Goal: Transaction & Acquisition: Purchase product/service

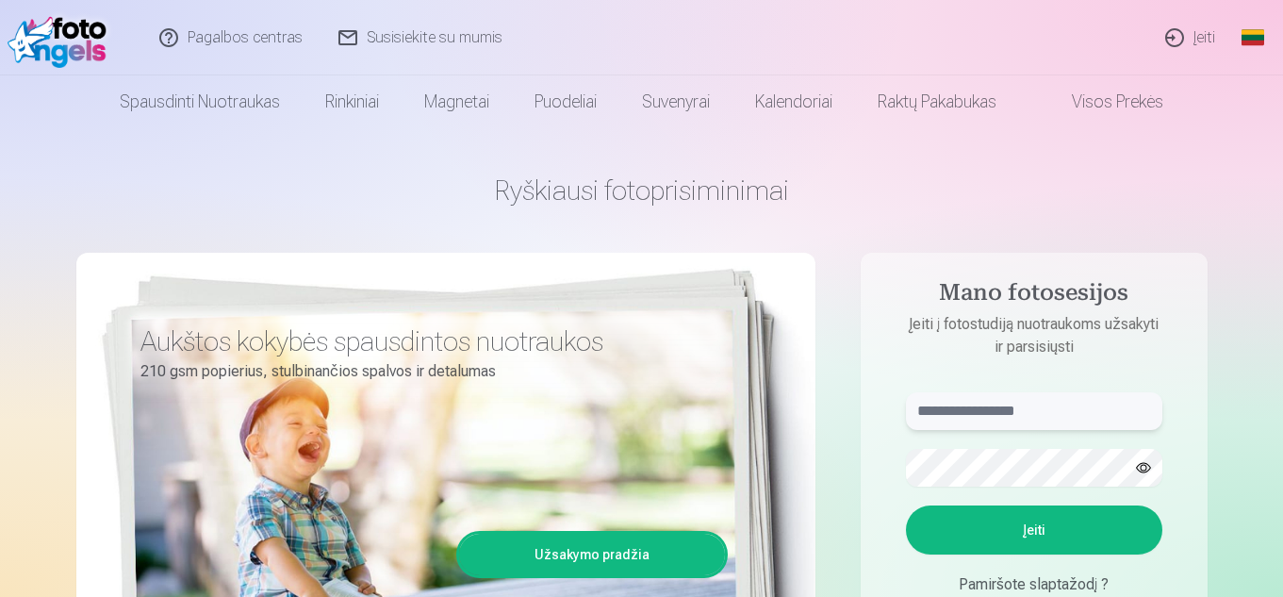
click at [1033, 422] on input "text" at bounding box center [1034, 411] width 256 height 38
type input "**********"
click at [1038, 527] on button "Įeiti" at bounding box center [1034, 529] width 256 height 49
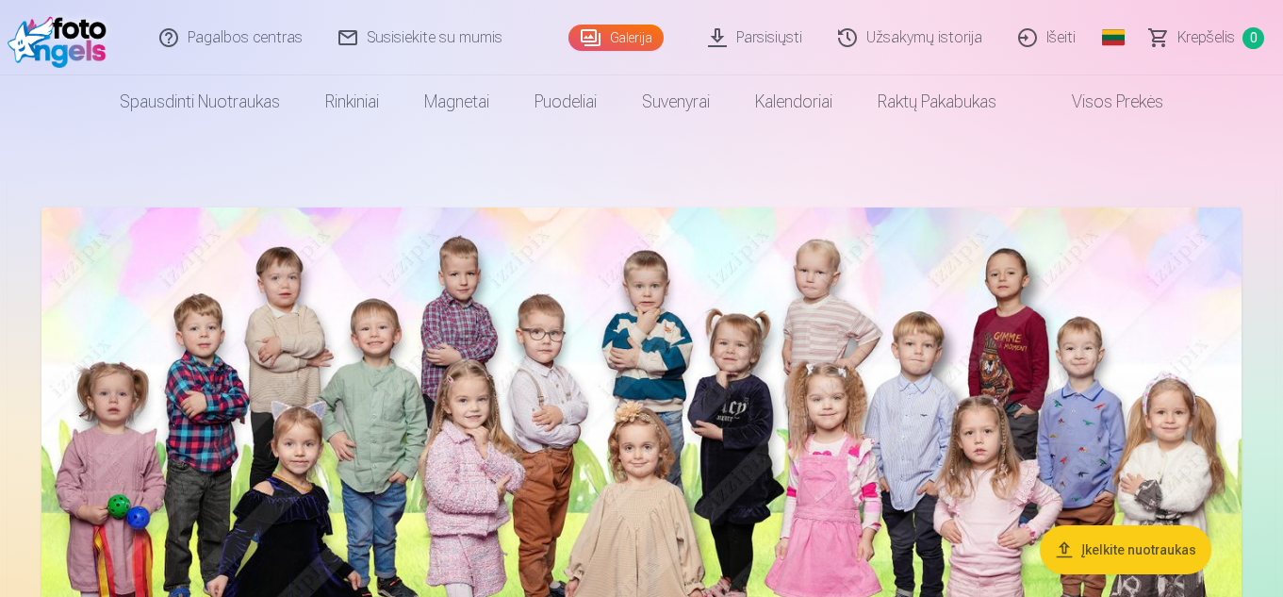
click at [1134, 556] on button "Įkelkite nuotraukas" at bounding box center [1126, 549] width 172 height 49
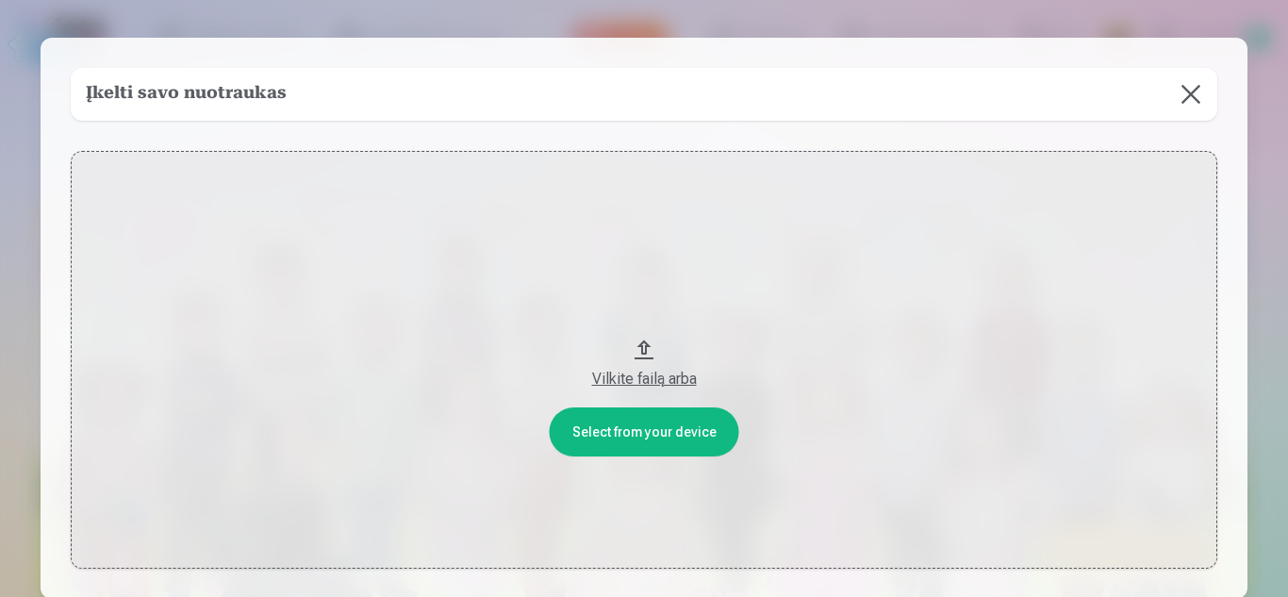
click at [651, 382] on div "Vilkite failą arba" at bounding box center [644, 379] width 1109 height 23
drag, startPoint x: 1224, startPoint y: 145, endPoint x: 1198, endPoint y: 104, distance: 48.7
click at [1224, 143] on div "Įkelti savo nuotraukas Select from your device Vilkite failą arba" at bounding box center [644, 318] width 1207 height 561
click at [1187, 84] on button at bounding box center [1190, 94] width 53 height 53
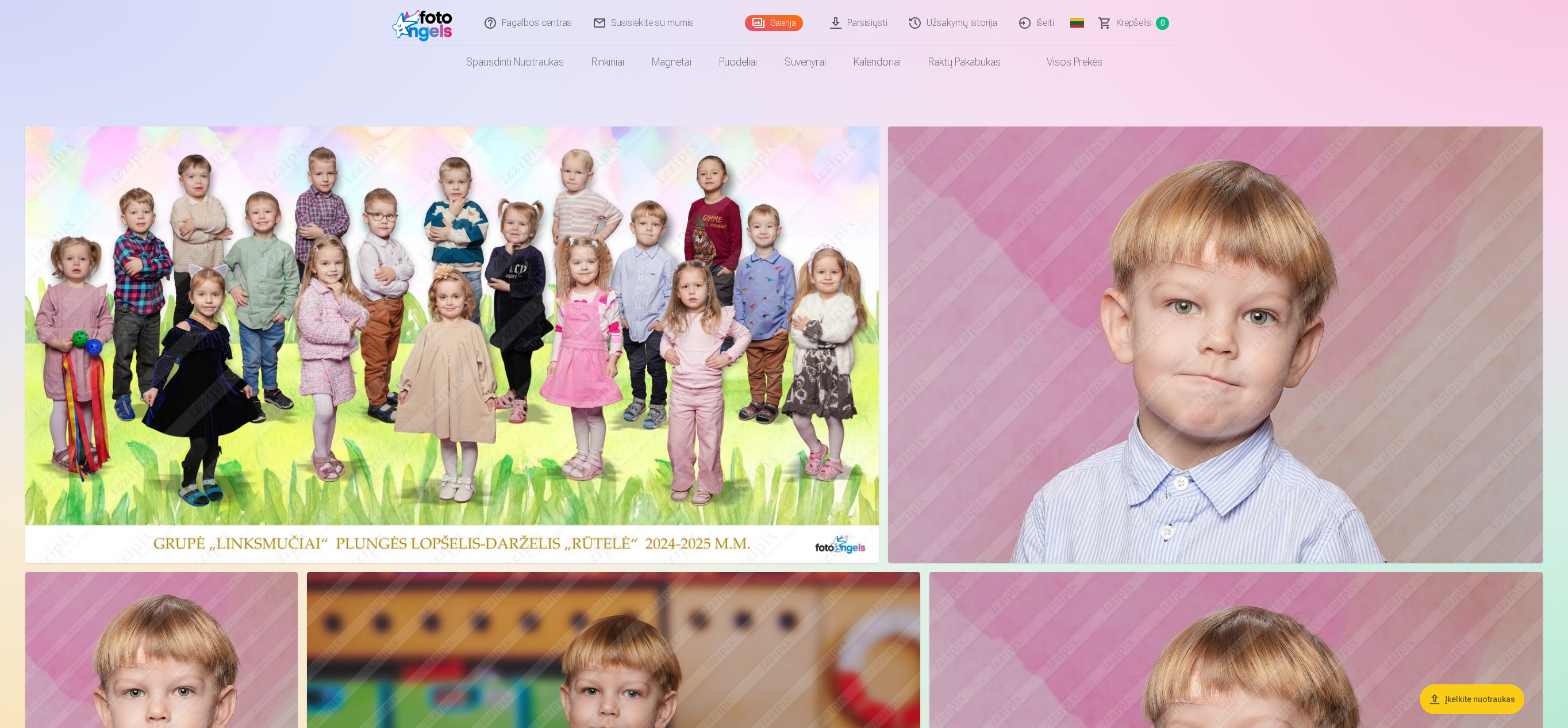
click at [782, 22] on link "Parsisiųsti" at bounding box center [860, 23] width 79 height 46
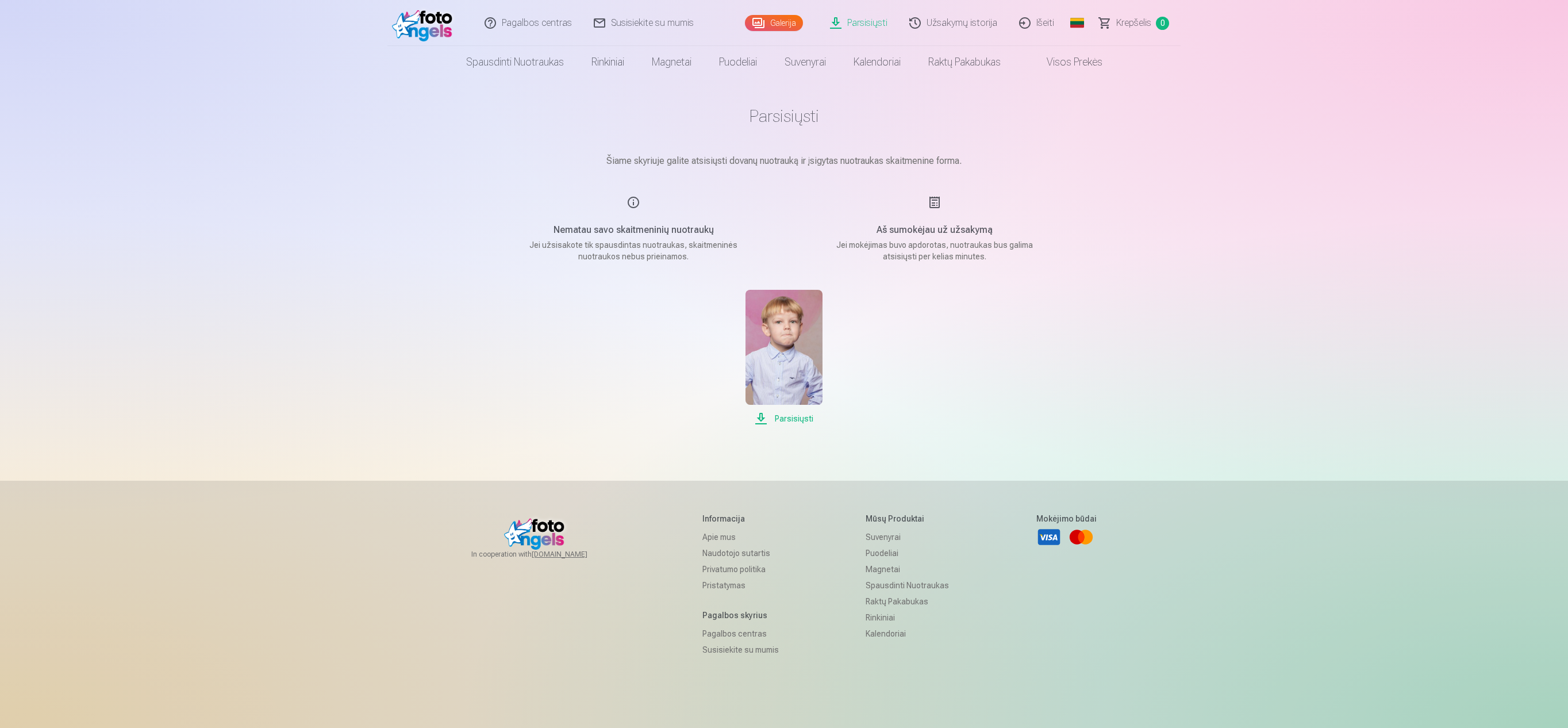
click at [782, 363] on span "Parsisiųsti" at bounding box center [783, 418] width 76 height 14
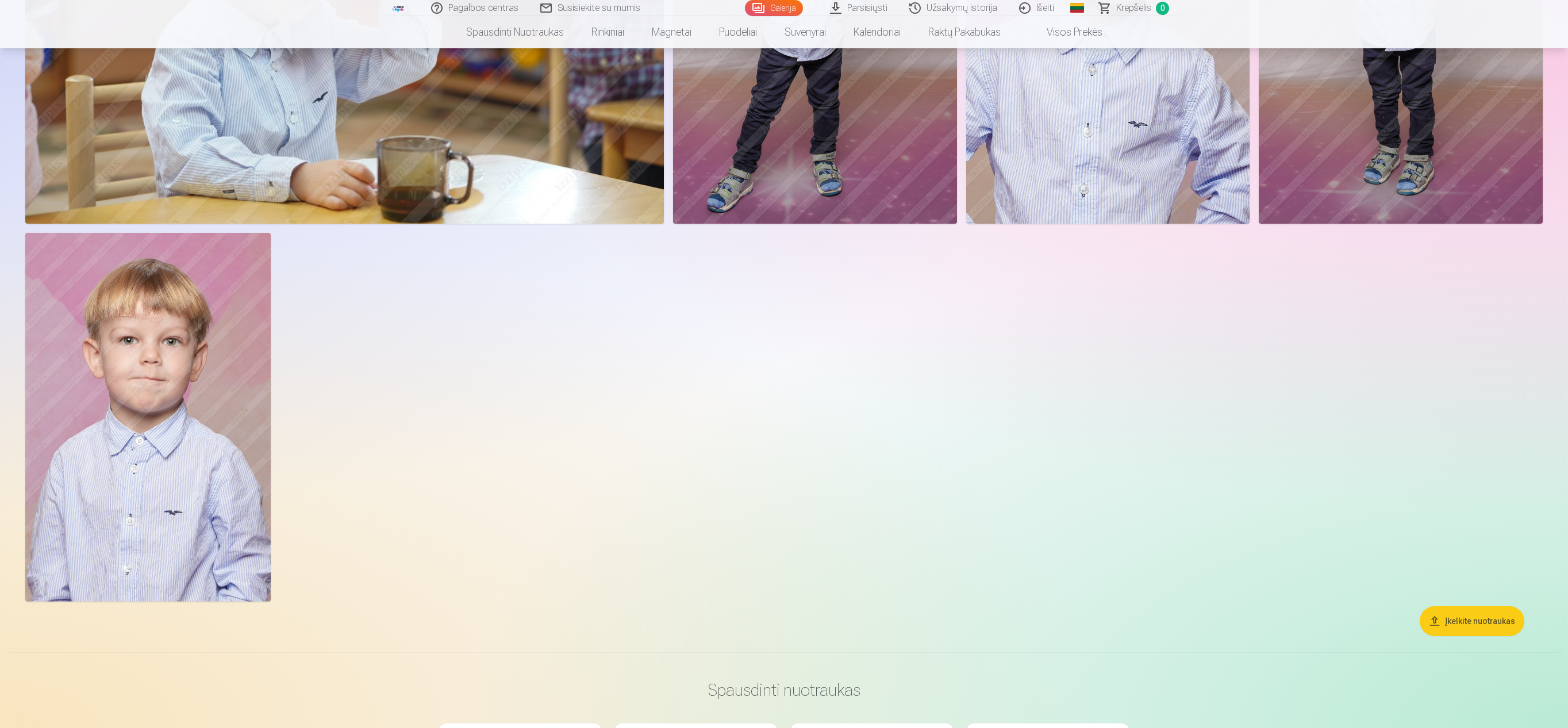
scroll to position [5663, 0]
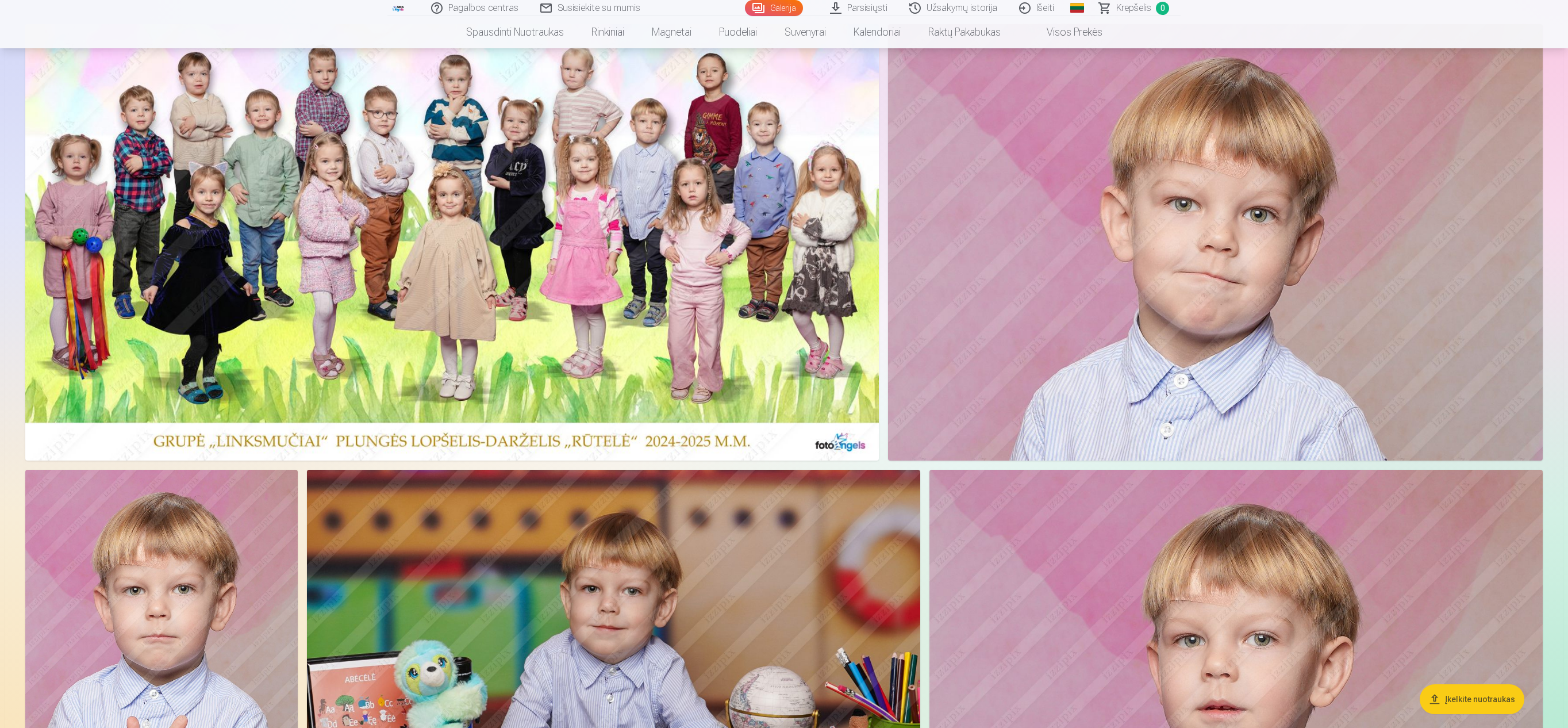
scroll to position [0, 0]
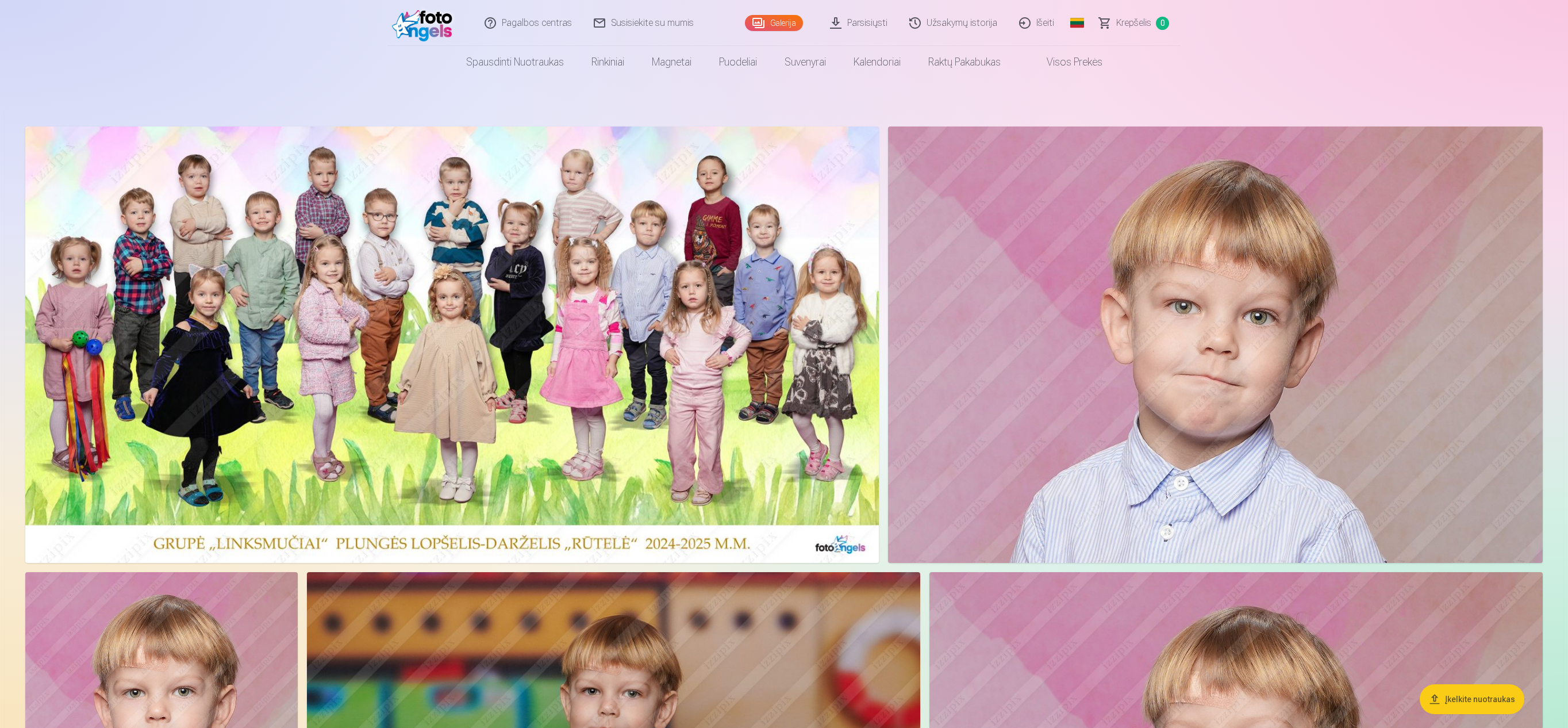
click at [749, 357] on img at bounding box center [452, 344] width 853 height 437
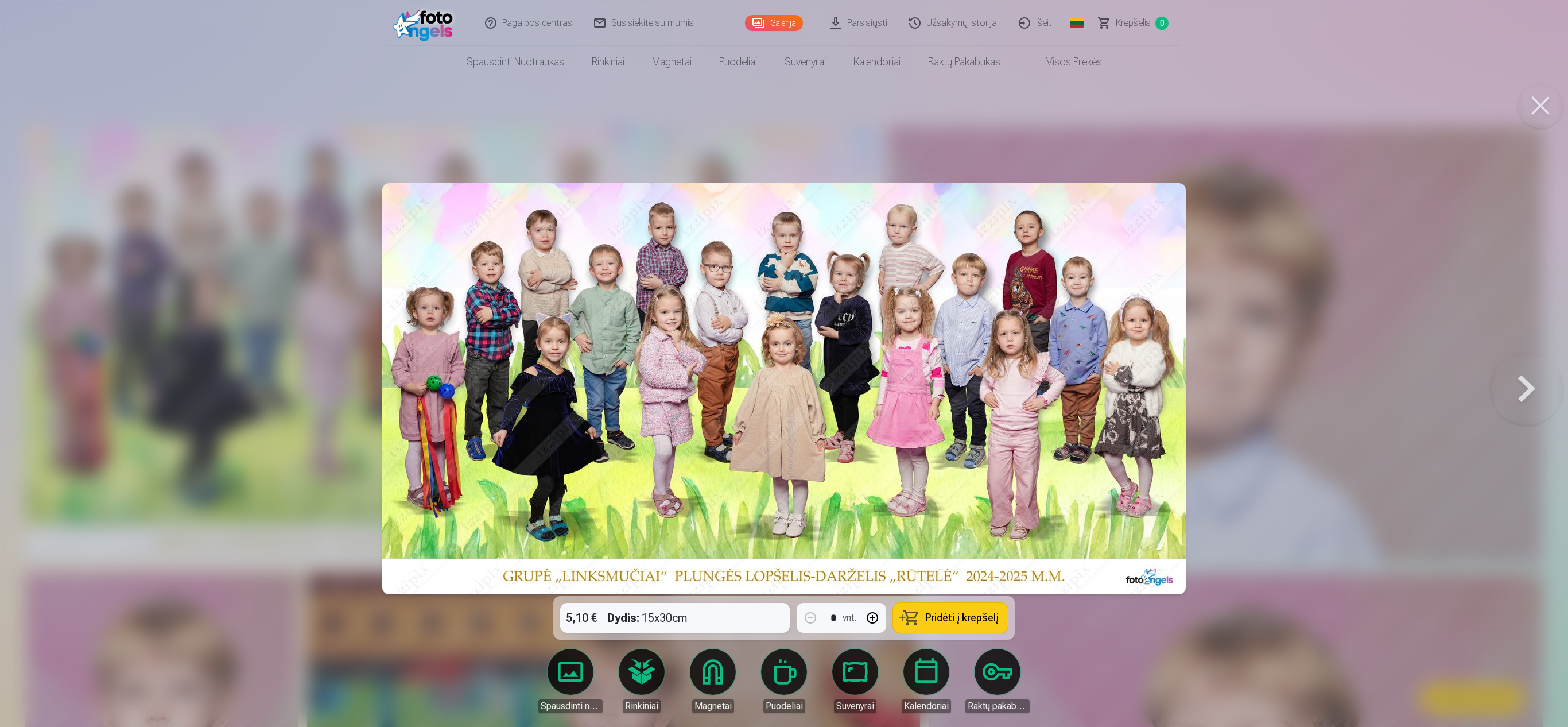
click at [780, 101] on button at bounding box center [1540, 105] width 46 height 46
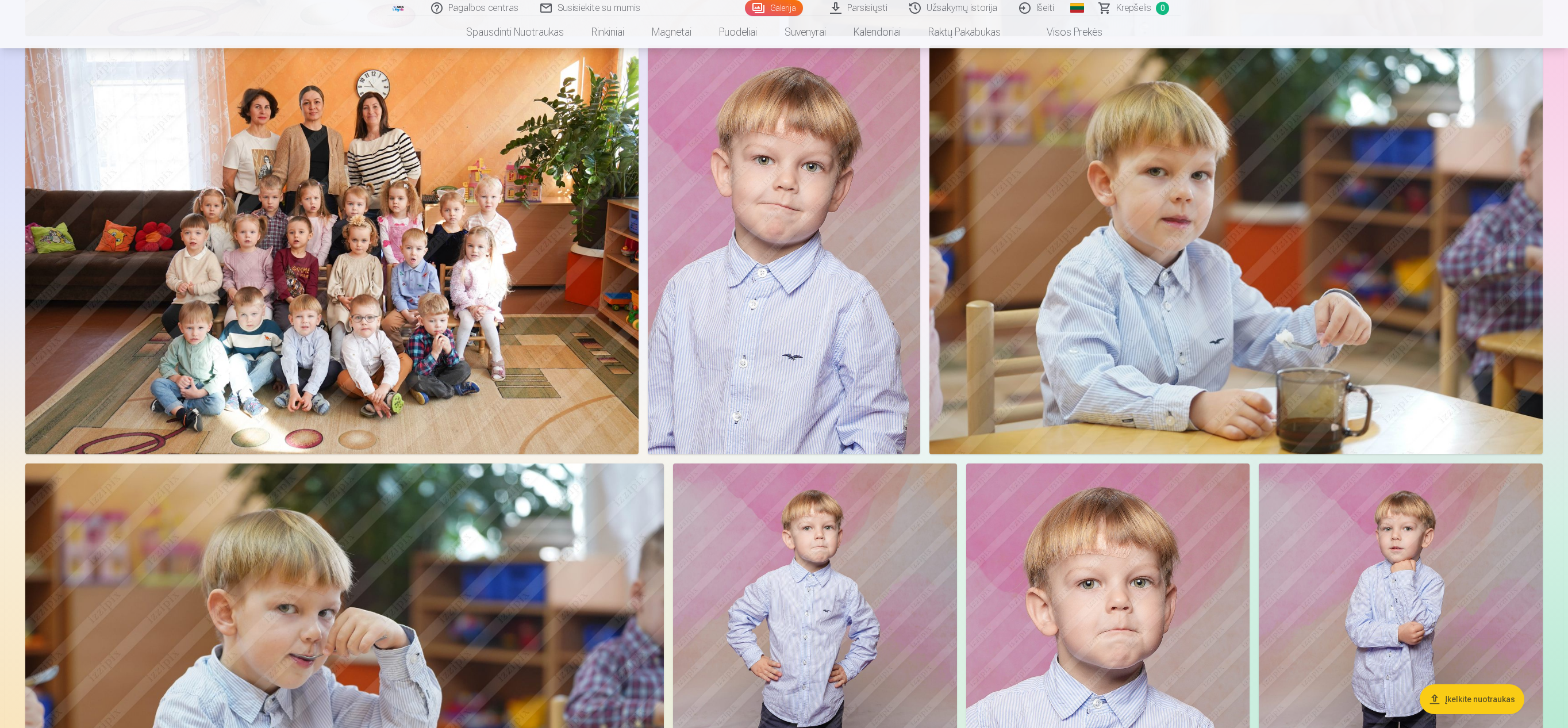
scroll to position [4967, 0]
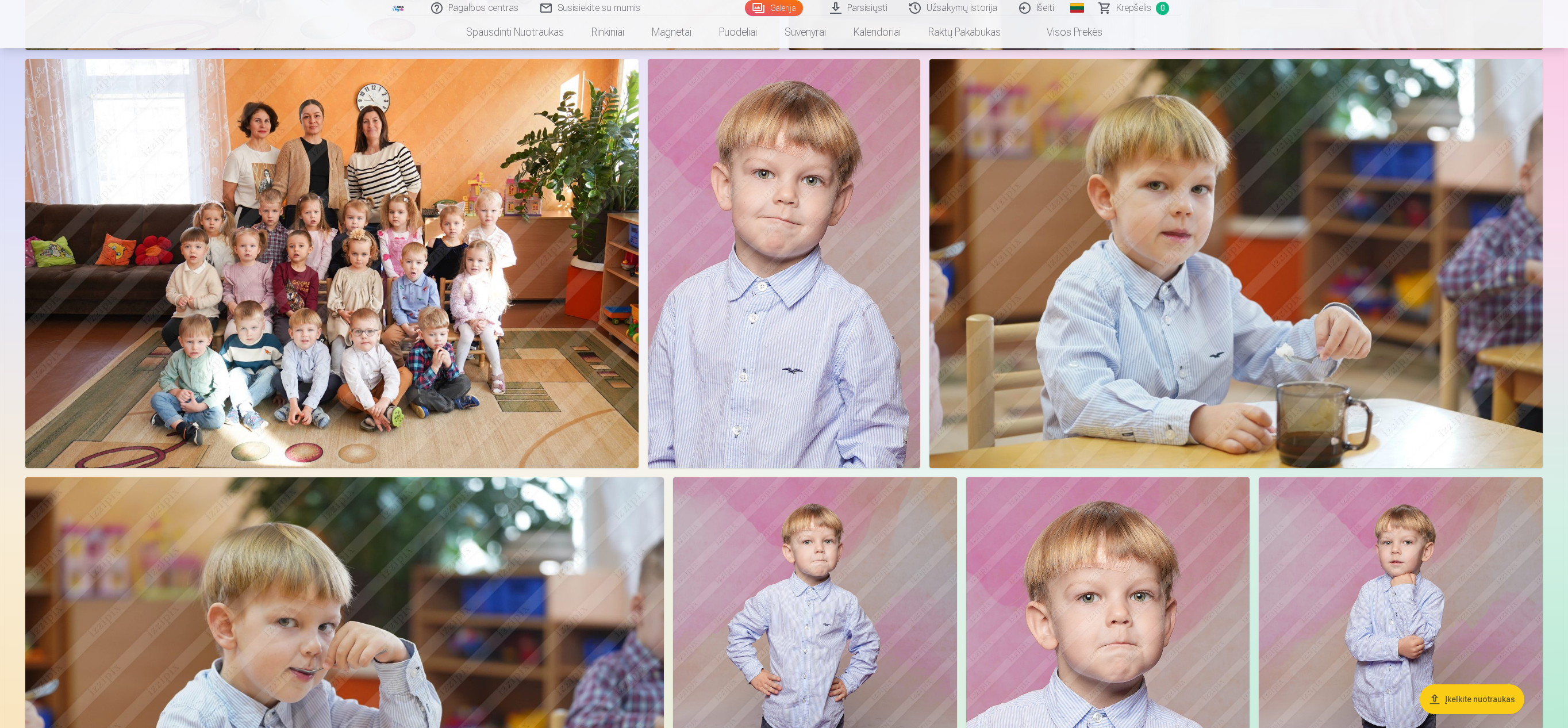
click at [469, 262] on img at bounding box center [332, 263] width 613 height 409
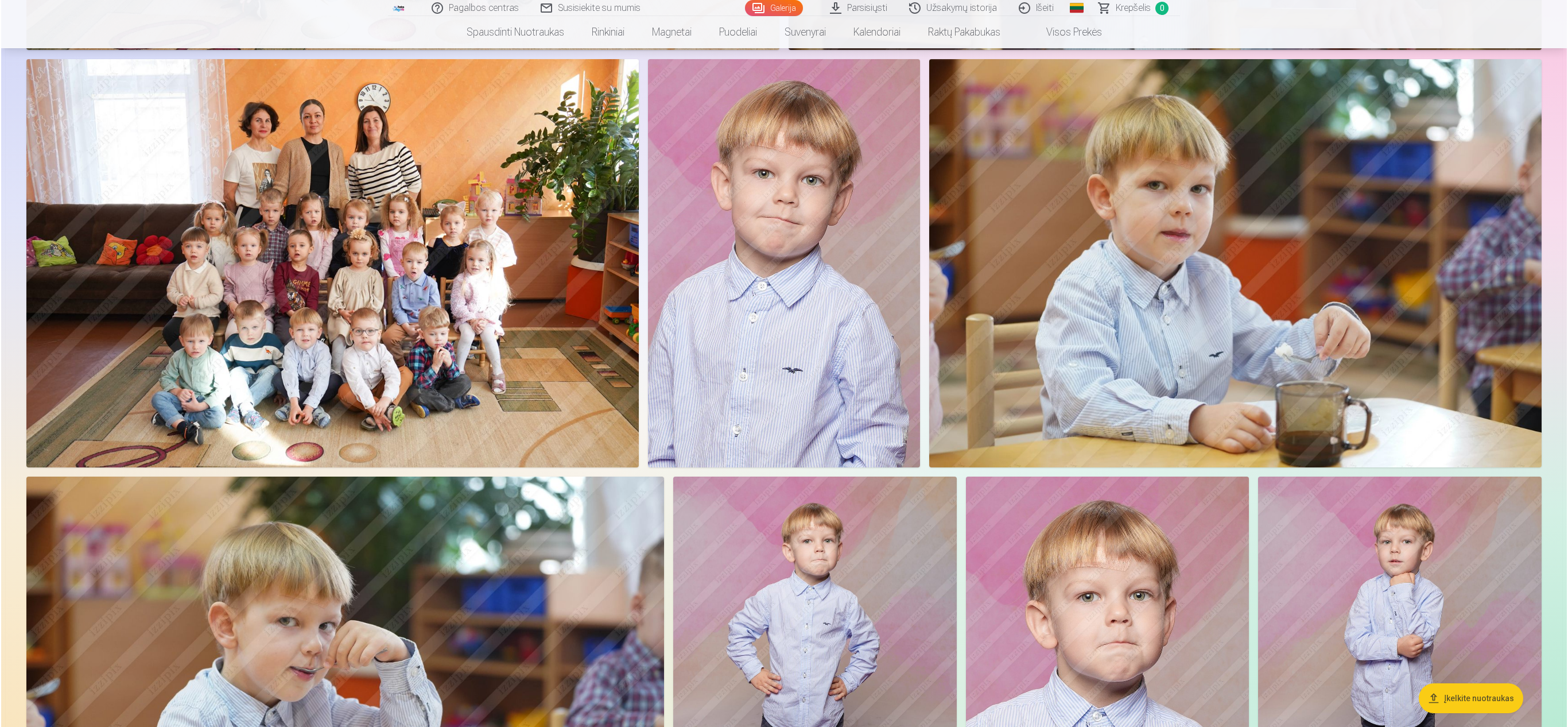
scroll to position [4967, 0]
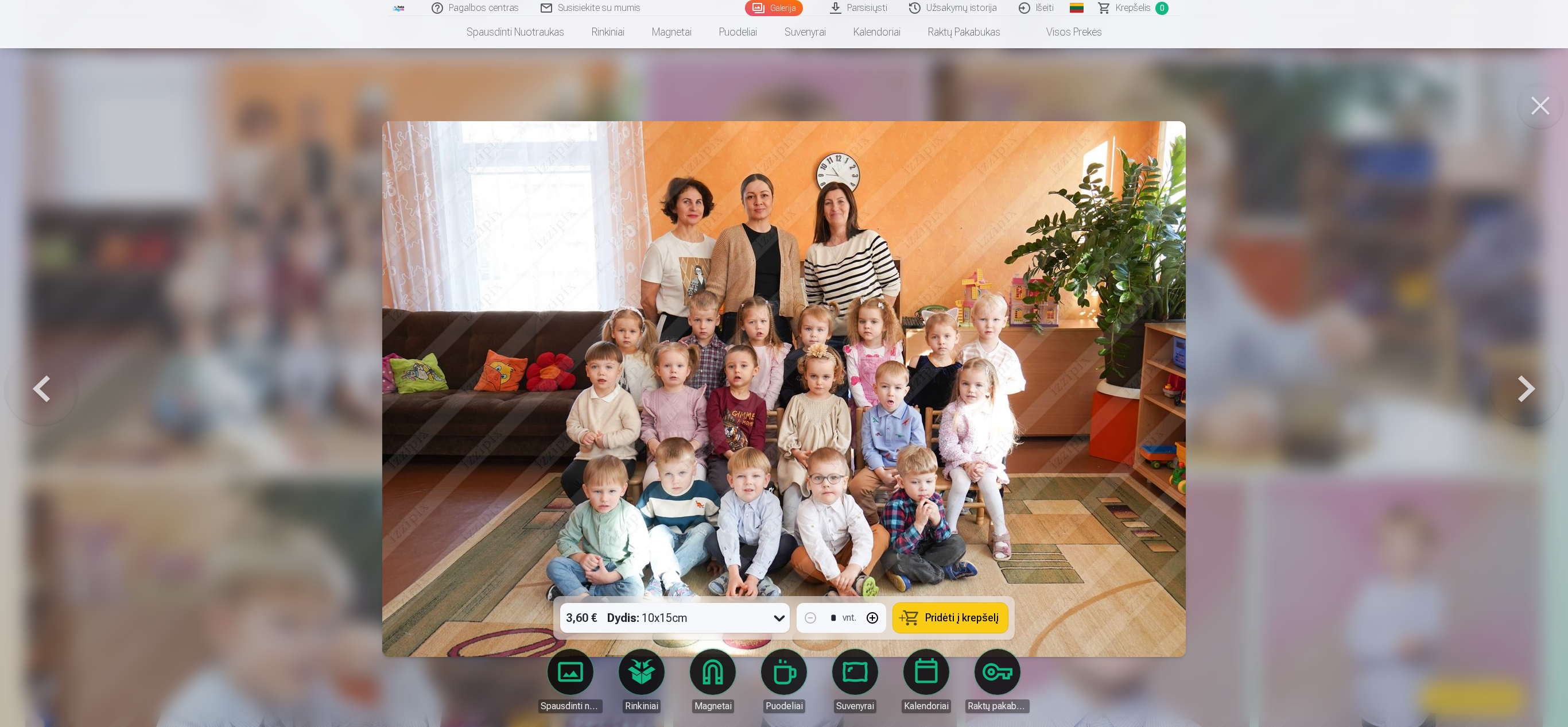
click at [780, 115] on button at bounding box center [1540, 105] width 46 height 46
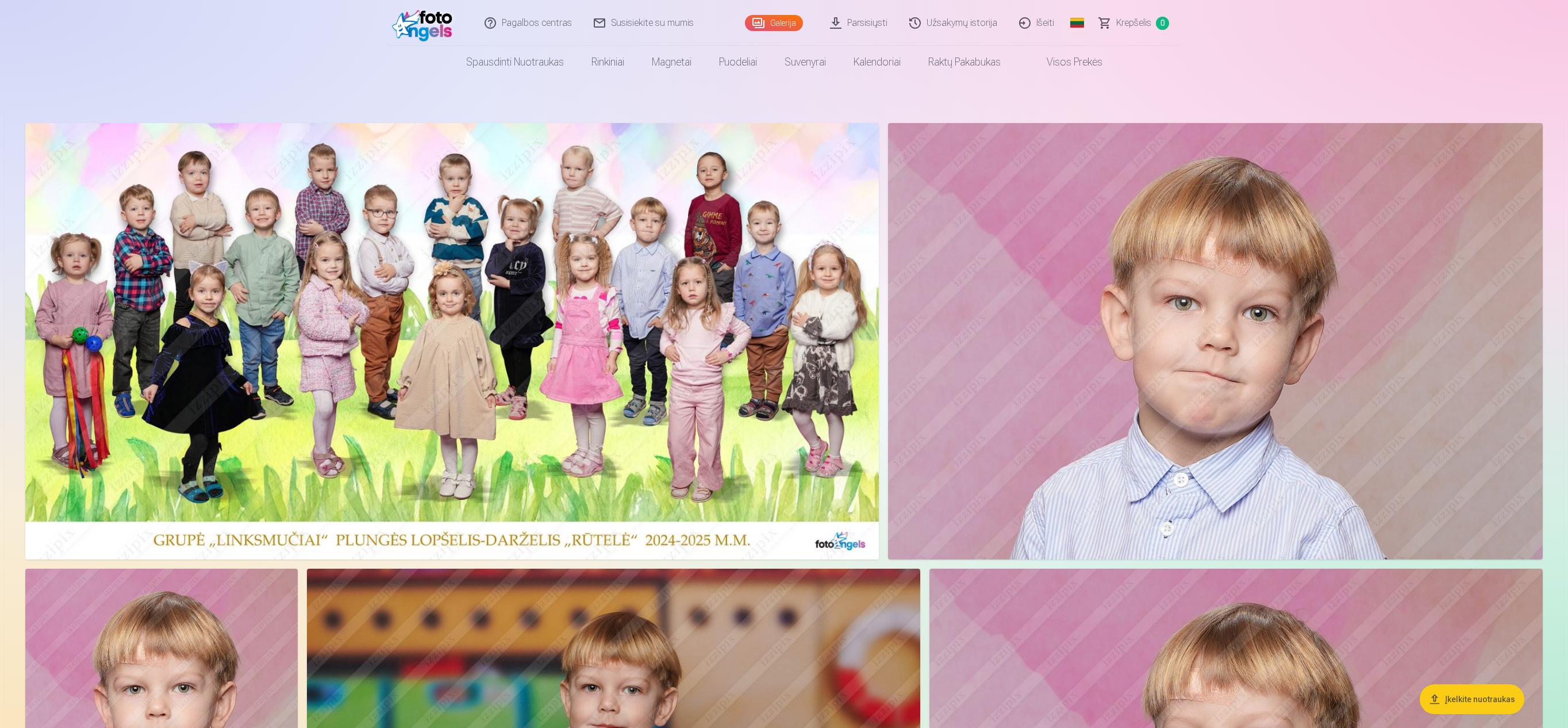
scroll to position [0, 0]
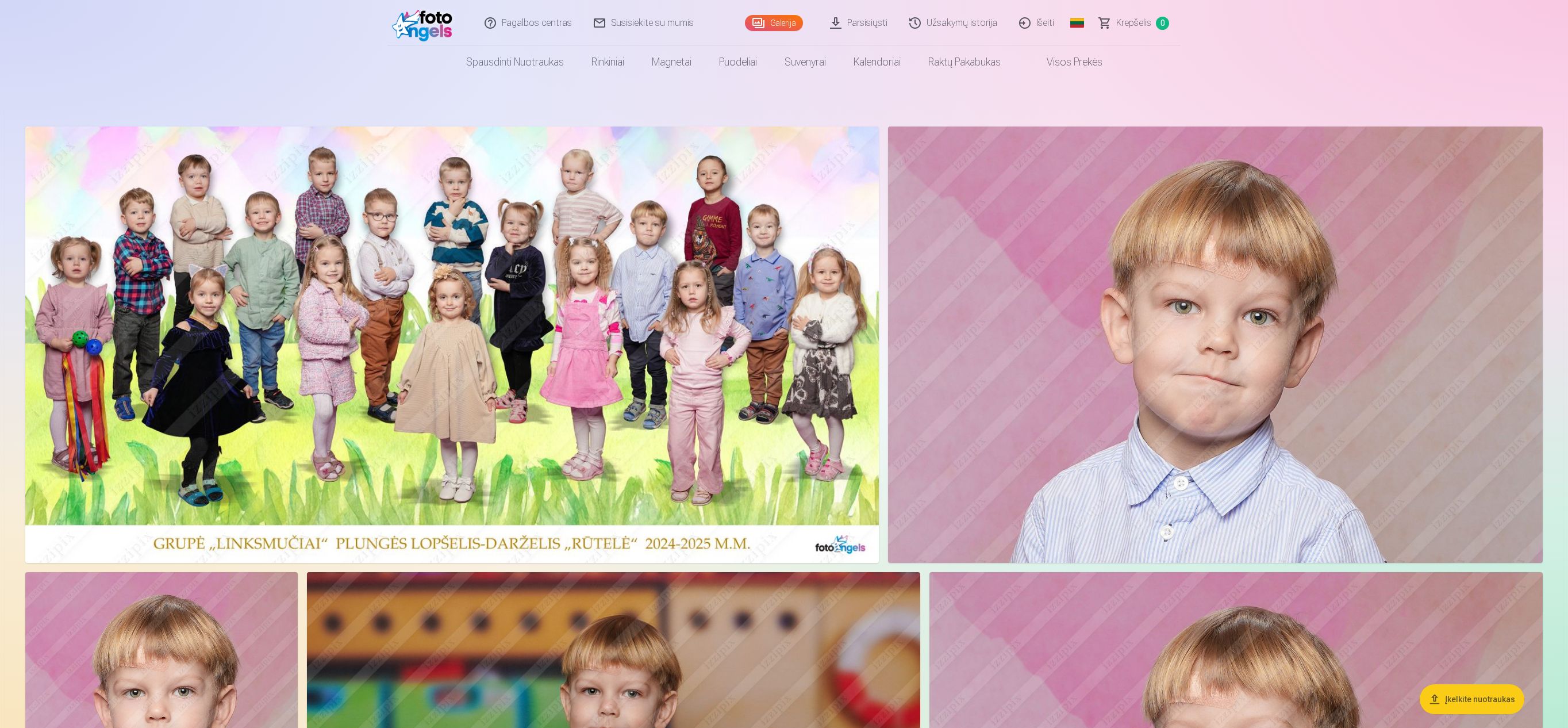
click at [665, 214] on img at bounding box center [452, 344] width 853 height 437
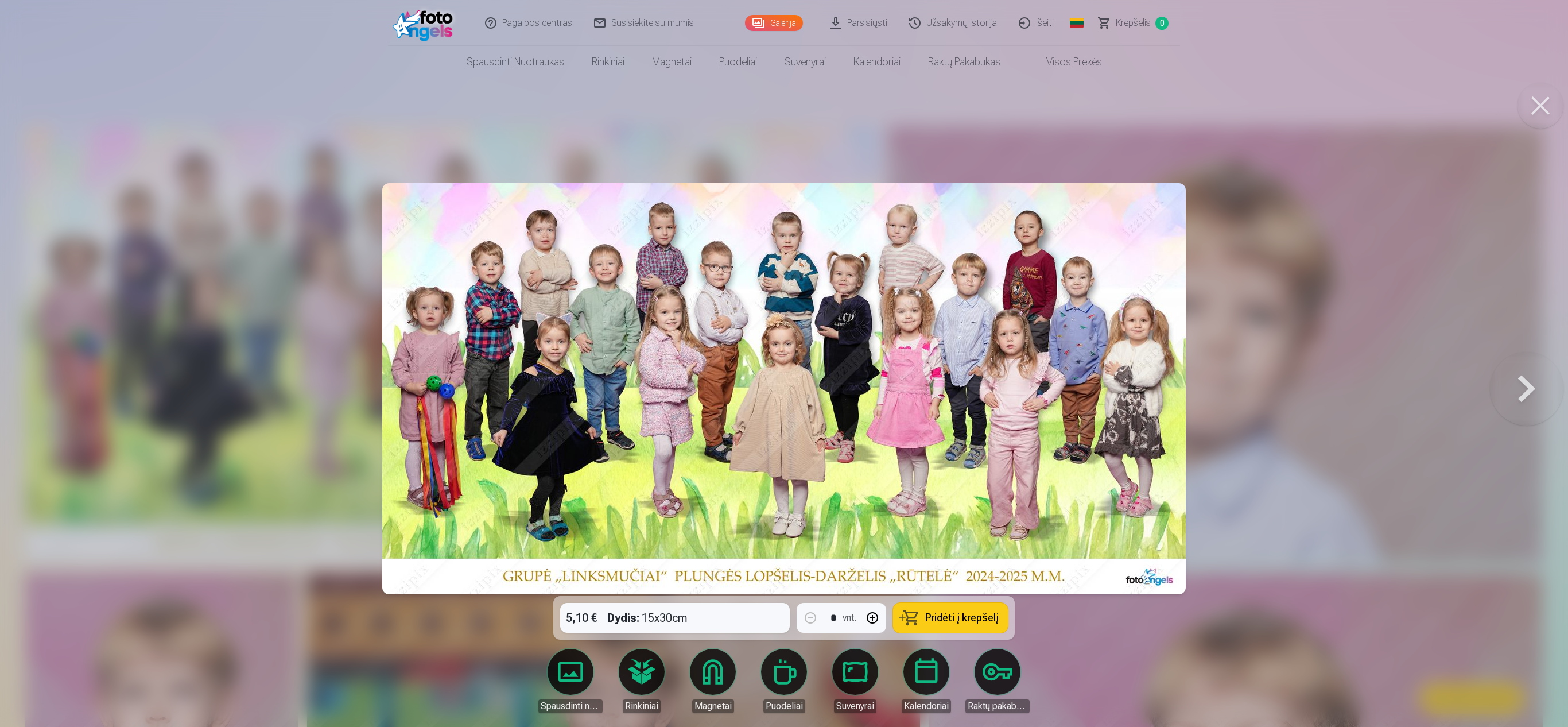
click at [780, 363] on button "Pridėti į krepšelį" at bounding box center [950, 617] width 115 height 30
click at [780, 224] on div at bounding box center [784, 364] width 1568 height 727
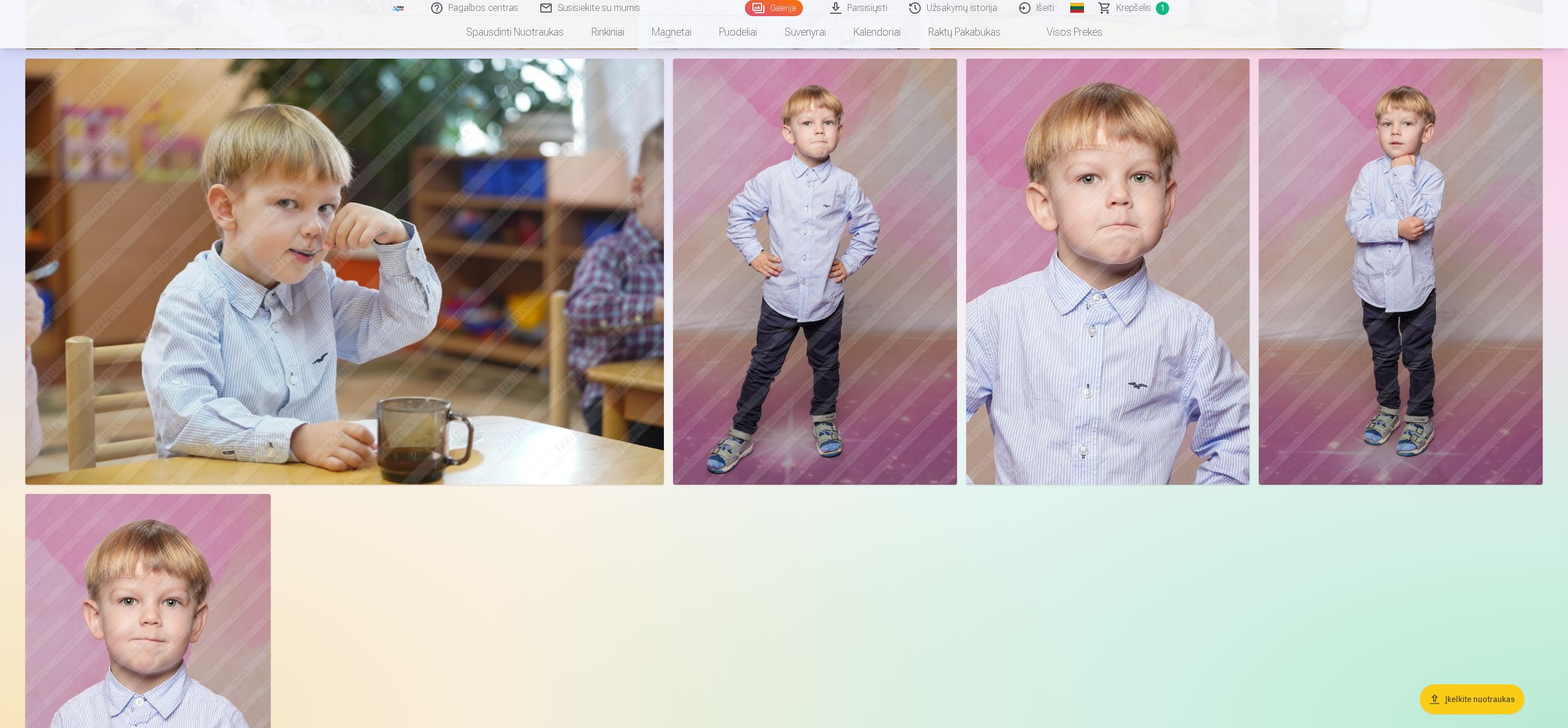
scroll to position [5381, 0]
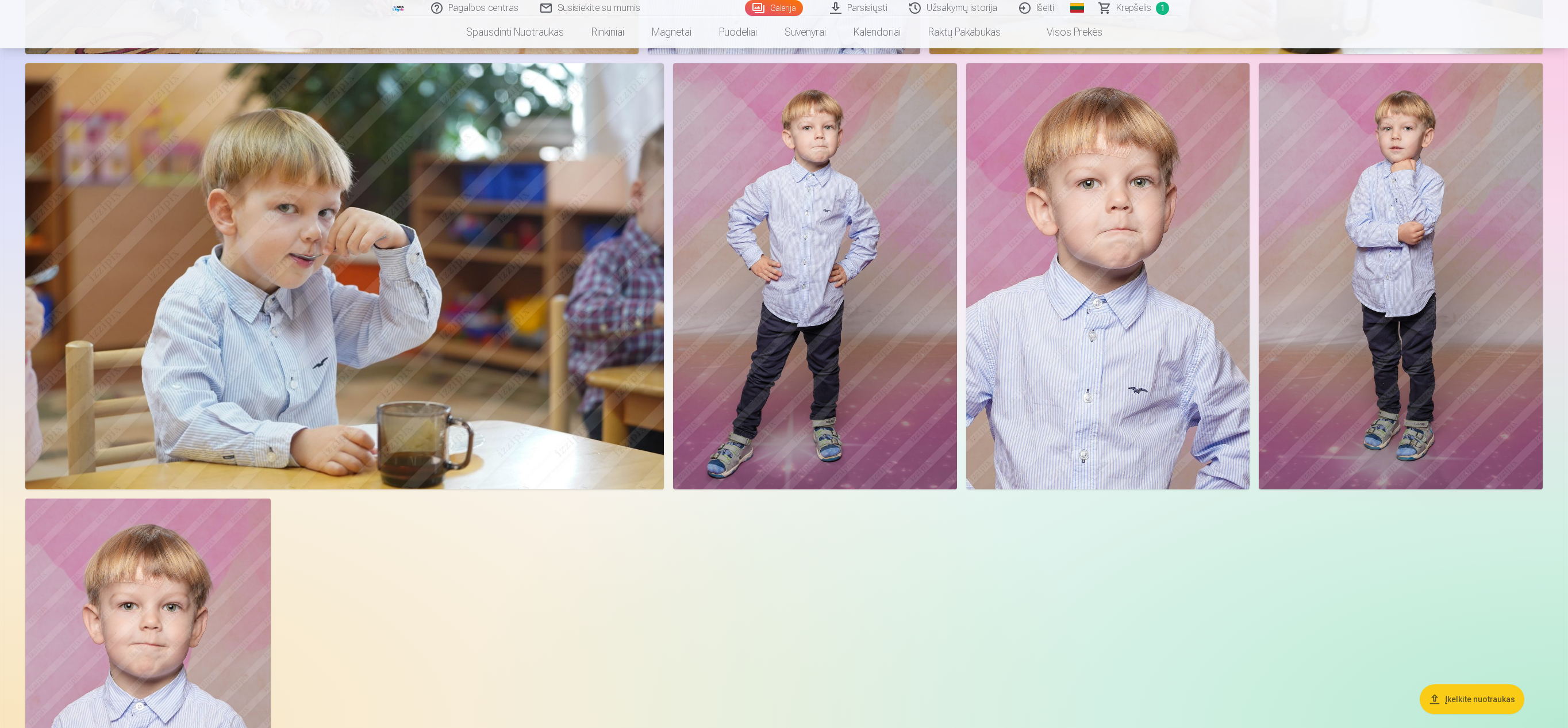
click at [782, 291] on img at bounding box center [815, 276] width 284 height 426
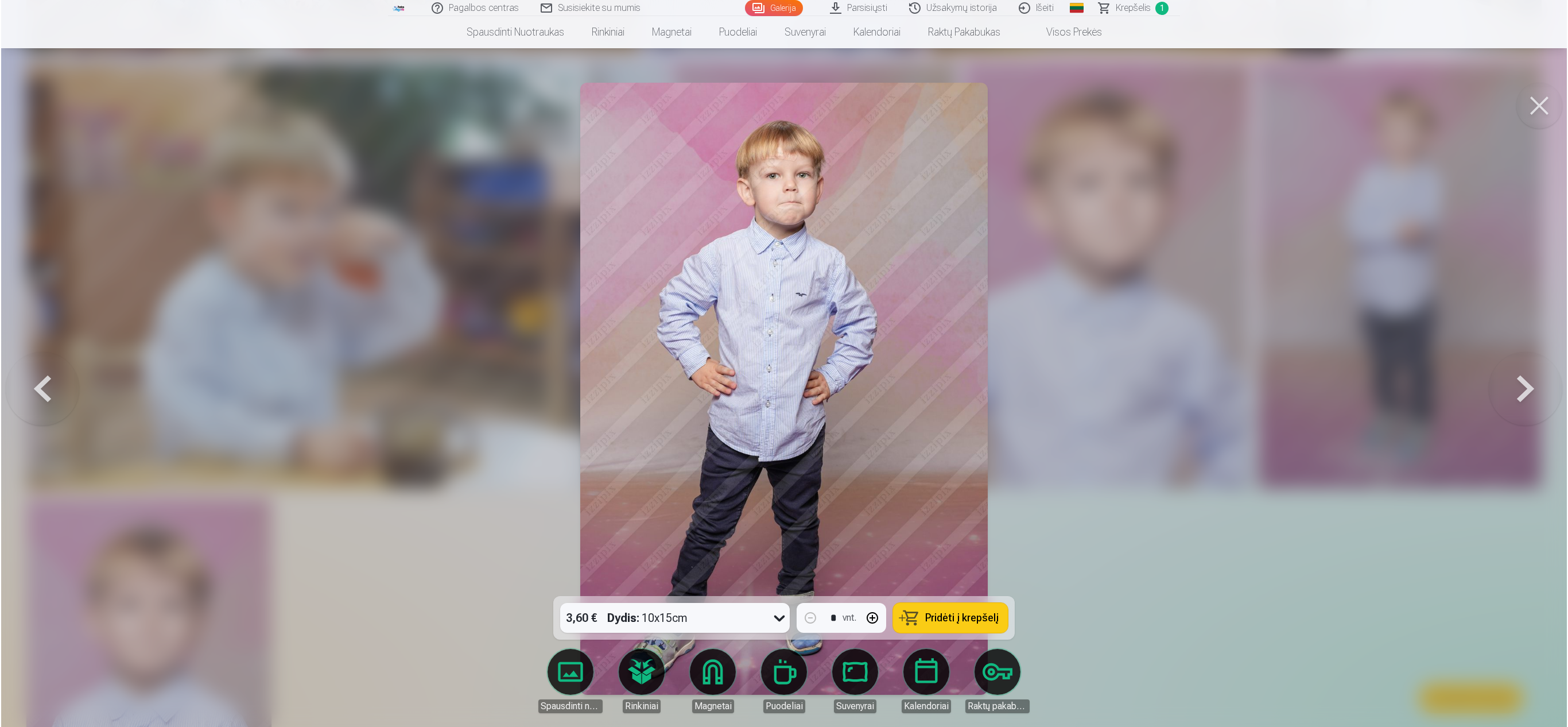
scroll to position [5382, 0]
click at [780, 363] on button at bounding box center [1527, 388] width 74 height 392
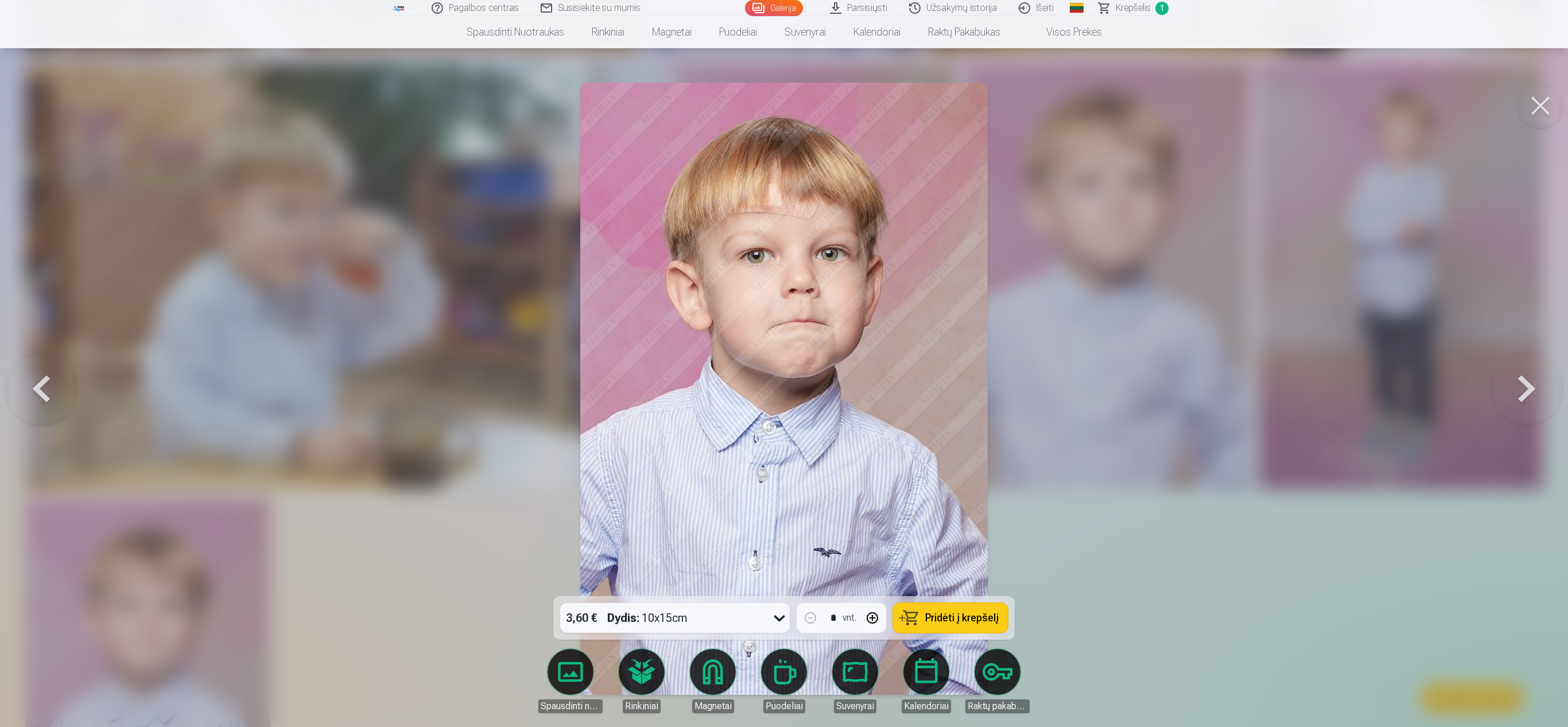
click at [780, 363] on button at bounding box center [1527, 388] width 74 height 392
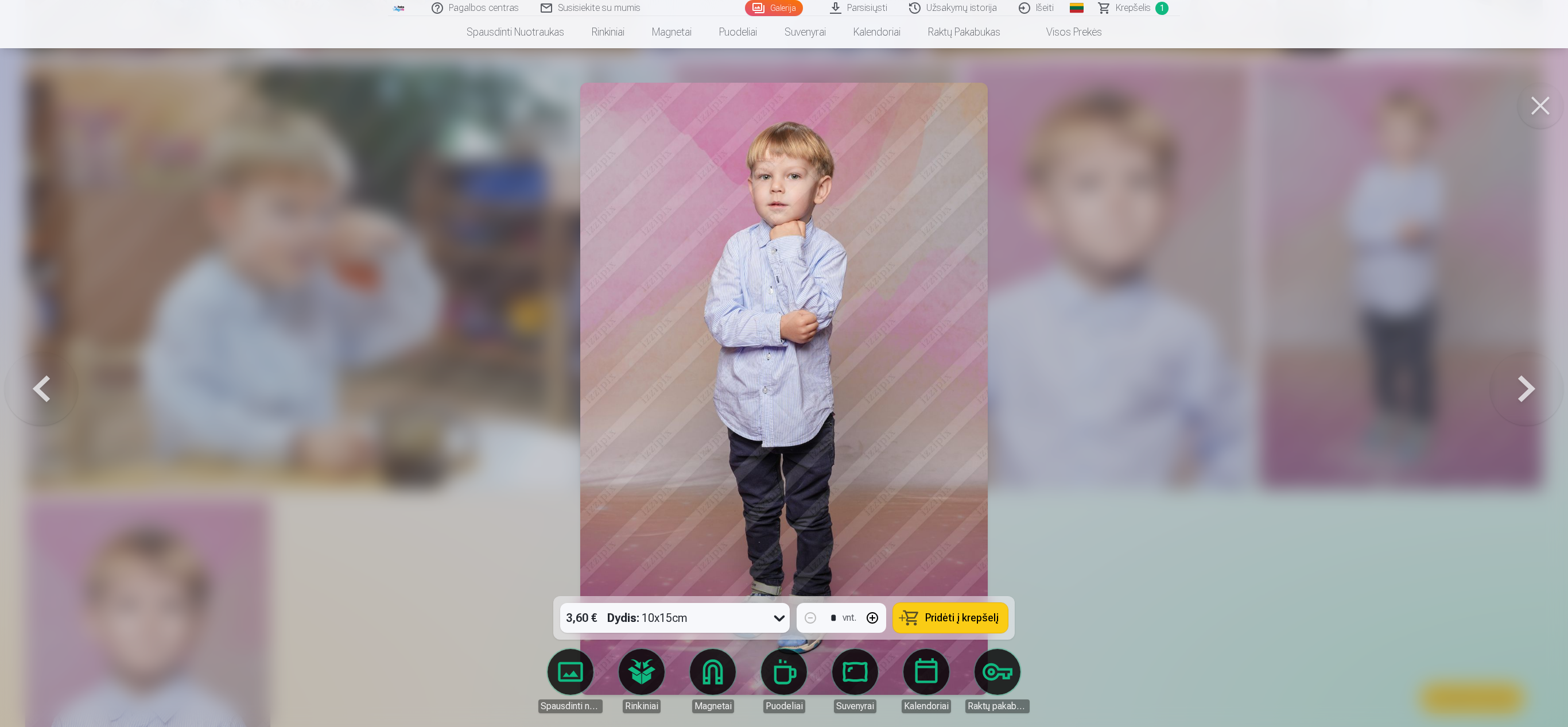
click at [29, 363] on button at bounding box center [41, 388] width 74 height 392
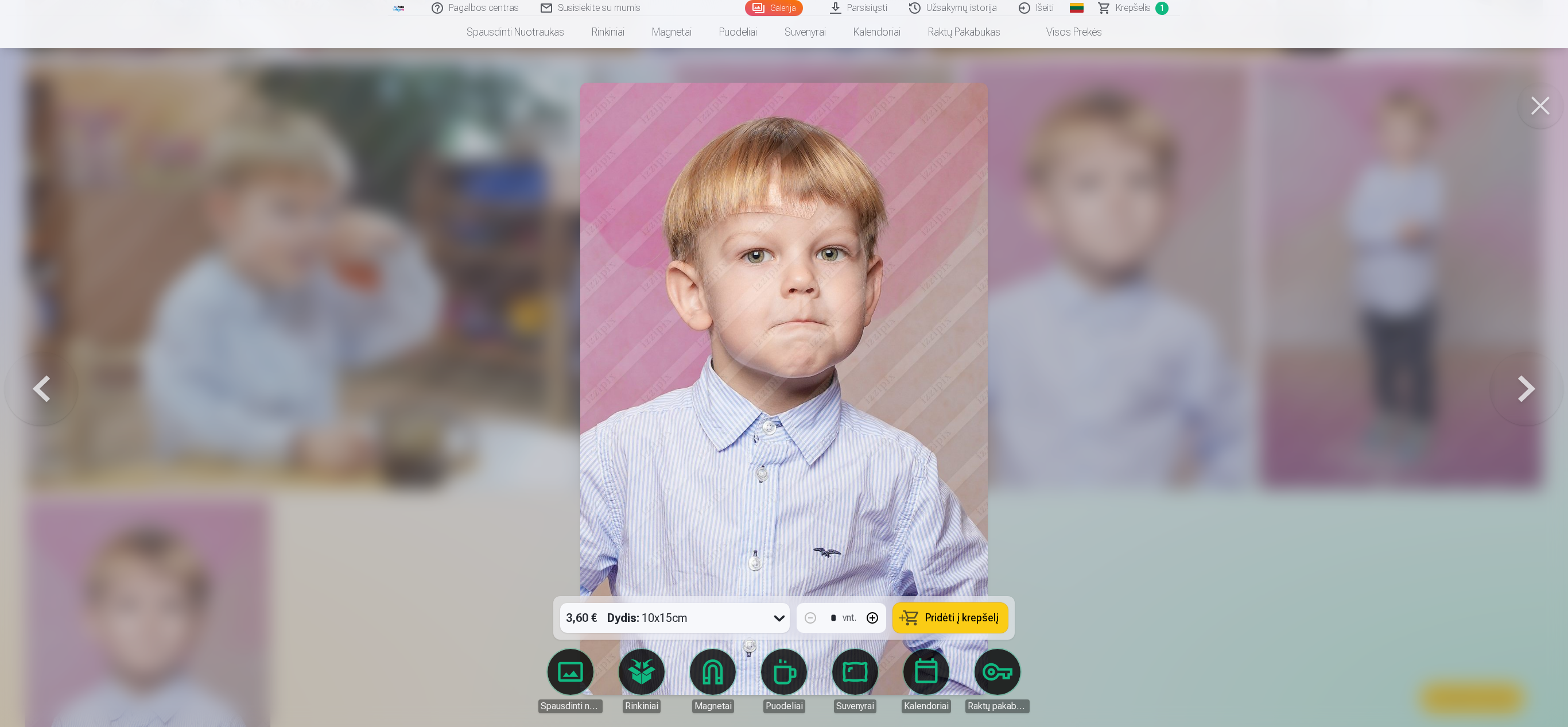
click at [29, 363] on button at bounding box center [41, 388] width 74 height 392
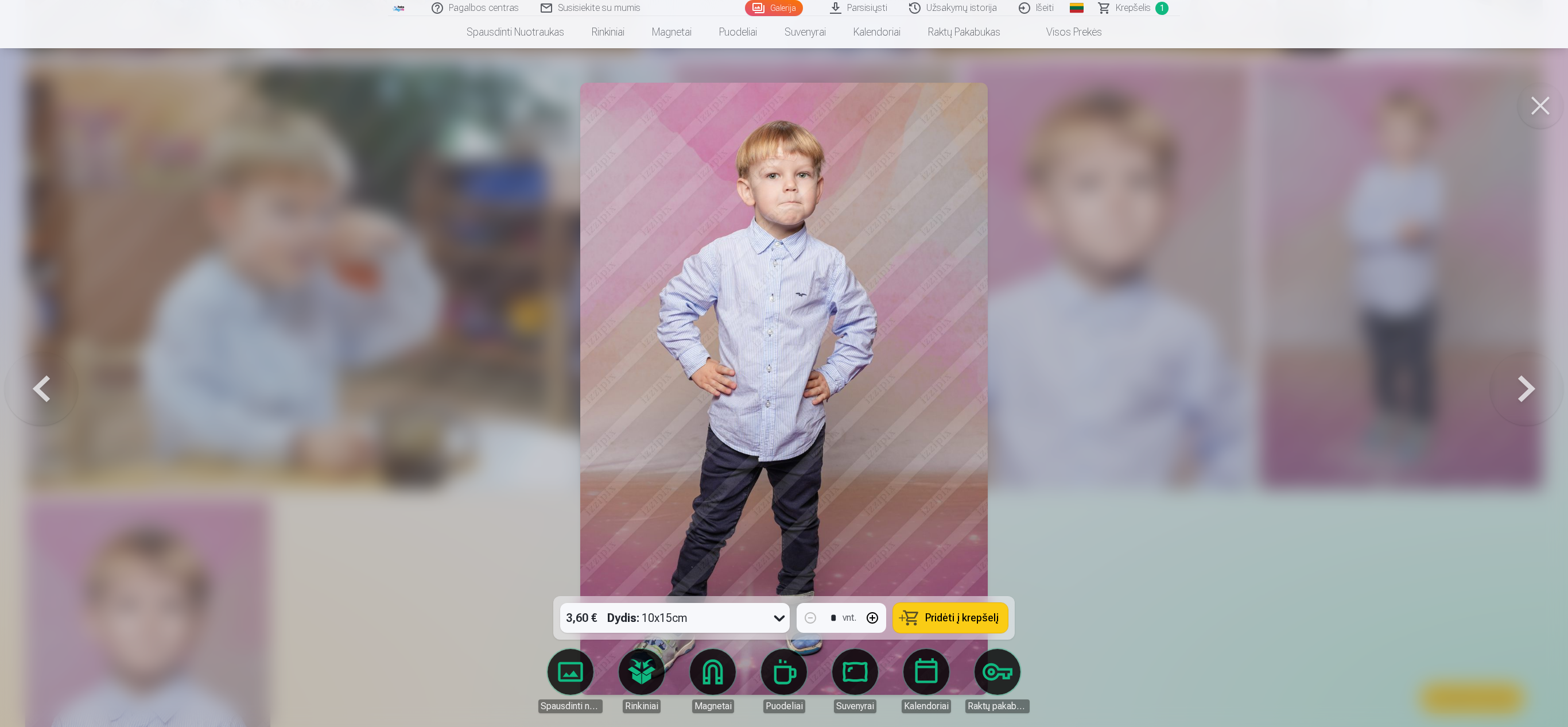
click at [780, 363] on div at bounding box center [784, 364] width 1568 height 727
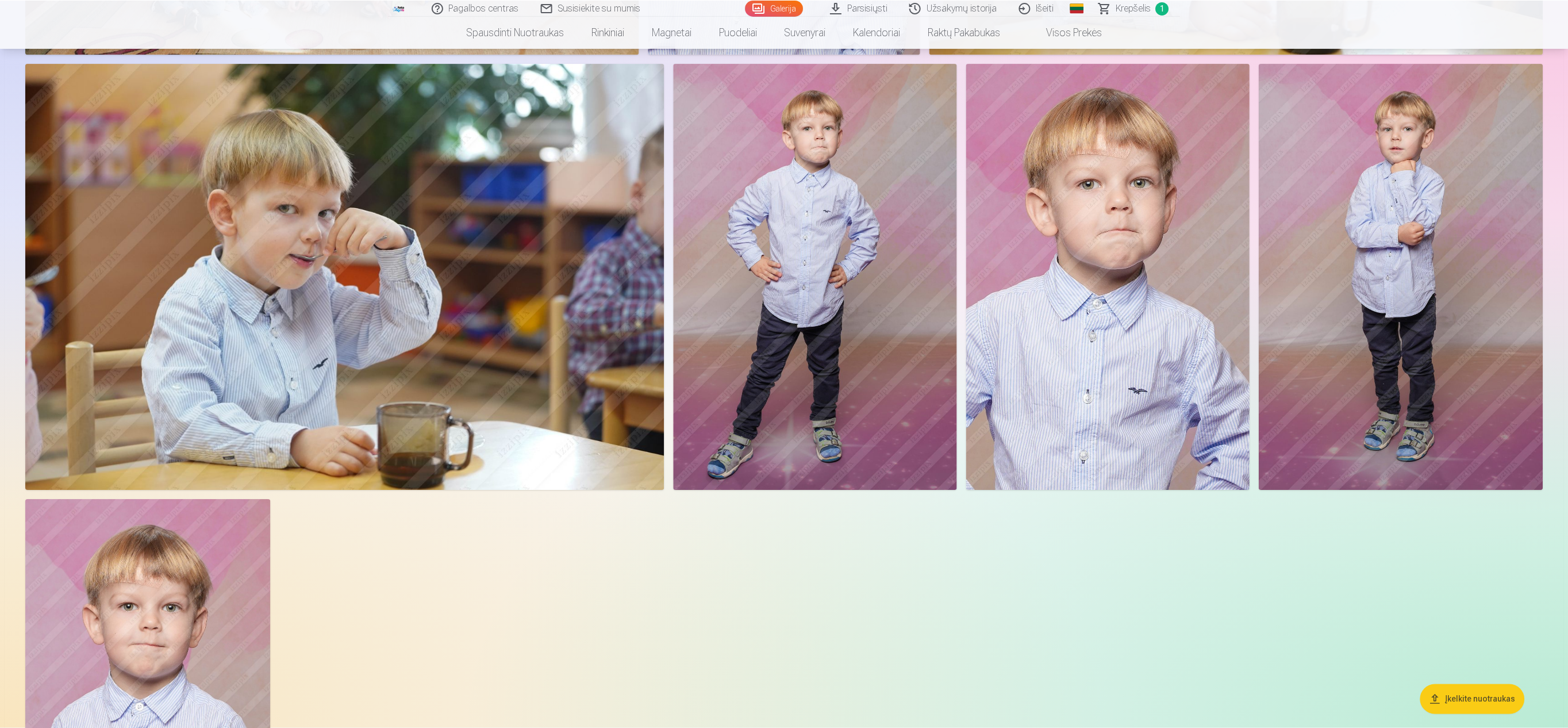
scroll to position [5381, 0]
click at [782, 214] on img at bounding box center [815, 276] width 284 height 426
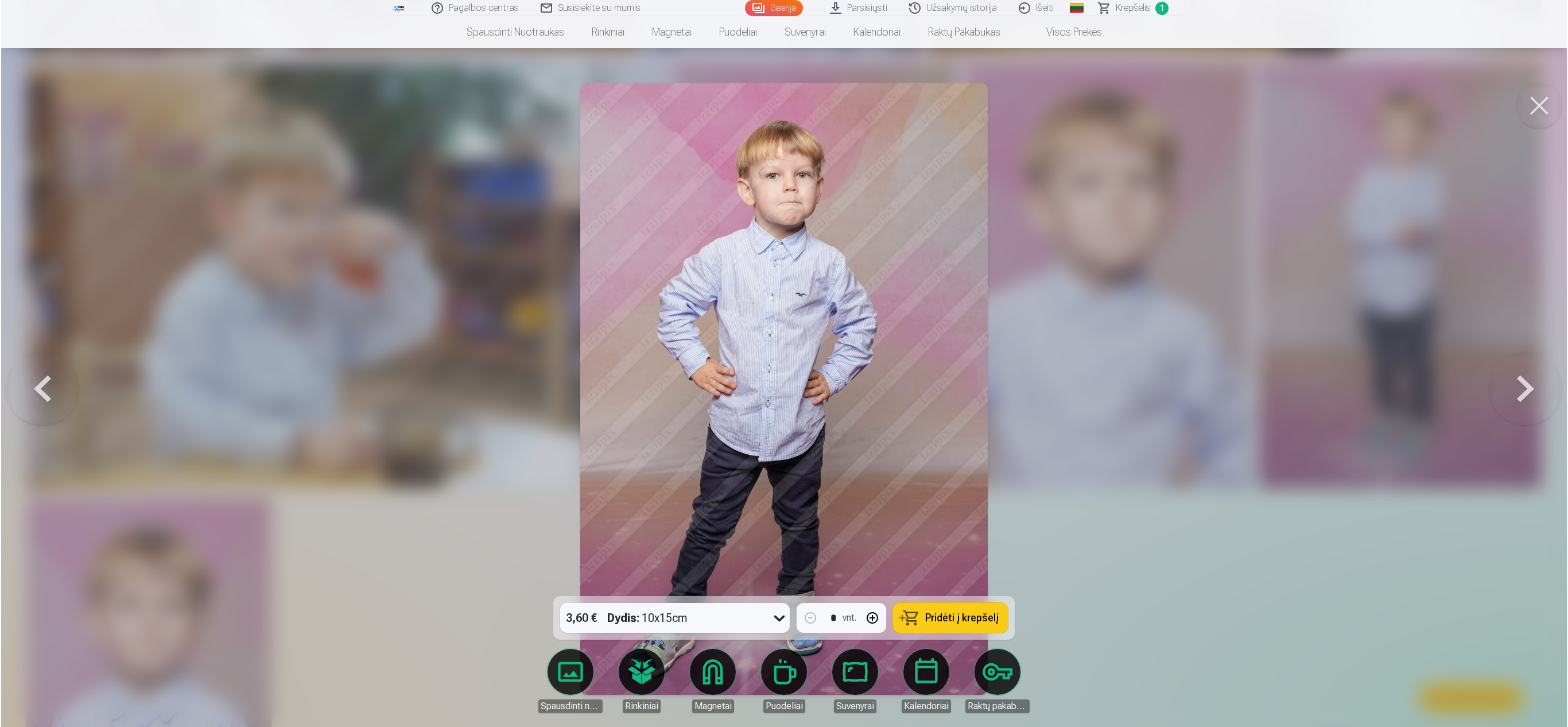
scroll to position [5382, 0]
click at [780, 363] on span "Pridėti į krepšelį" at bounding box center [962, 617] width 74 height 10
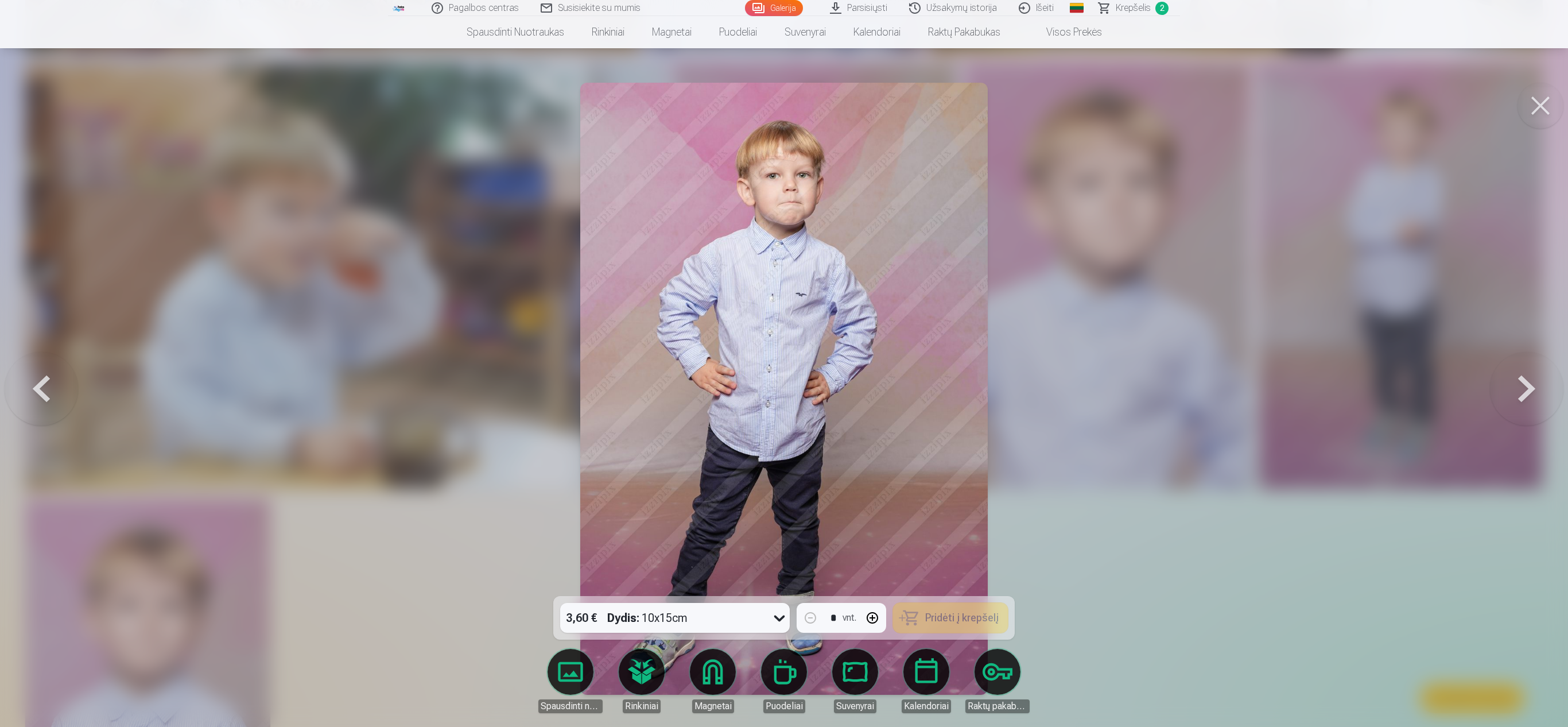
click at [780, 363] on div at bounding box center [784, 364] width 1568 height 727
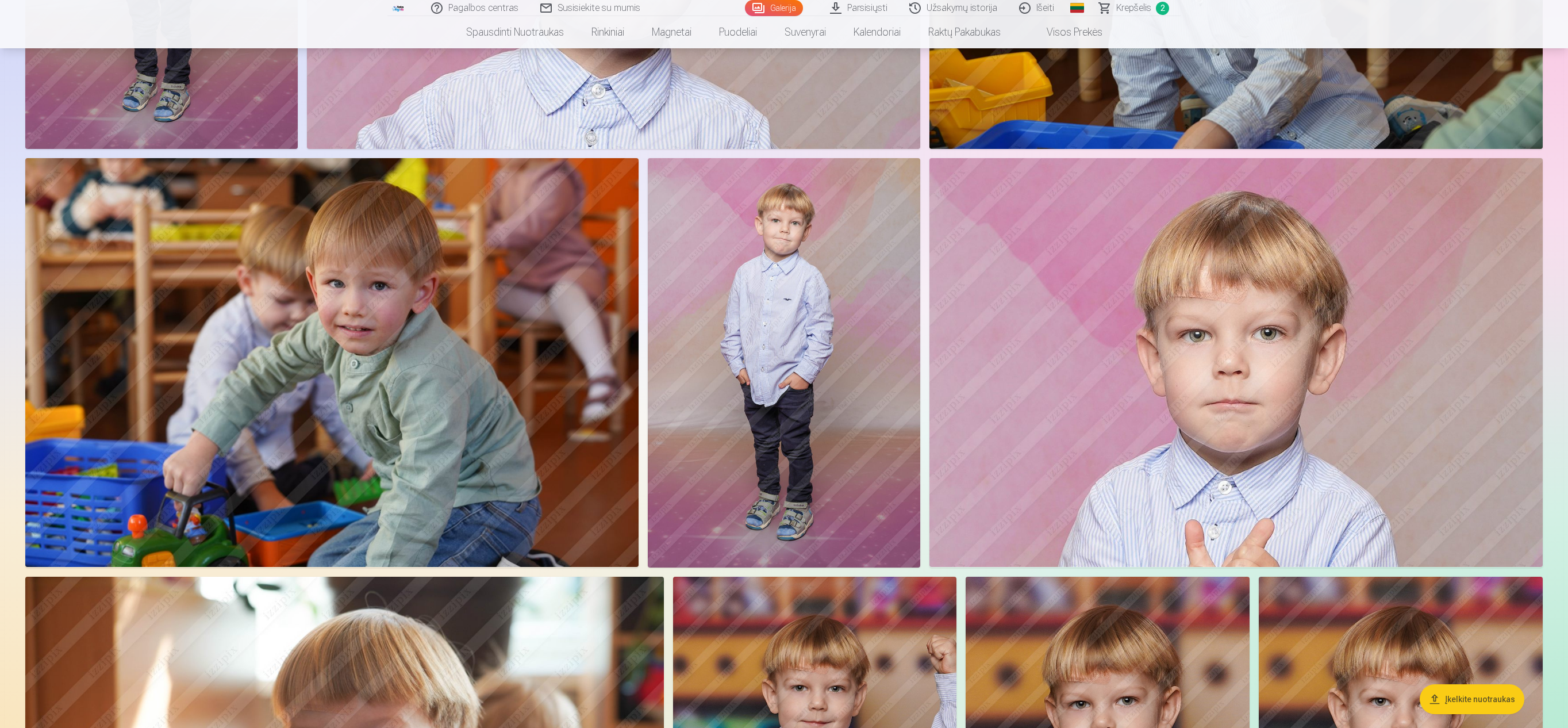
scroll to position [1656, 0]
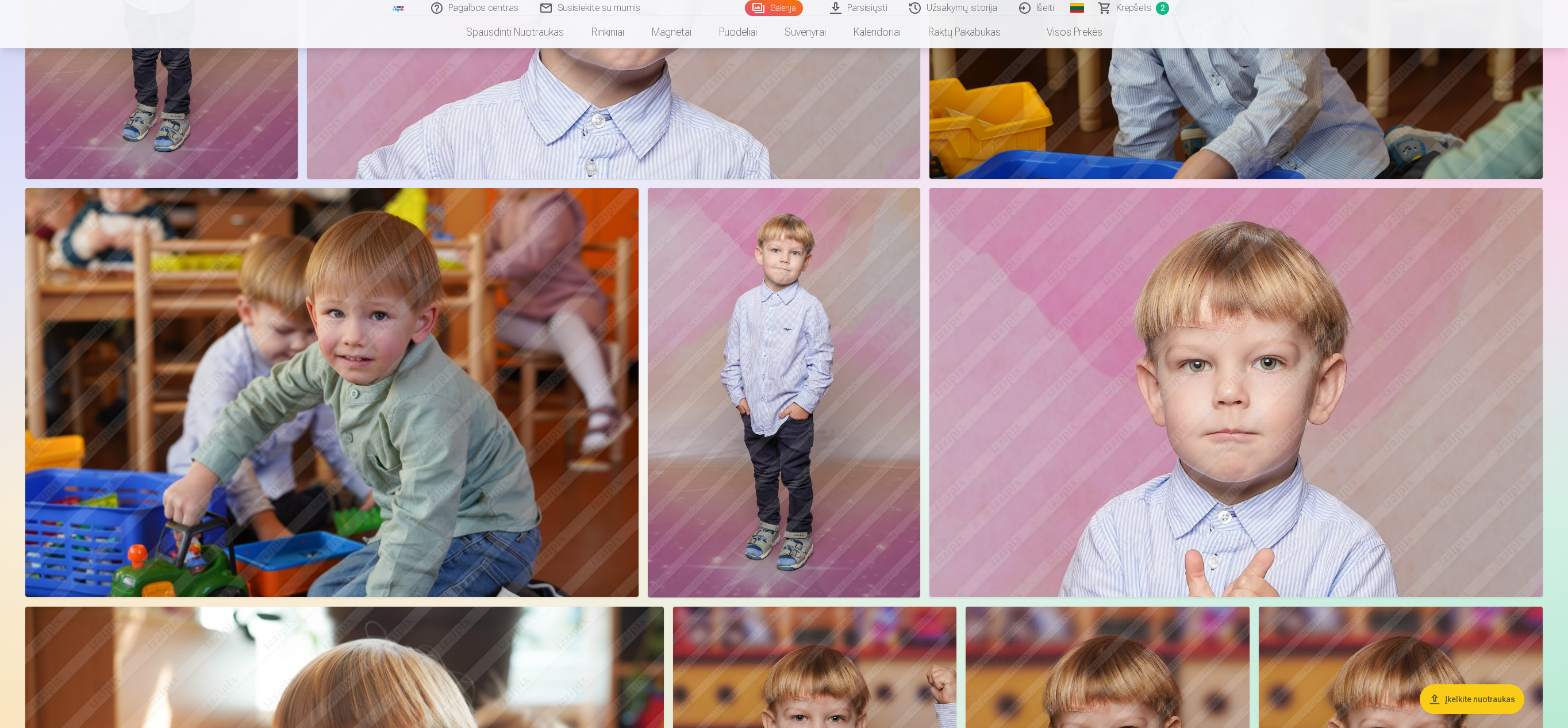
click at [782, 361] on img at bounding box center [784, 392] width 273 height 409
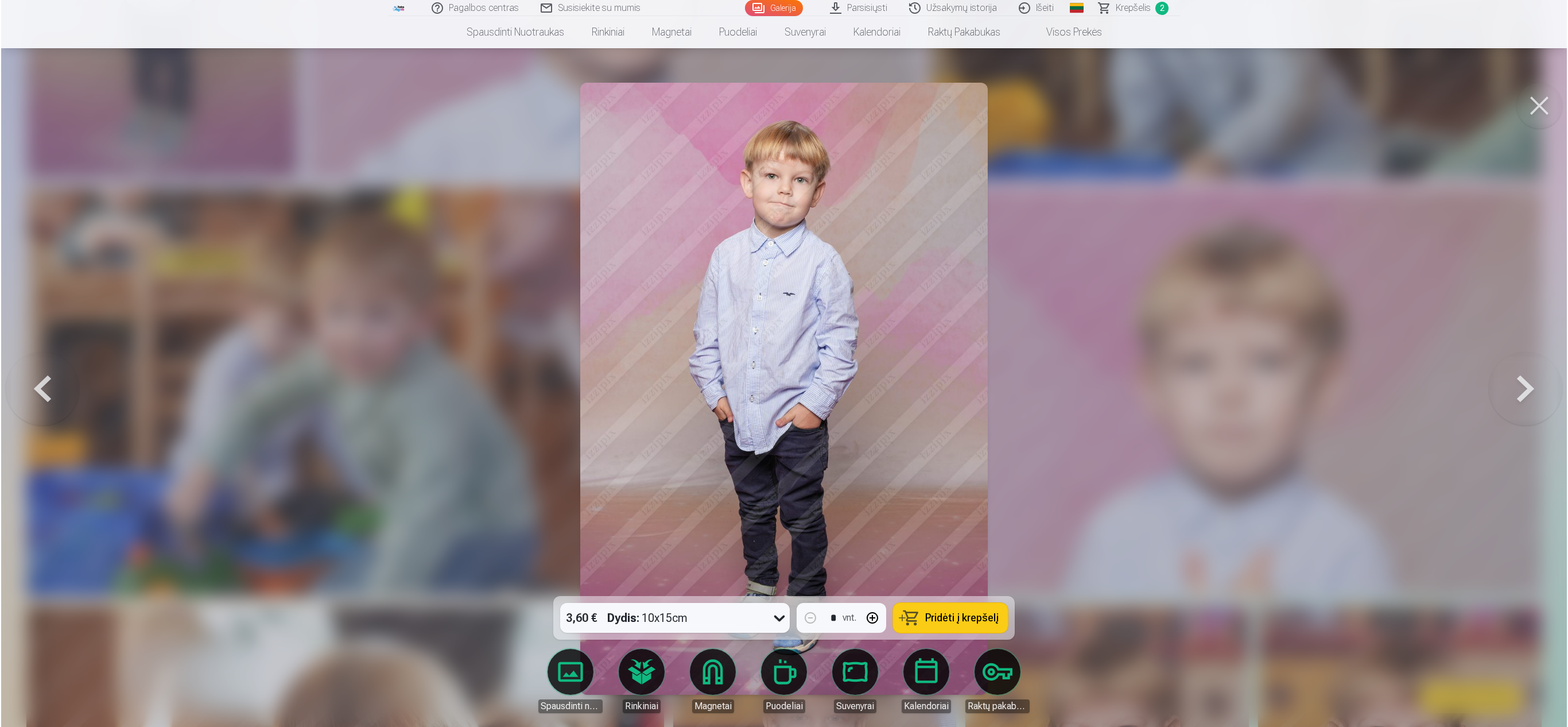
scroll to position [1656, 0]
click at [780, 110] on button at bounding box center [1540, 105] width 46 height 46
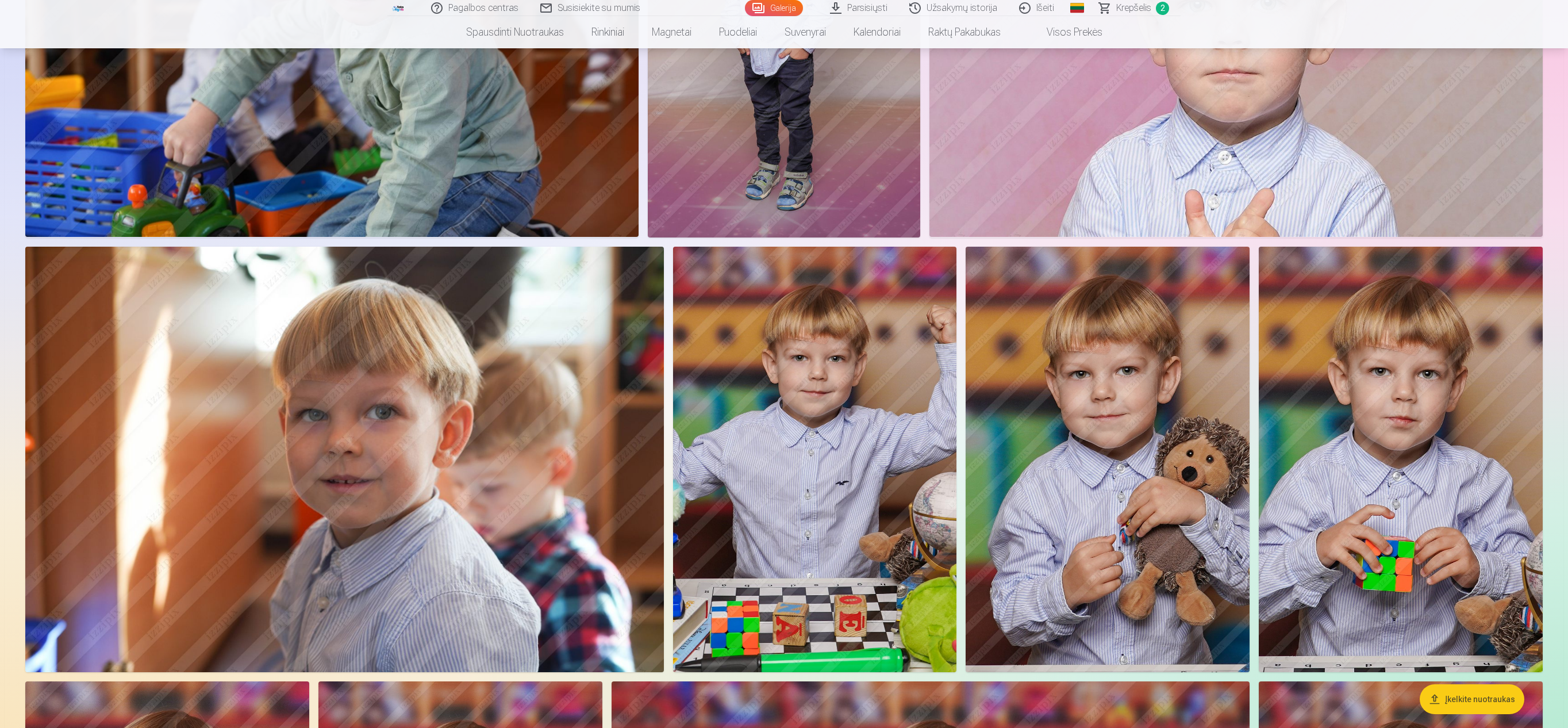
scroll to position [2116, 0]
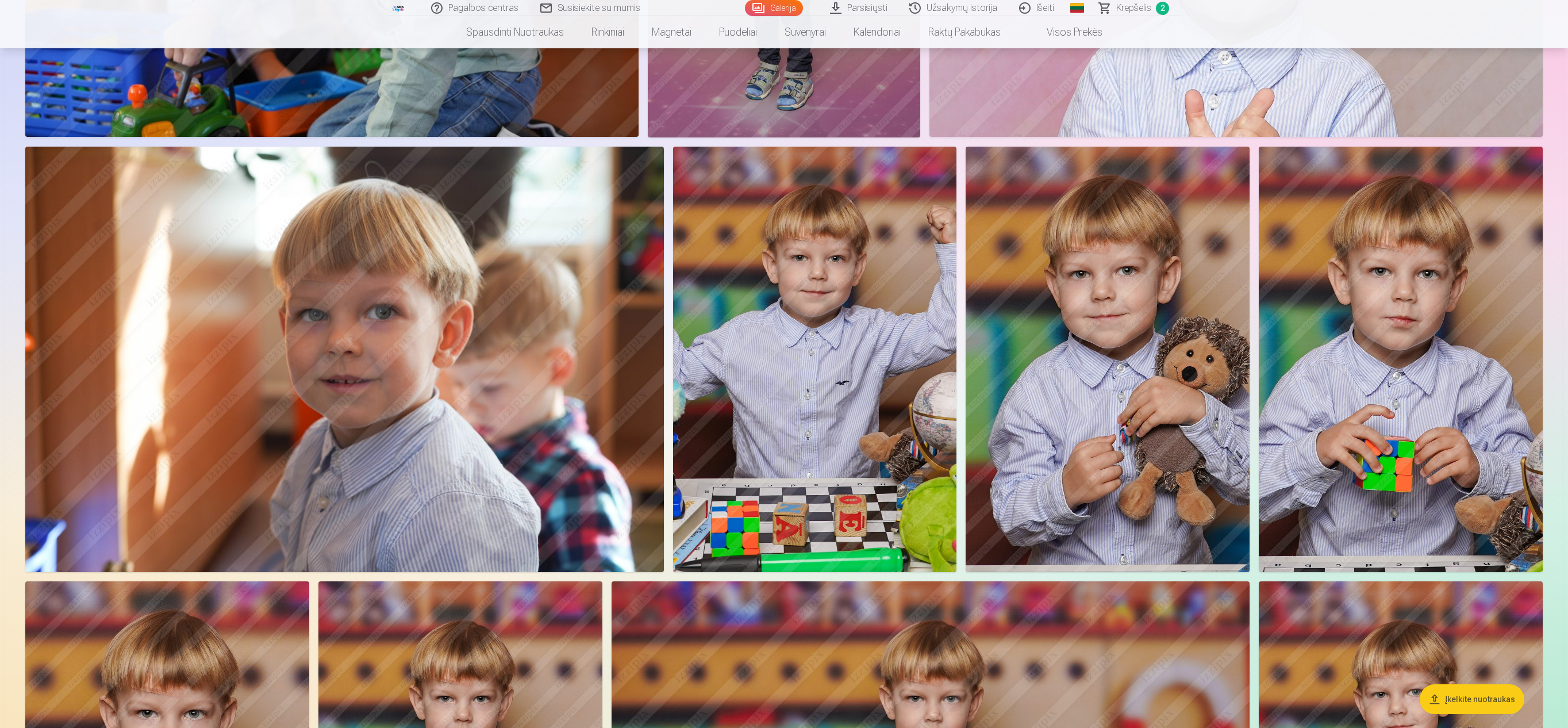
click at [782, 348] on img at bounding box center [1108, 359] width 284 height 426
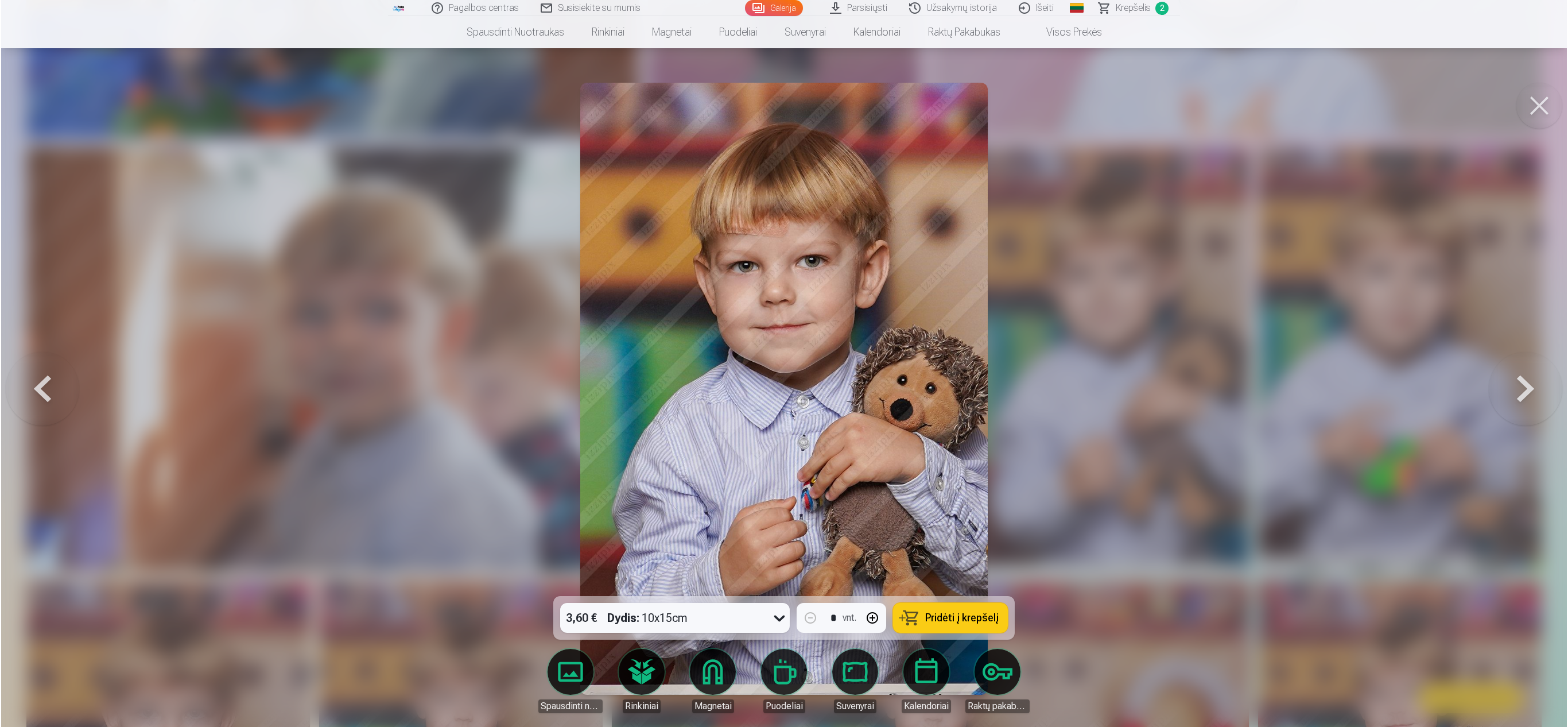
scroll to position [2115, 0]
click at [780, 348] on div at bounding box center [784, 364] width 1568 height 727
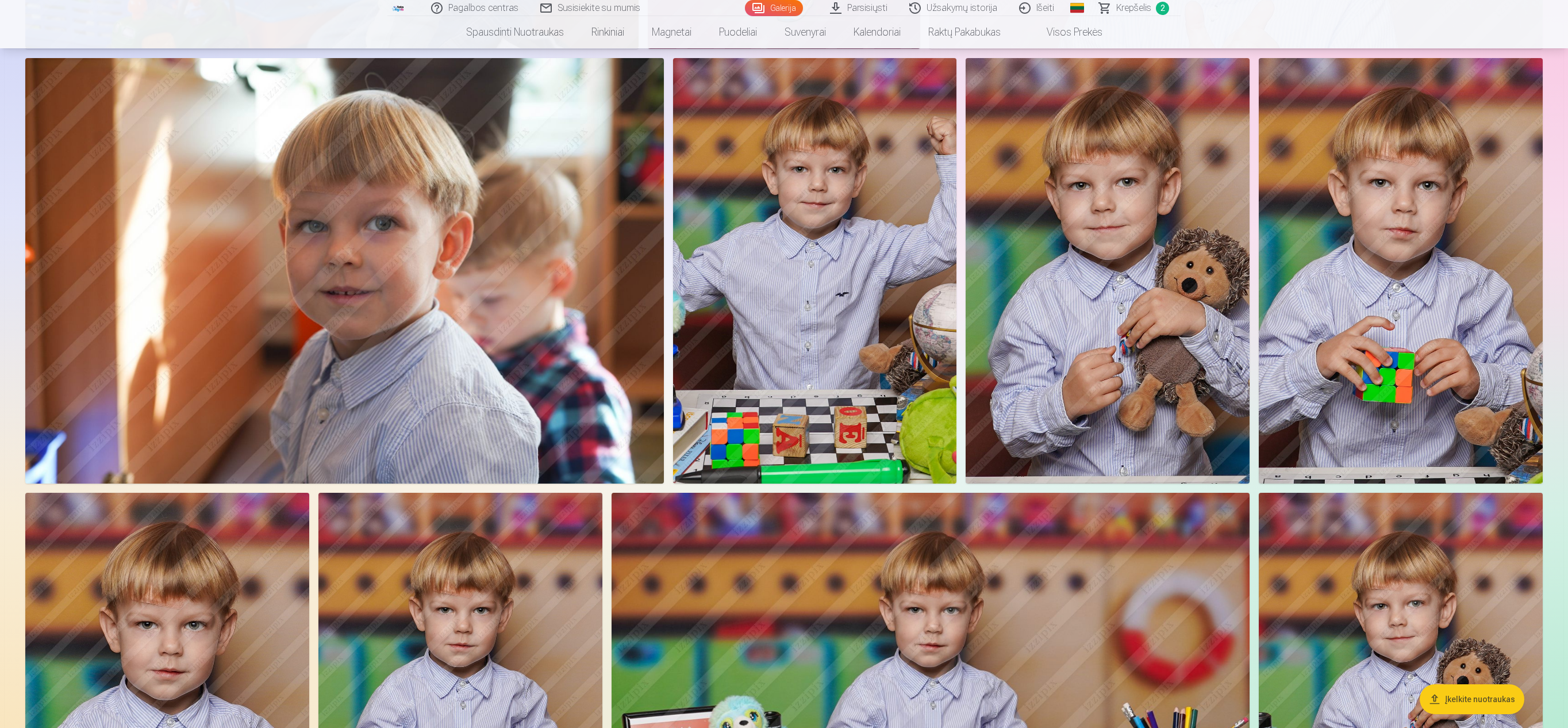
scroll to position [2161, 0]
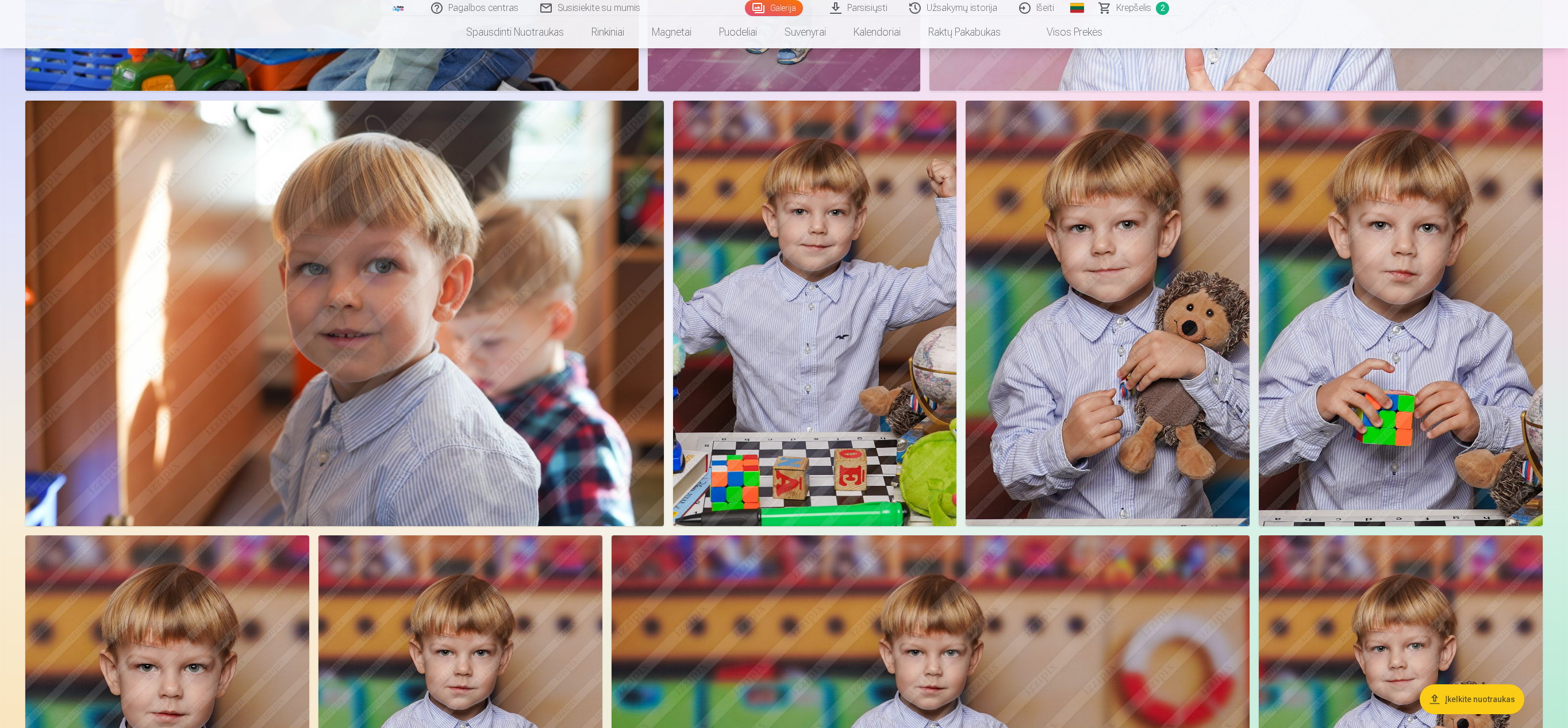
click at [782, 318] on img at bounding box center [1108, 313] width 284 height 426
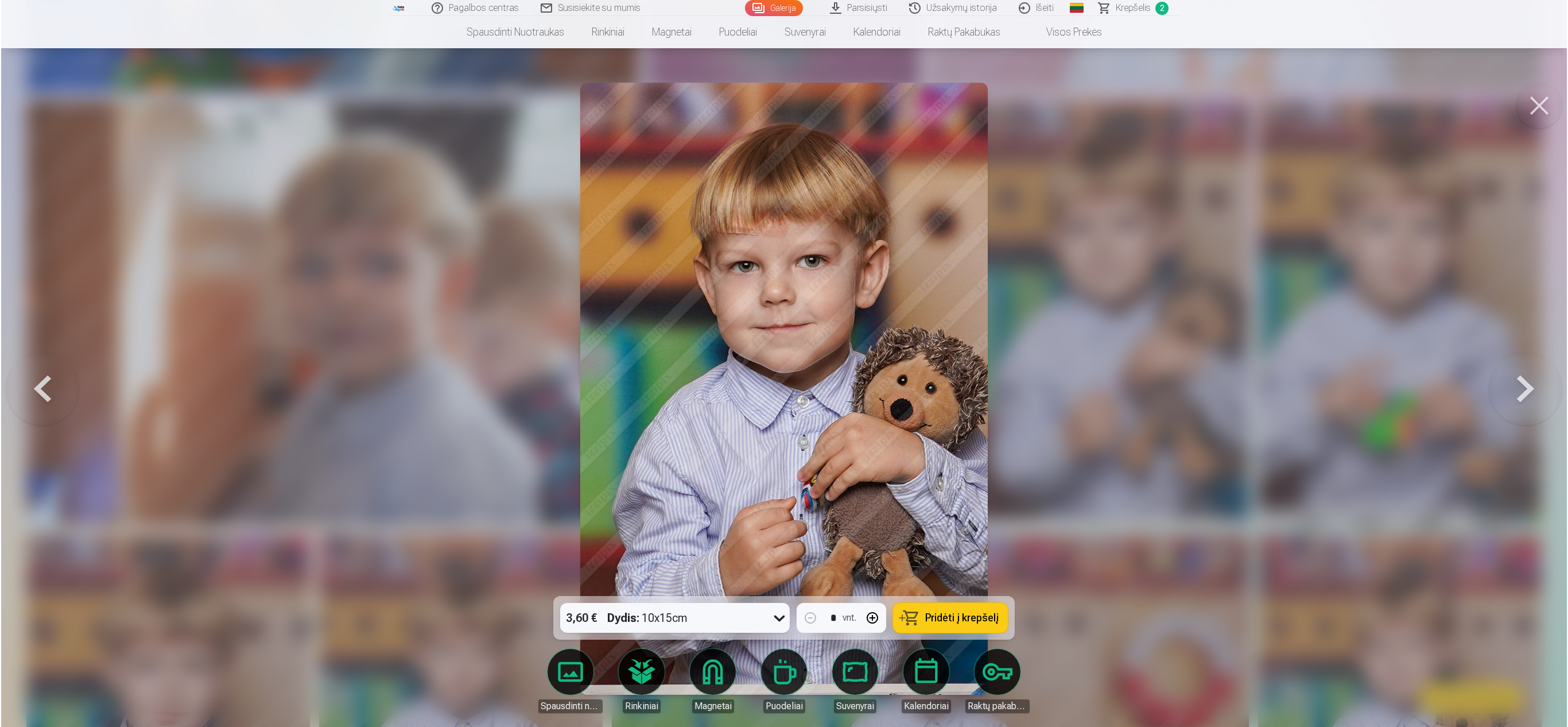
scroll to position [2161, 0]
click at [780, 363] on button "Pridėti į krepšelį" at bounding box center [950, 617] width 115 height 30
click at [780, 363] on div at bounding box center [784, 364] width 1568 height 727
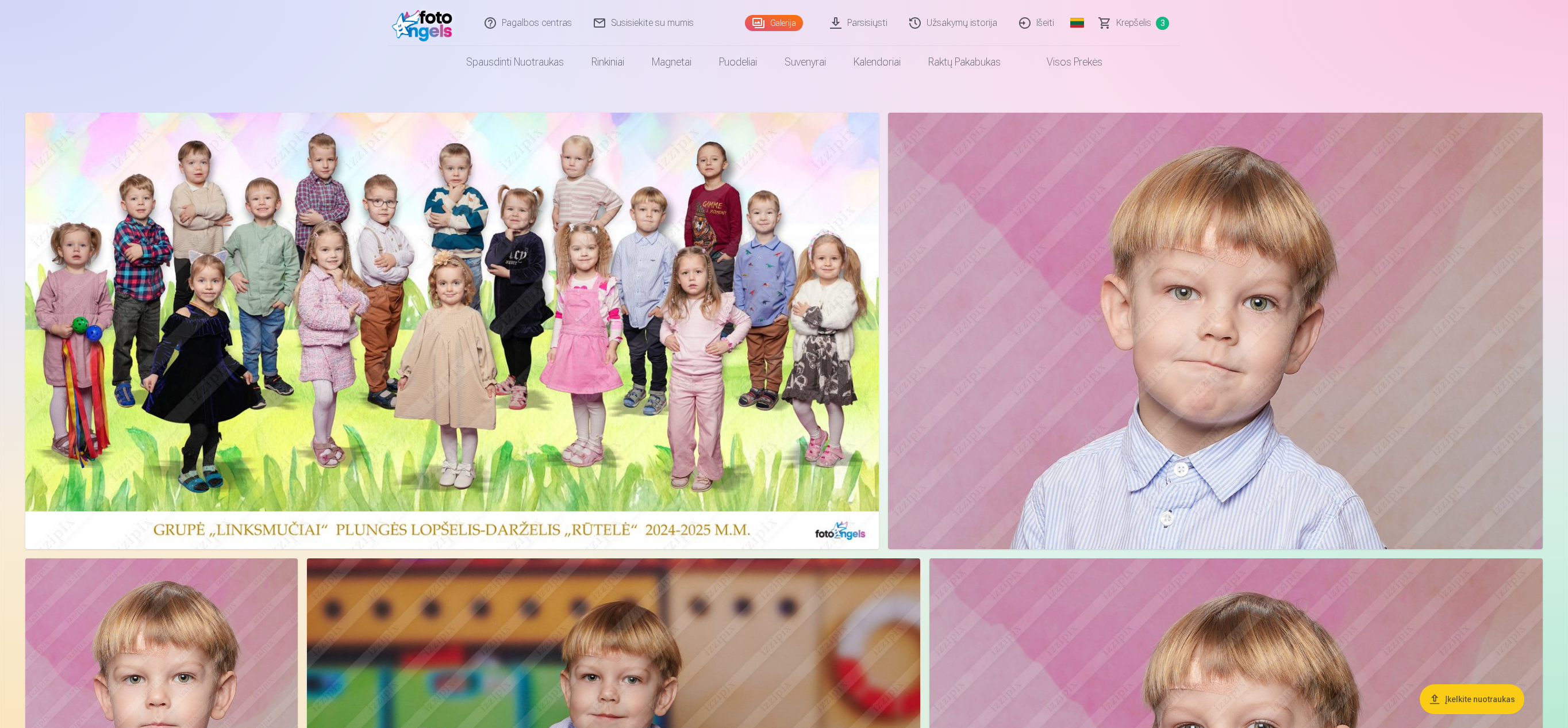
scroll to position [0, 0]
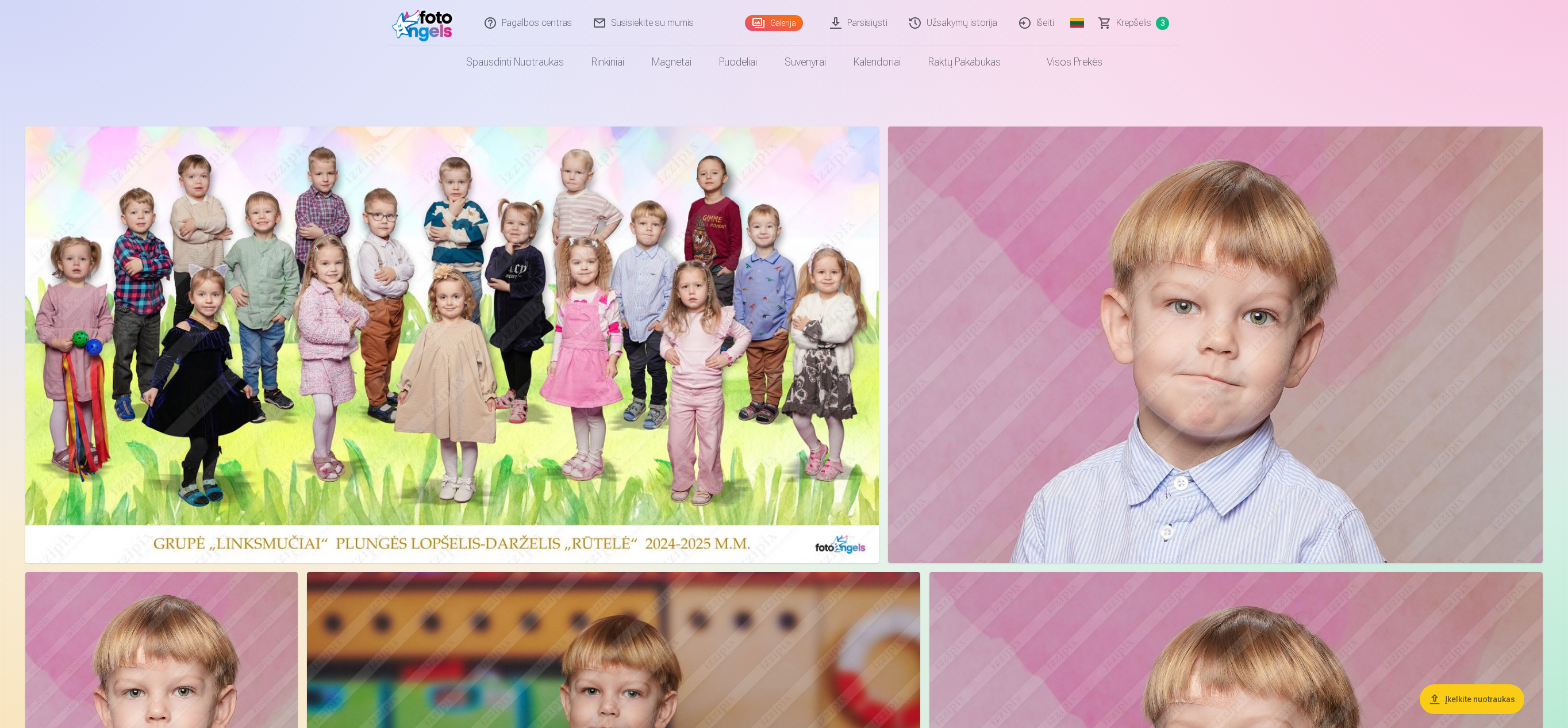
click at [782, 18] on span "Krepšelis" at bounding box center [1134, 23] width 35 height 14
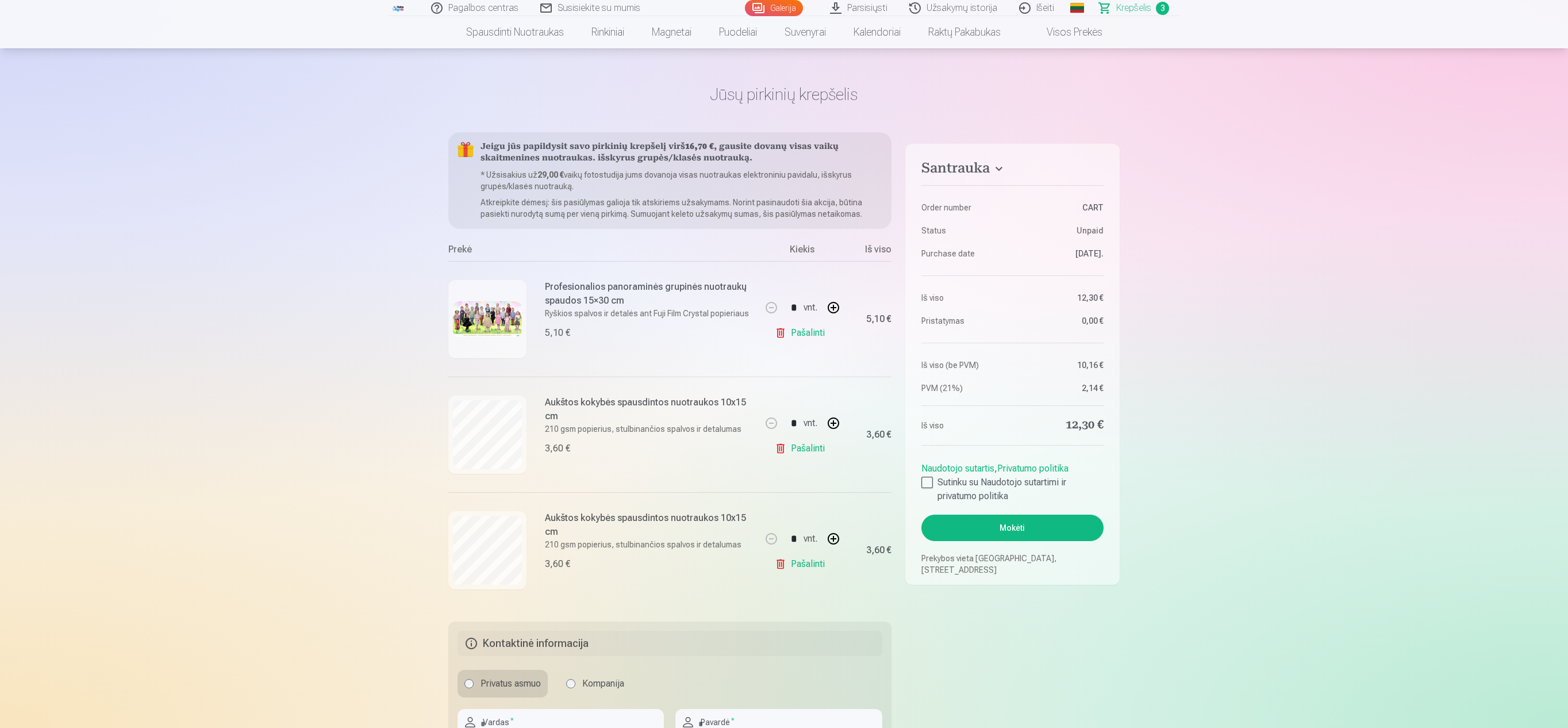
scroll to position [65, 0]
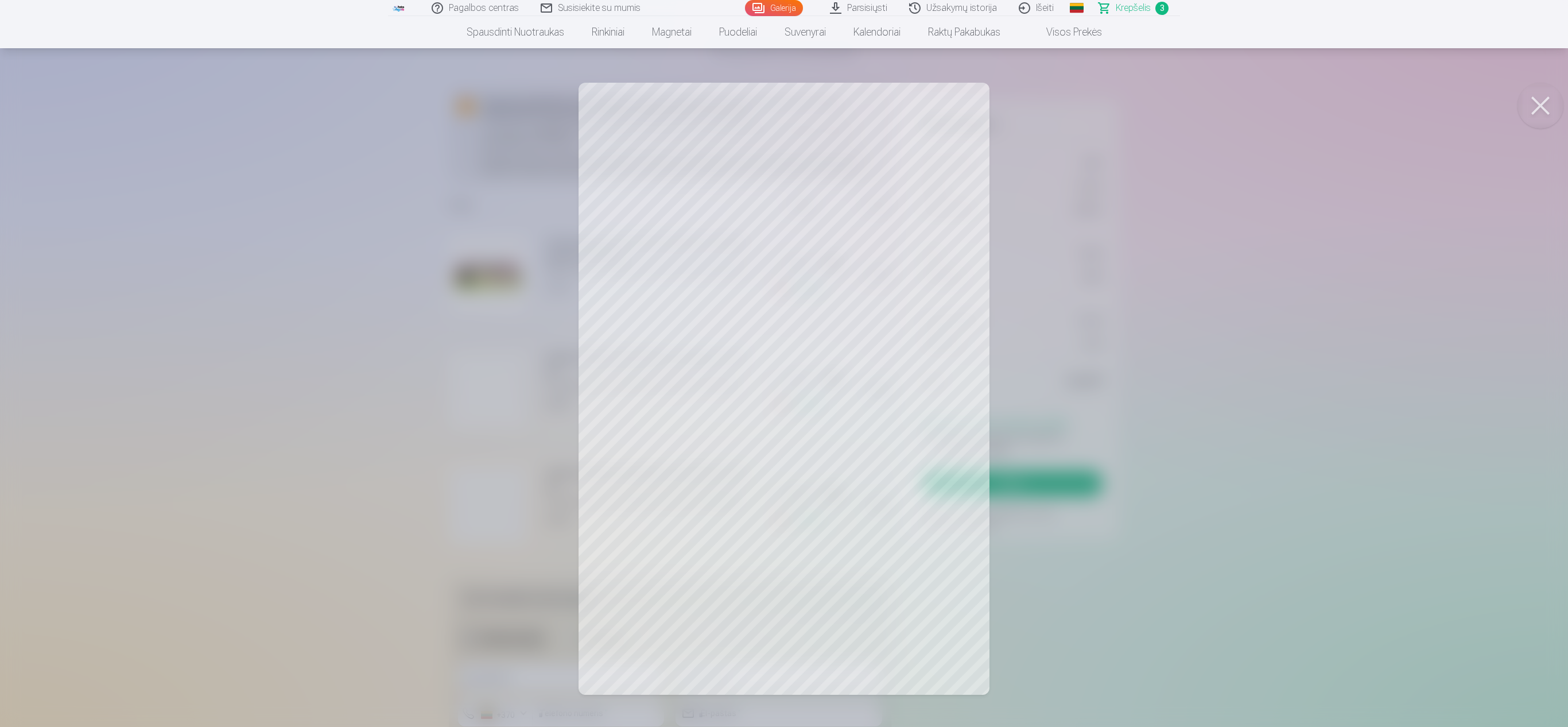
click at [253, 312] on div at bounding box center [784, 364] width 1568 height 727
click at [367, 363] on div at bounding box center [784, 364] width 1568 height 727
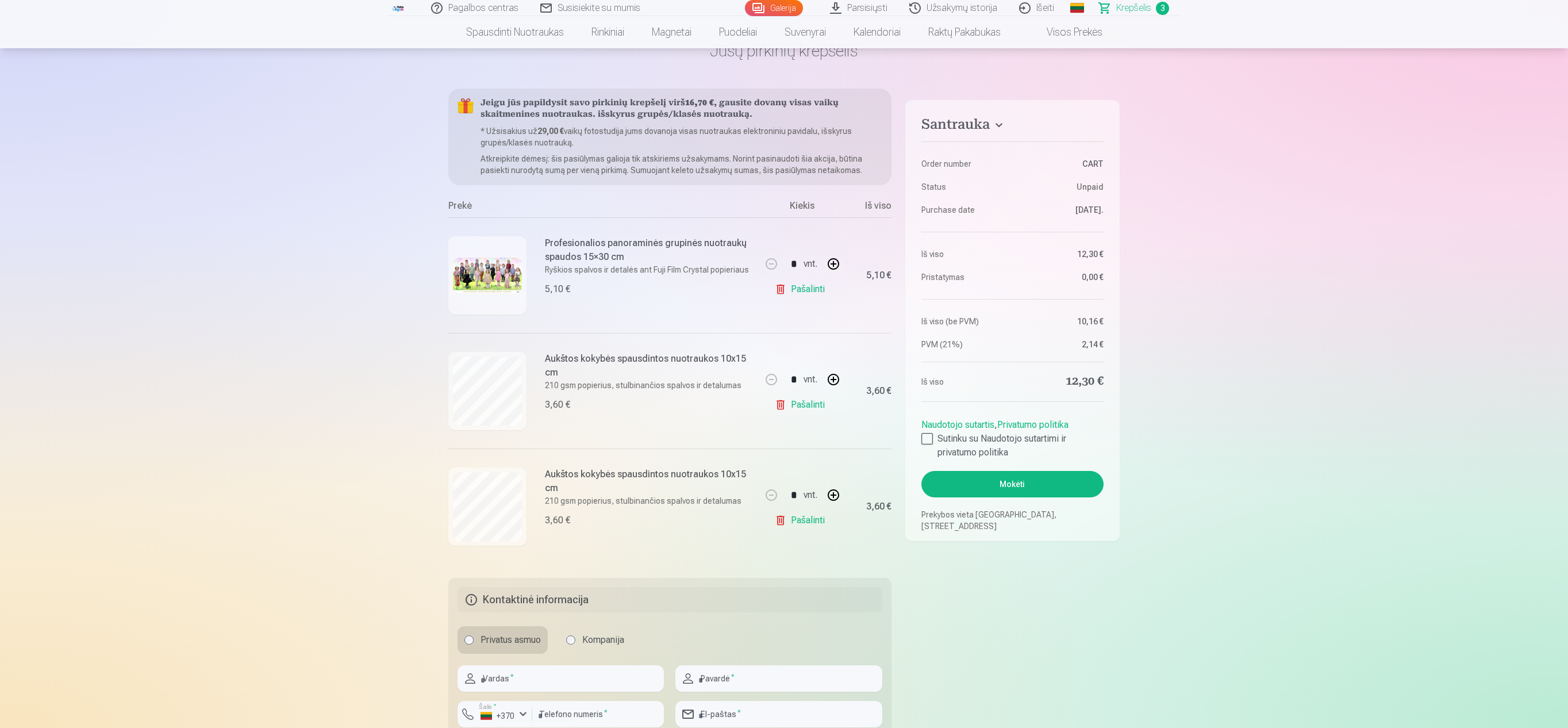
click at [479, 253] on div at bounding box center [487, 276] width 78 height 78
click at [498, 271] on img at bounding box center [487, 275] width 69 height 35
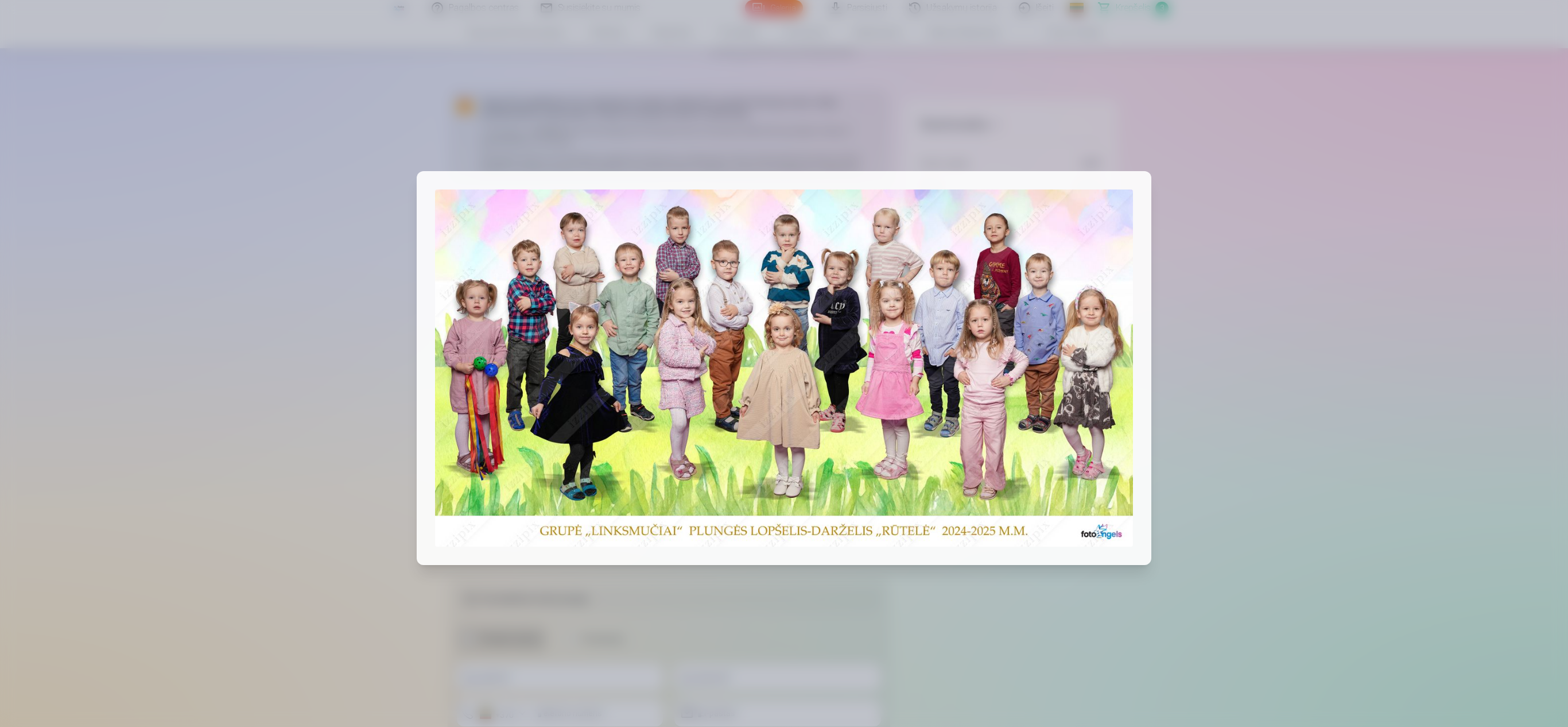
click at [780, 189] on div at bounding box center [784, 364] width 1568 height 727
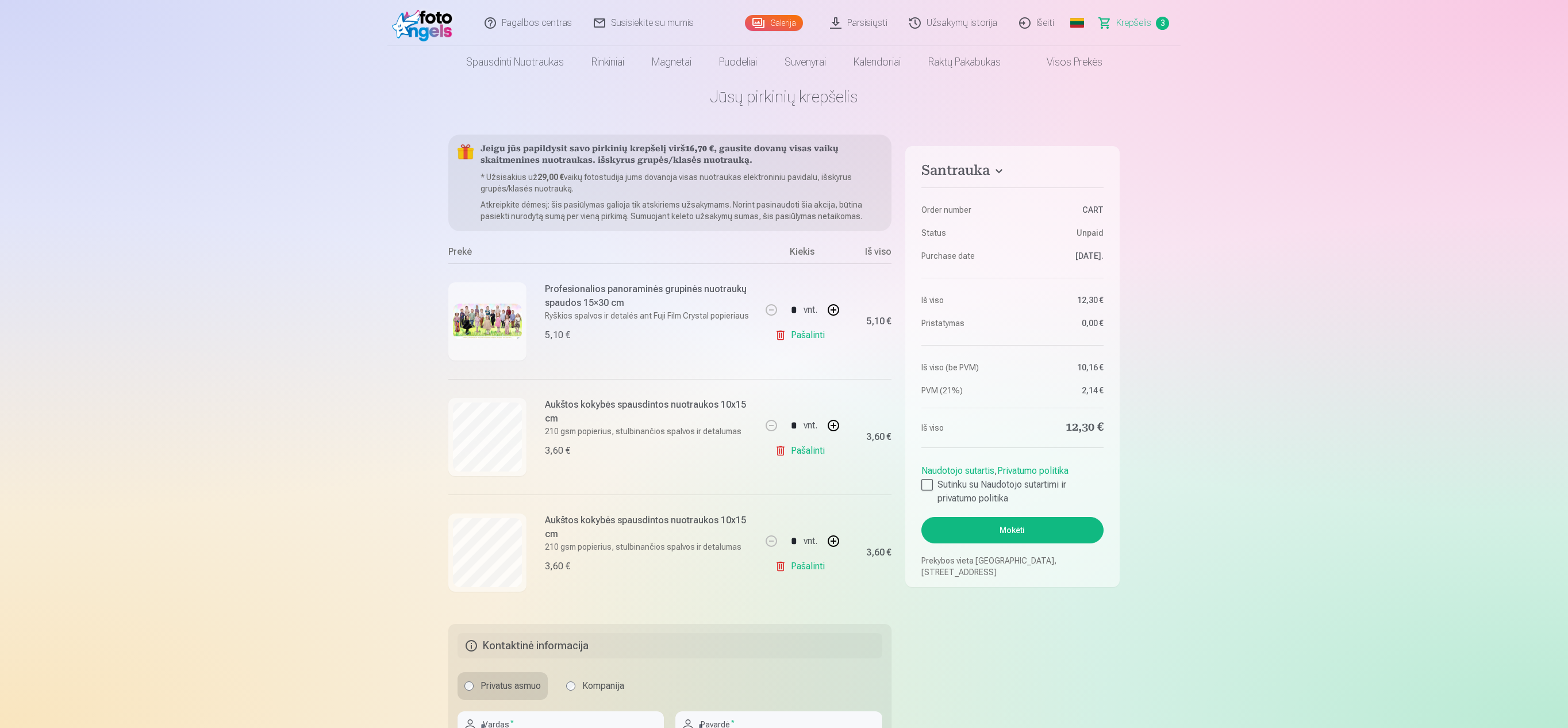
scroll to position [0, 0]
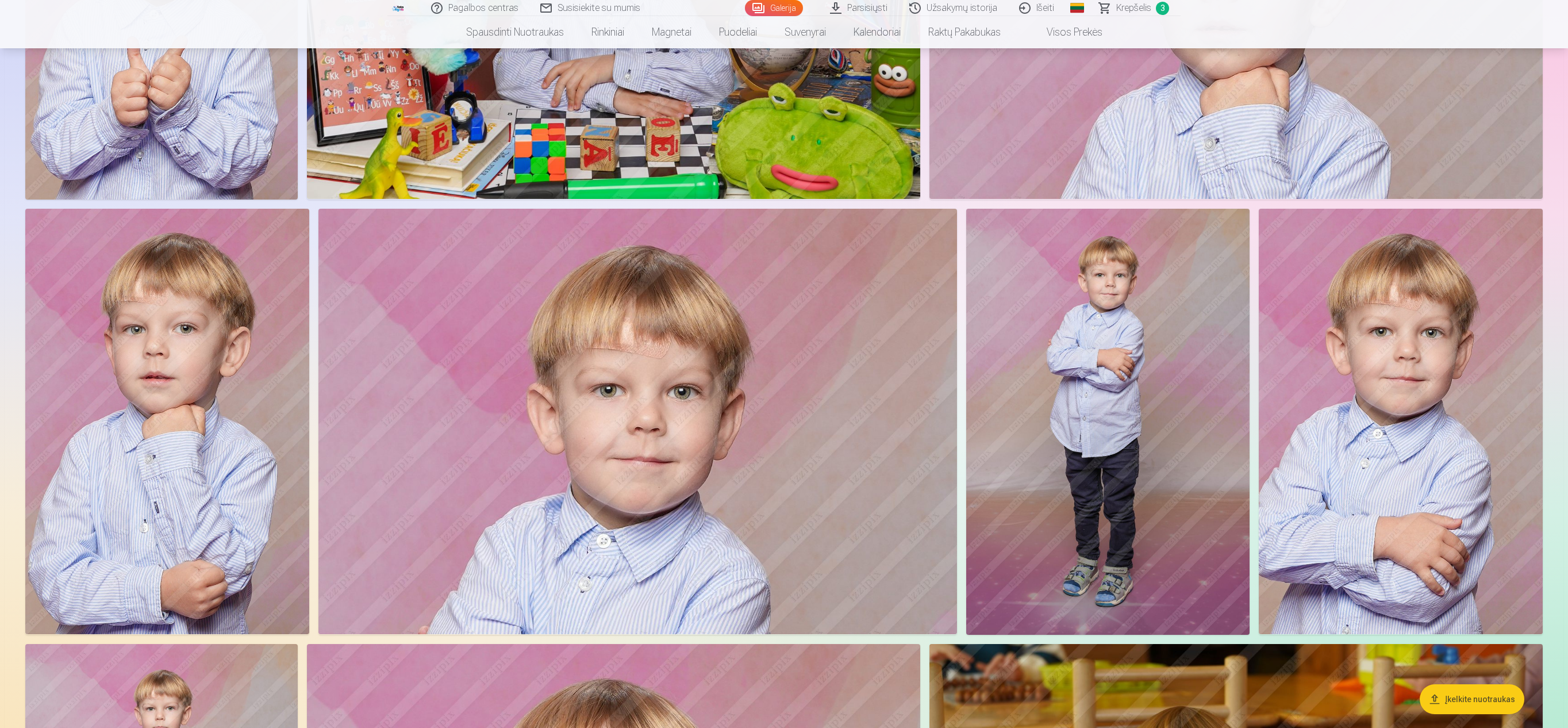
scroll to position [828, 0]
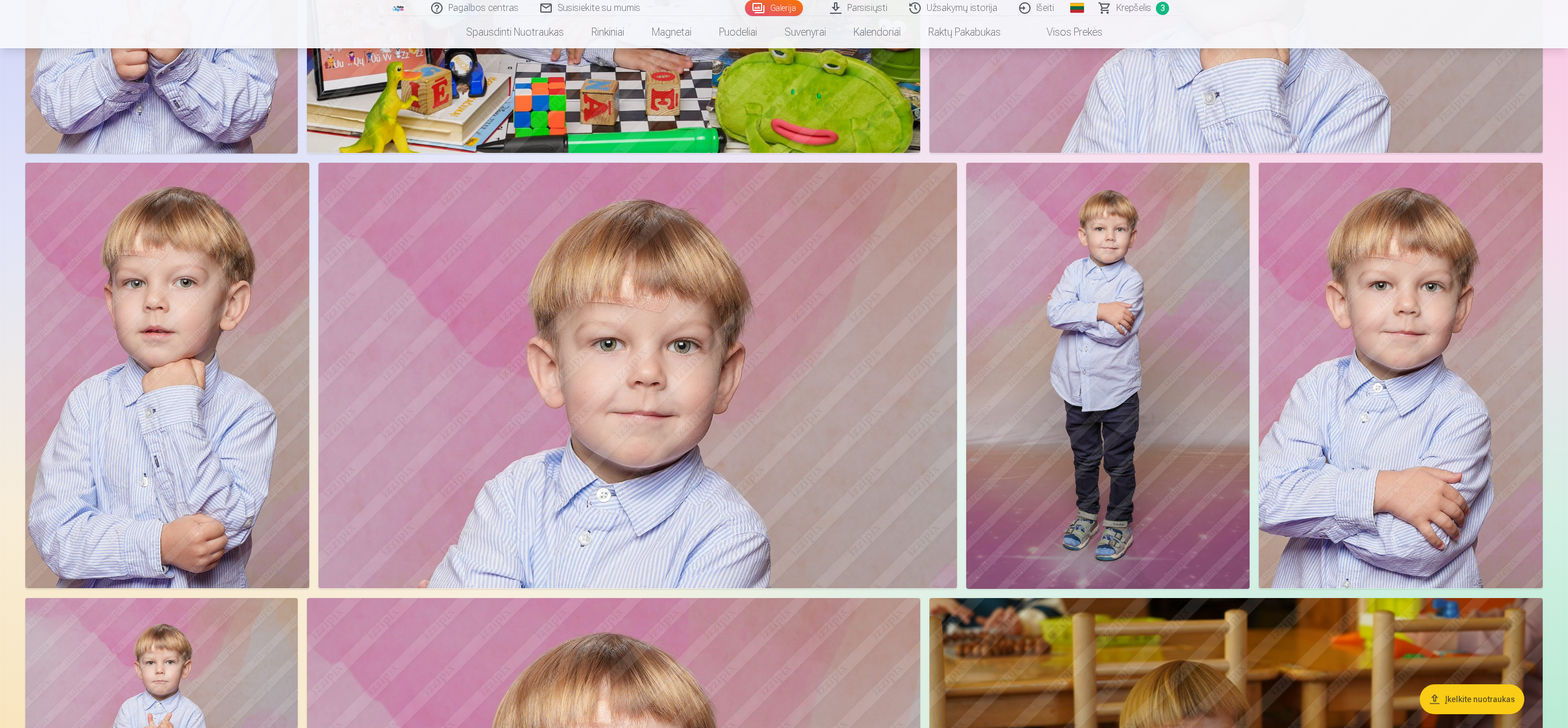
click at [782, 336] on img at bounding box center [1108, 376] width 284 height 426
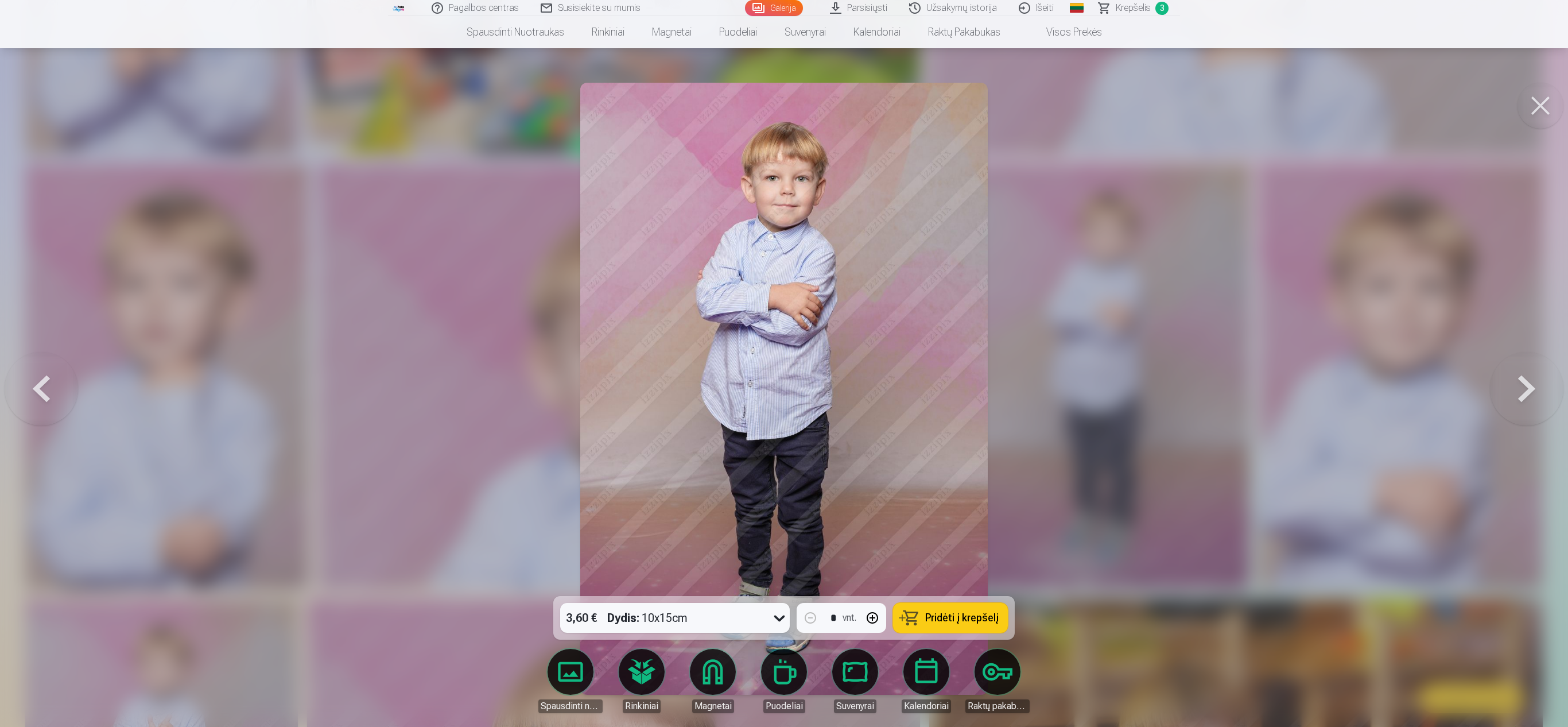
click at [780, 309] on div at bounding box center [784, 364] width 1568 height 727
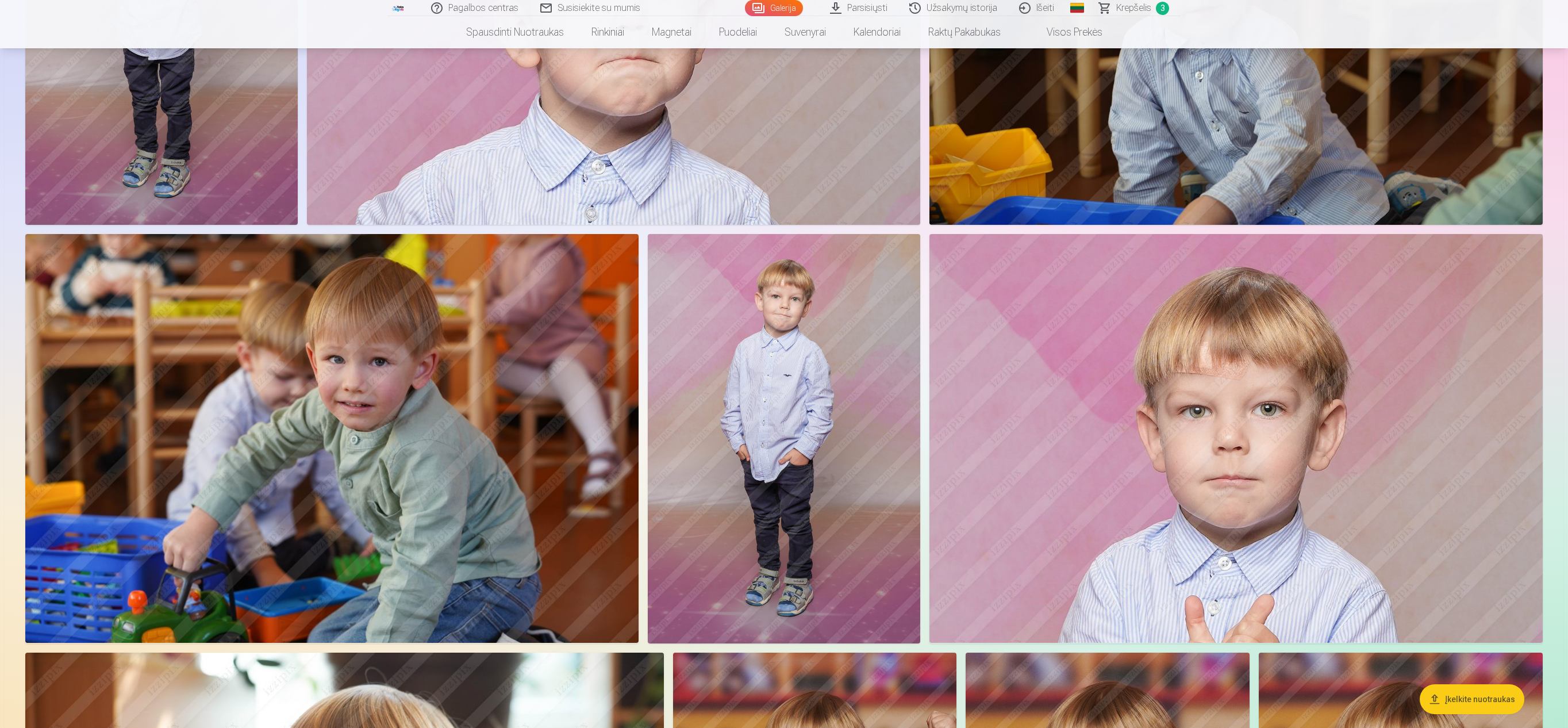
scroll to position [1656, 0]
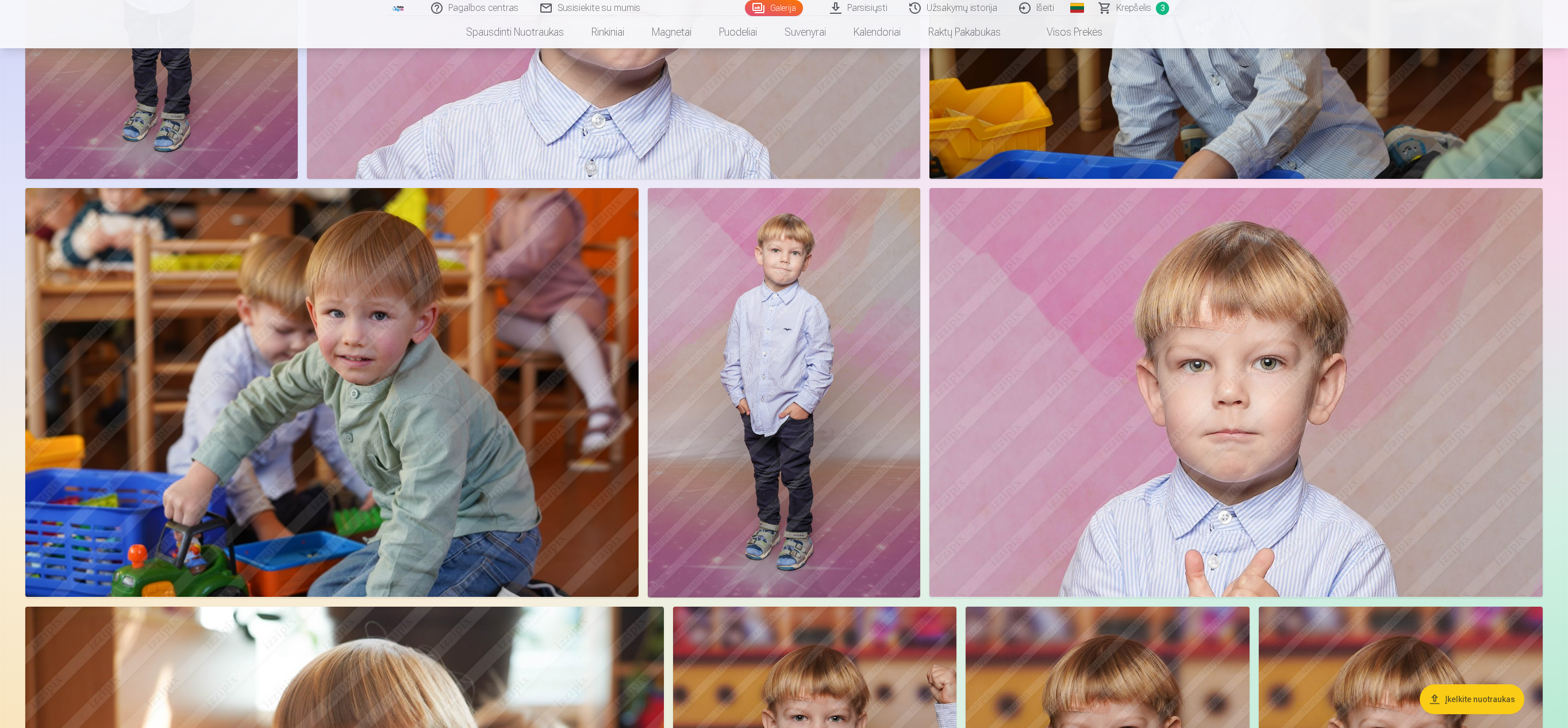
click at [759, 363] on img at bounding box center [784, 392] width 273 height 409
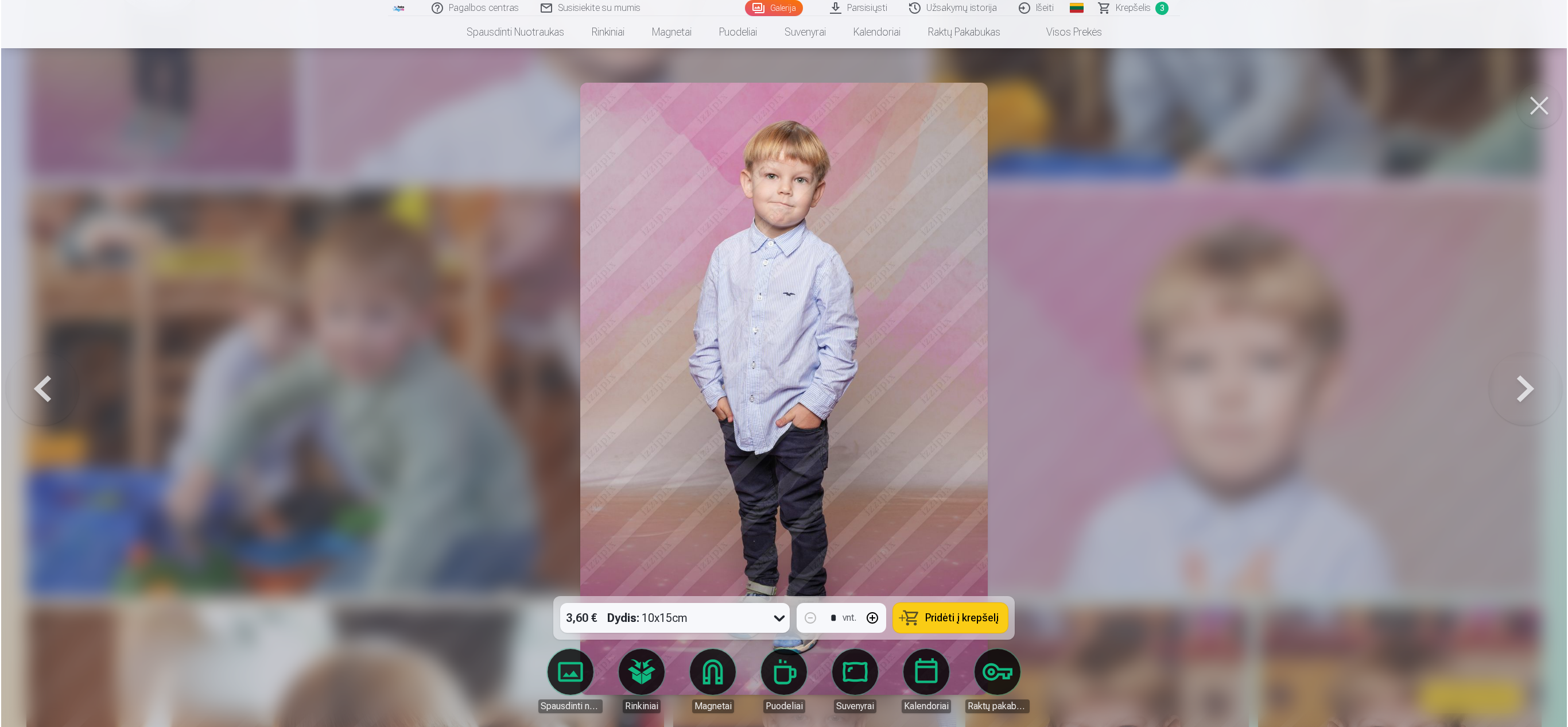
scroll to position [1656, 0]
click at [780, 363] on div at bounding box center [784, 364] width 1568 height 727
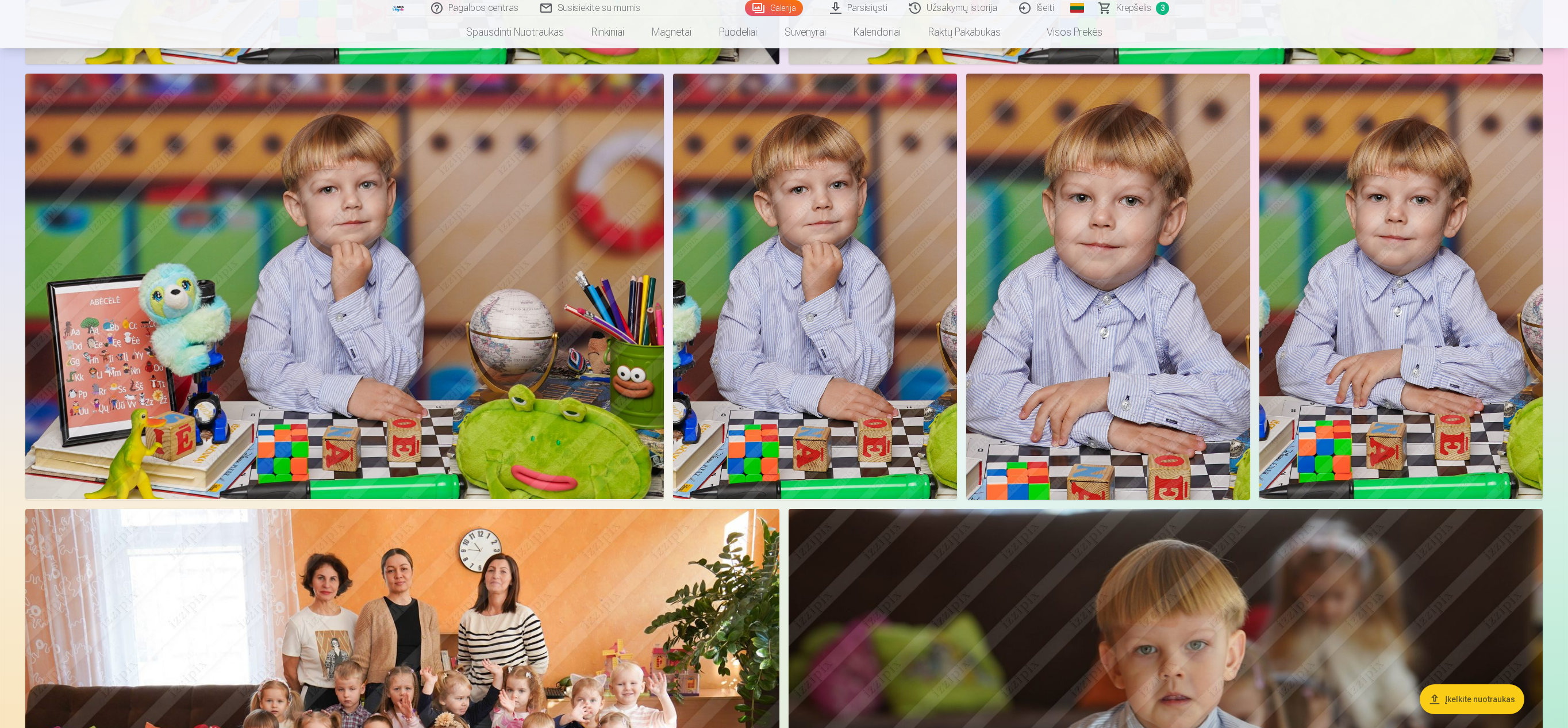
scroll to position [4002, 0]
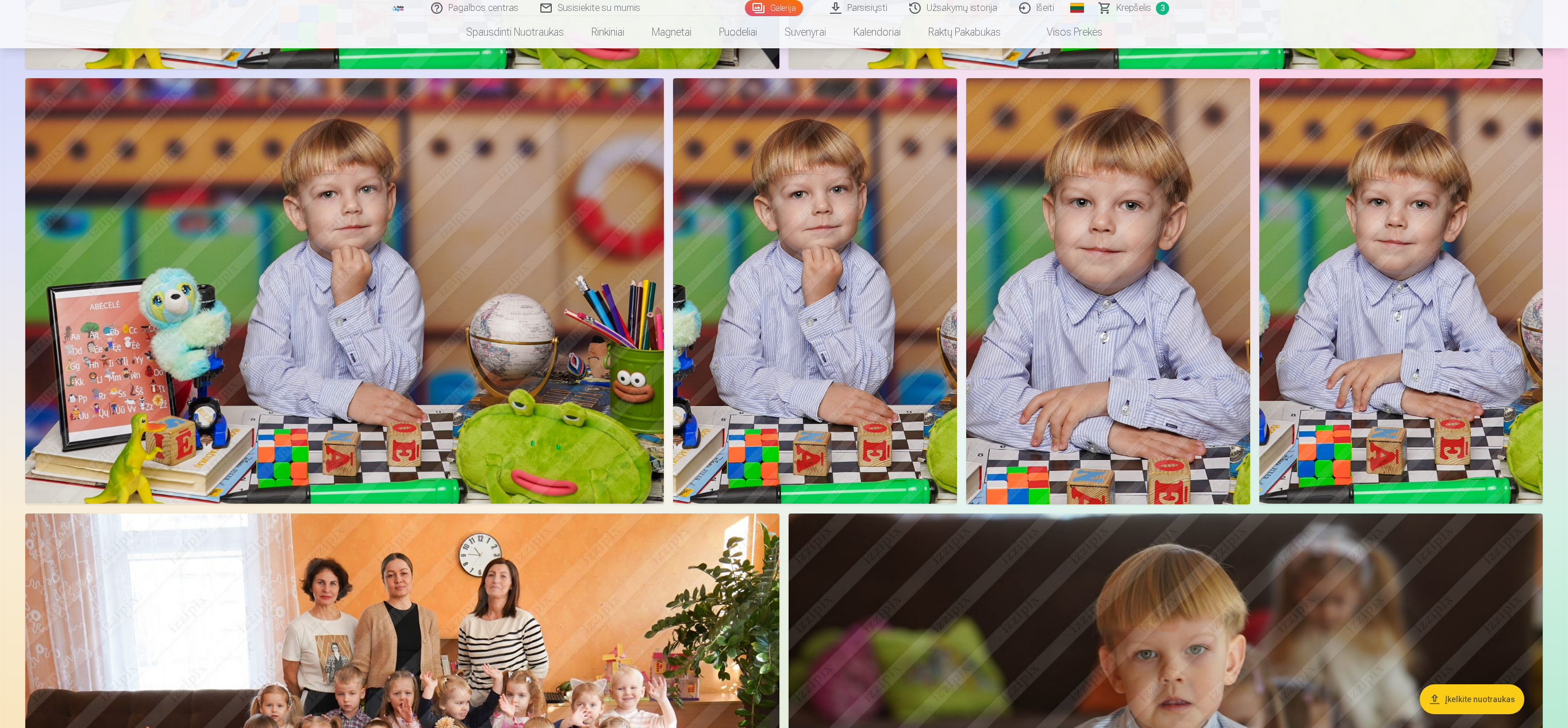
click at [513, 218] on img at bounding box center [344, 291] width 639 height 426
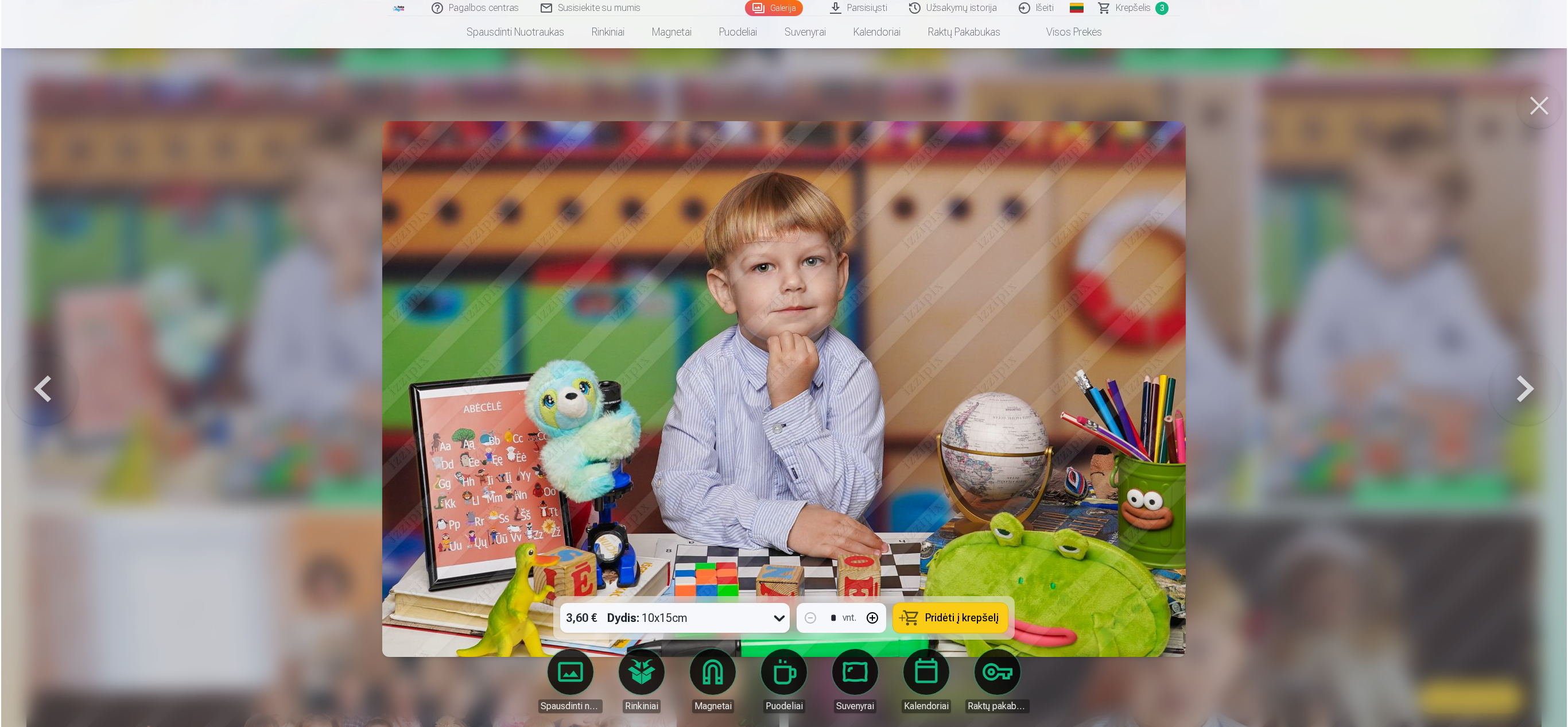
scroll to position [4000, 0]
click at [219, 359] on div at bounding box center [784, 364] width 1568 height 727
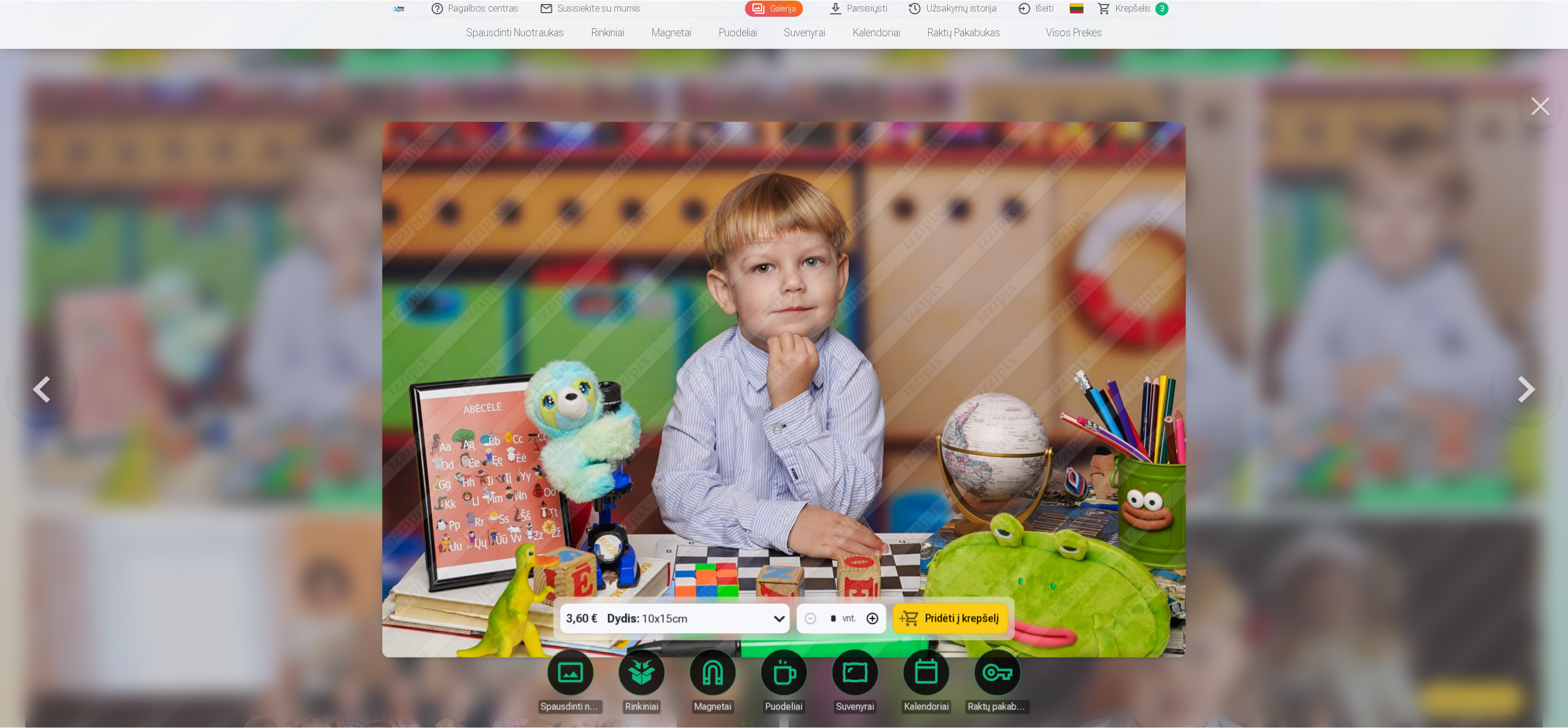
scroll to position [4002, 0]
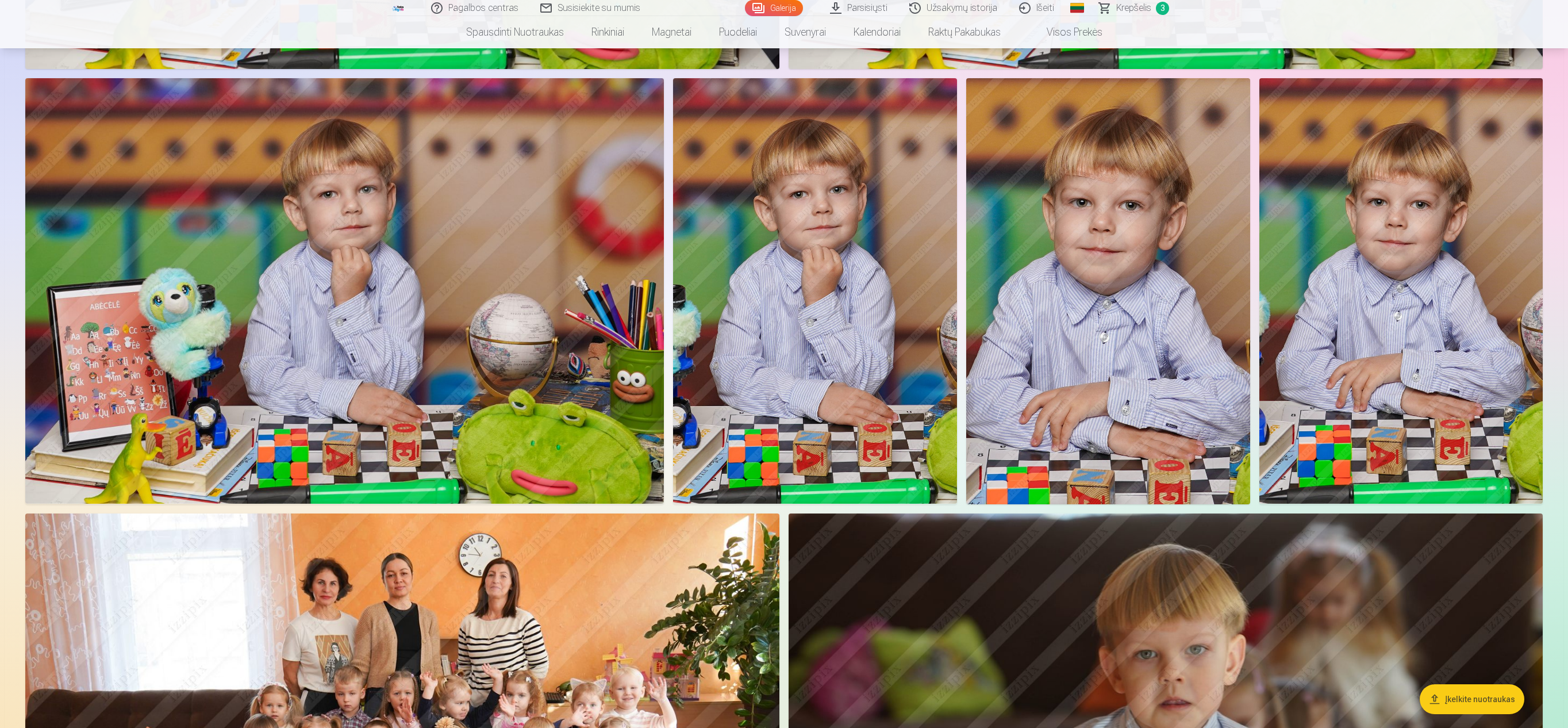
click at [782, 297] on img at bounding box center [815, 291] width 284 height 426
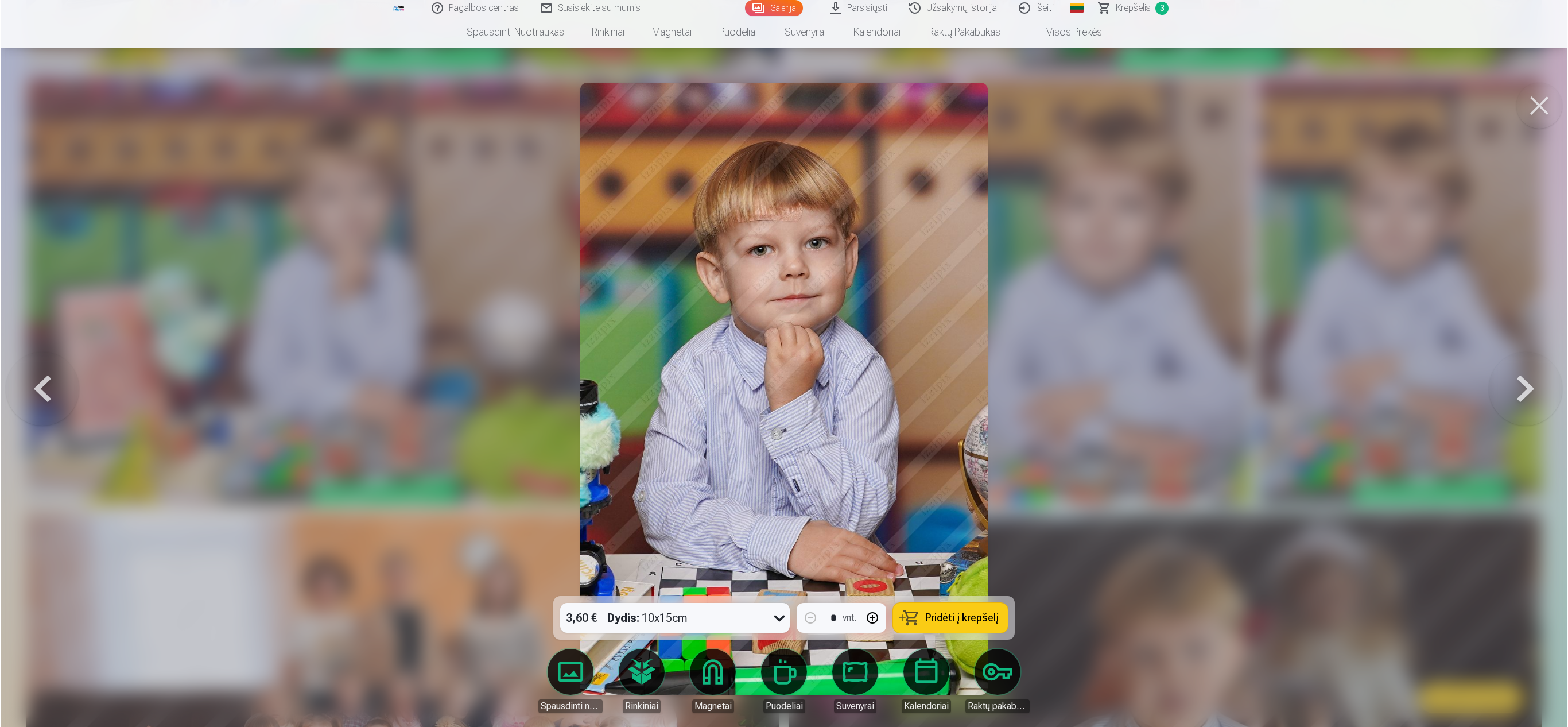
scroll to position [4000, 0]
click at [780, 227] on div at bounding box center [784, 364] width 1568 height 727
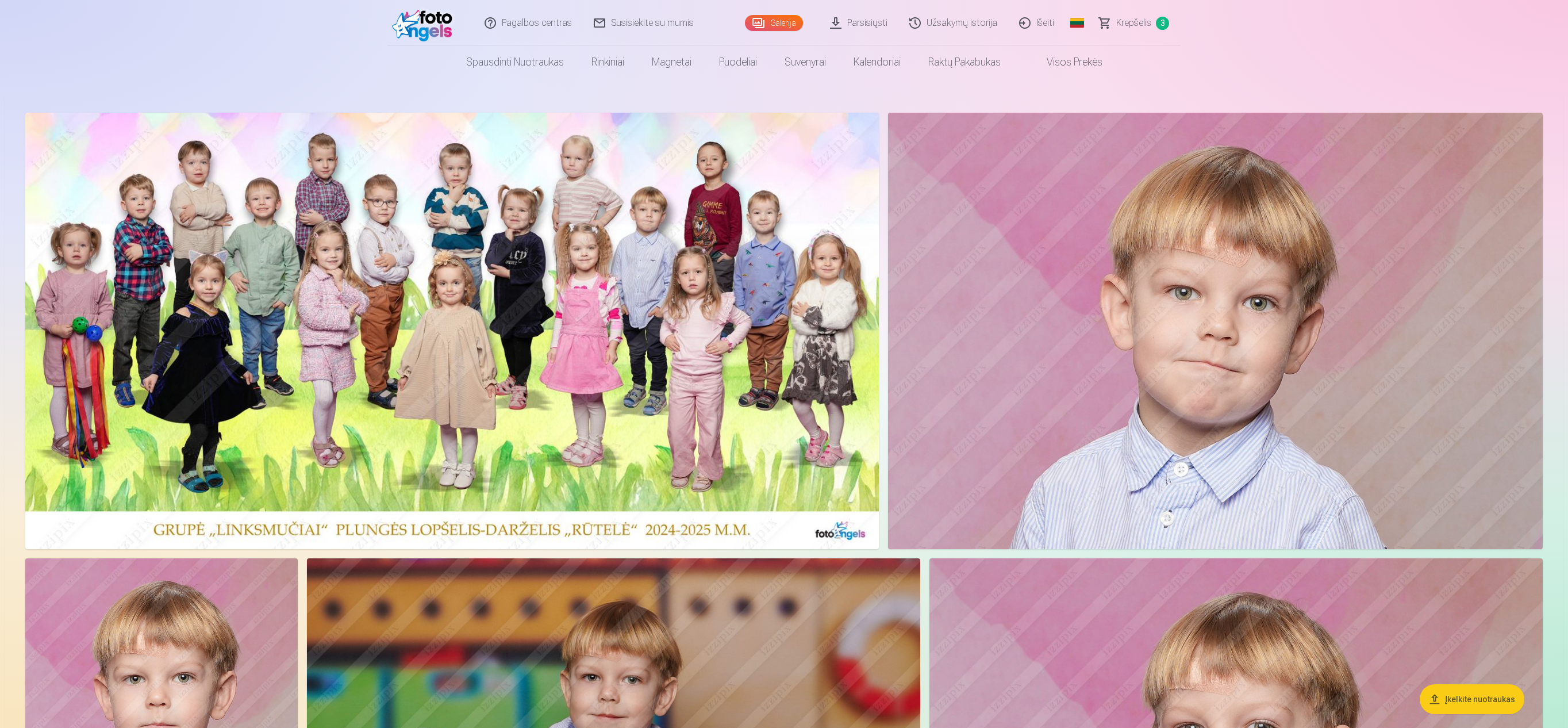
scroll to position [0, 0]
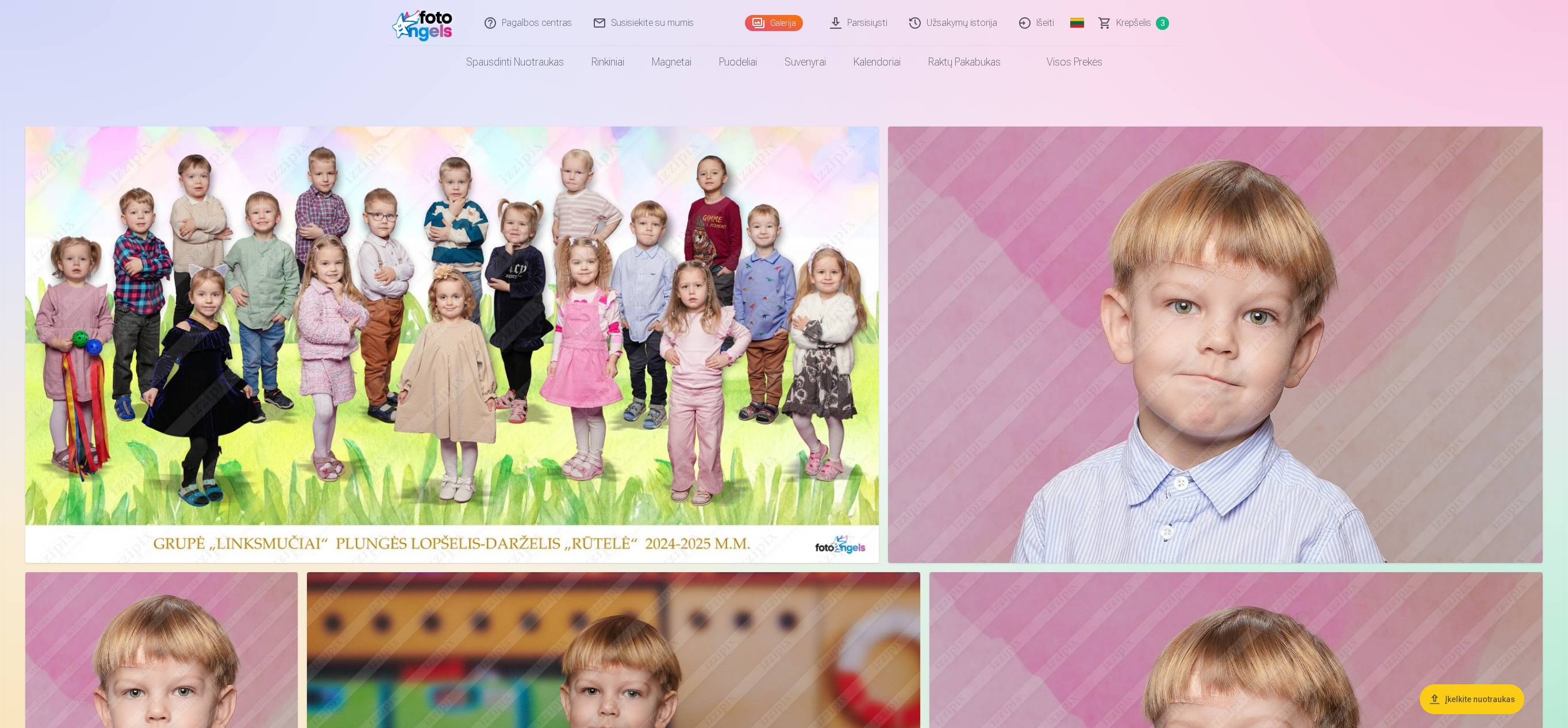
click at [782, 32] on link "Krepšelis 3" at bounding box center [1135, 23] width 92 height 46
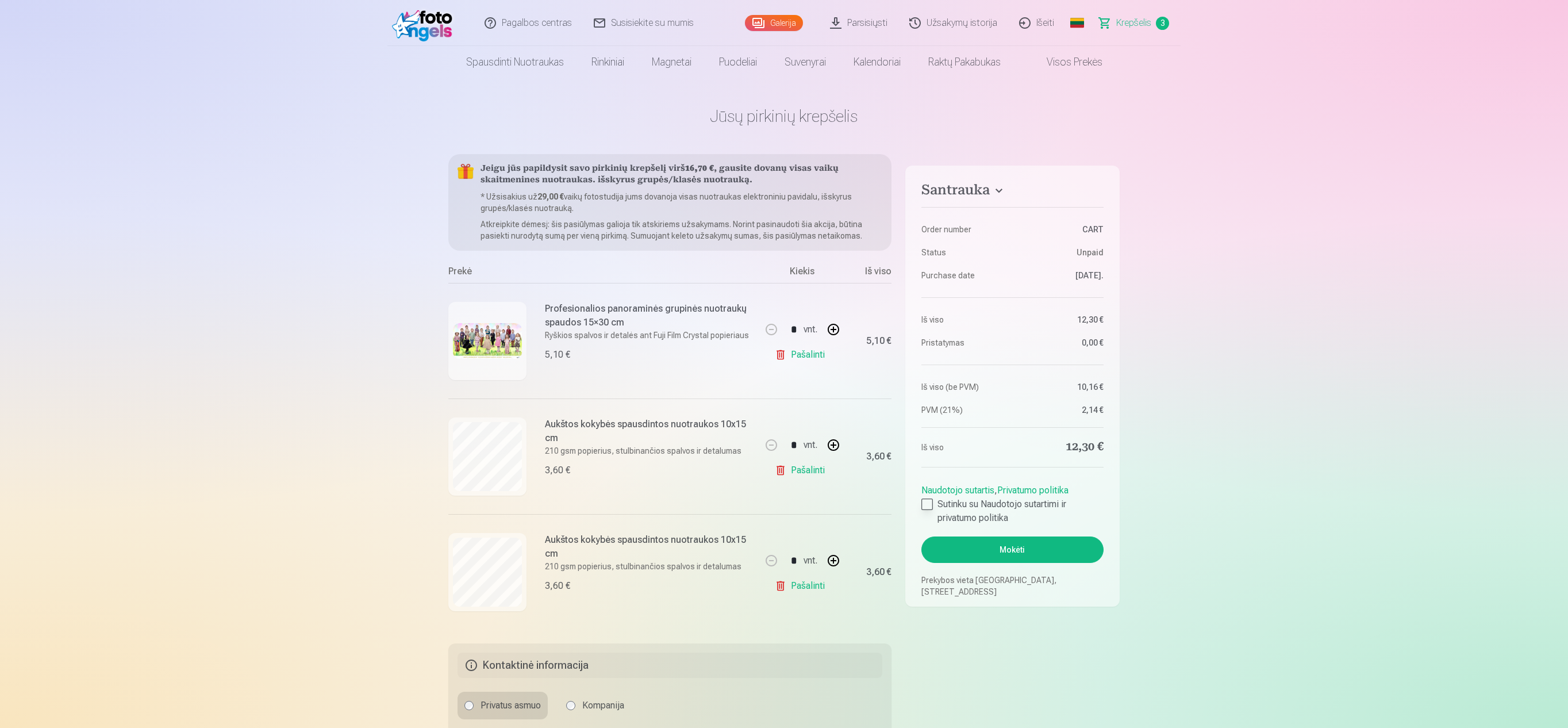
click at [782, 363] on div at bounding box center [927, 504] width 12 height 12
click at [782, 363] on button "Mokėti" at bounding box center [1012, 549] width 182 height 26
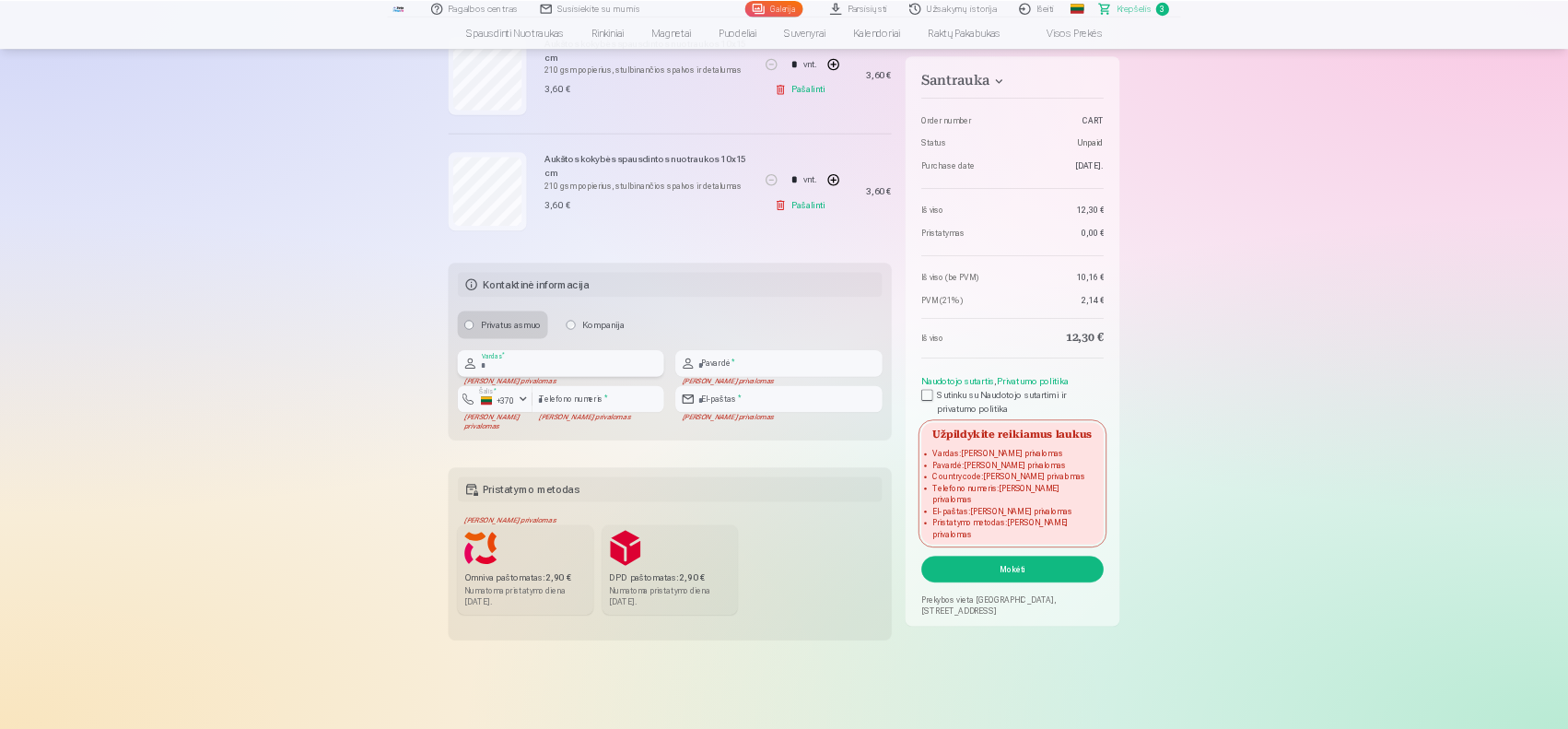
scroll to position [611, 0]
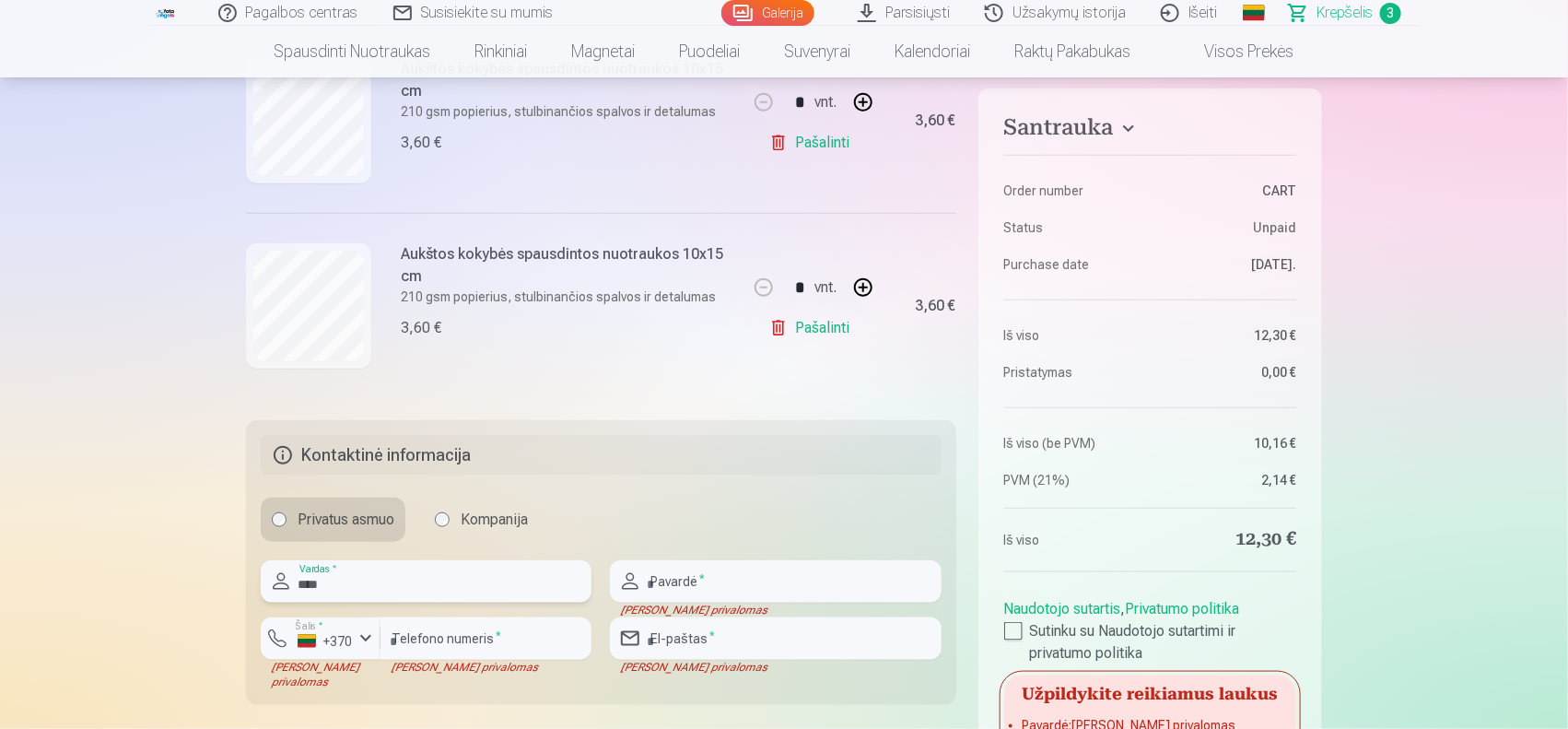
type input "****"
click at [737, 573] on input "text" at bounding box center [775, 580] width 331 height 42
type input "**********"
click at [467, 582] on input "number" at bounding box center [486, 638] width 211 height 42
type input "********"
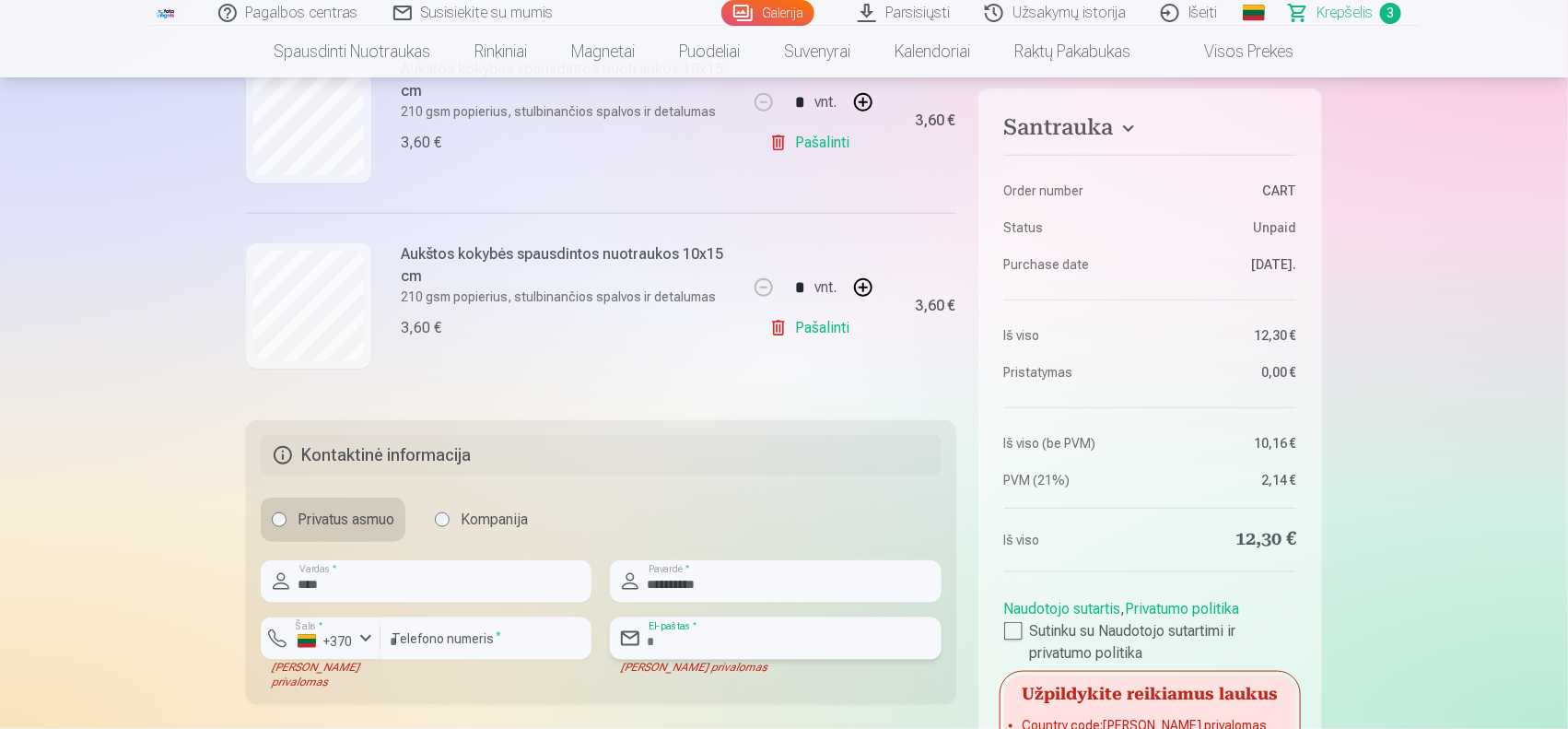
click at [678, 582] on input "email" at bounding box center [775, 638] width 331 height 42
type input "**********"
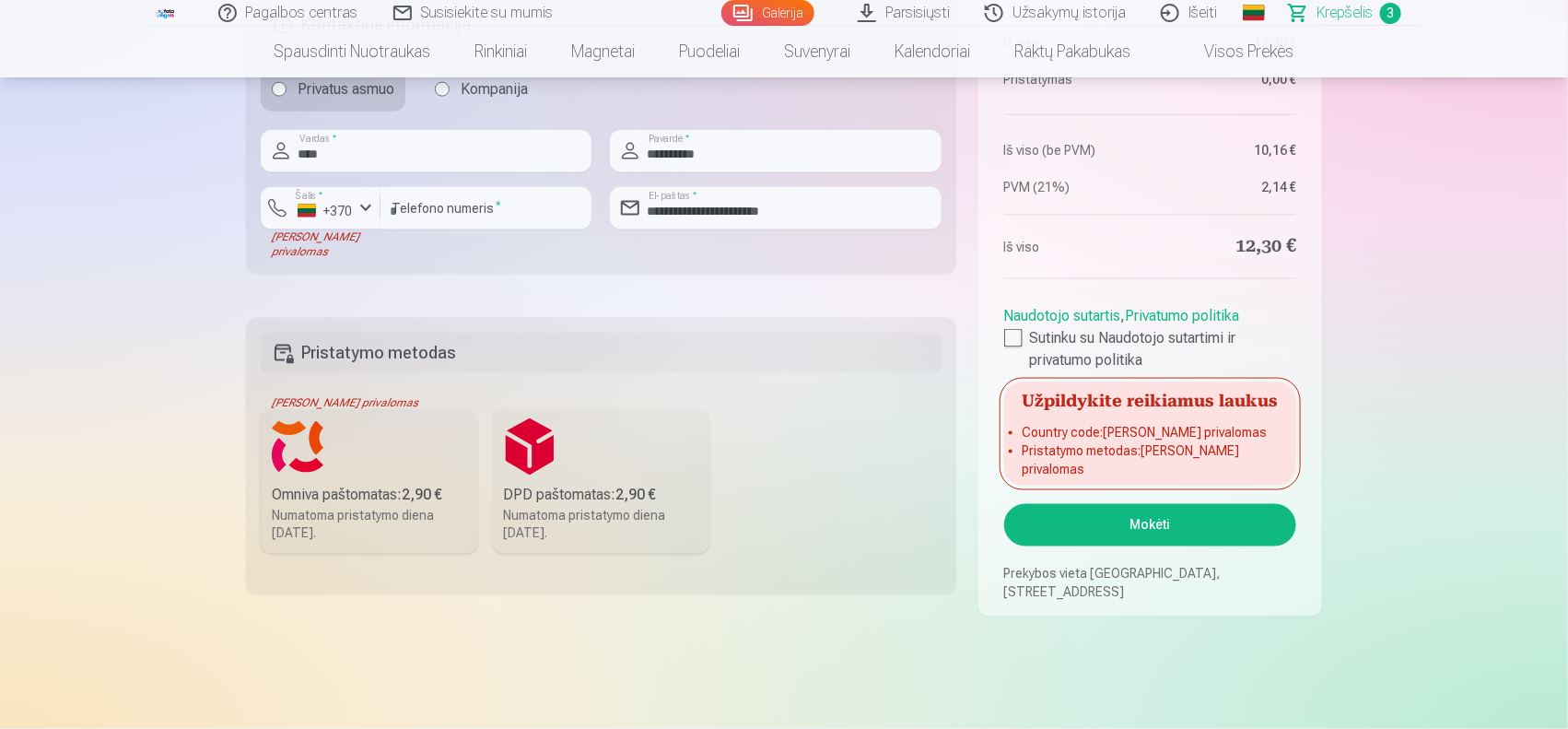
scroll to position [1072, 0]
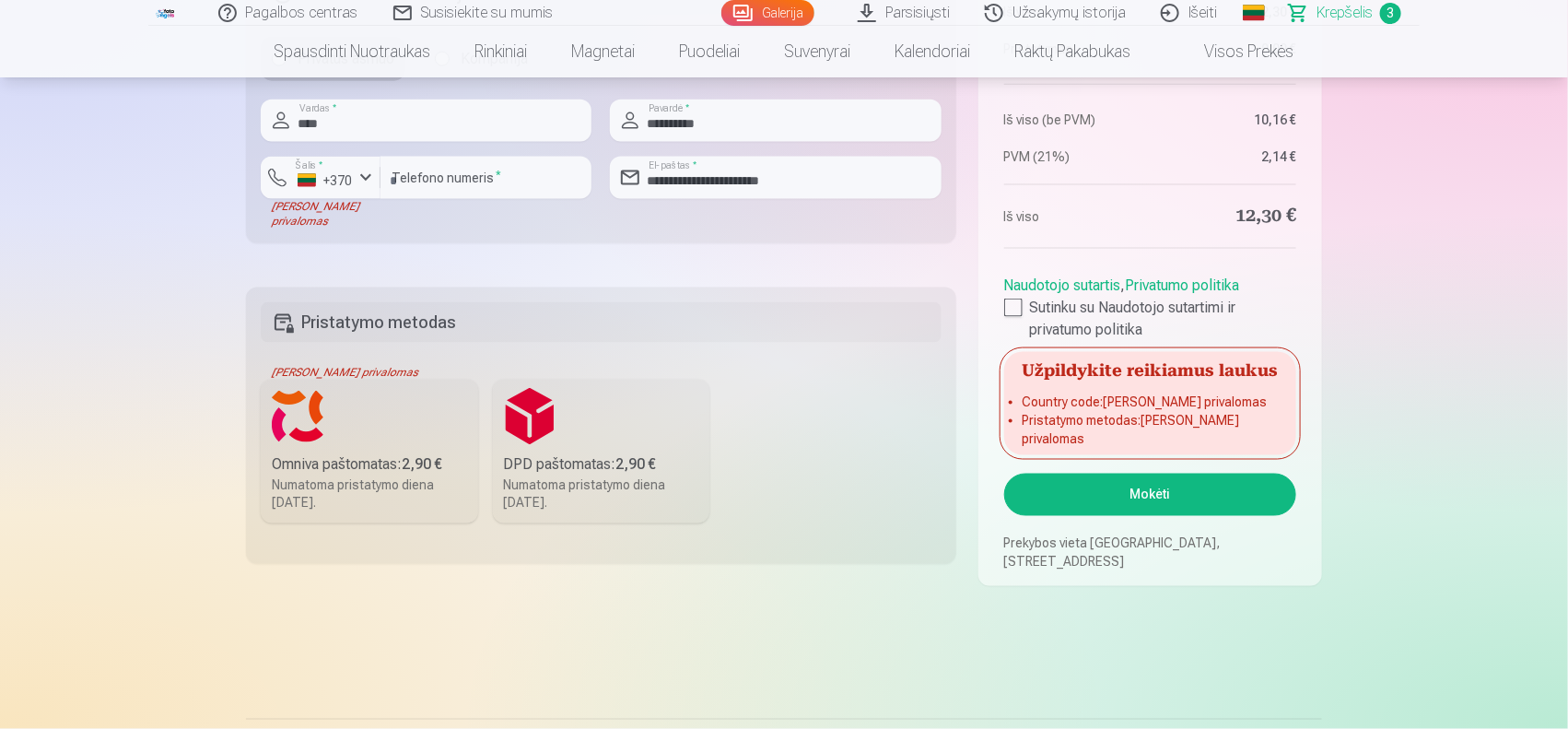
click at [549, 468] on div "DPD paštomatas : 2,90 €" at bounding box center [602, 464] width 195 height 22
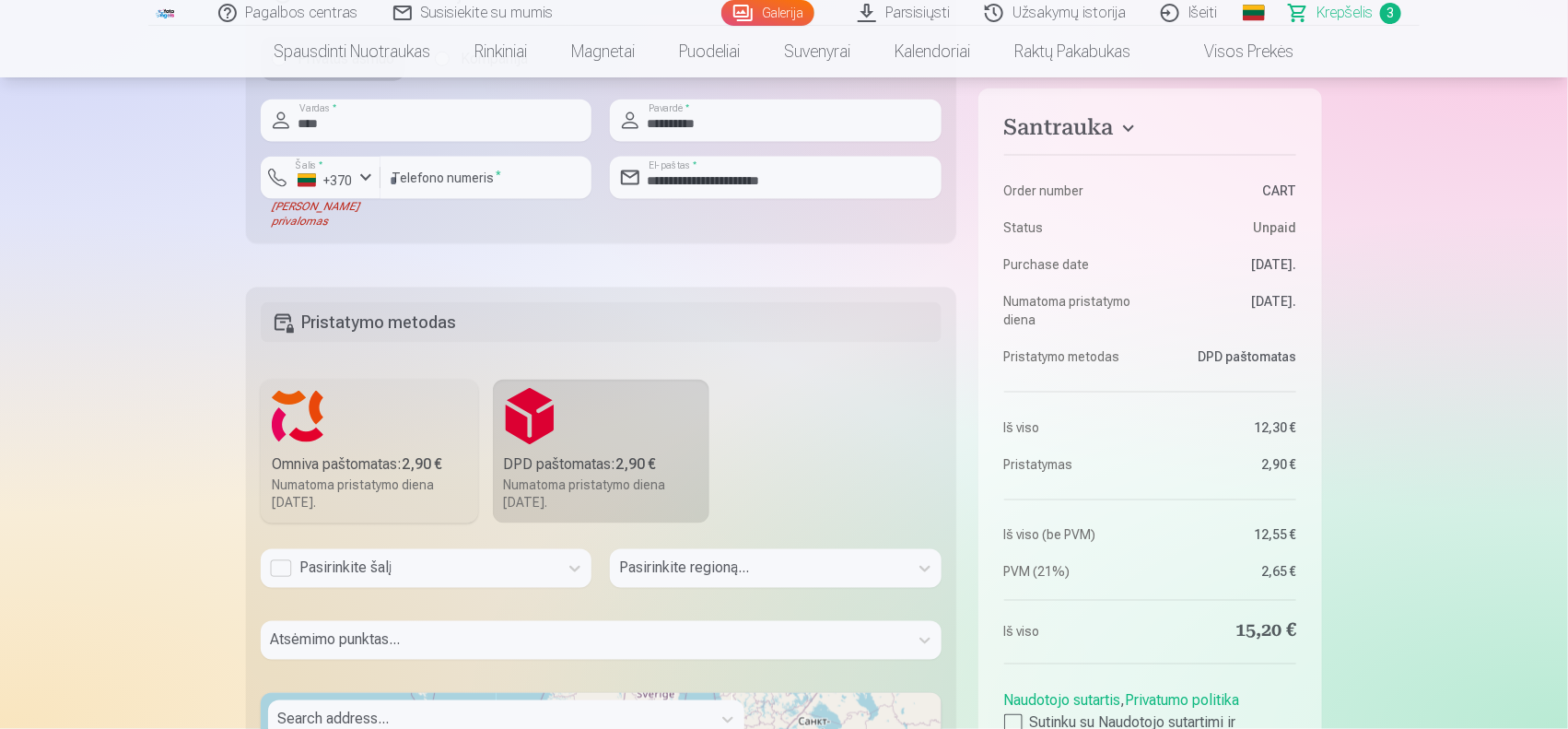
click at [397, 553] on div "Pasirinkite šalį" at bounding box center [409, 569] width 298 height 39
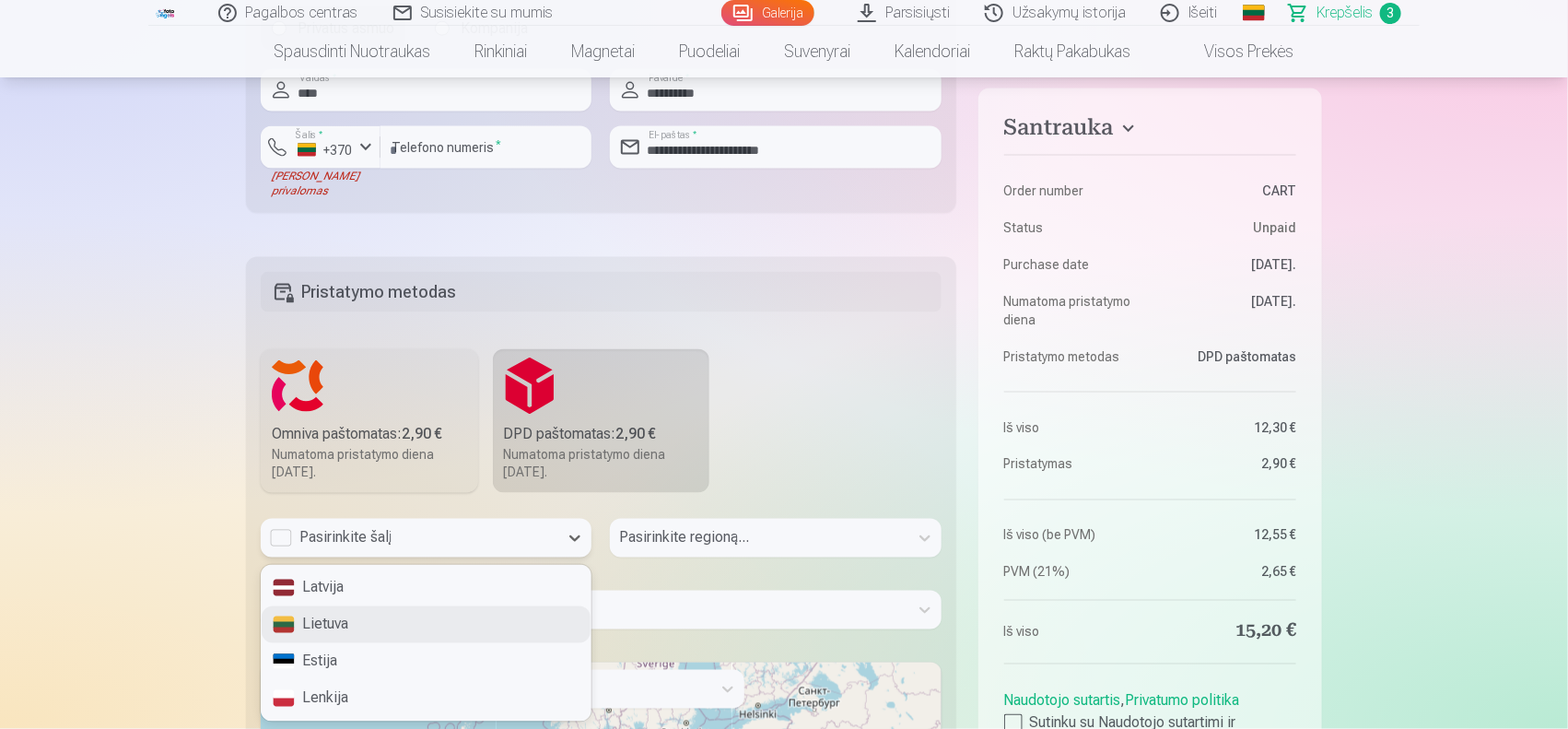
click at [392, 582] on div "Lietuva" at bounding box center [426, 624] width 329 height 37
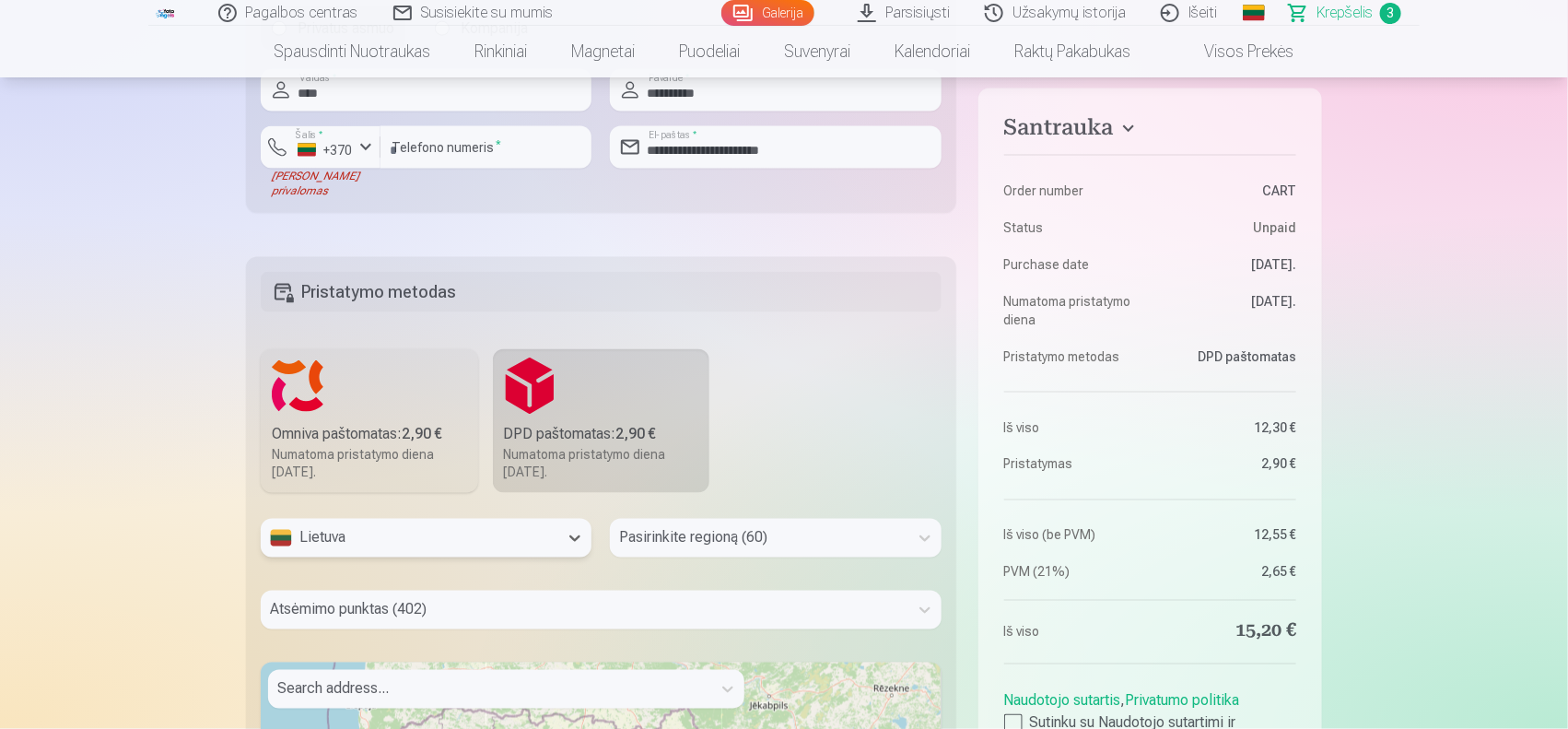
scroll to position [1223, 0]
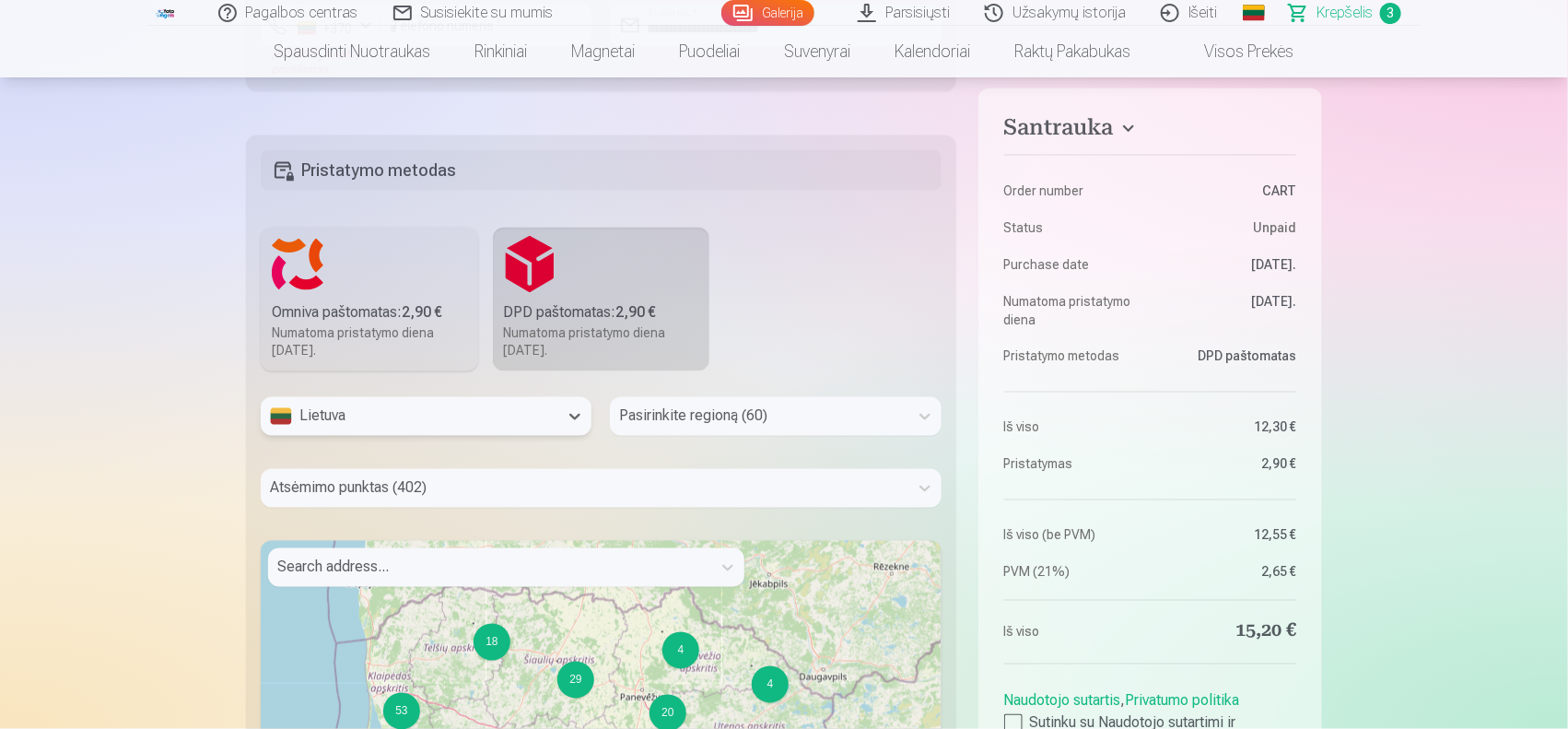
click at [717, 436] on div "Pasirinkite regioną (60)" at bounding box center [775, 416] width 331 height 39
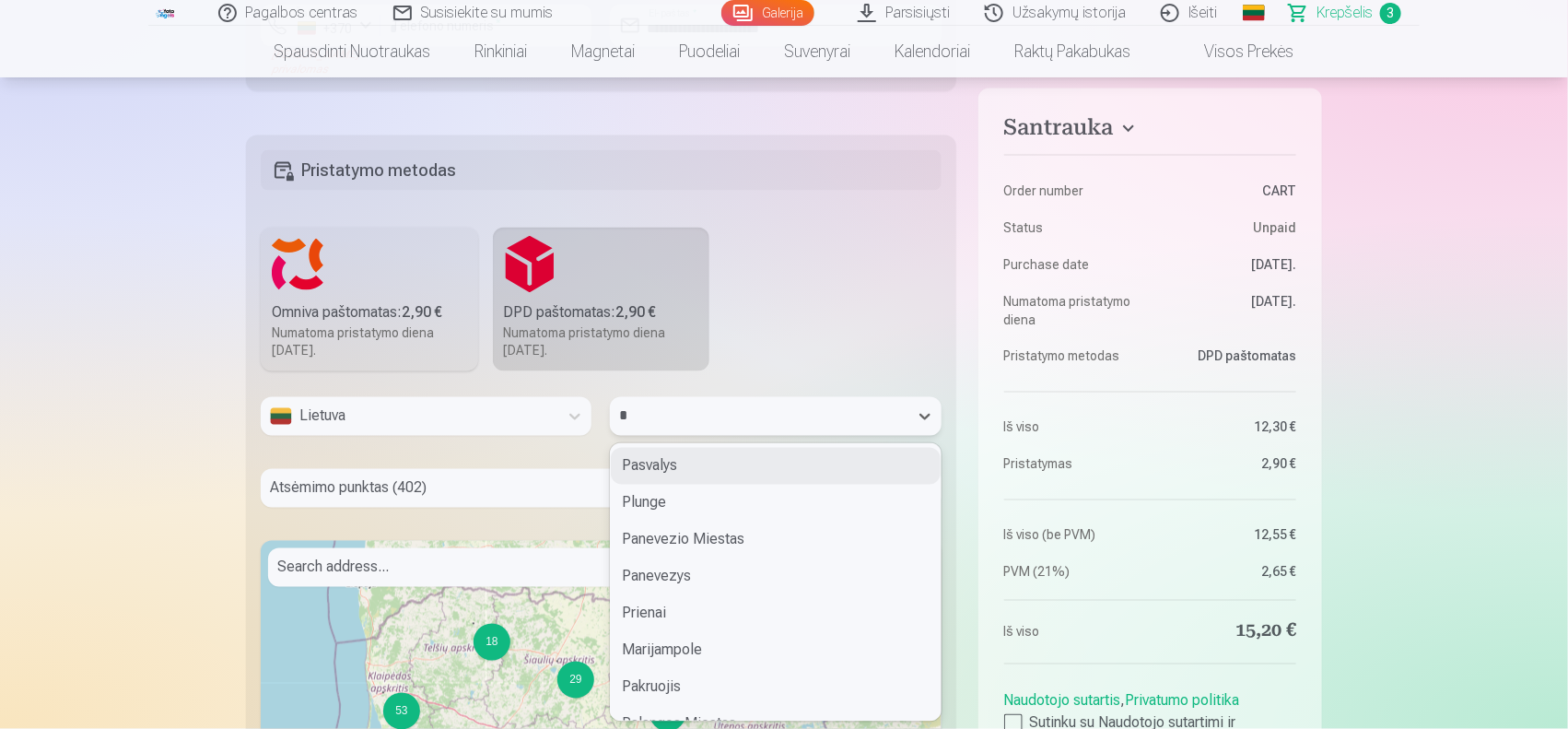
type input "**"
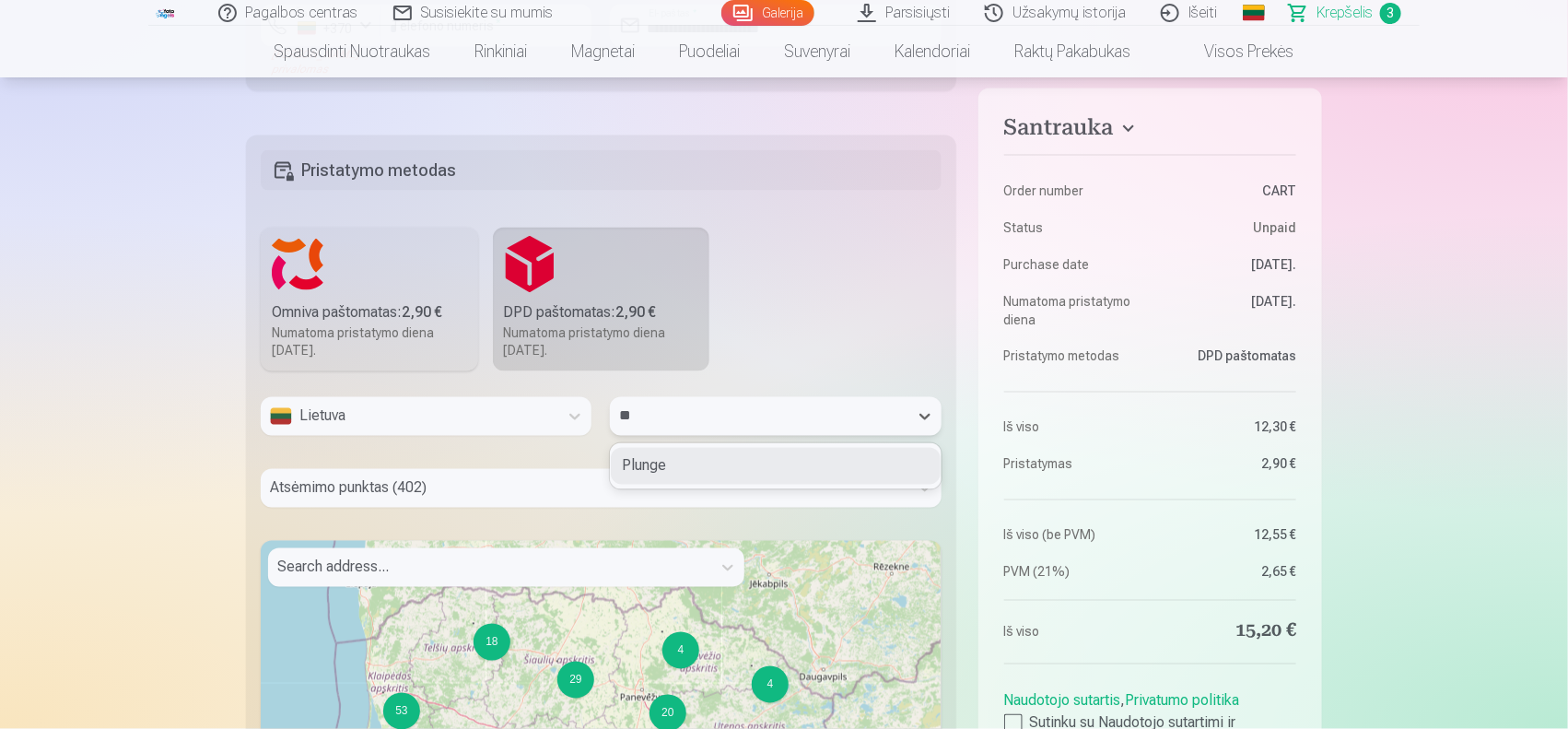
click at [707, 467] on div "Plunge" at bounding box center [775, 466] width 329 height 37
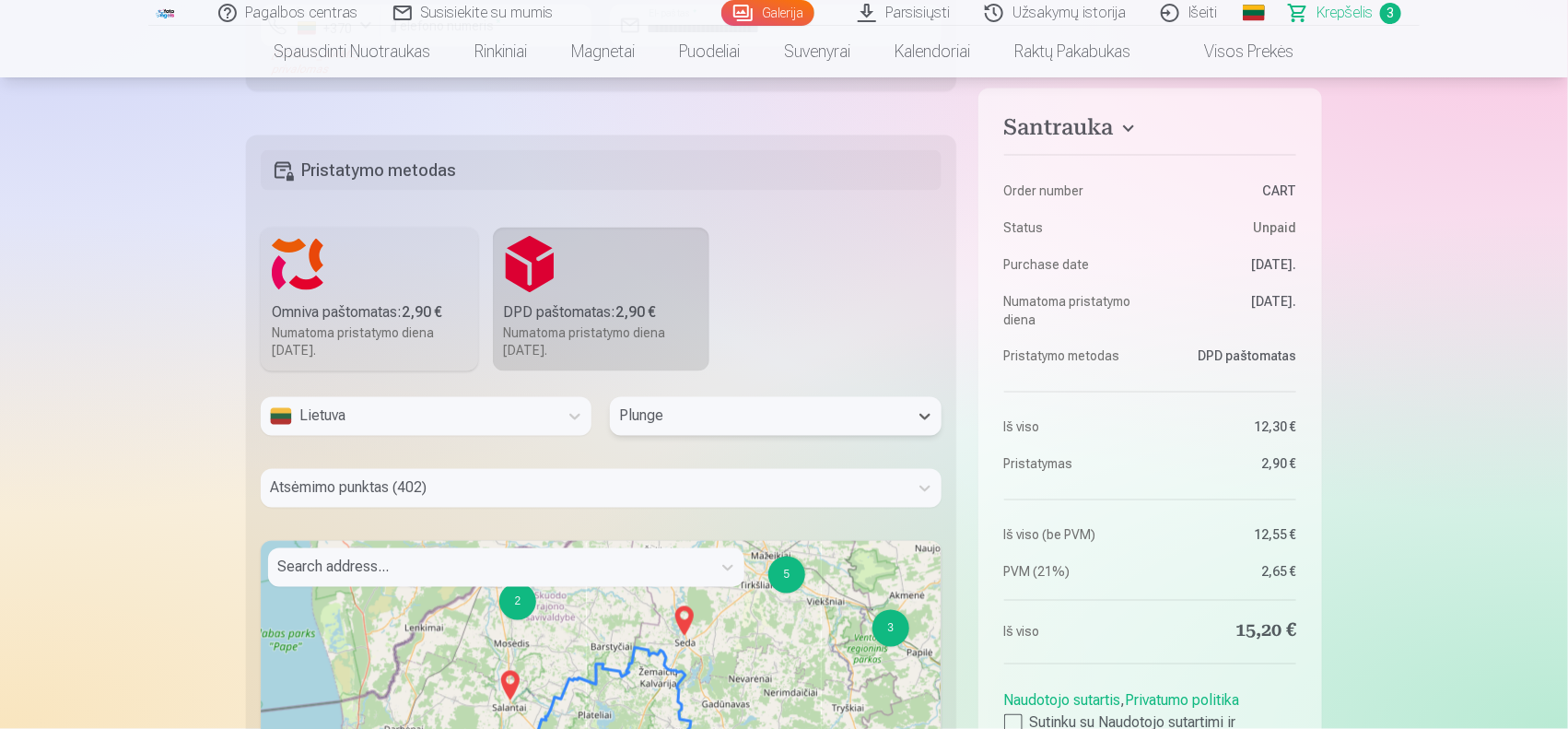
click at [758, 493] on div "Atsėmimo punktas (402)" at bounding box center [601, 489] width 681 height 39
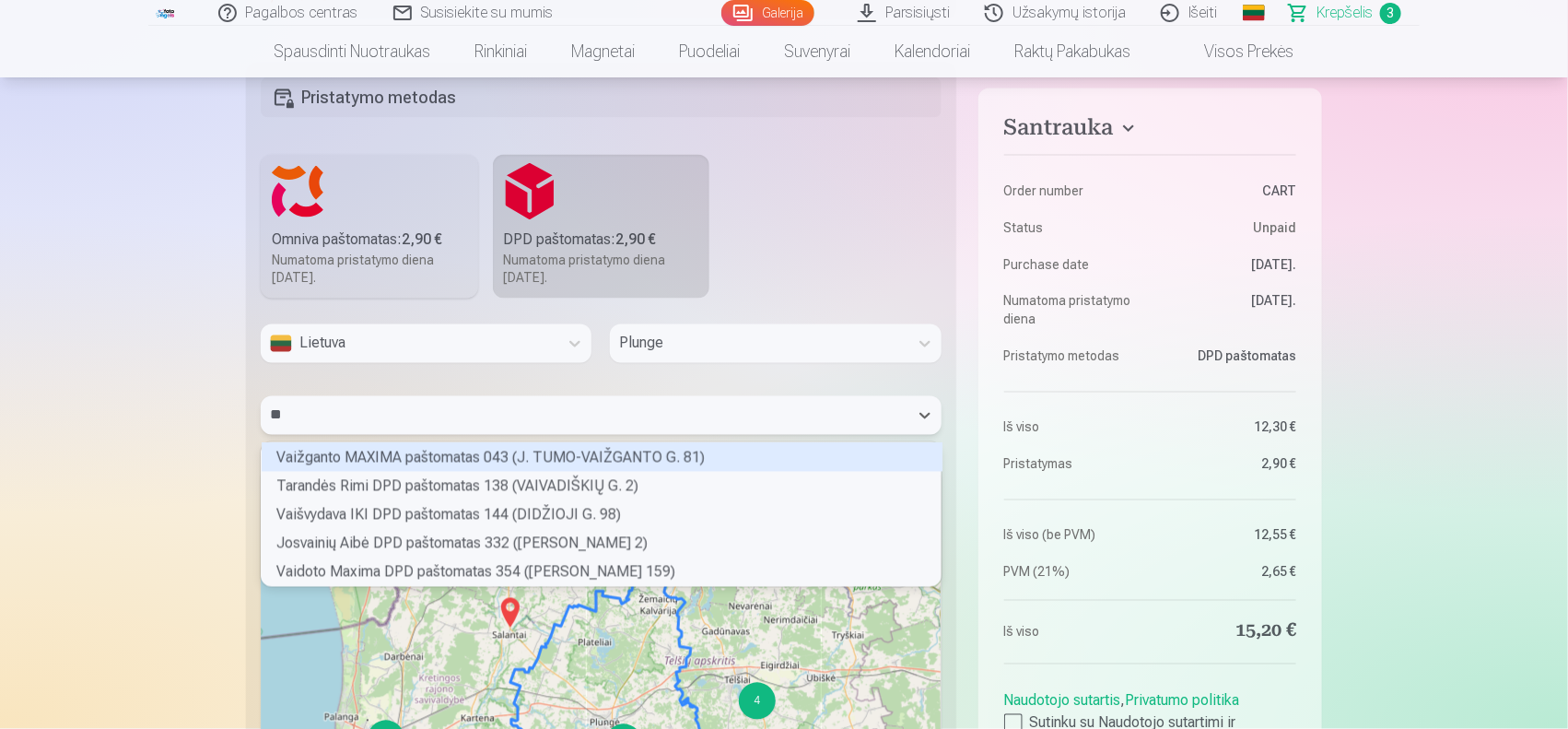
scroll to position [272, 673]
type input "*"
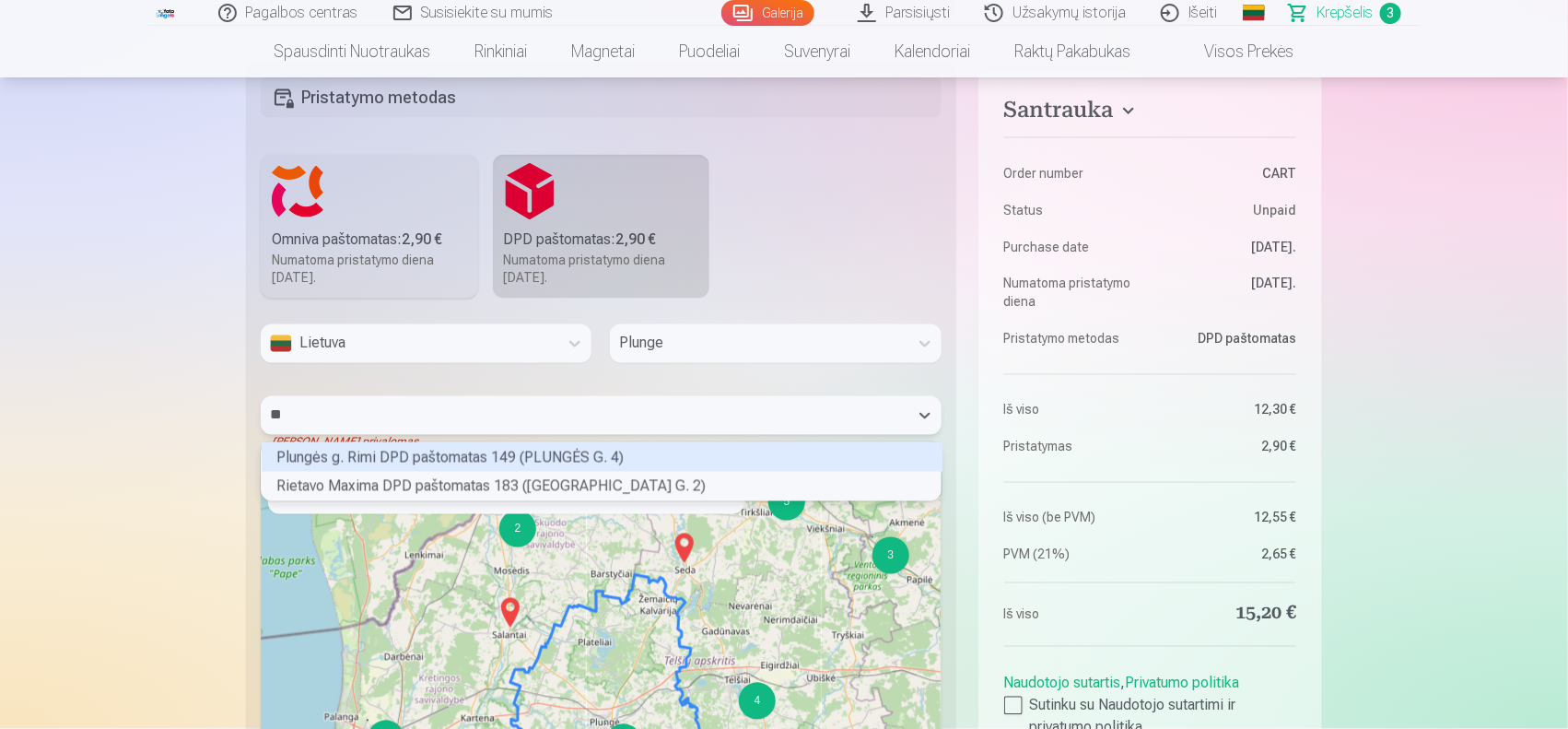
type input "*"
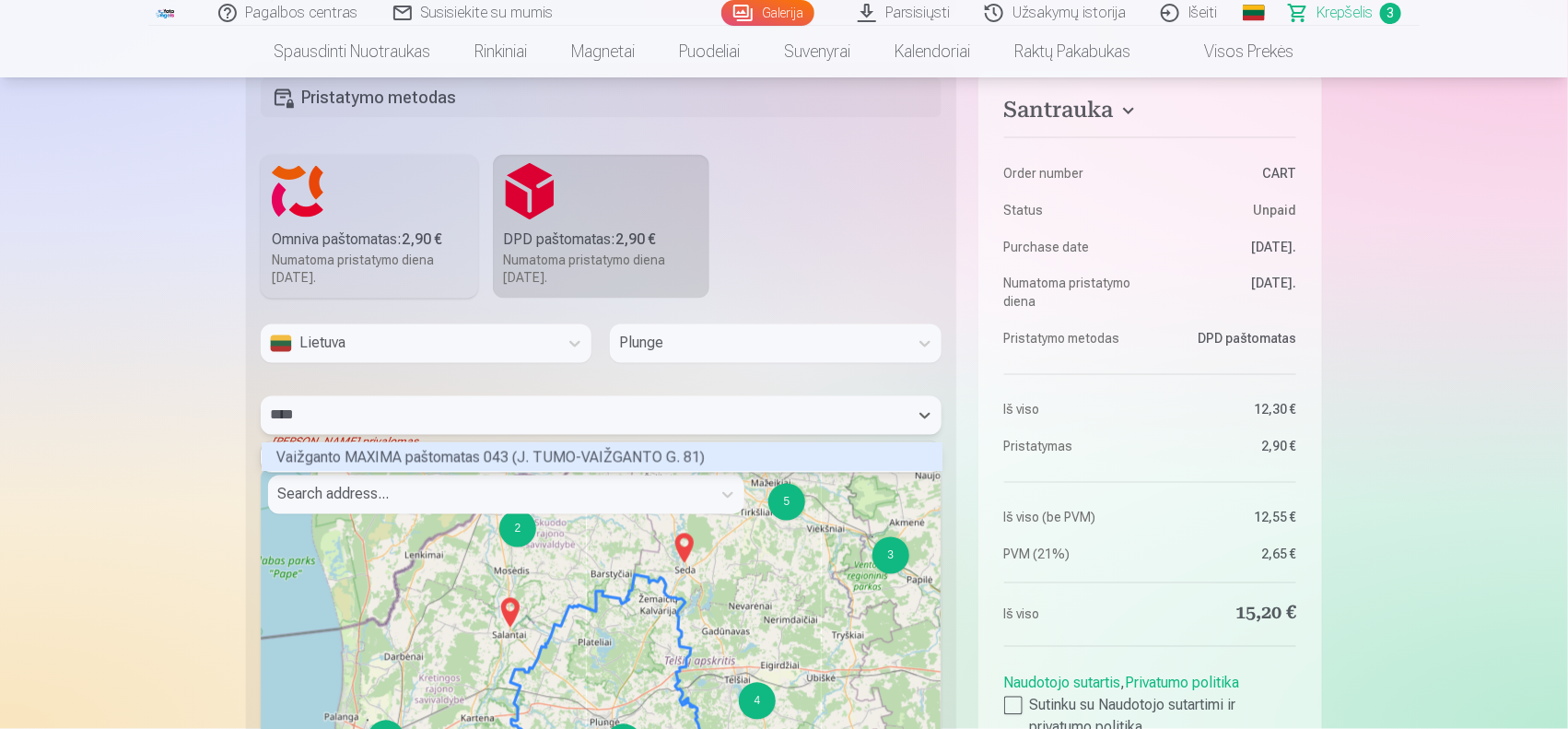
scroll to position [24, 673]
type input "*********"
click at [587, 452] on div "Vaižganto MAXIMA paštomatas 043 (J. TUMO-VAIŽGANTO G. 81)" at bounding box center [602, 457] width 681 height 28
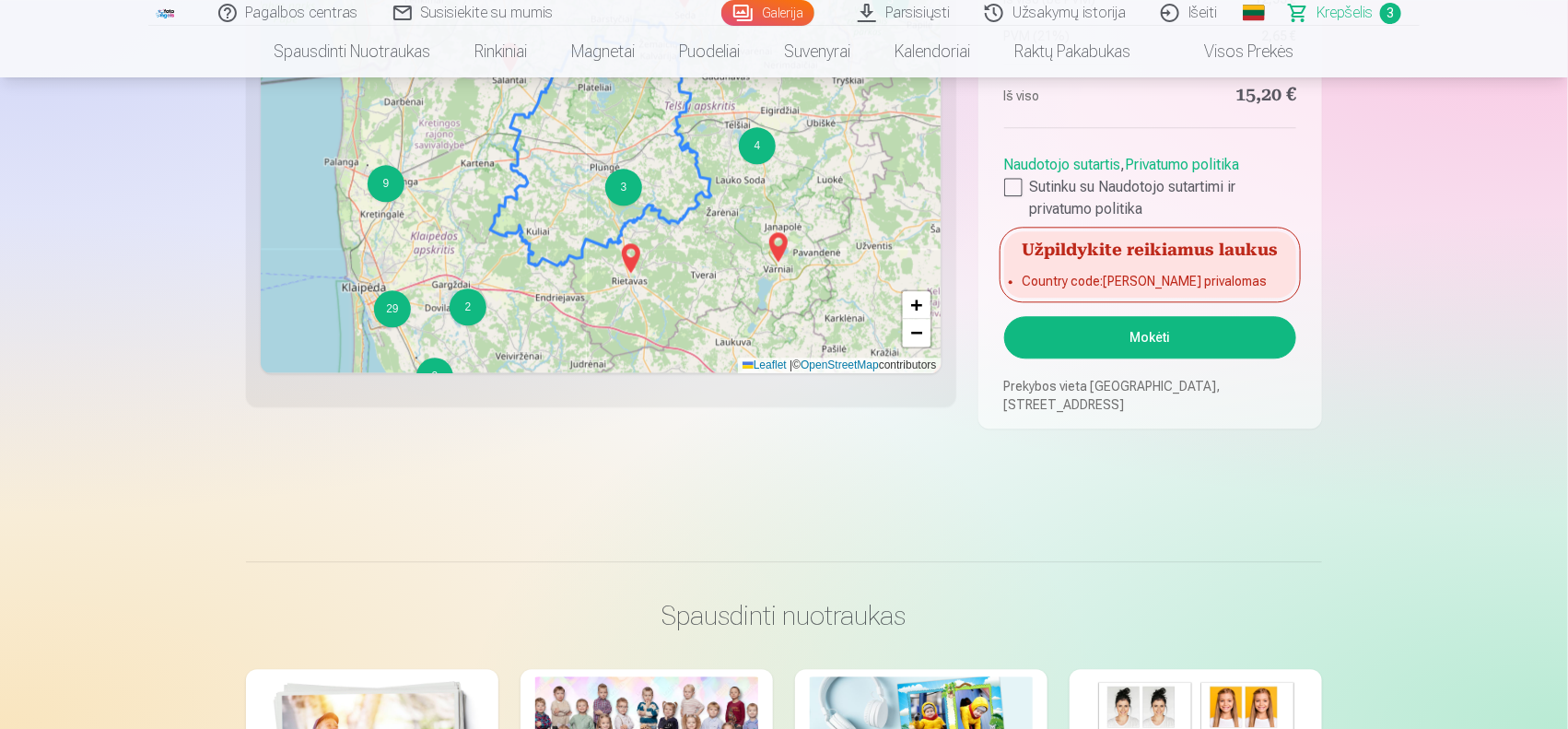
scroll to position [1698, 0]
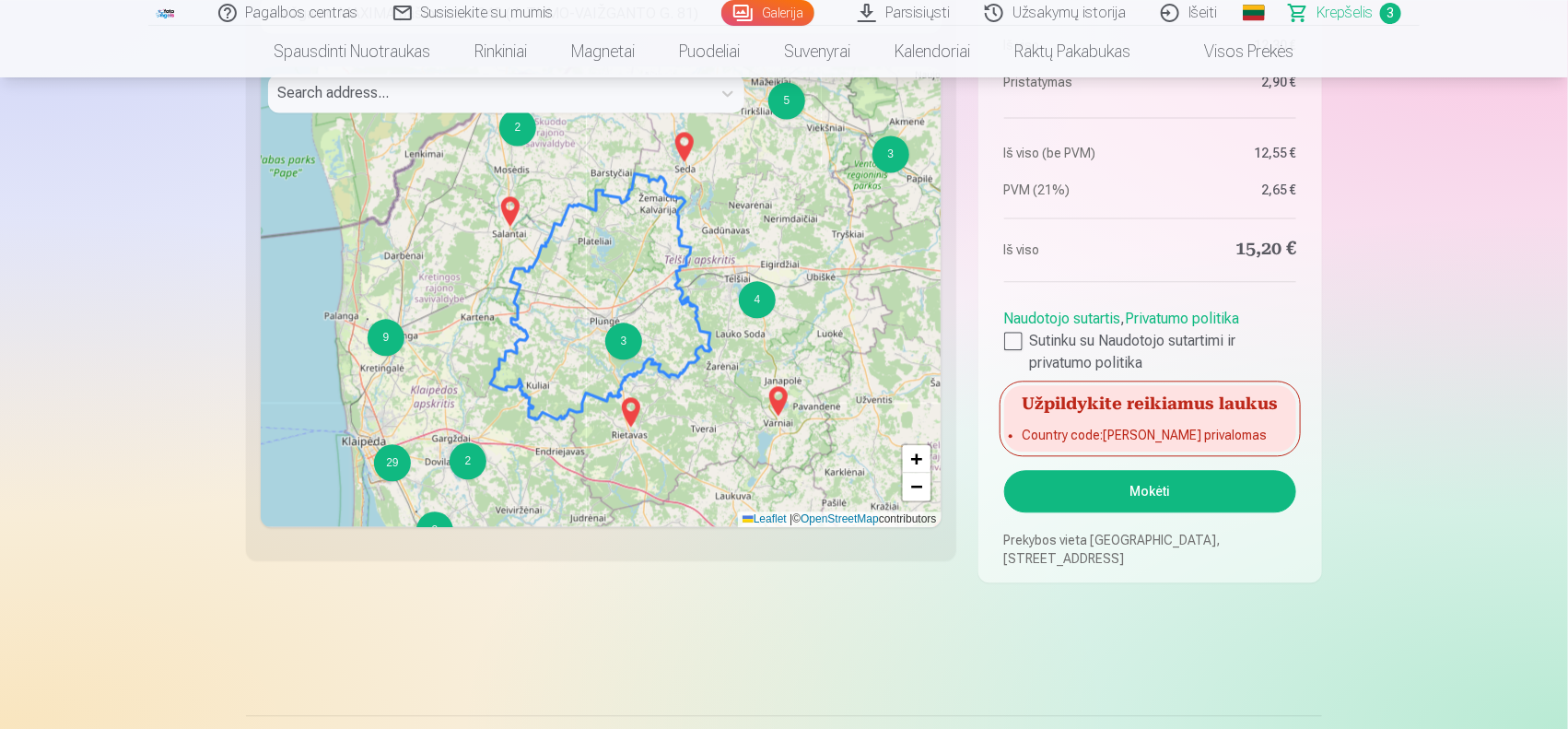
click at [1123, 493] on button "Mokėti" at bounding box center [1150, 491] width 292 height 42
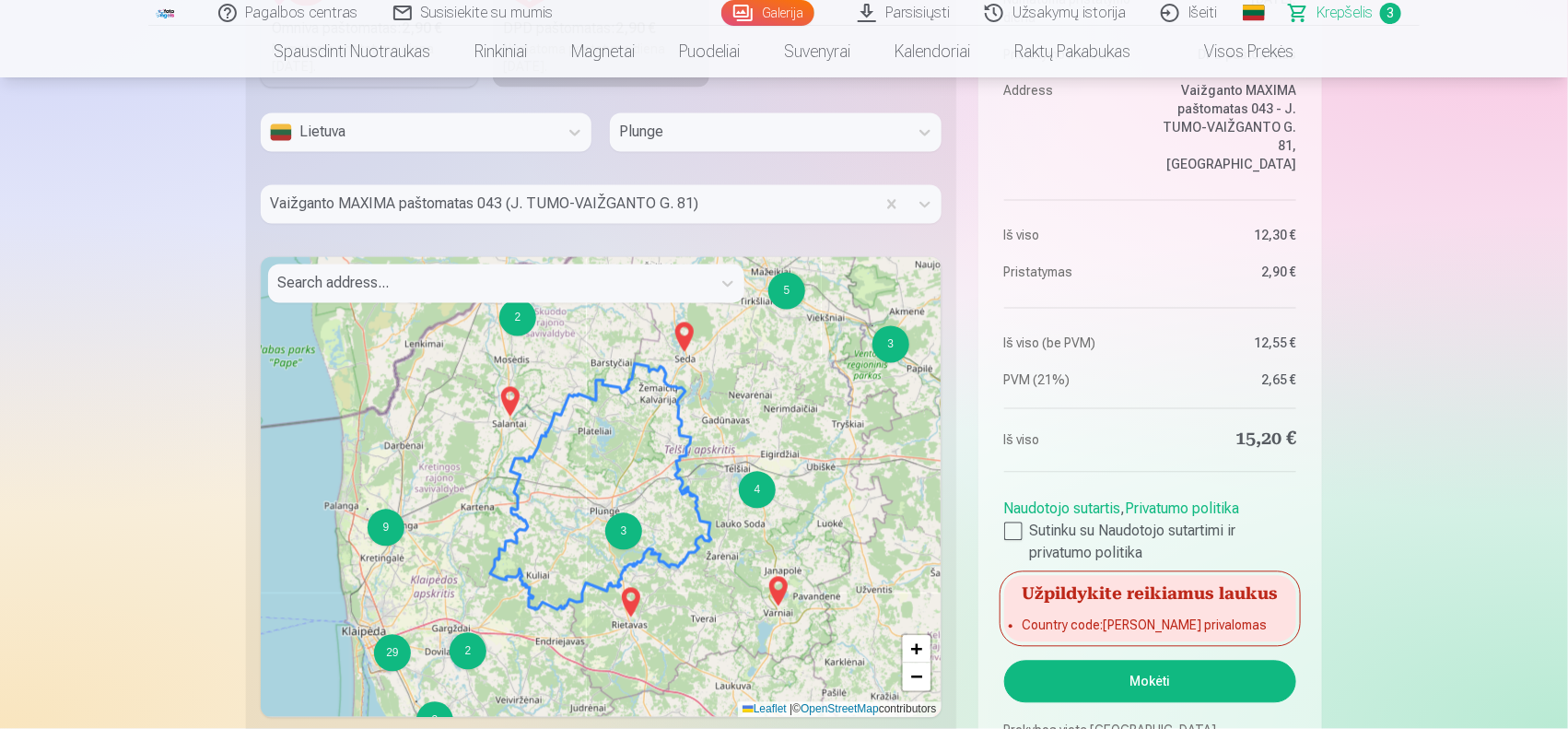
scroll to position [1494, 0]
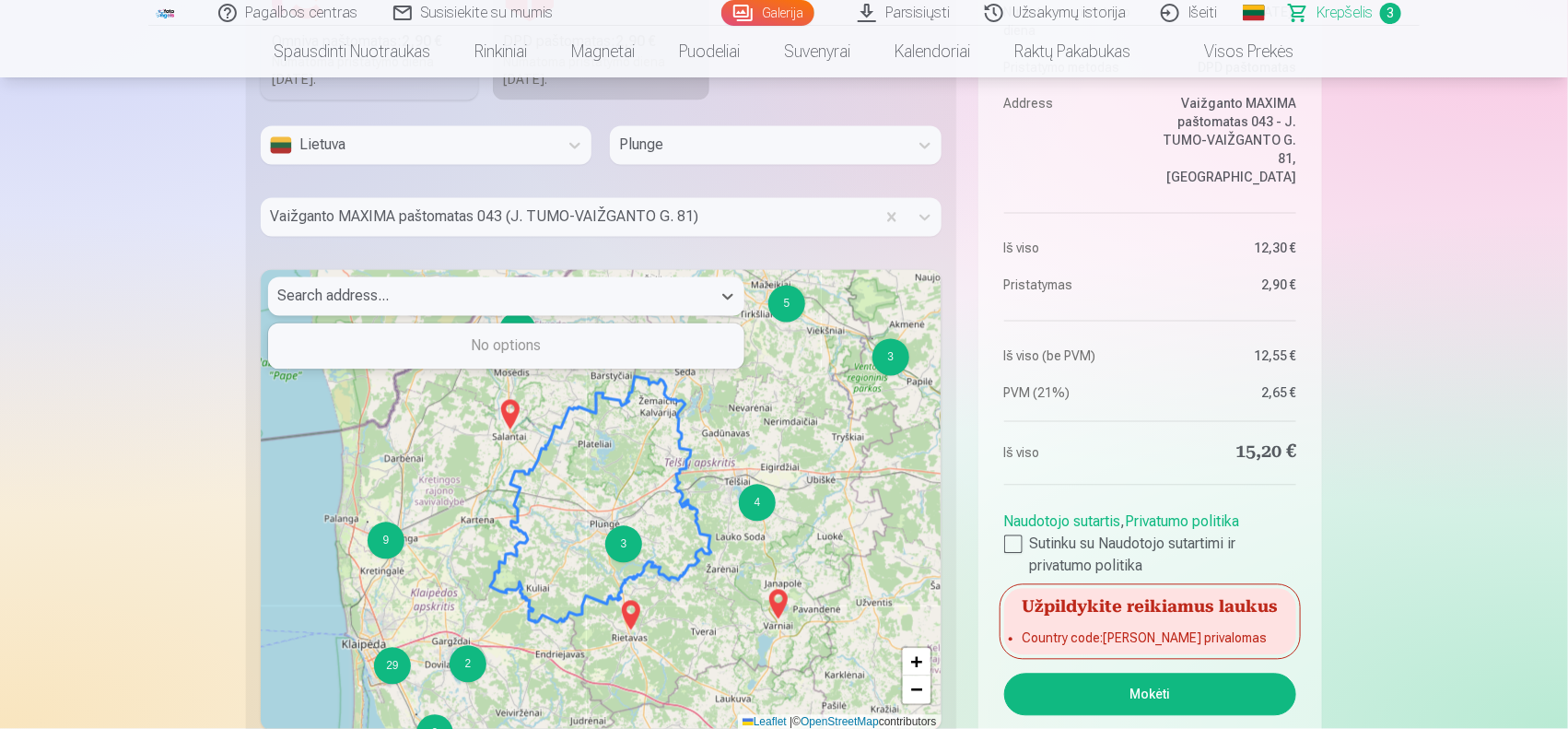
click at [643, 297] on div at bounding box center [489, 296] width 425 height 25
type input "*"
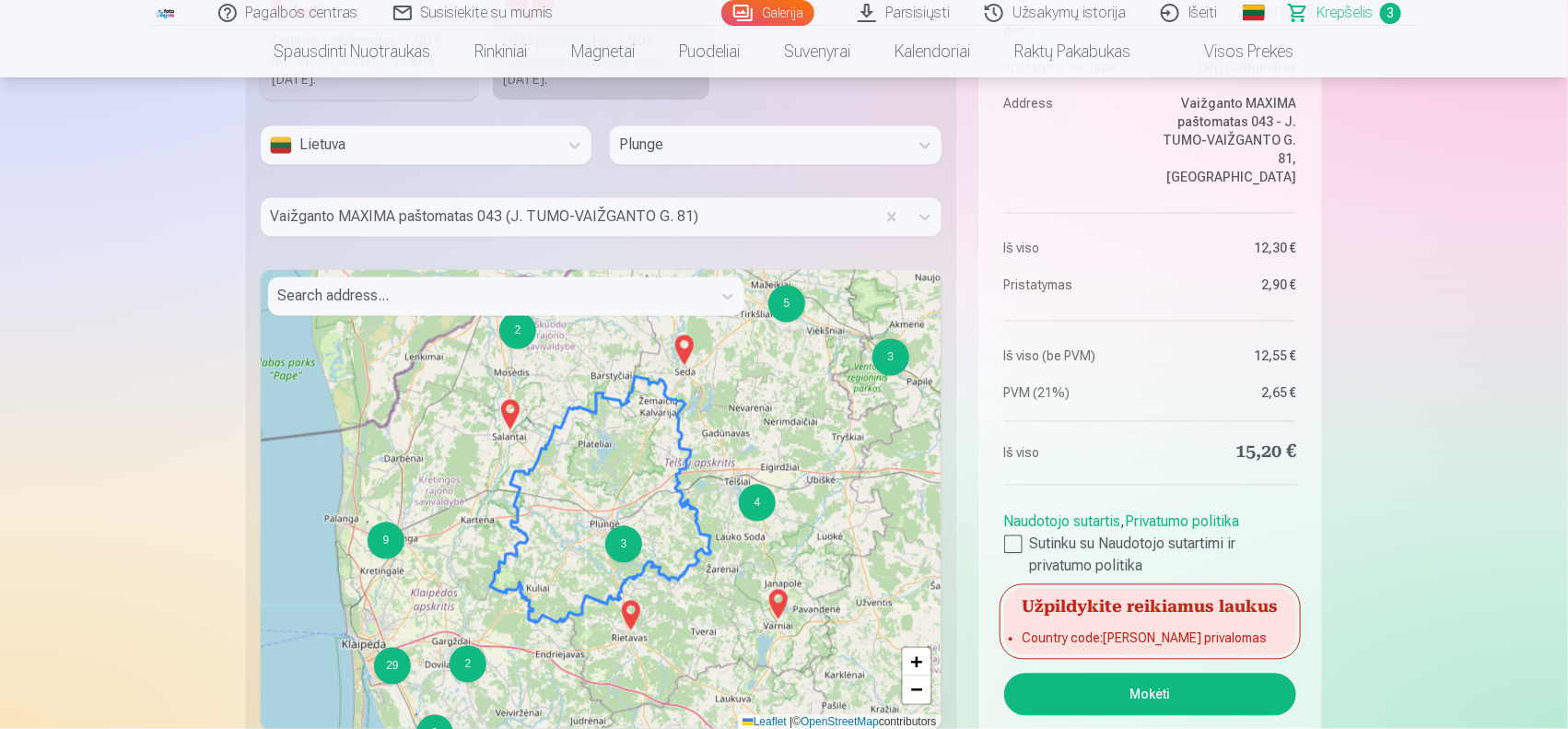
click at [1188, 582] on button "Mokėti" at bounding box center [1150, 694] width 292 height 42
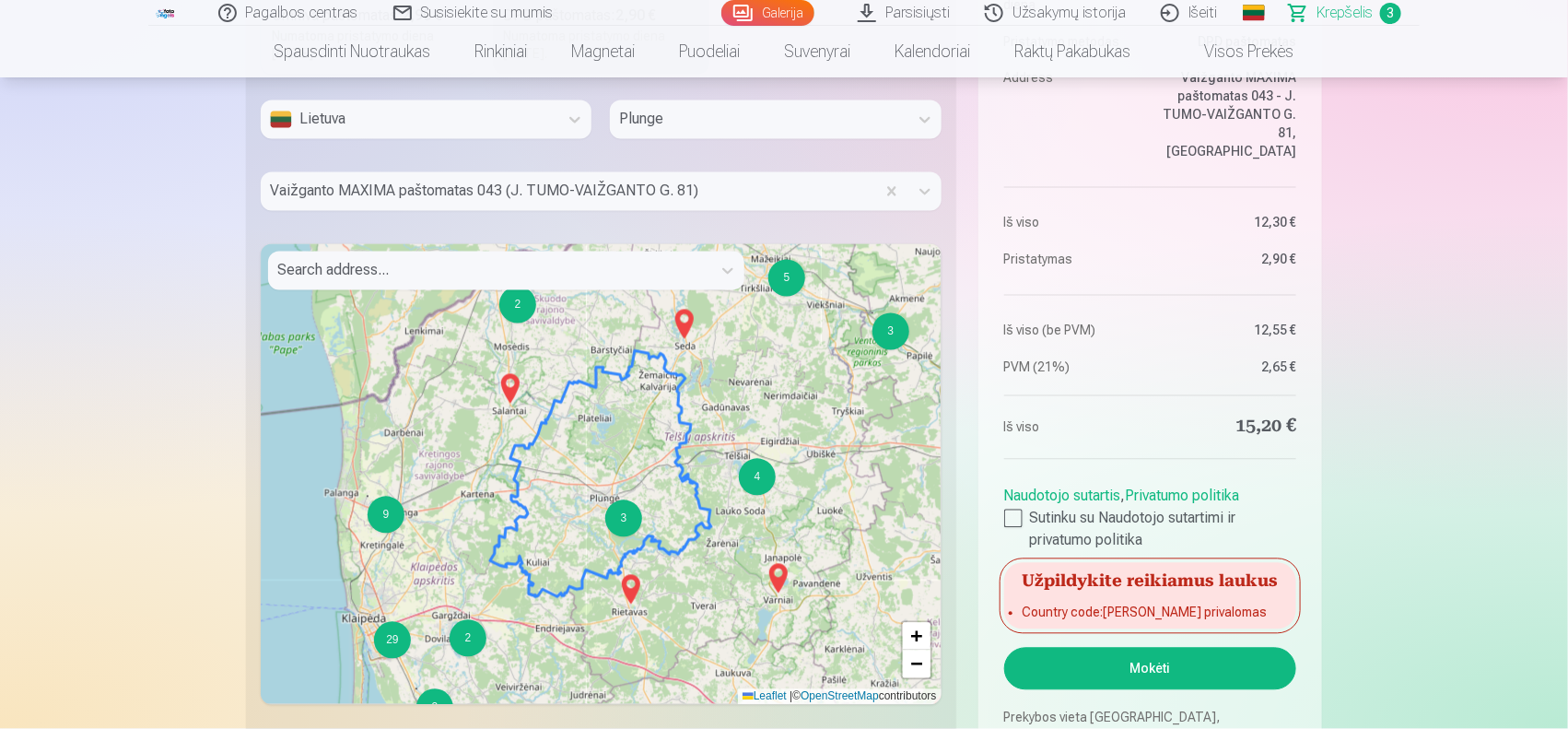
click at [1154, 582] on li "Country code : Laukas yra privalomas" at bounding box center [1150, 613] width 255 height 19
click at [1136, 582] on li "Country code : Laukas yra privalomas" at bounding box center [1150, 613] width 255 height 19
click at [1124, 578] on h5 "Užpildykite reikiamus laukus" at bounding box center [1150, 579] width 292 height 33
click at [1039, 582] on li "Country code : Laukas yra privalomas" at bounding box center [1150, 613] width 255 height 19
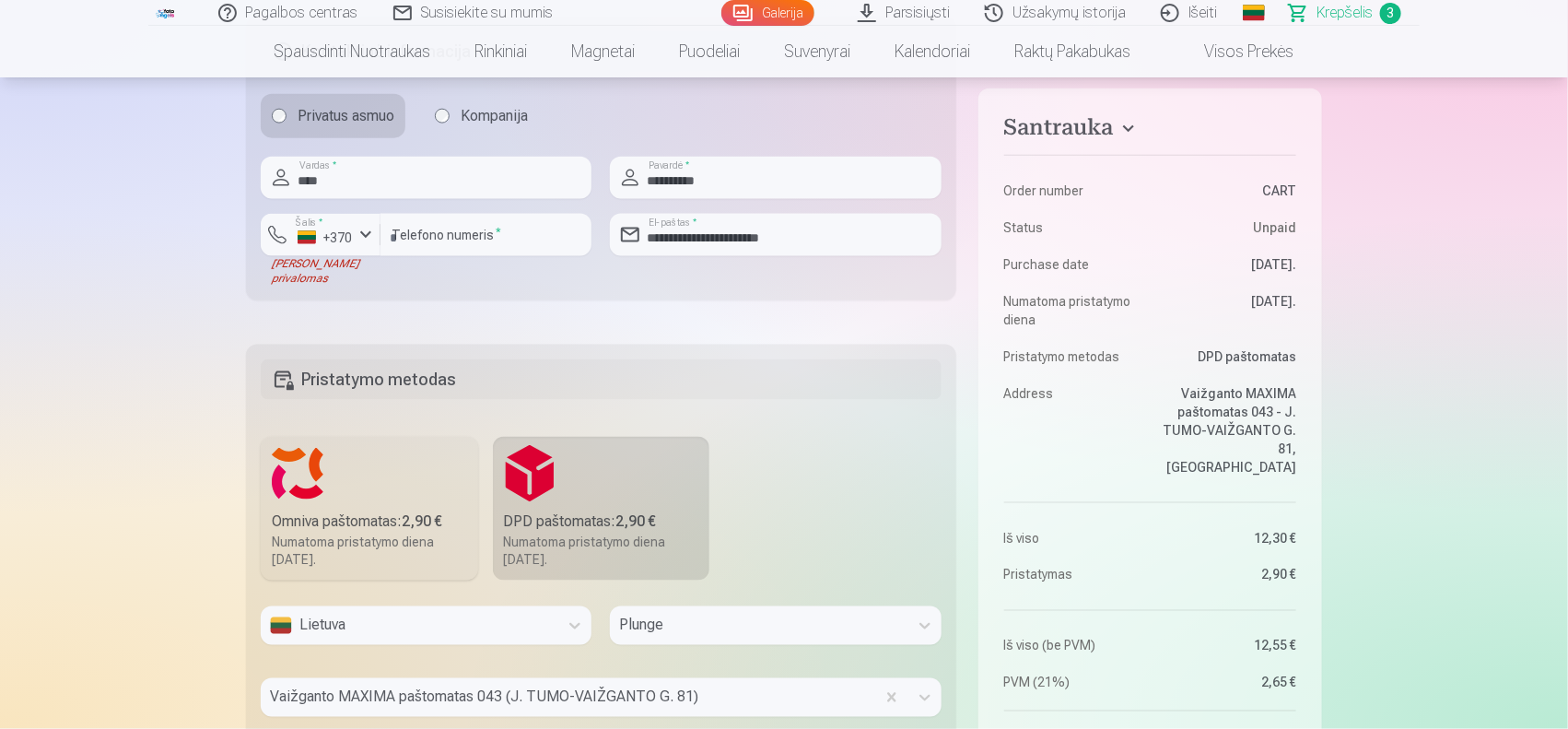
scroll to position [1013, 0]
click at [523, 250] on input "********" at bounding box center [486, 236] width 211 height 42
type input "*"
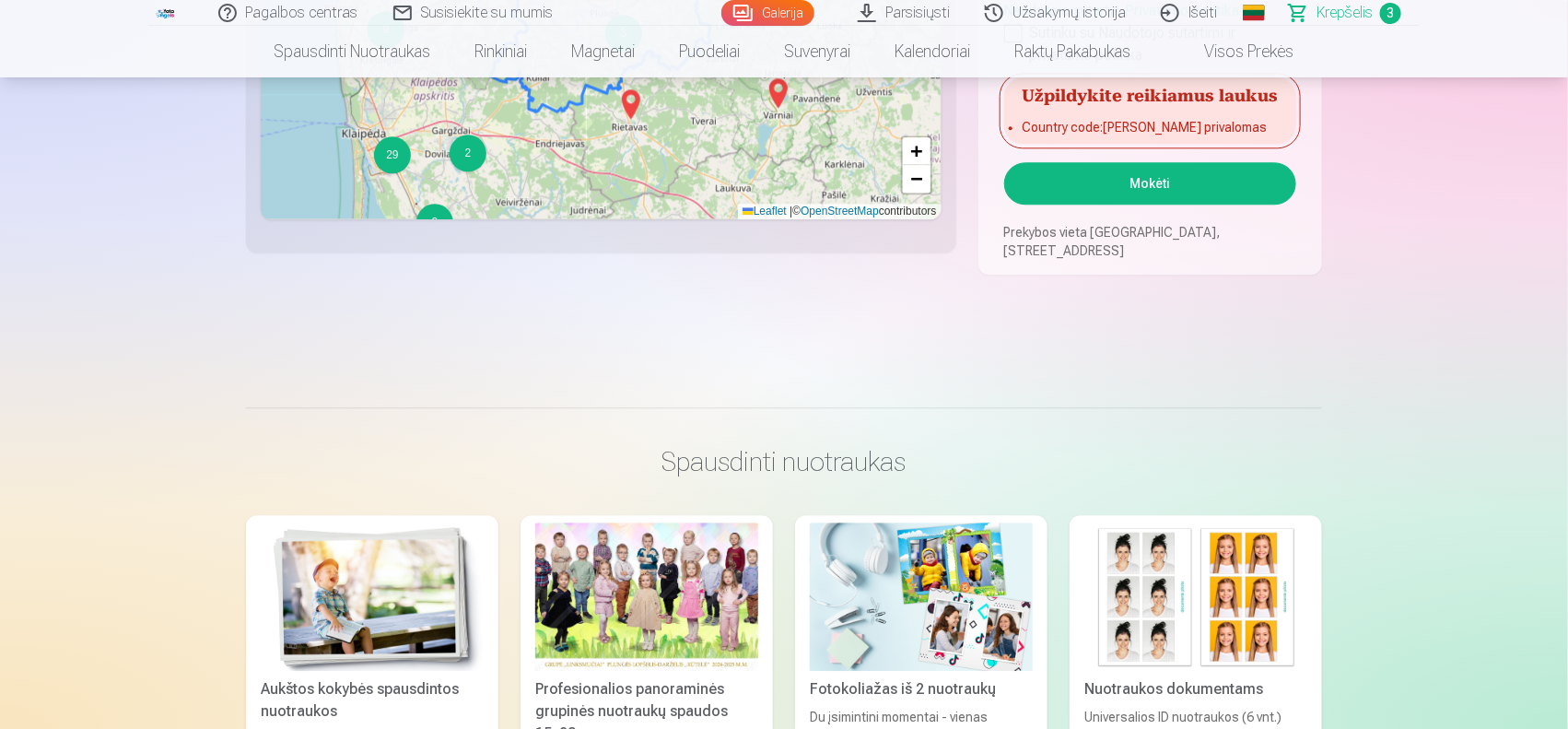
scroll to position [1737, 0]
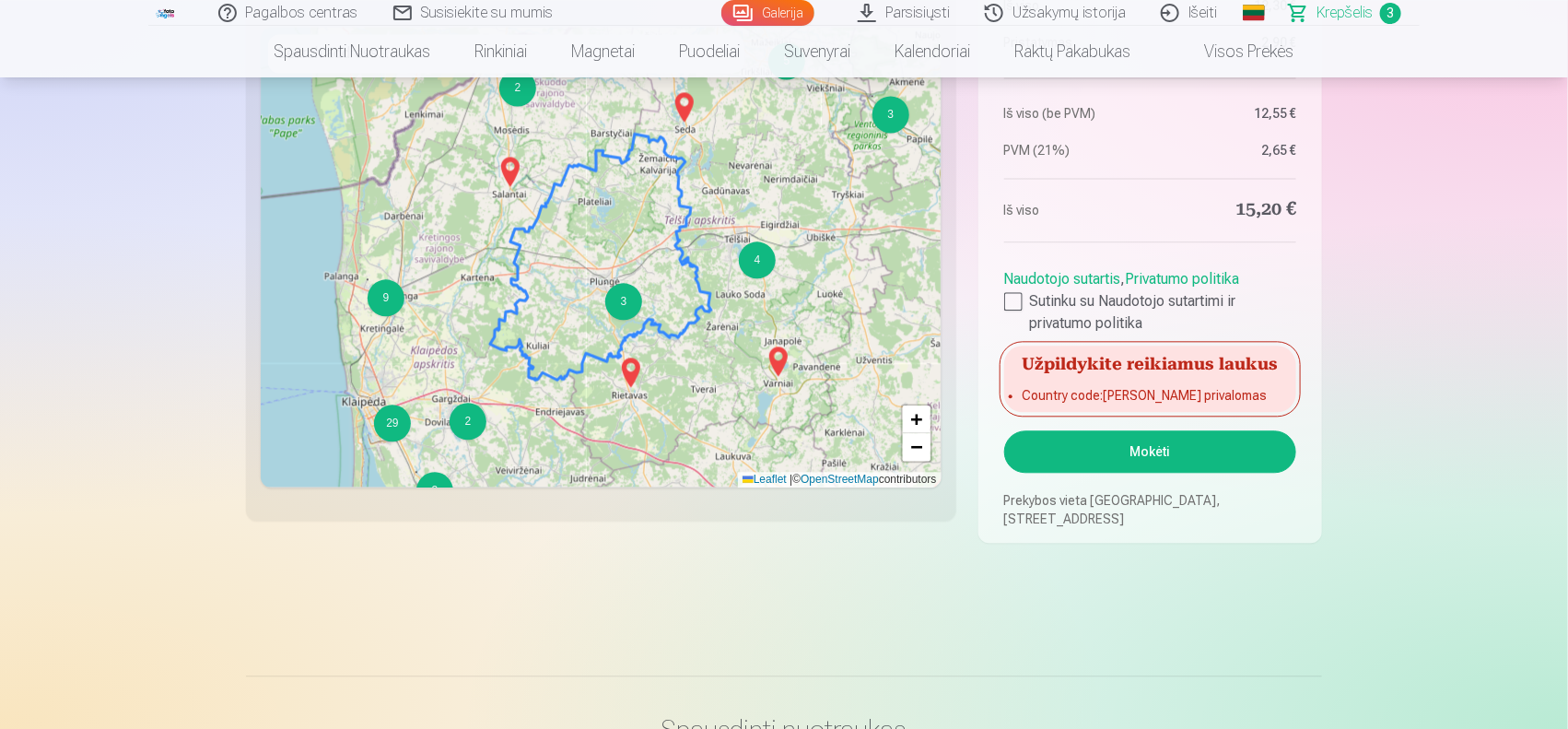
click at [1189, 453] on button "Mokėti" at bounding box center [1150, 450] width 292 height 42
click at [1166, 449] on button "Mokėti" at bounding box center [1150, 450] width 292 height 42
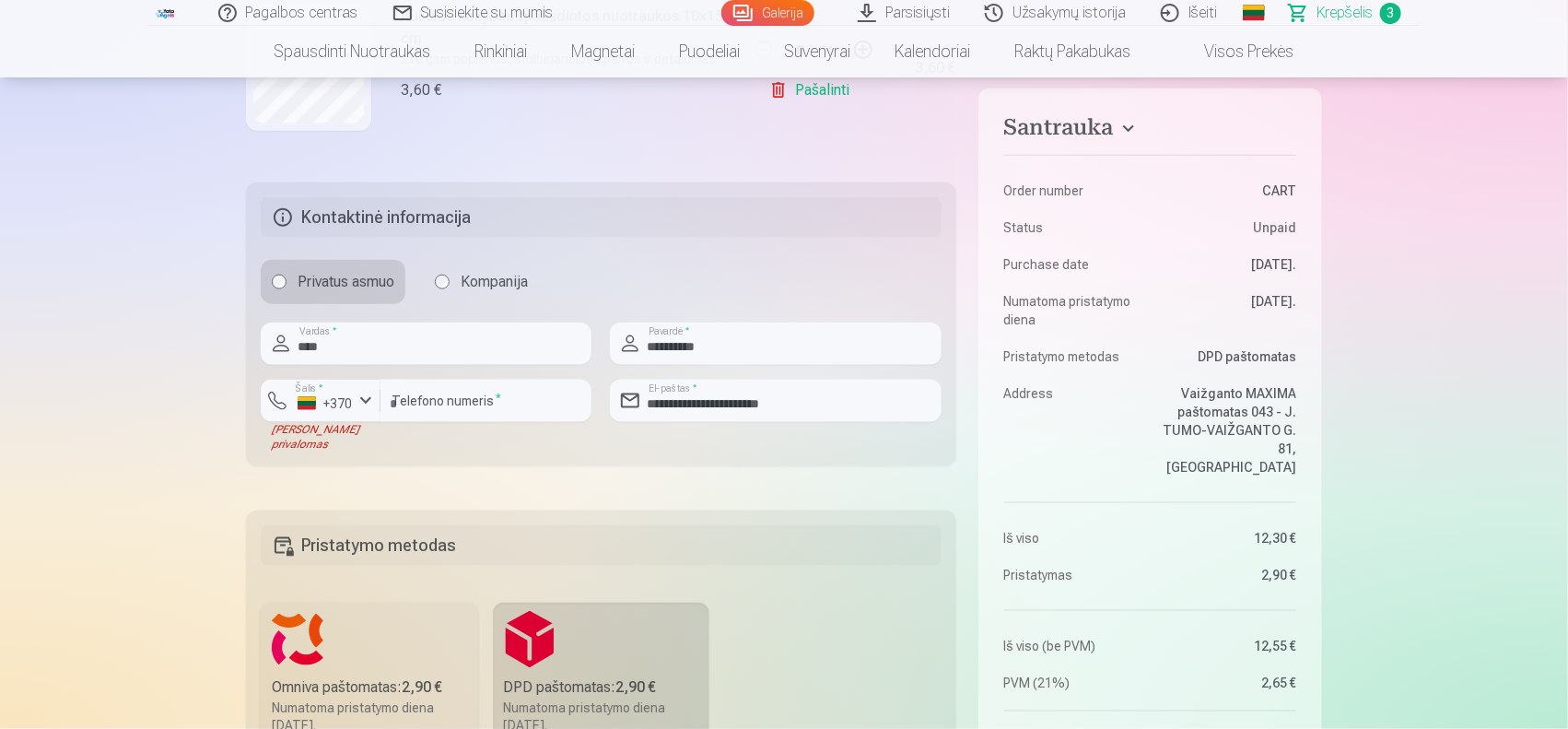
scroll to position [816, 0]
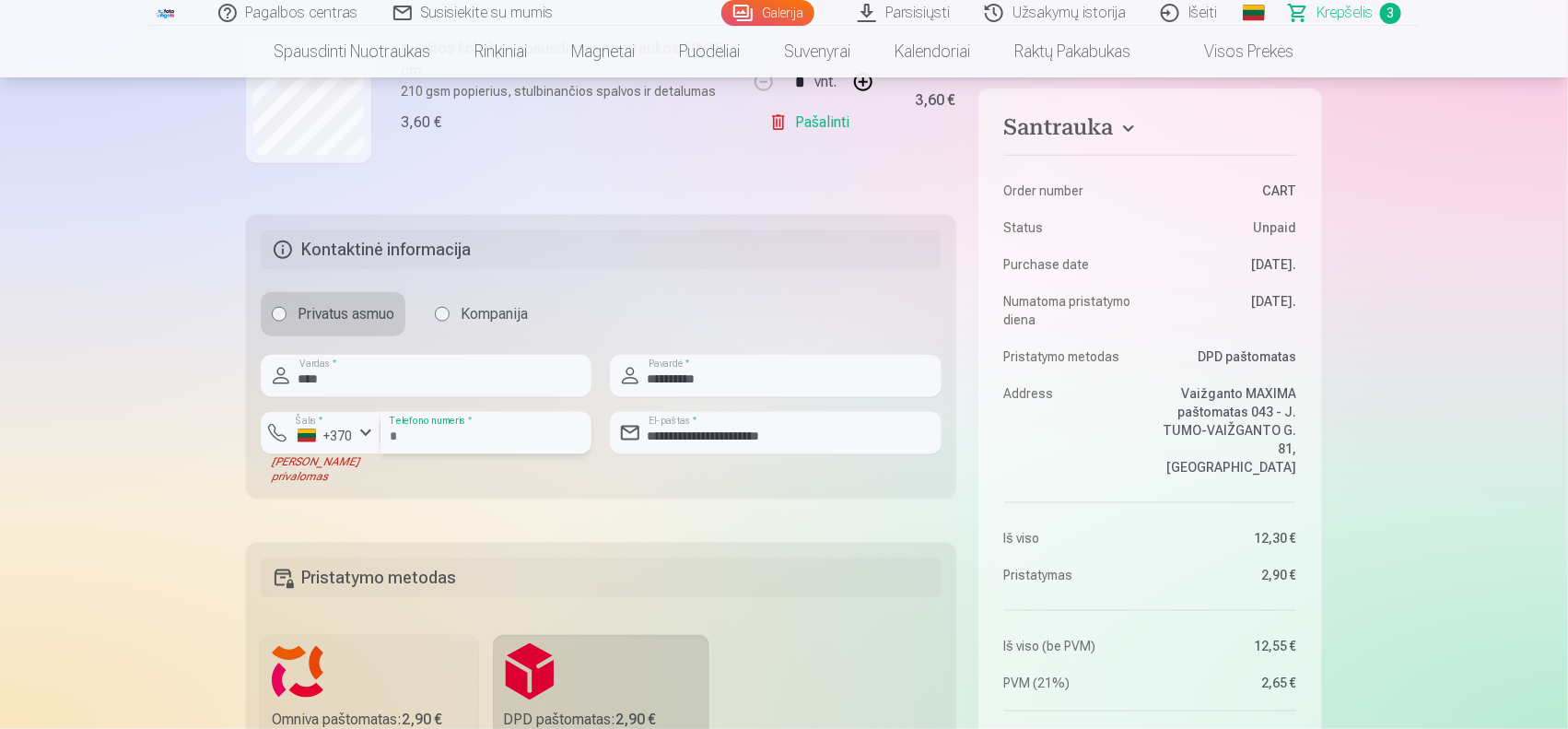
click at [528, 435] on input "*********" at bounding box center [486, 432] width 211 height 42
type input "*"
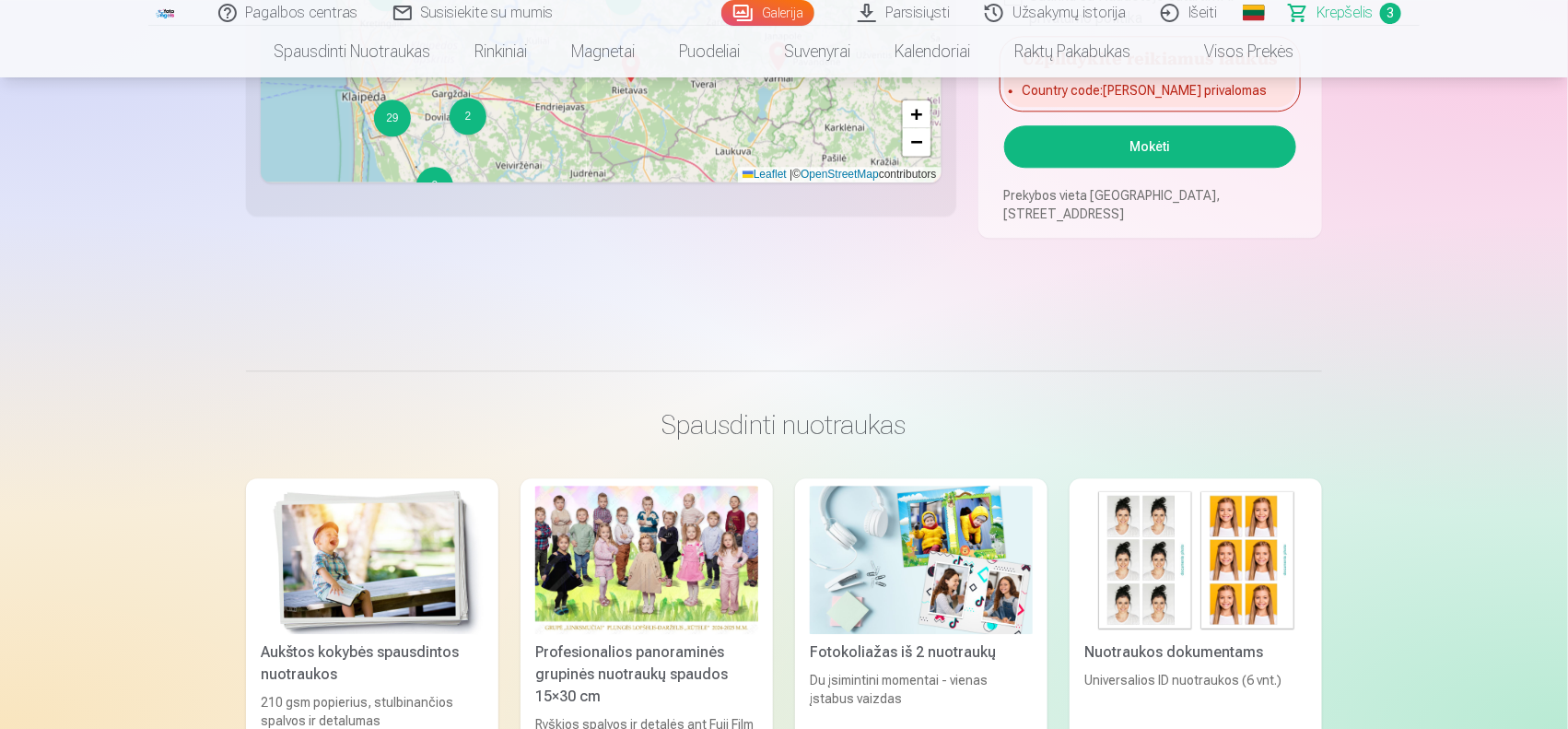
scroll to position [1979, 0]
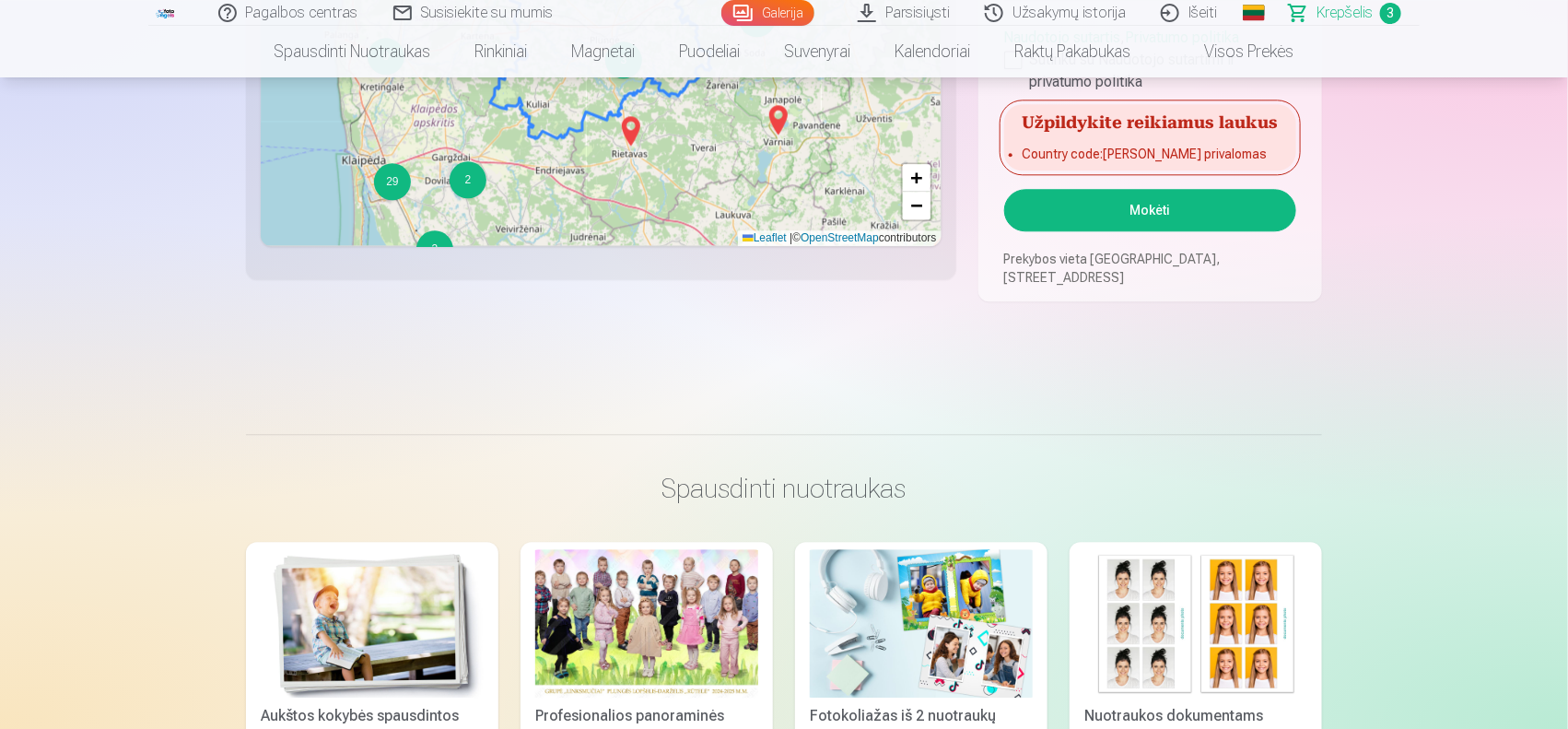
type input "********"
click at [1193, 203] on button "Mokėti" at bounding box center [1150, 209] width 292 height 42
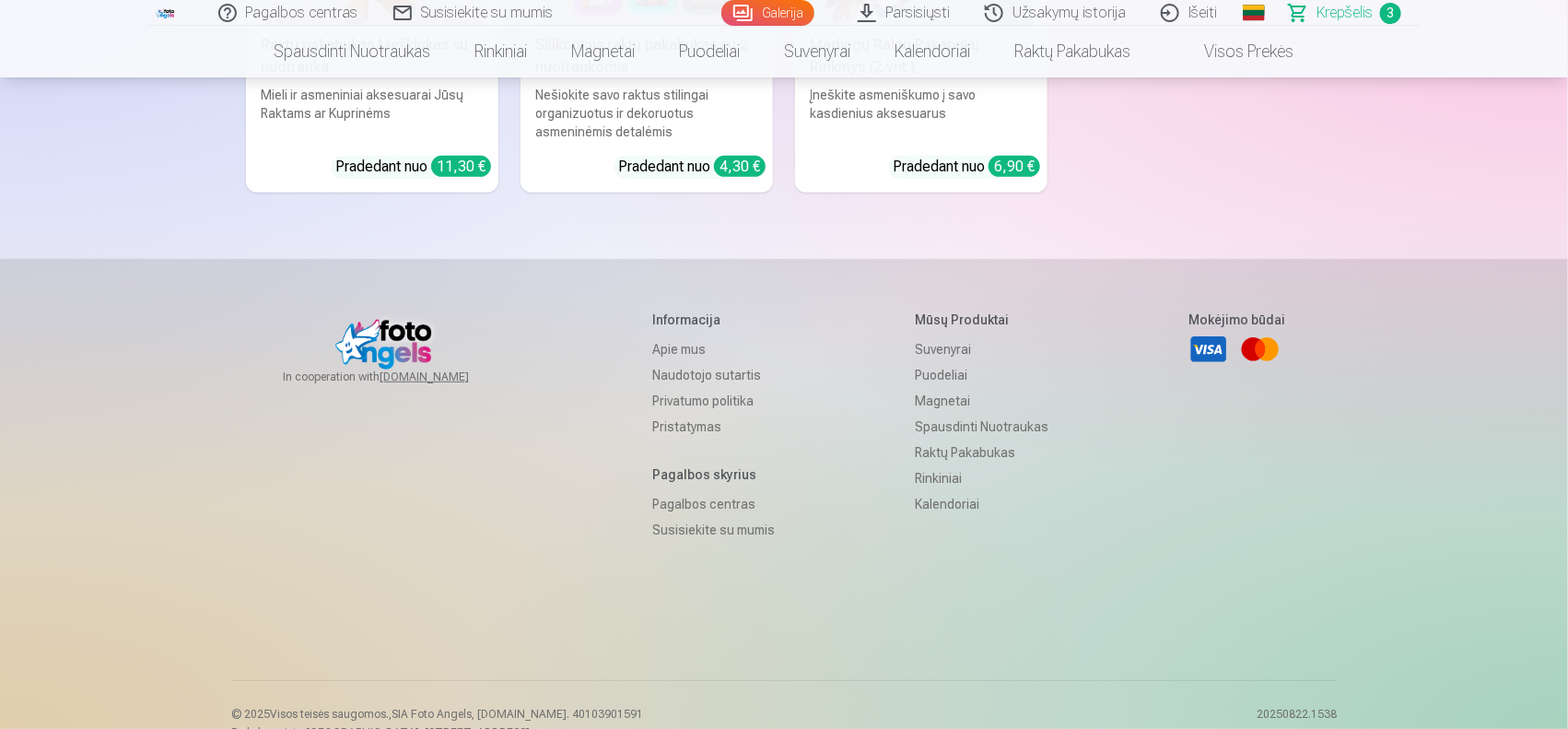
scroll to position [6568, 0]
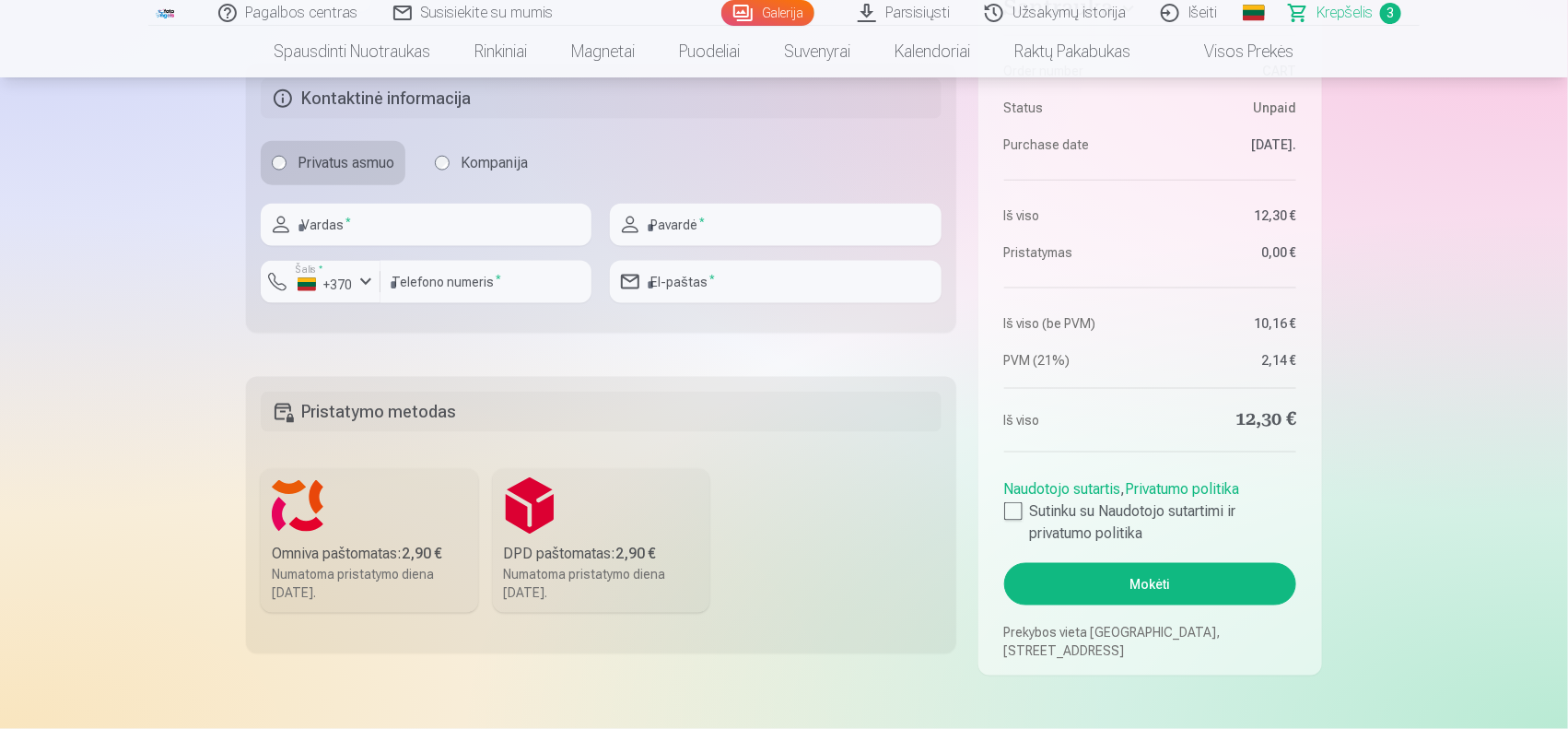
scroll to position [922, 0]
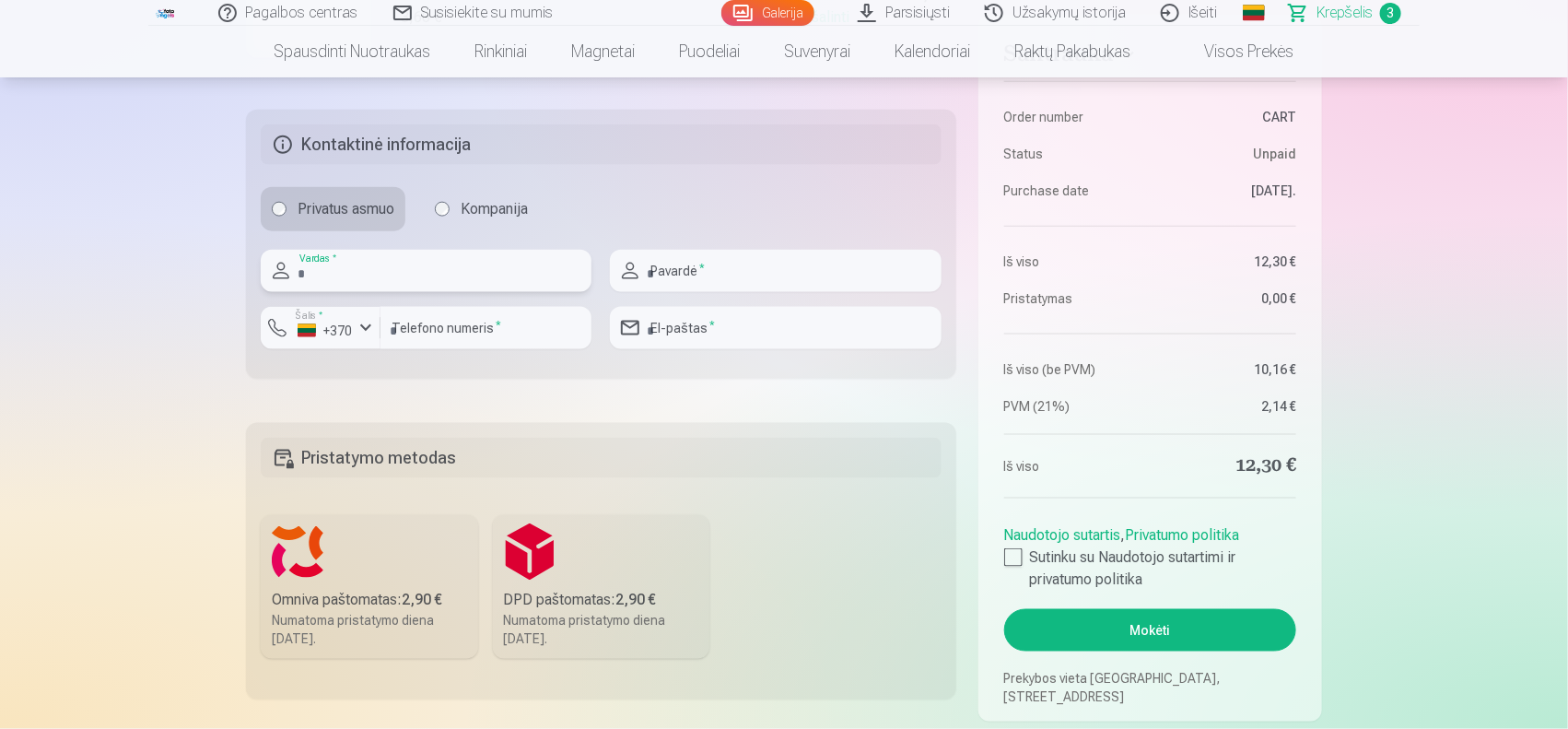
click at [458, 279] on input "text" at bounding box center [426, 271] width 331 height 42
type input "****"
click at [672, 261] on input "text" at bounding box center [775, 271] width 331 height 42
type input "**********"
click at [528, 329] on input "number" at bounding box center [486, 327] width 211 height 42
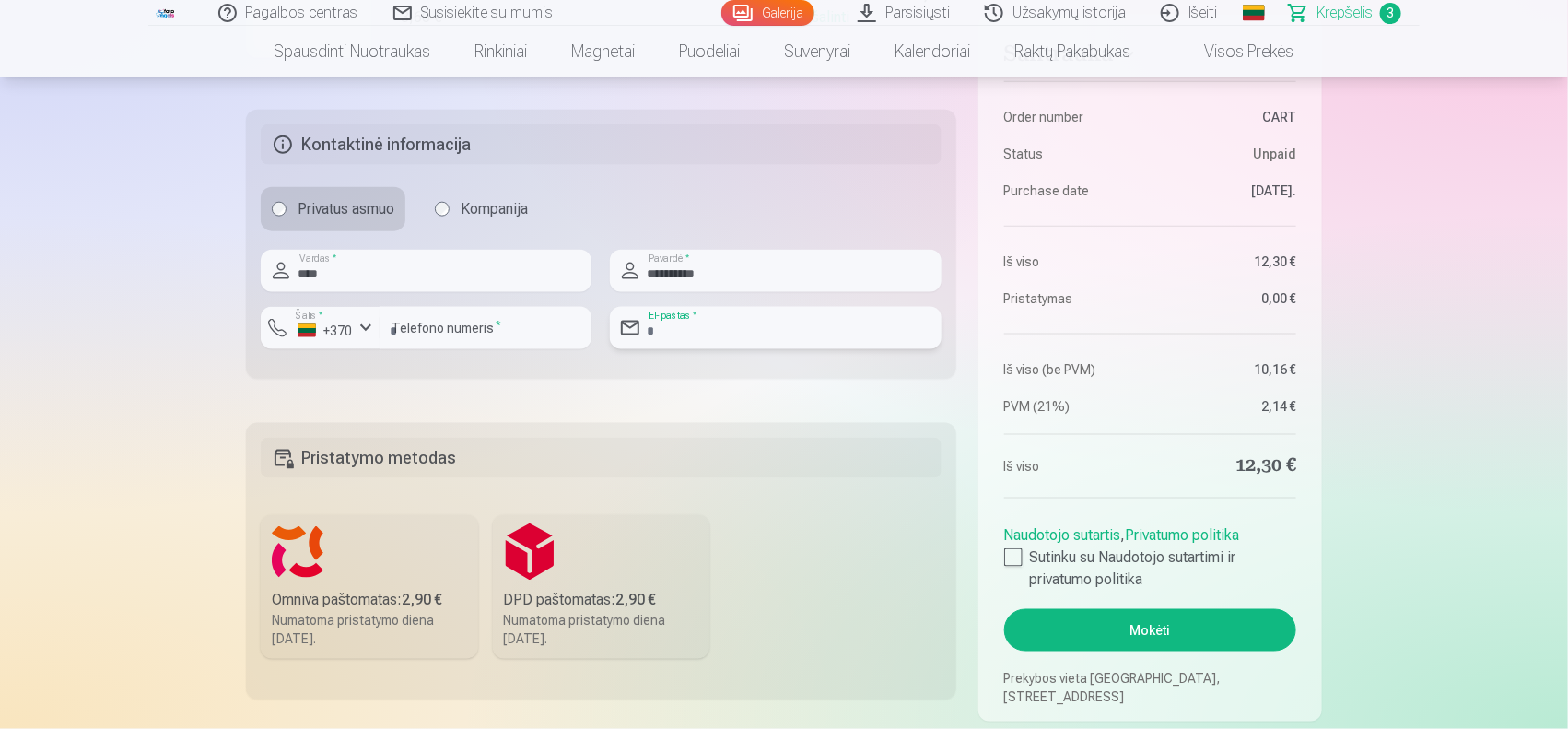
click at [739, 333] on input "email" at bounding box center [775, 327] width 331 height 42
click at [500, 336] on input "number" at bounding box center [486, 327] width 211 height 42
type input "********"
click at [677, 321] on input "email" at bounding box center [775, 327] width 331 height 42
type input "**********"
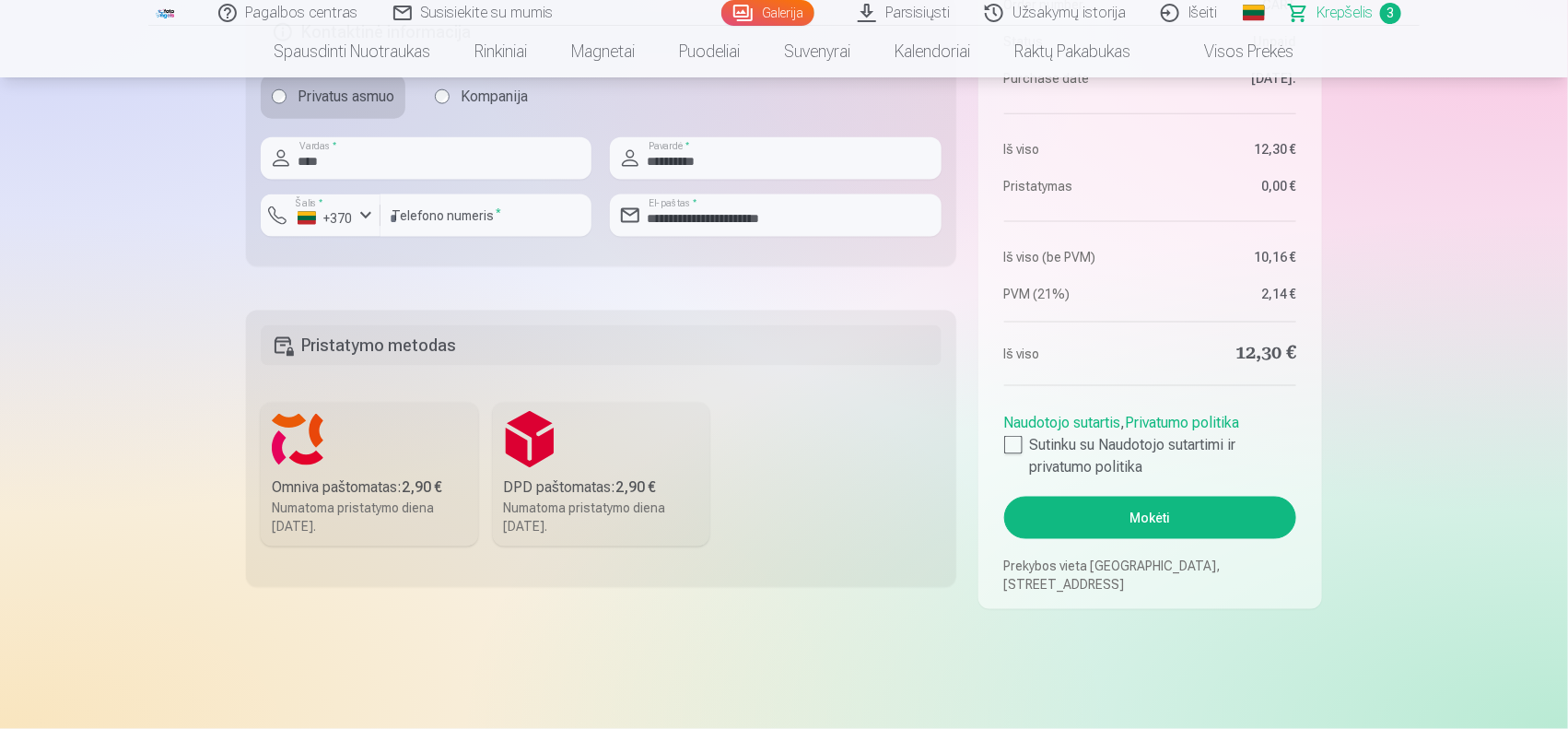
scroll to position [1046, 0]
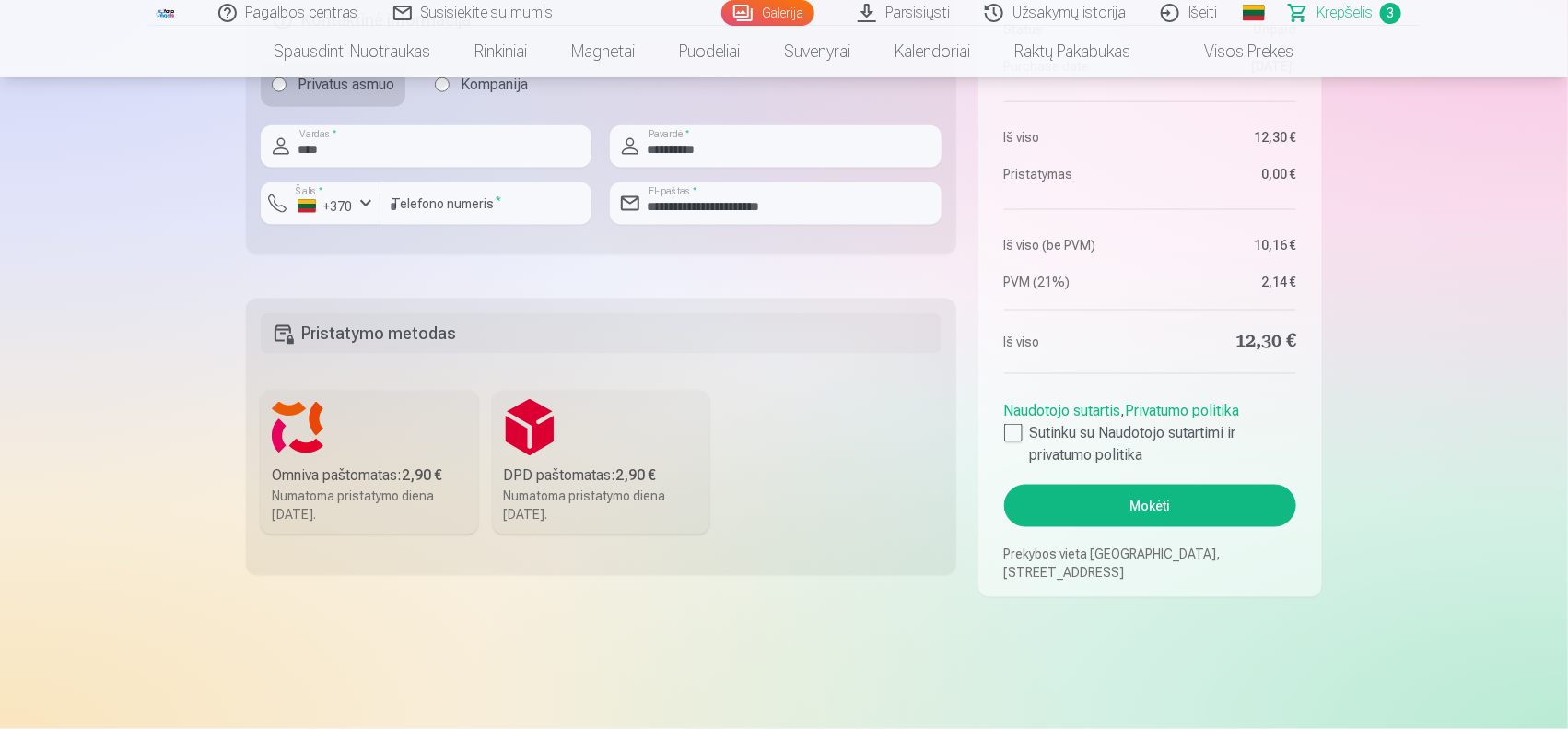
click at [407, 482] on div "Omniva paštomatas : 2,90 €" at bounding box center [369, 475] width 195 height 22
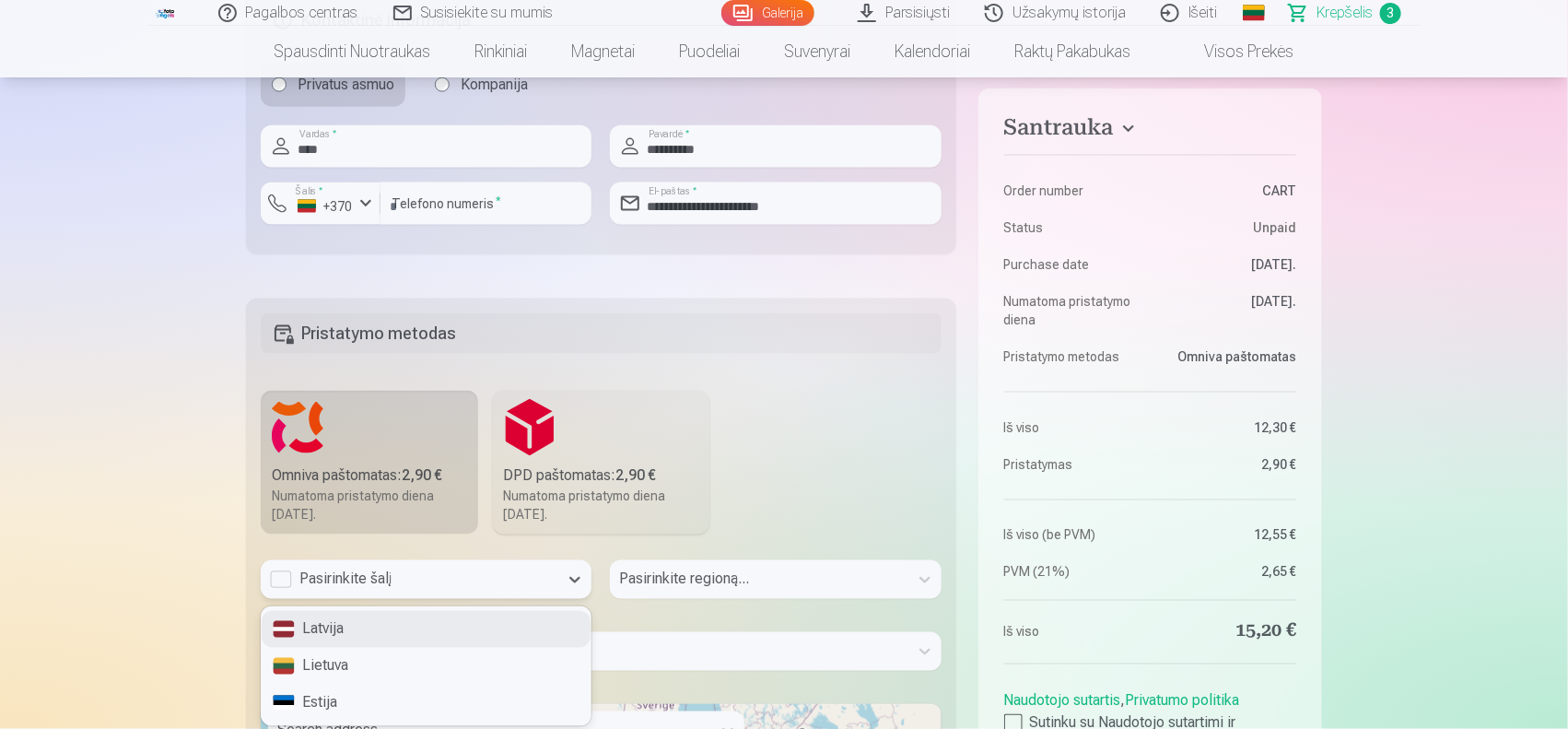
click at [445, 587] on div "Pasirinkite šalį" at bounding box center [409, 579] width 279 height 22
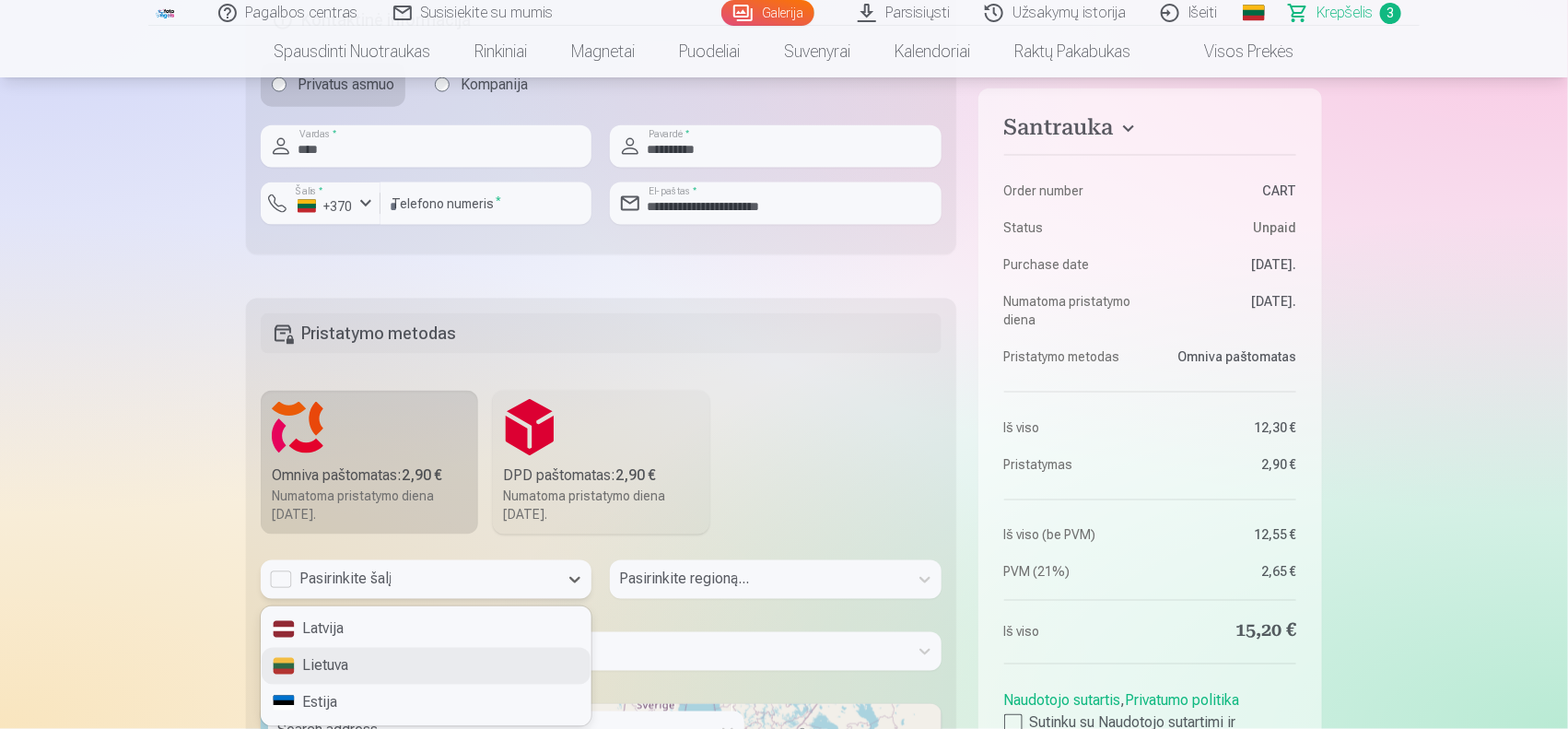
click at [452, 668] on div "Lietuva" at bounding box center [426, 666] width 329 height 37
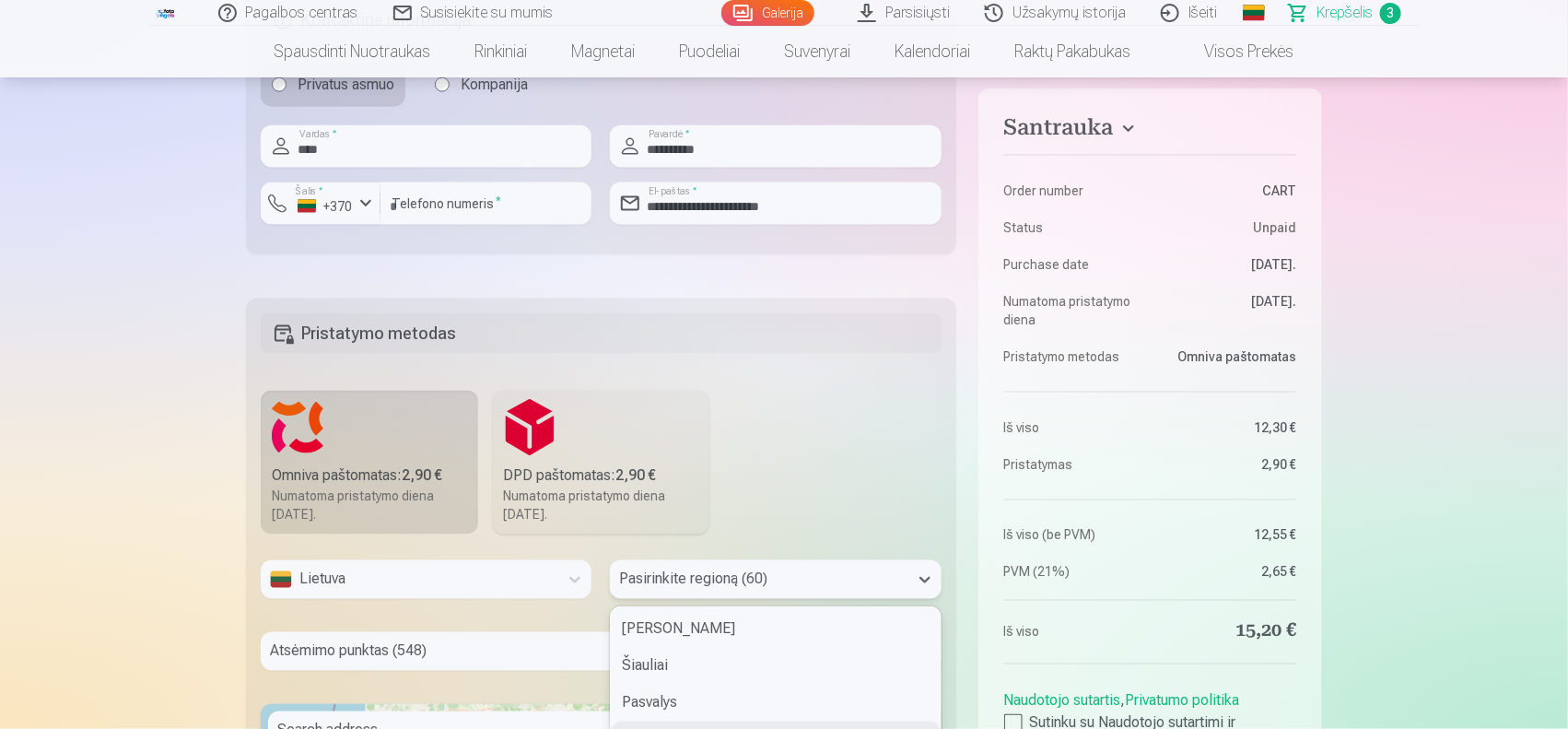
click at [733, 587] on div "60 results available. Use Up and Down to choose options, press Enter to select …" at bounding box center [775, 579] width 331 height 39
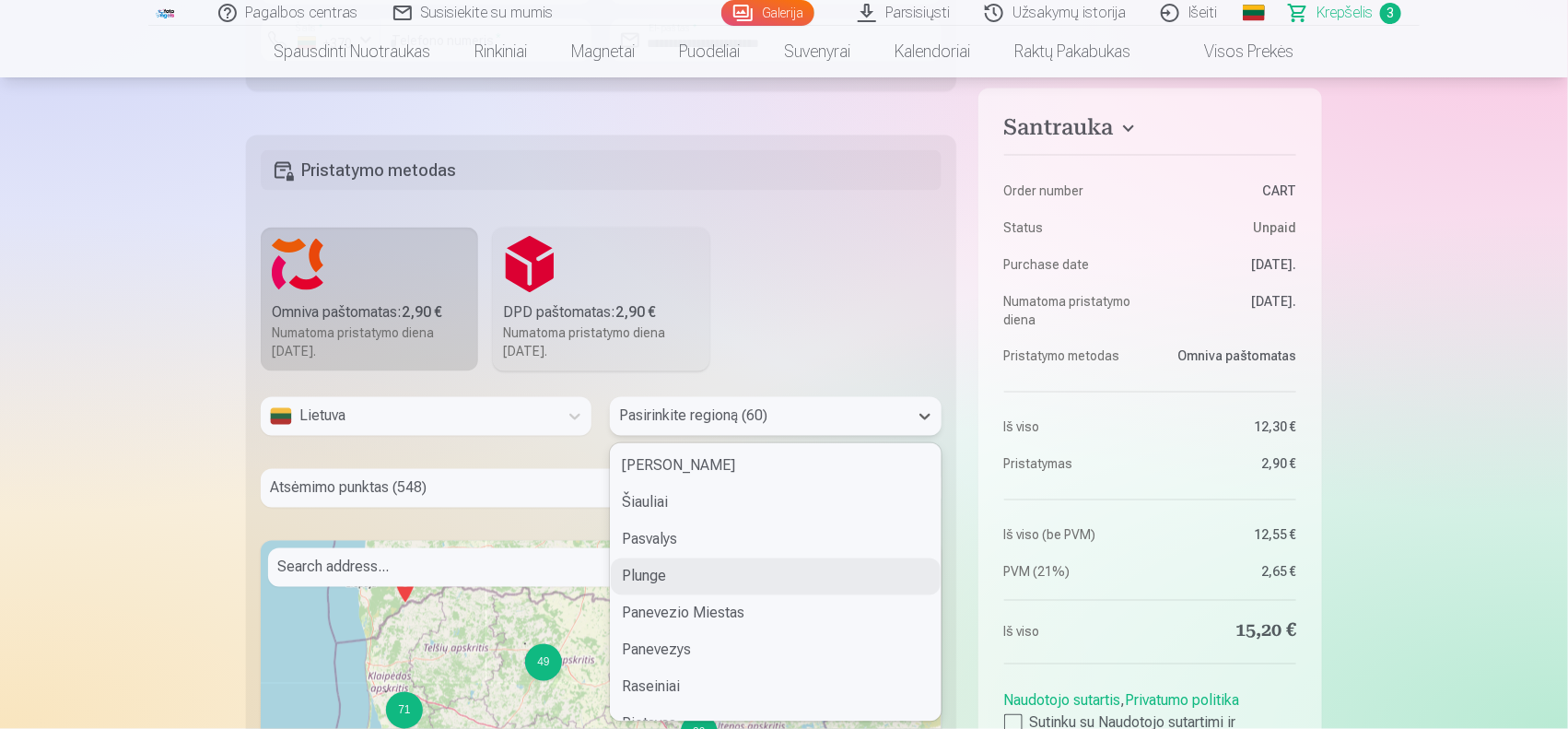
click at [715, 568] on div "Plunge" at bounding box center [775, 577] width 329 height 37
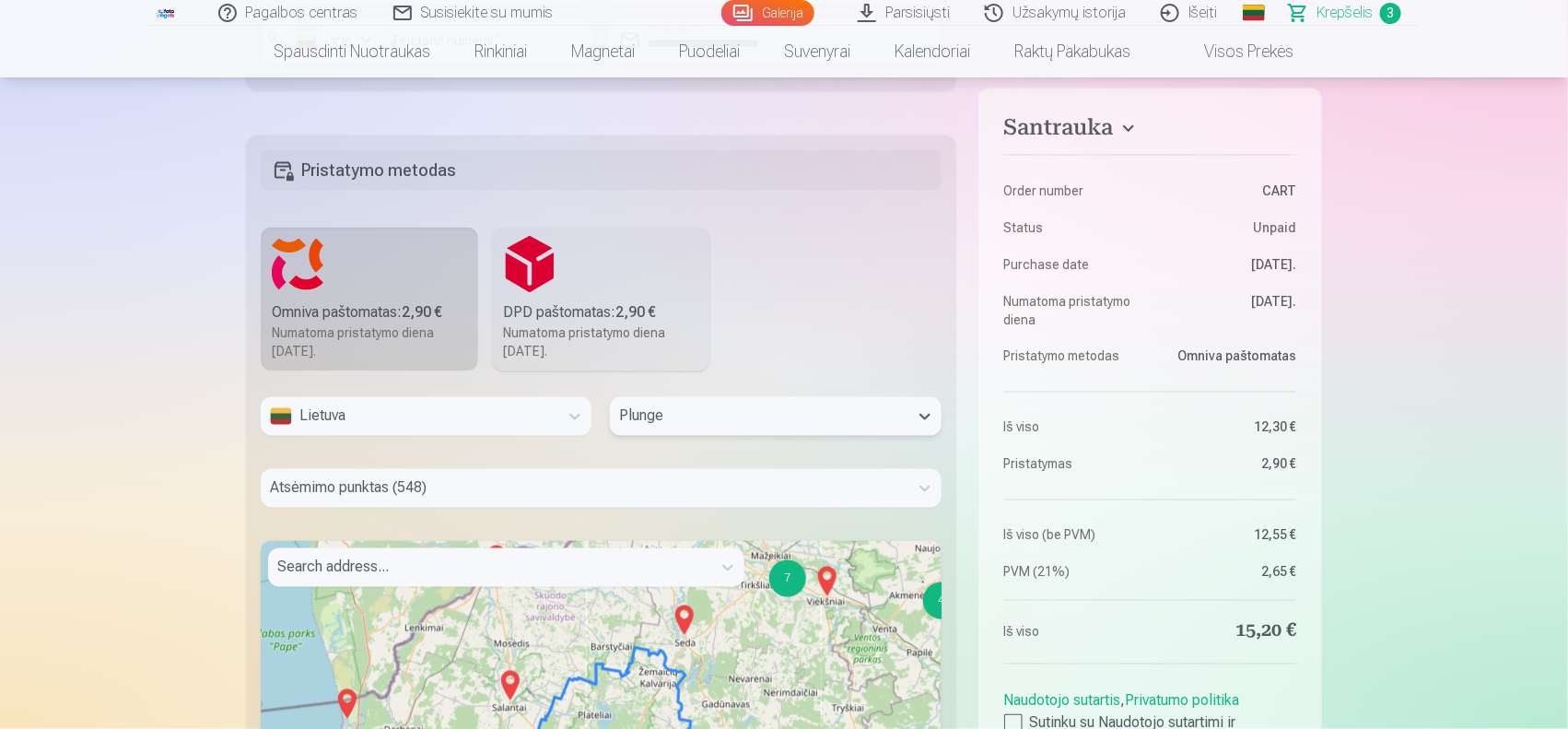
click at [696, 494] on div "Atsėmimo punktas (548)" at bounding box center [601, 489] width 681 height 39
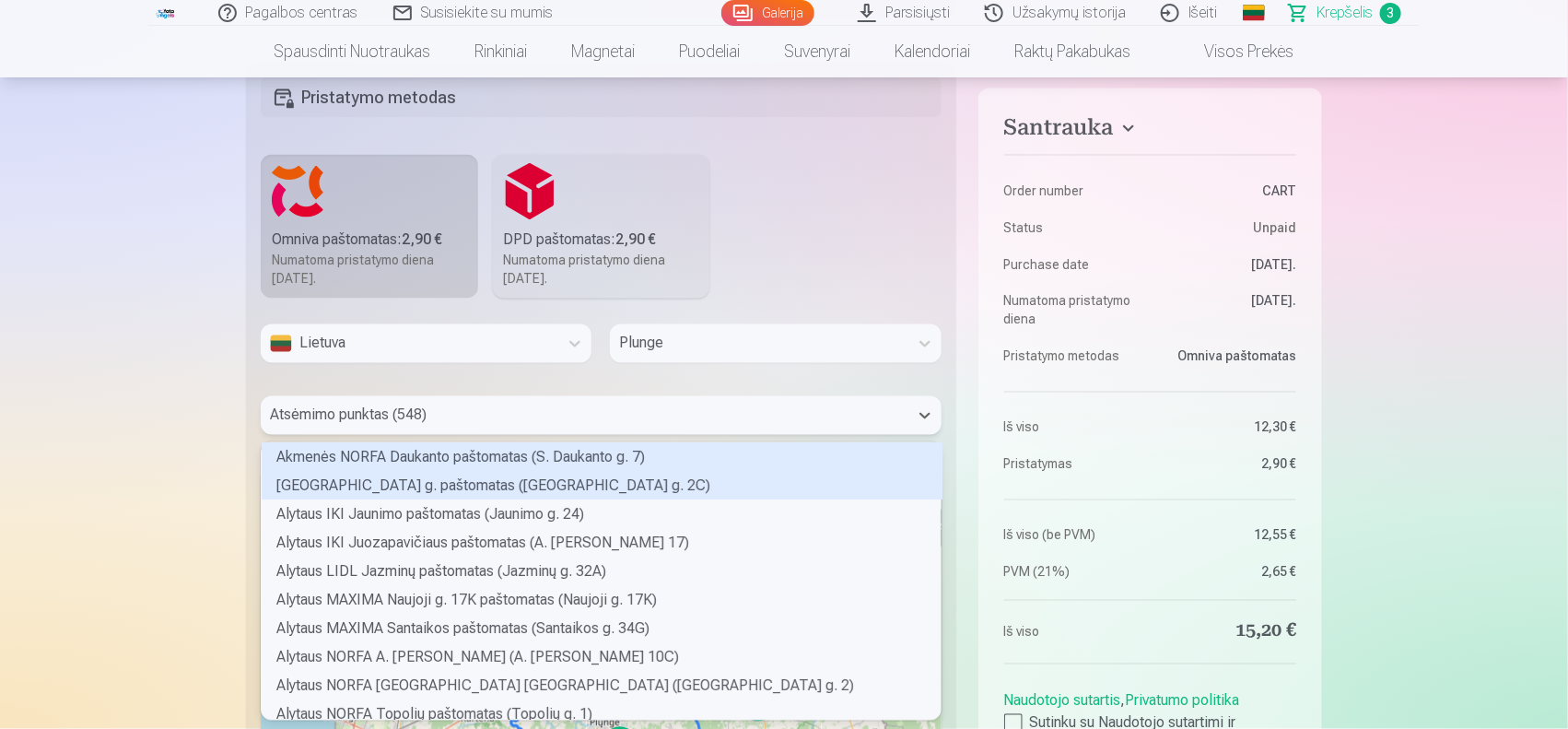
scroll to position [272, 673]
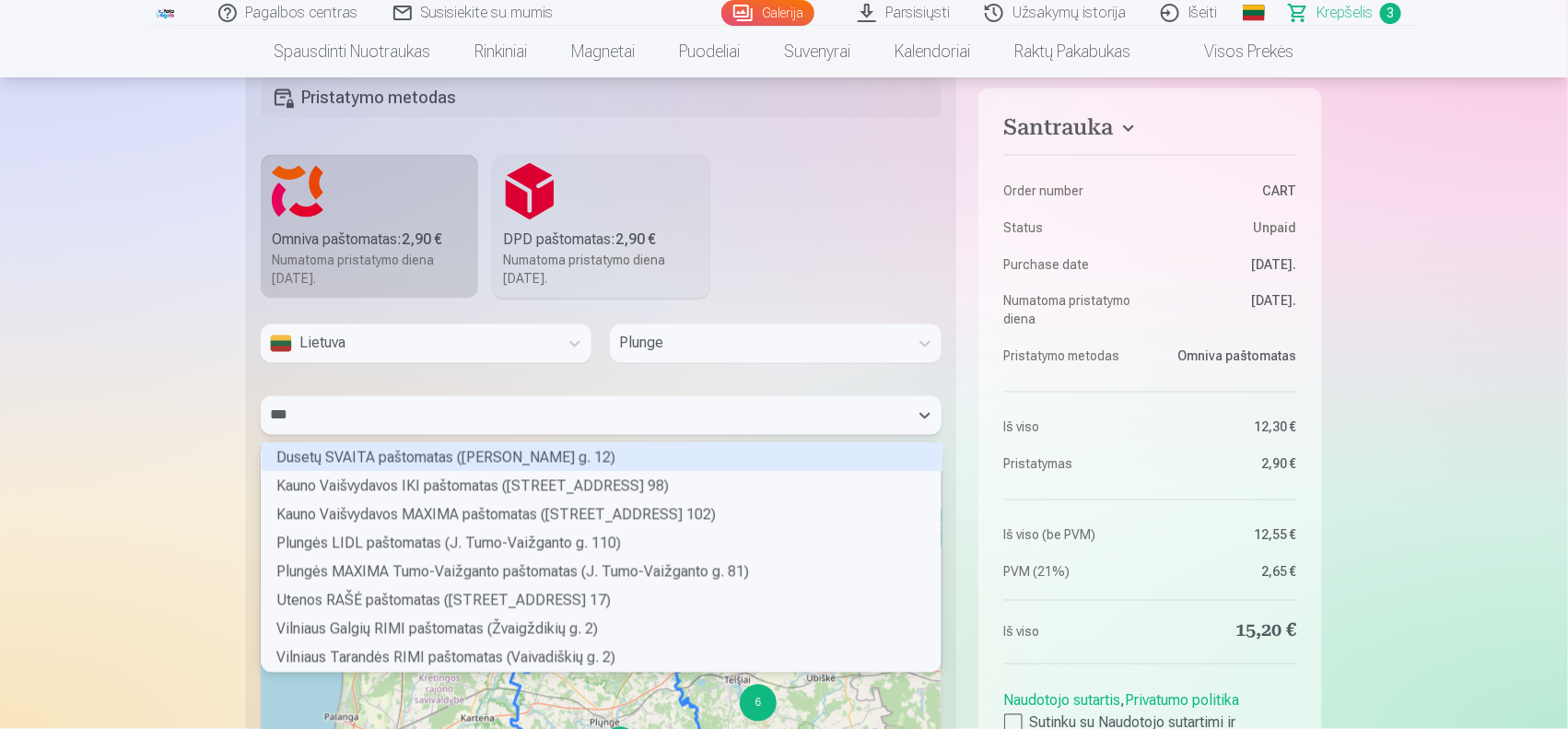
type input "****"
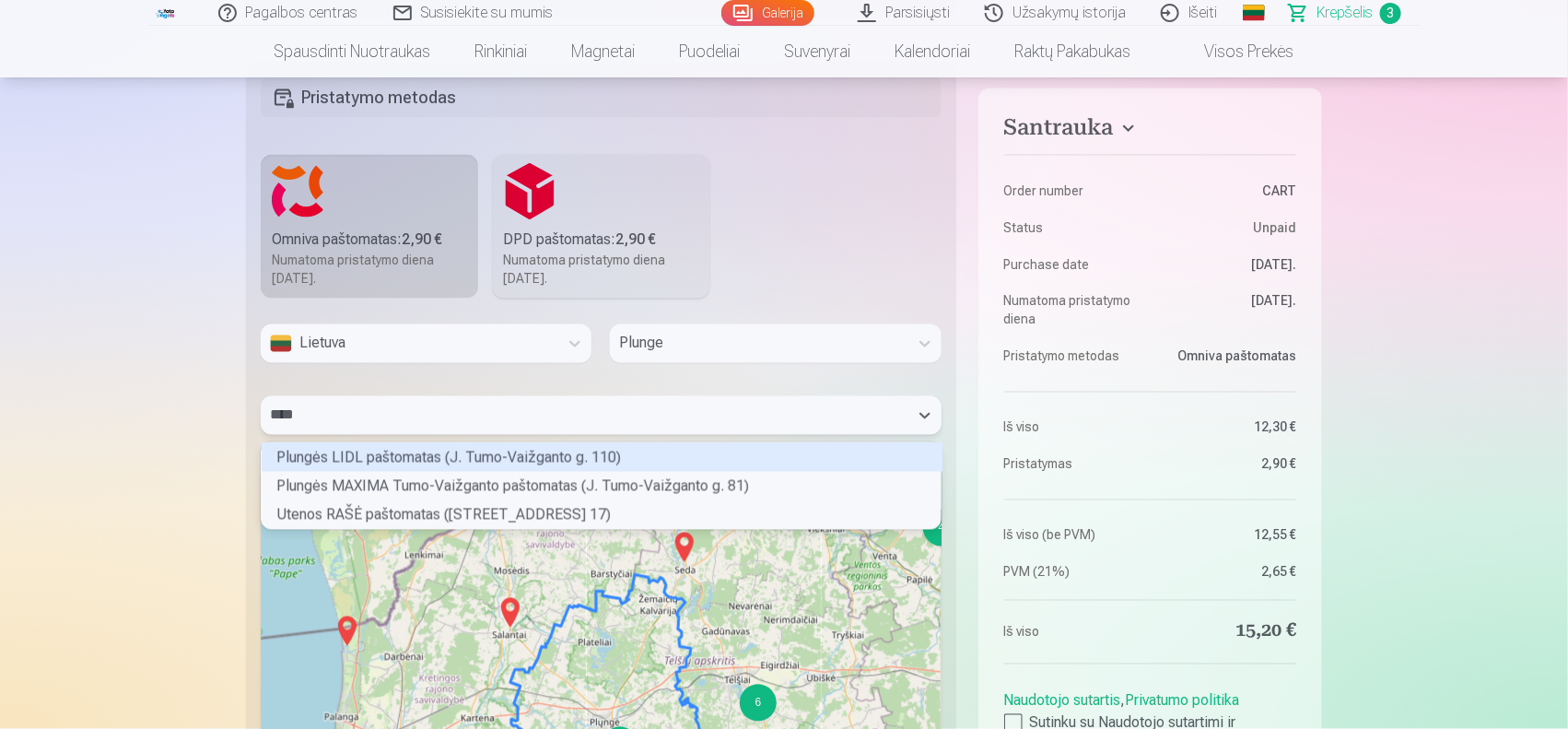
scroll to position [81, 673]
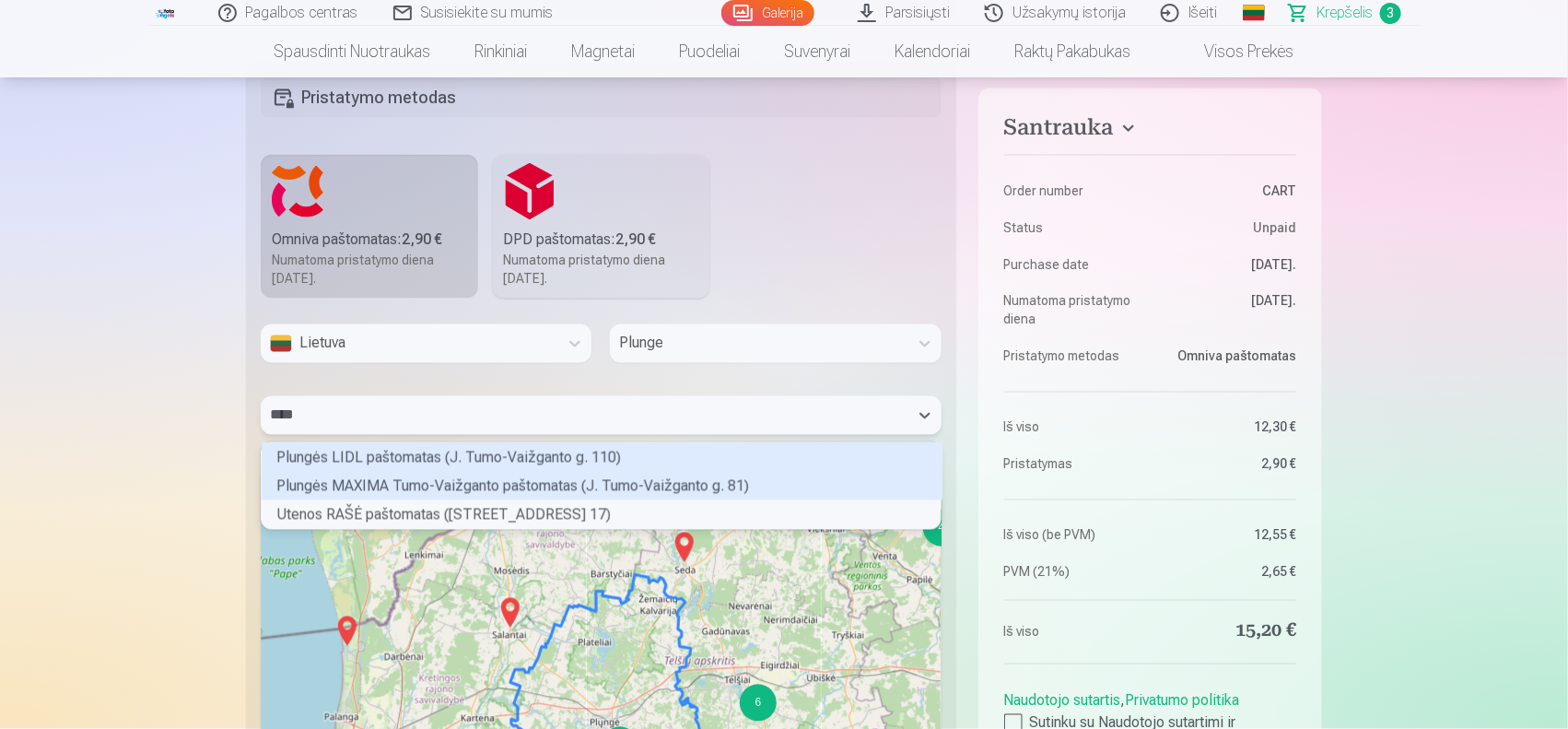
click at [580, 481] on div "Plungės MAXIMA Tumo-Vaižganto paštomatas (J. Tumo-Vaižganto g. 81)" at bounding box center [602, 486] width 681 height 28
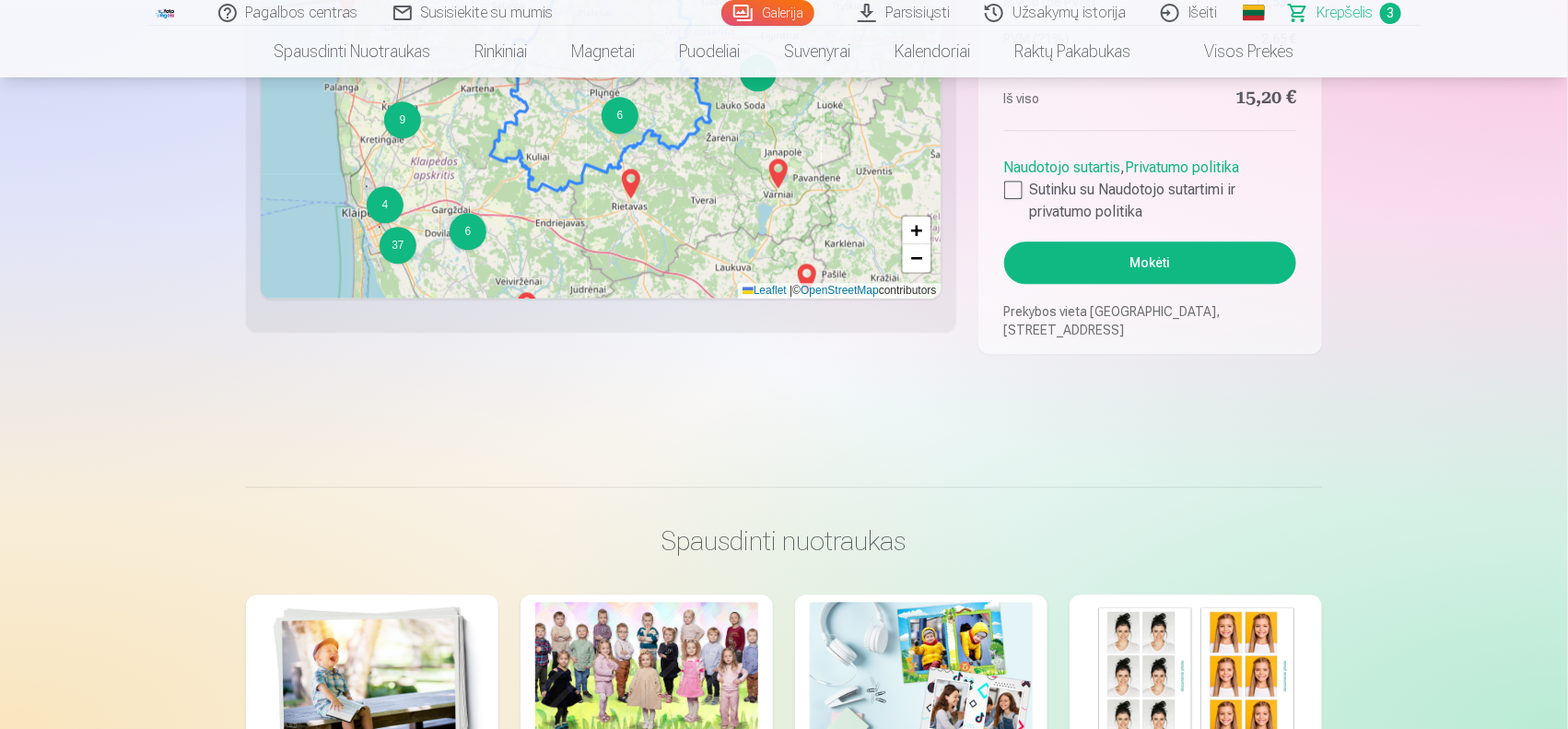
scroll to position [1873, 0]
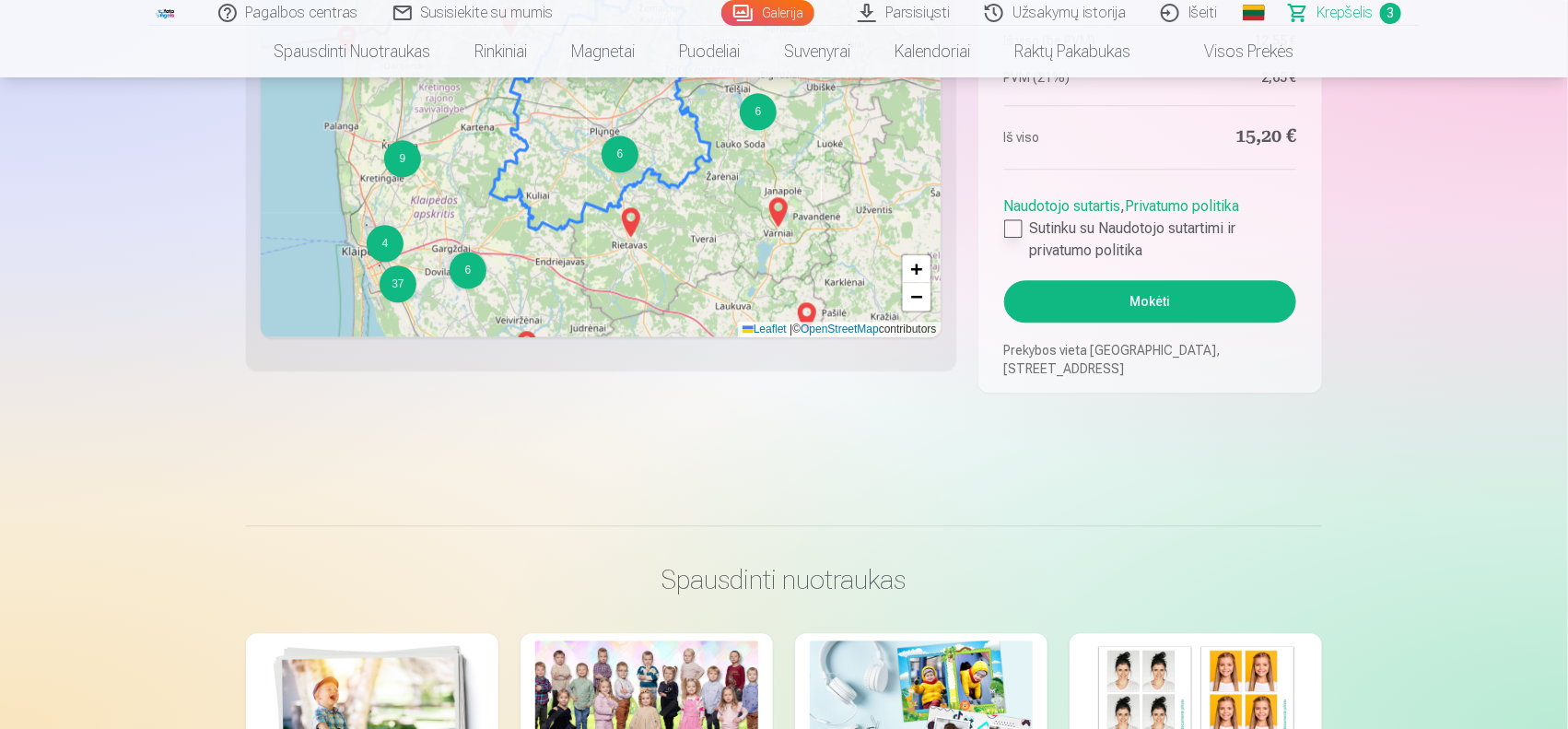
click at [1015, 234] on div at bounding box center [1013, 228] width 19 height 19
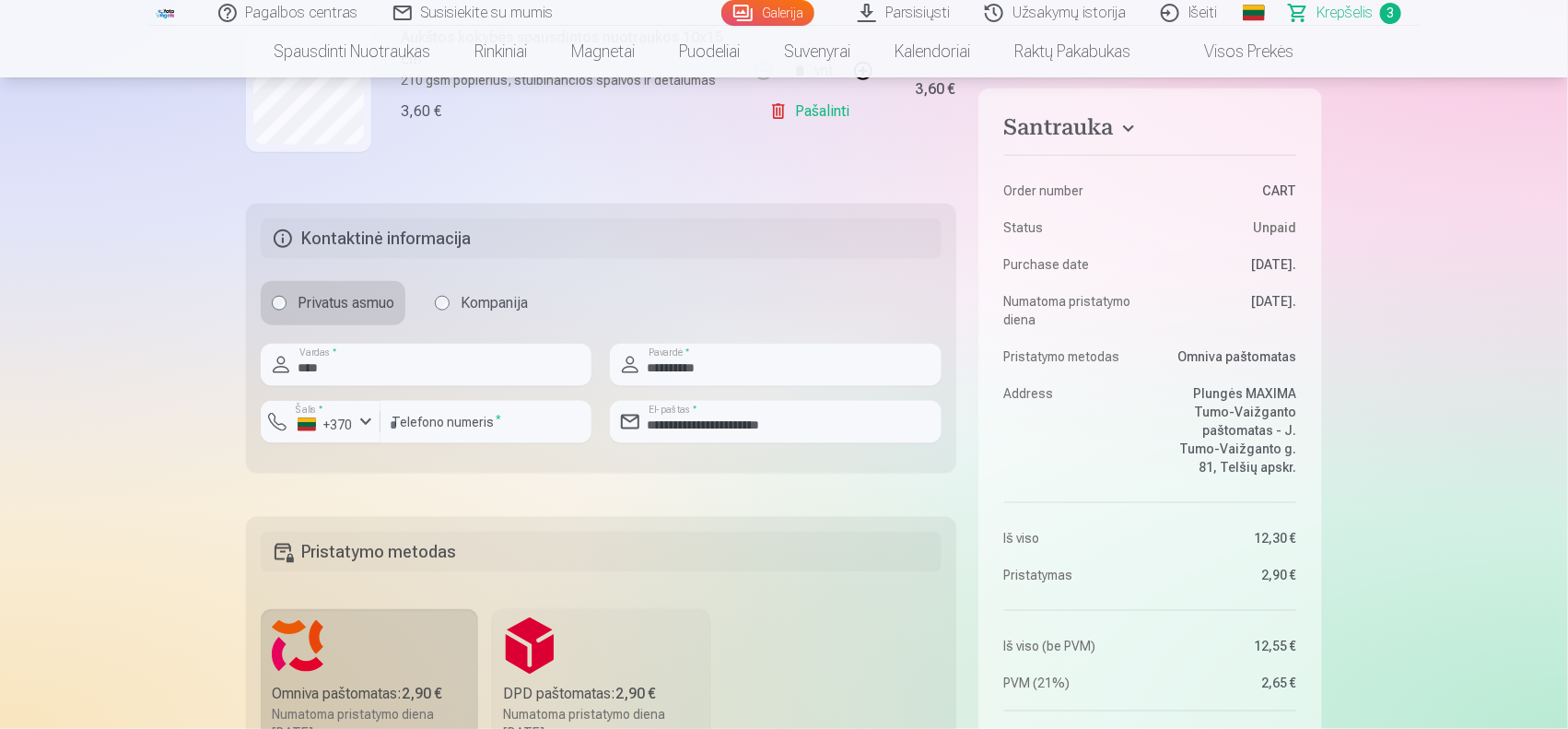
scroll to position [841, 0]
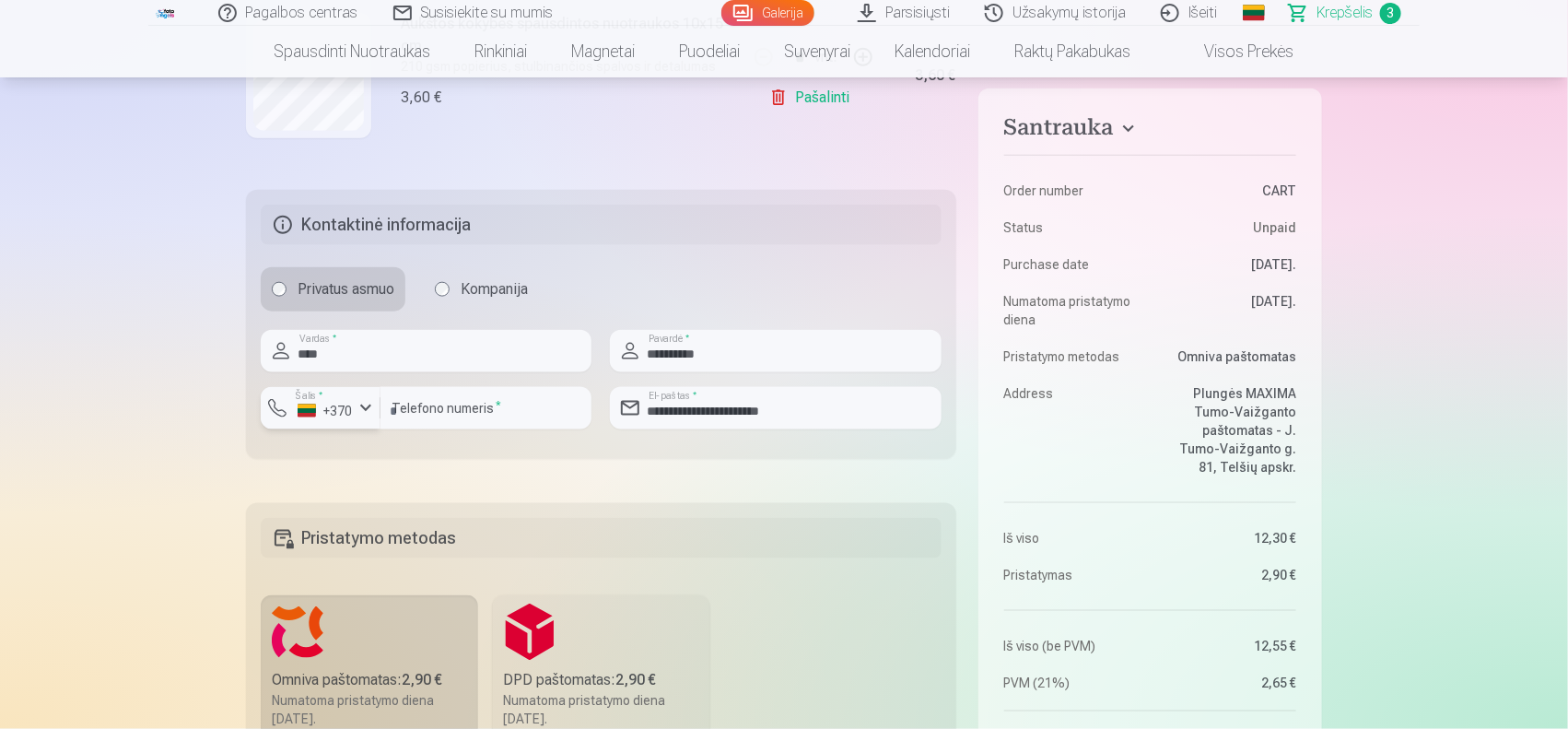
click at [364, 407] on div "button" at bounding box center [365, 407] width 22 height 22
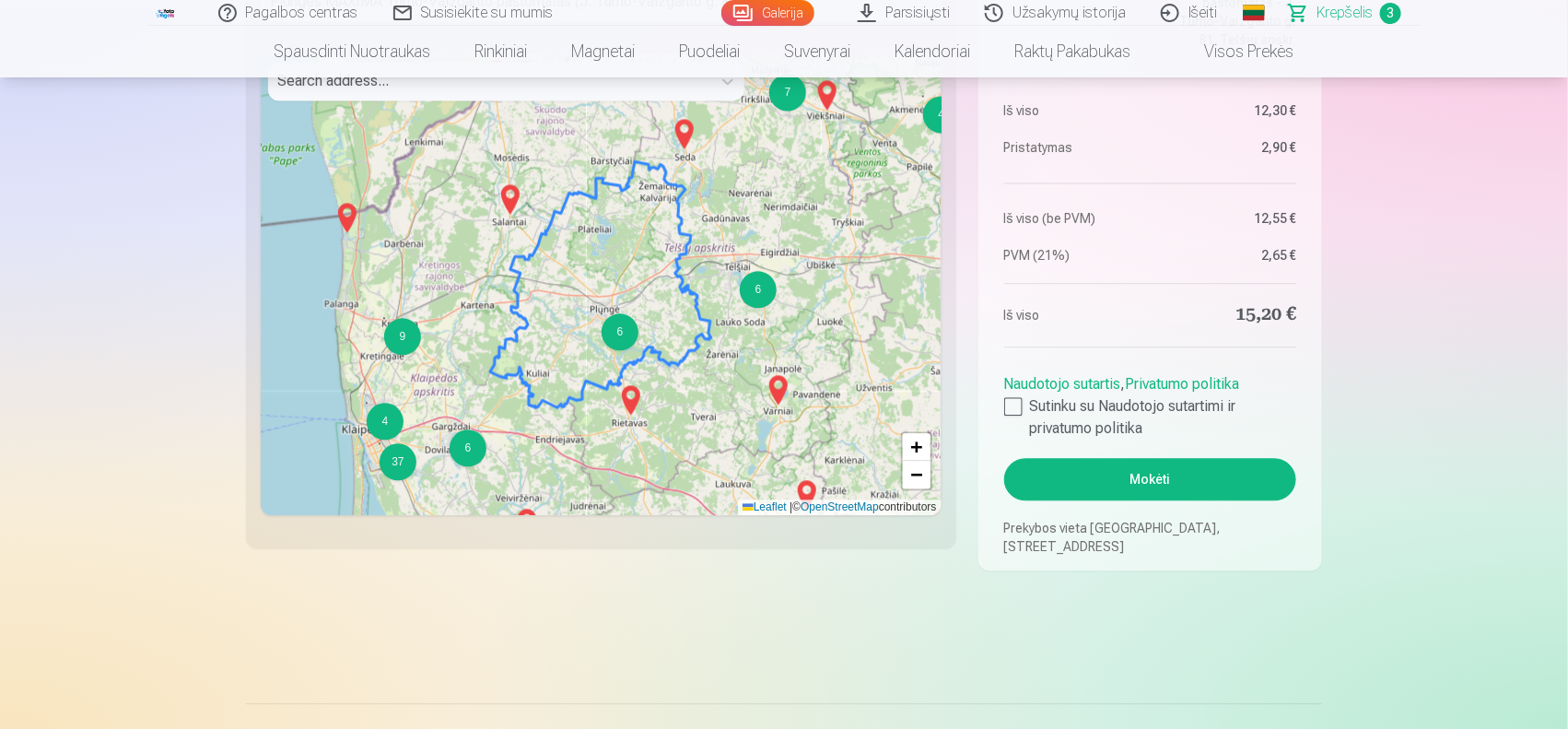
scroll to position [1707, 0]
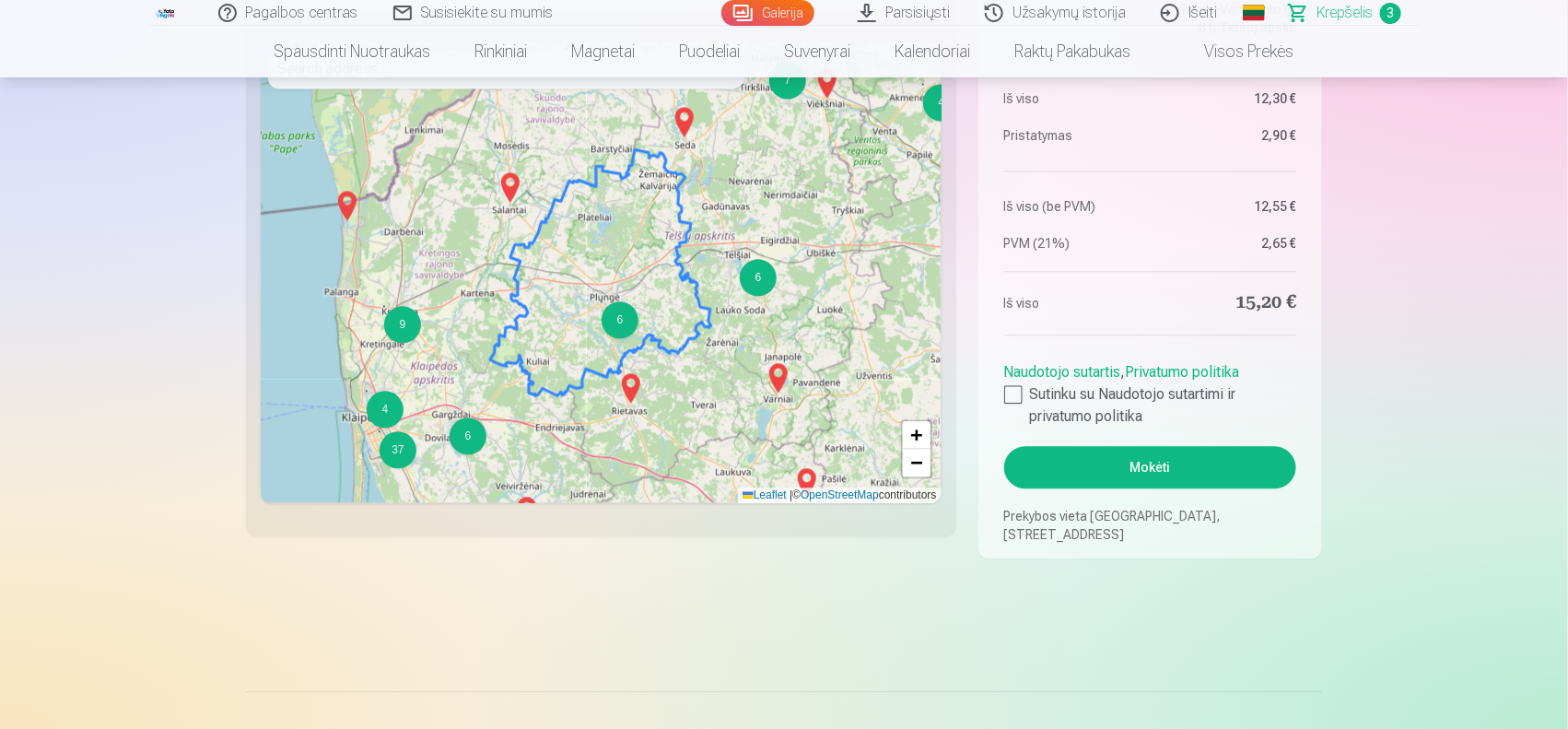
click at [1117, 465] on button "Mokėti" at bounding box center [1150, 466] width 292 height 42
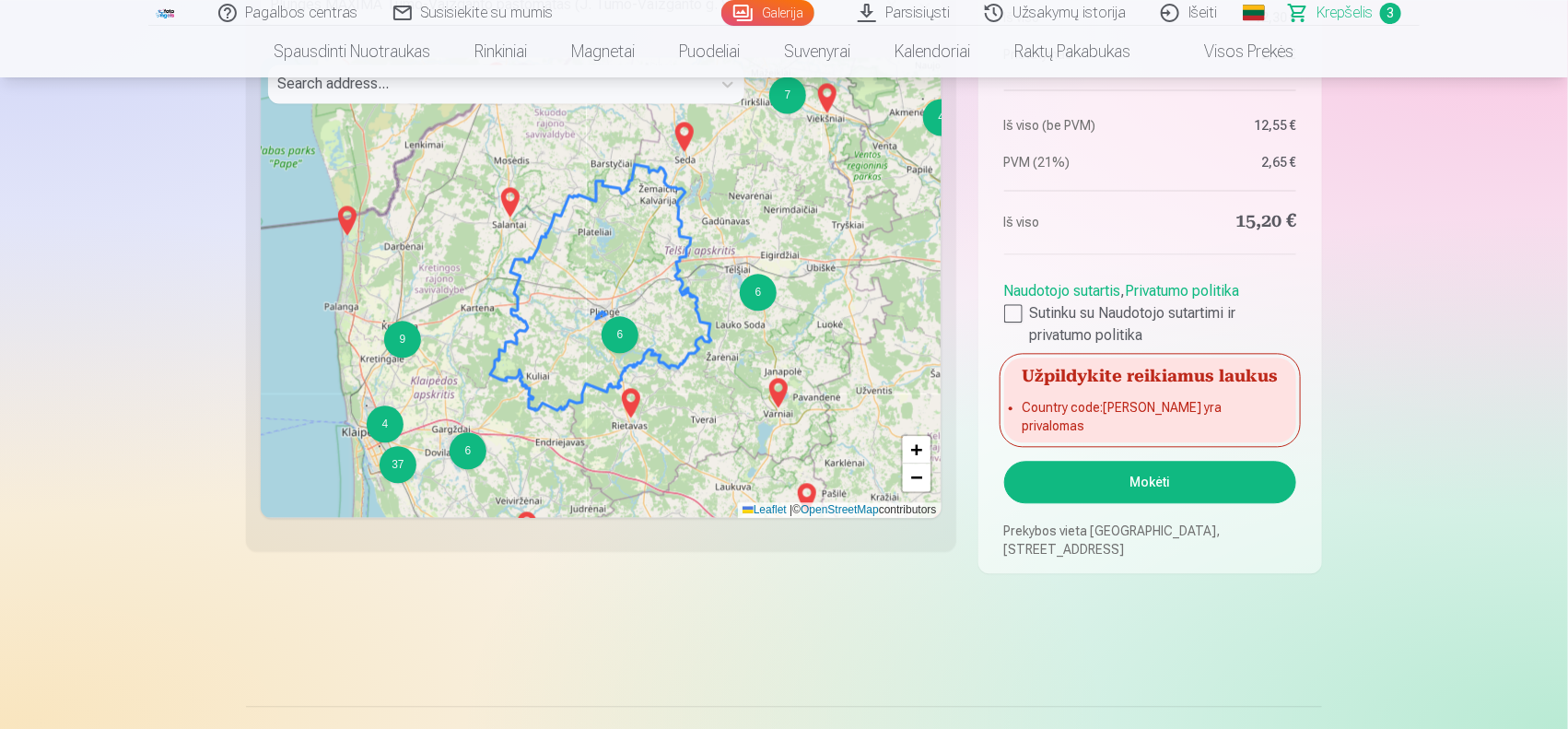
click at [615, 339] on div "6" at bounding box center [620, 334] width 37 height 37
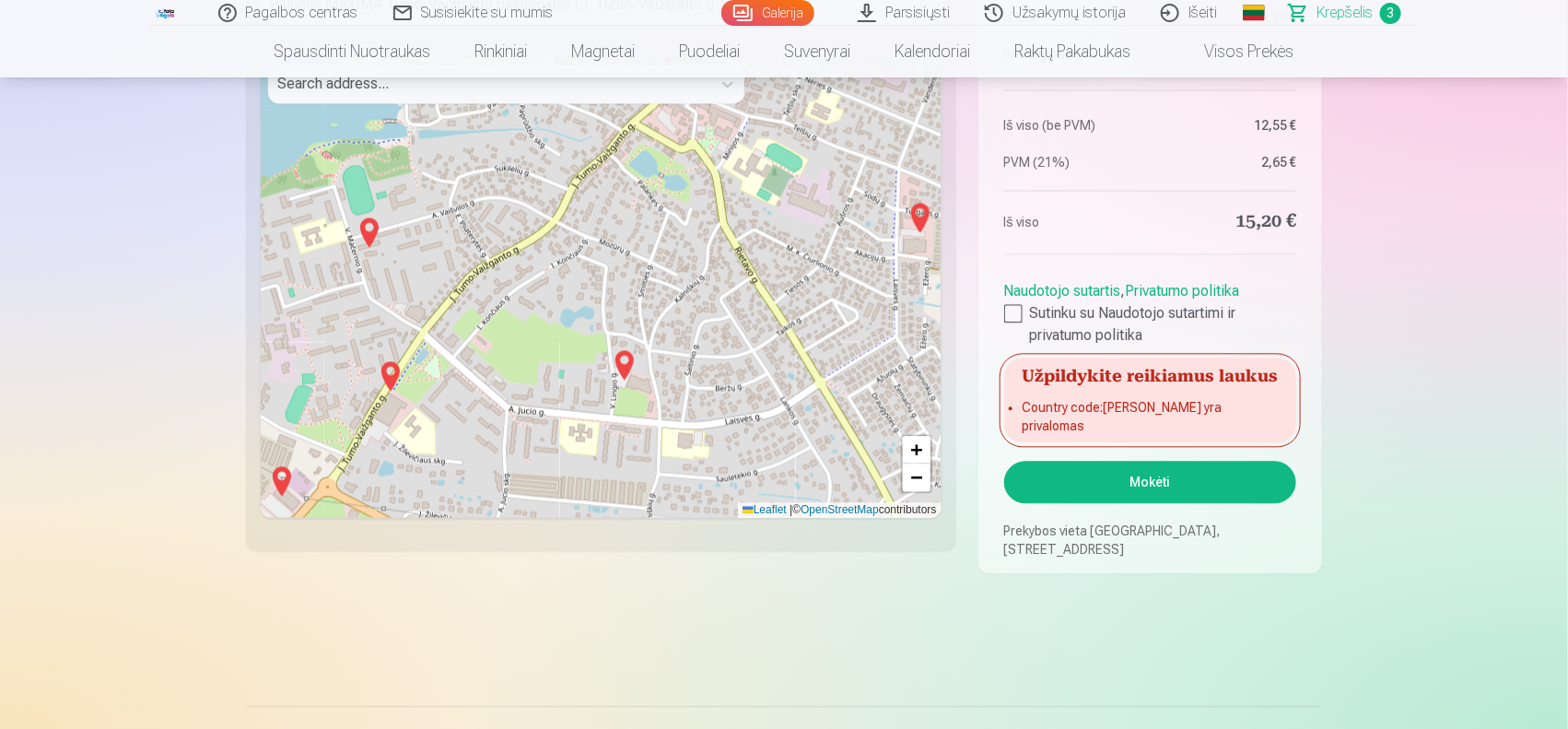
click at [1175, 481] on button "Mokėti" at bounding box center [1150, 481] width 292 height 42
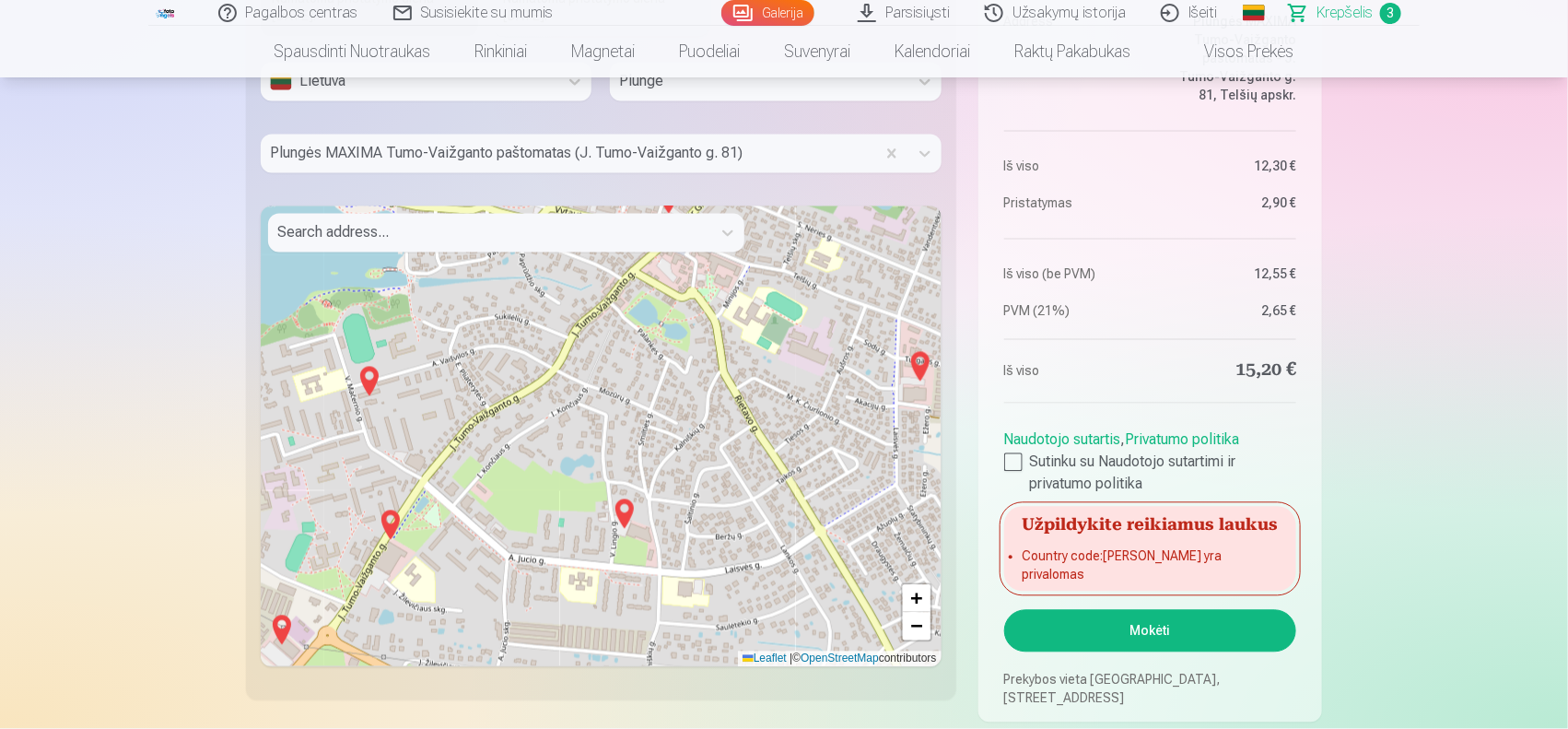
scroll to position [1508, 0]
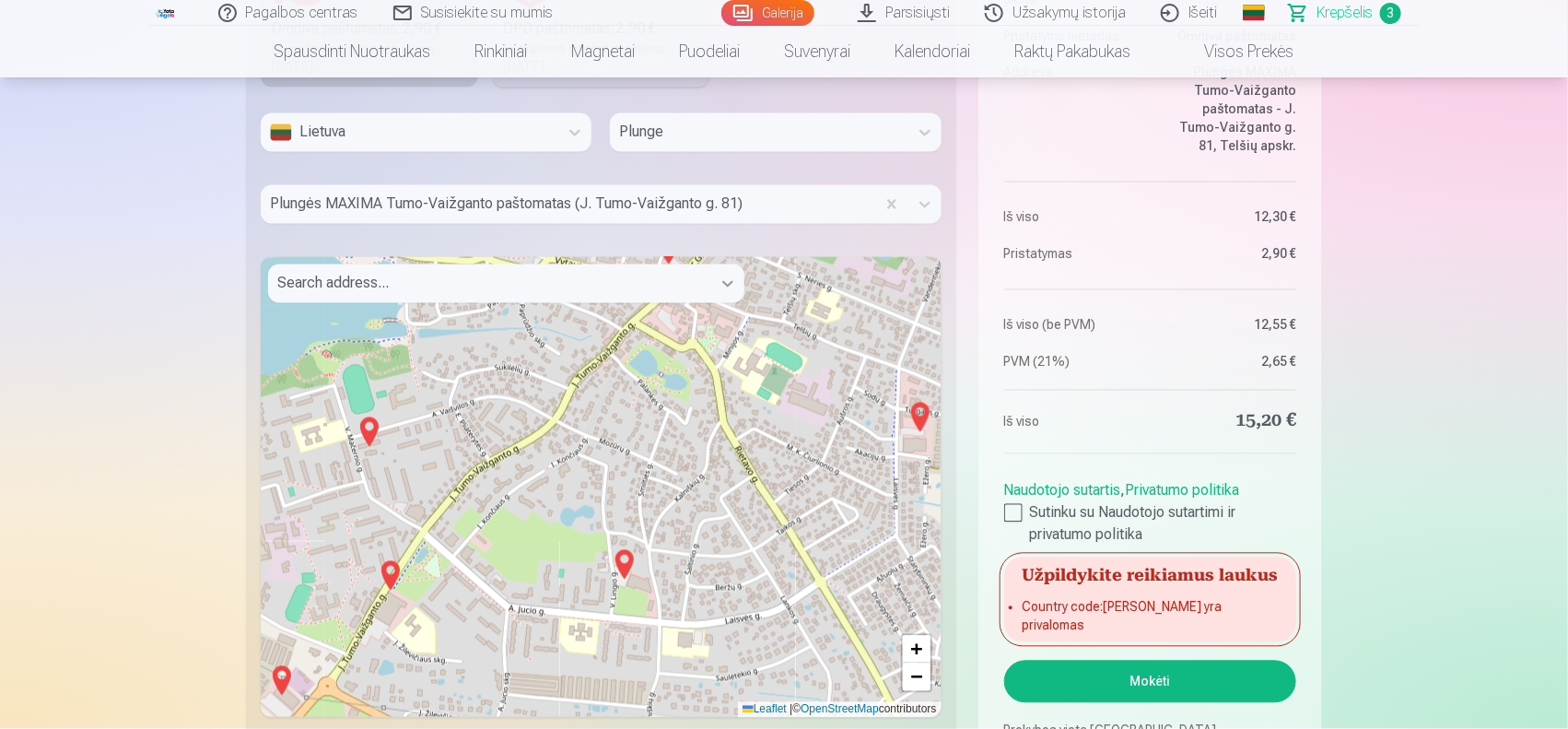
click at [730, 297] on div at bounding box center [728, 283] width 33 height 33
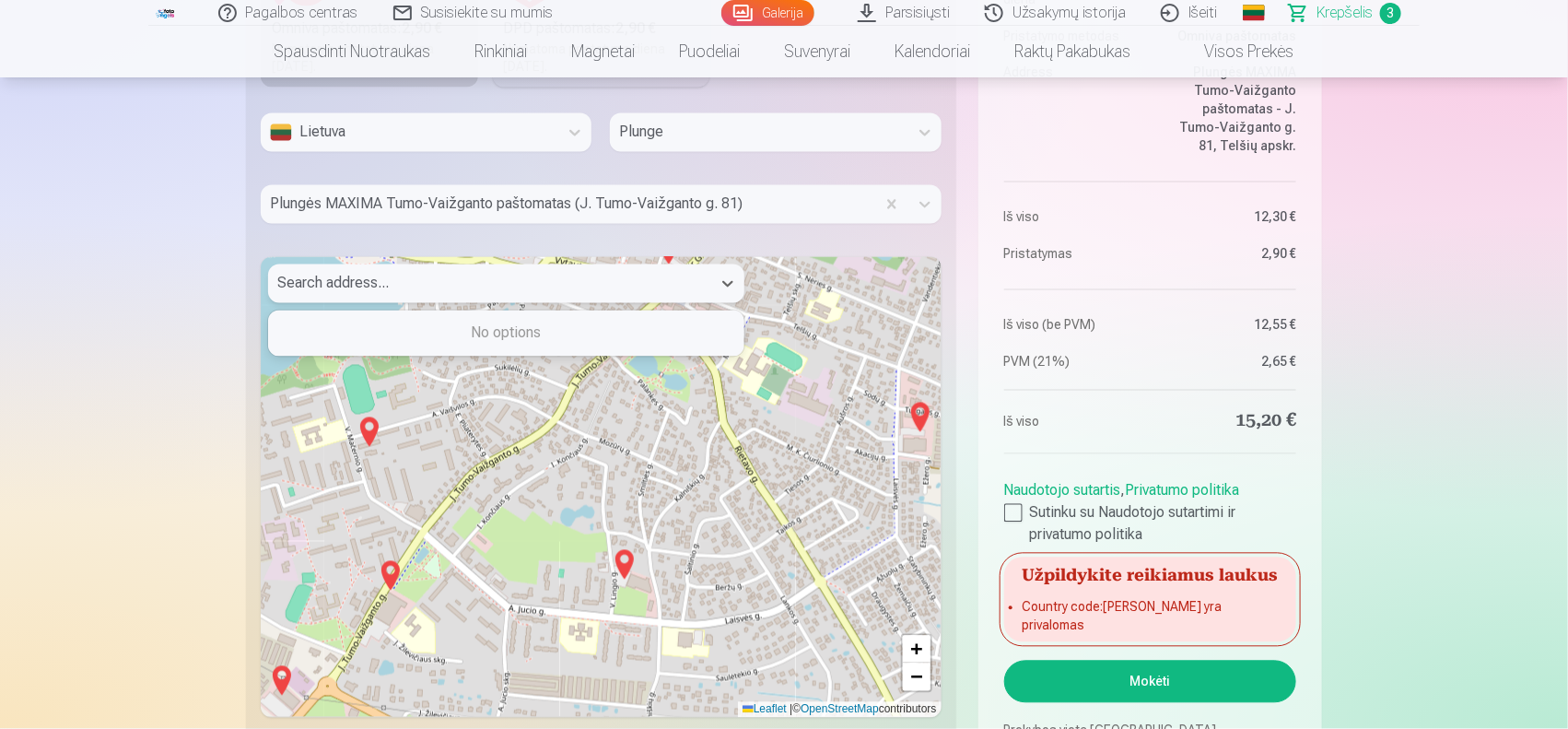
click at [673, 285] on div at bounding box center [489, 283] width 425 height 25
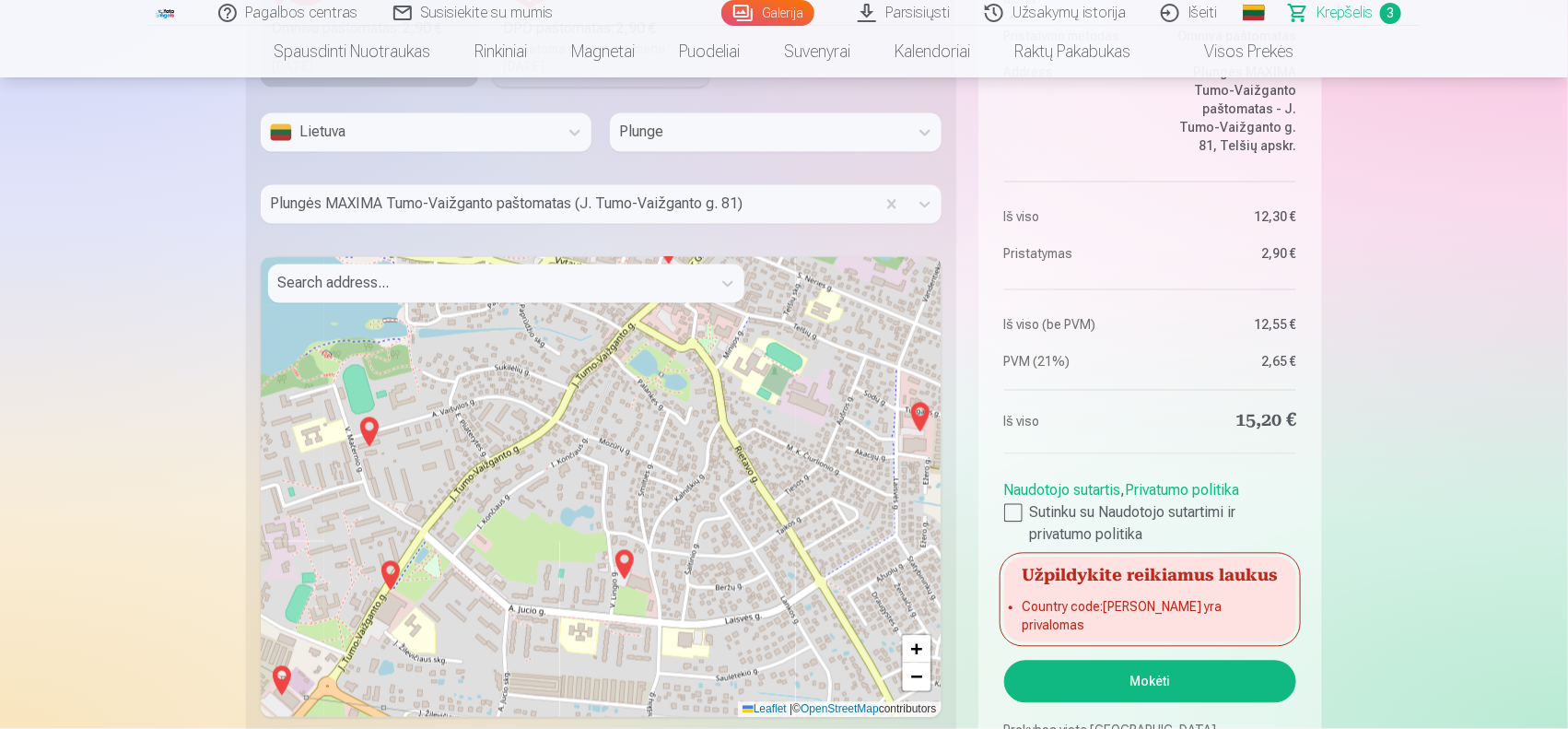
click at [619, 564] on img at bounding box center [624, 564] width 29 height 44
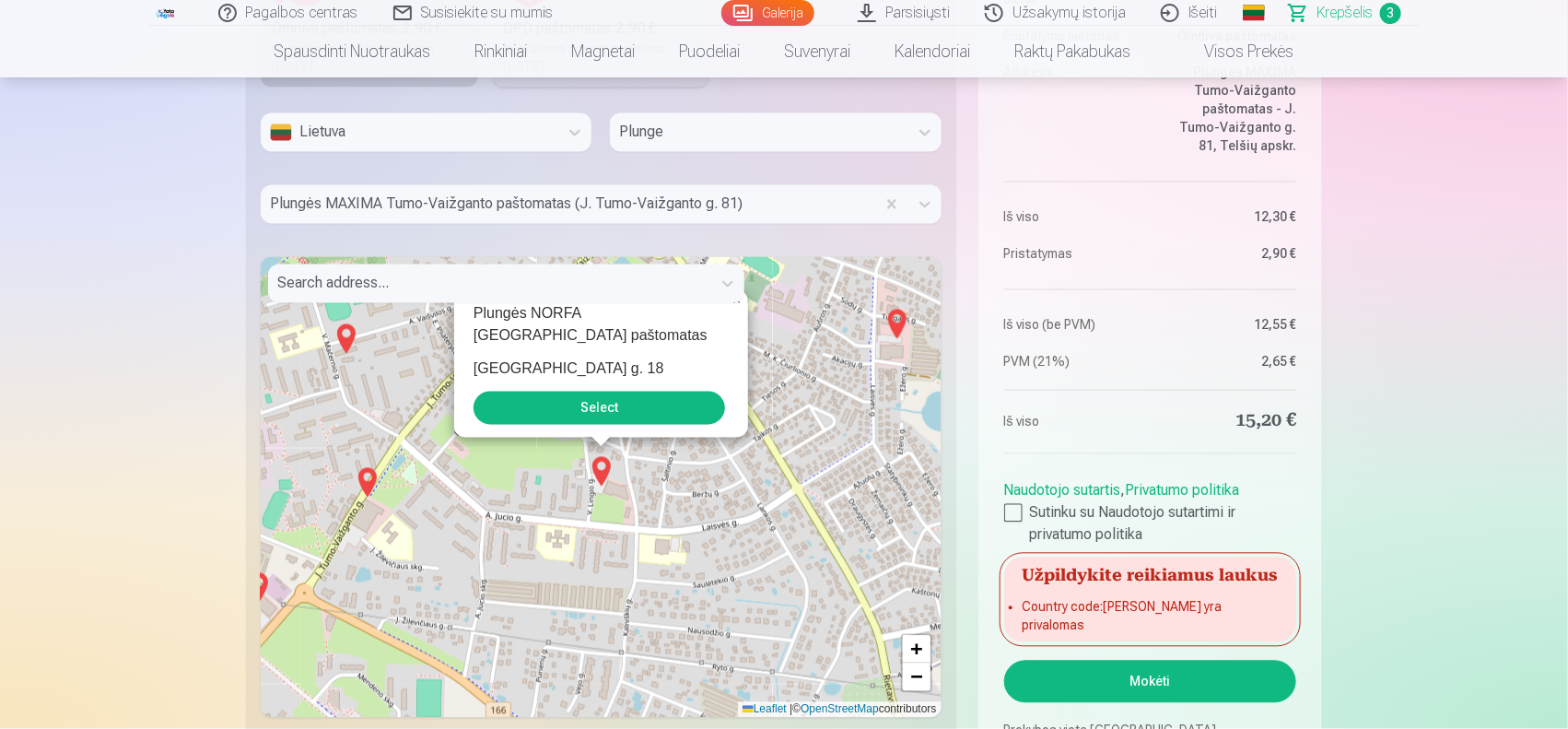
click at [366, 477] on img at bounding box center [367, 482] width 29 height 44
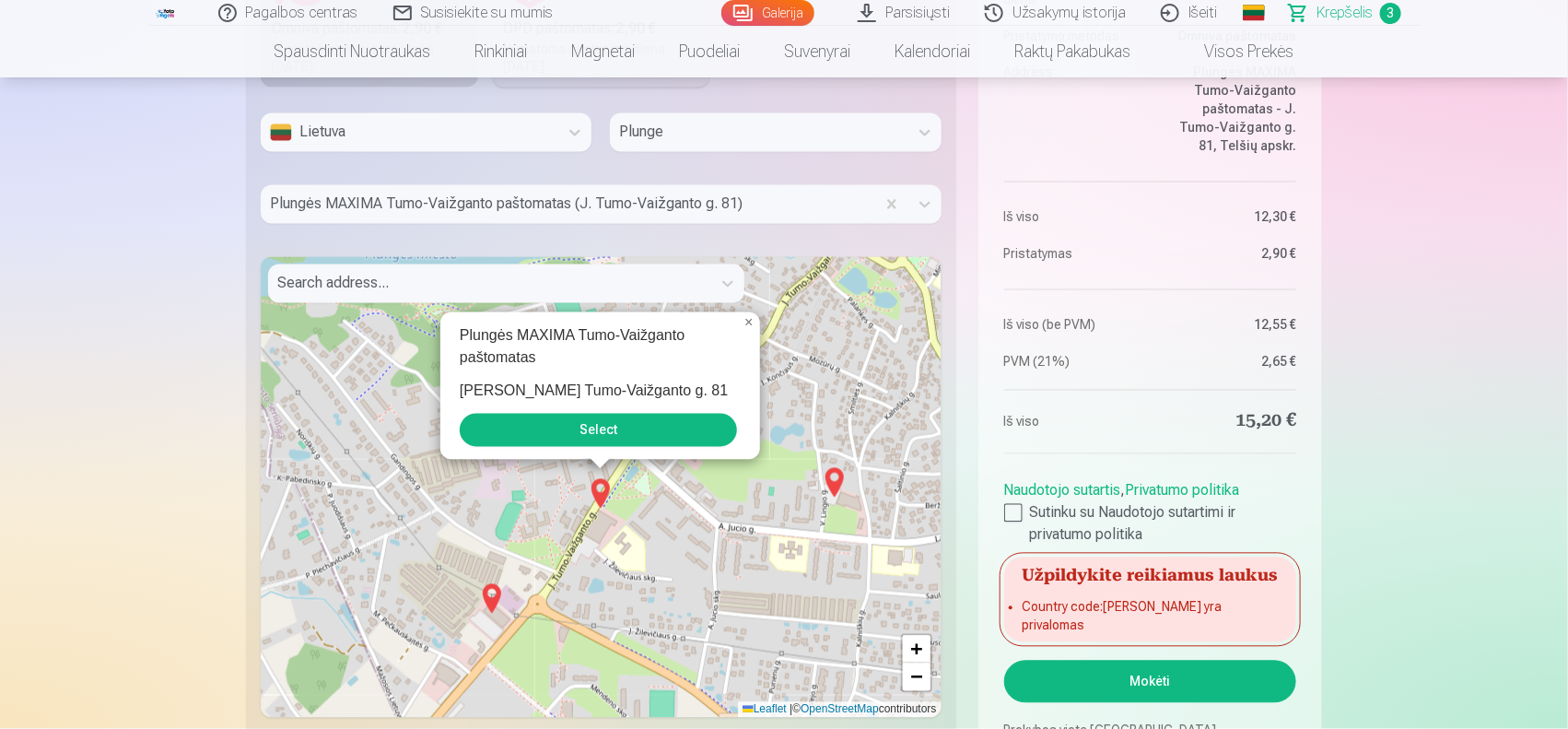
click at [619, 431] on button "Select" at bounding box center [599, 430] width 277 height 33
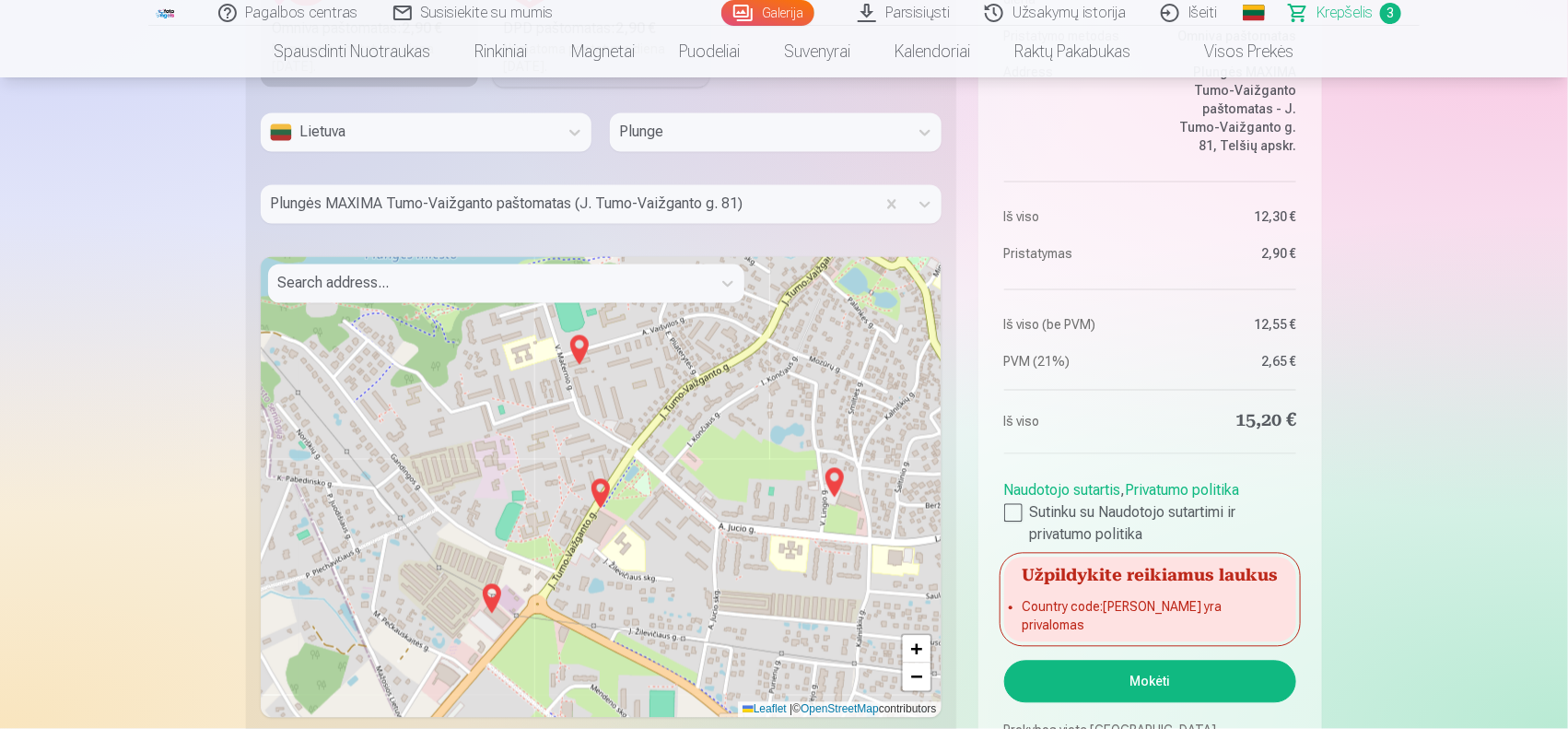
click at [1171, 691] on button "Mokėti" at bounding box center [1150, 681] width 292 height 42
click at [595, 493] on img at bounding box center [601, 493] width 29 height 44
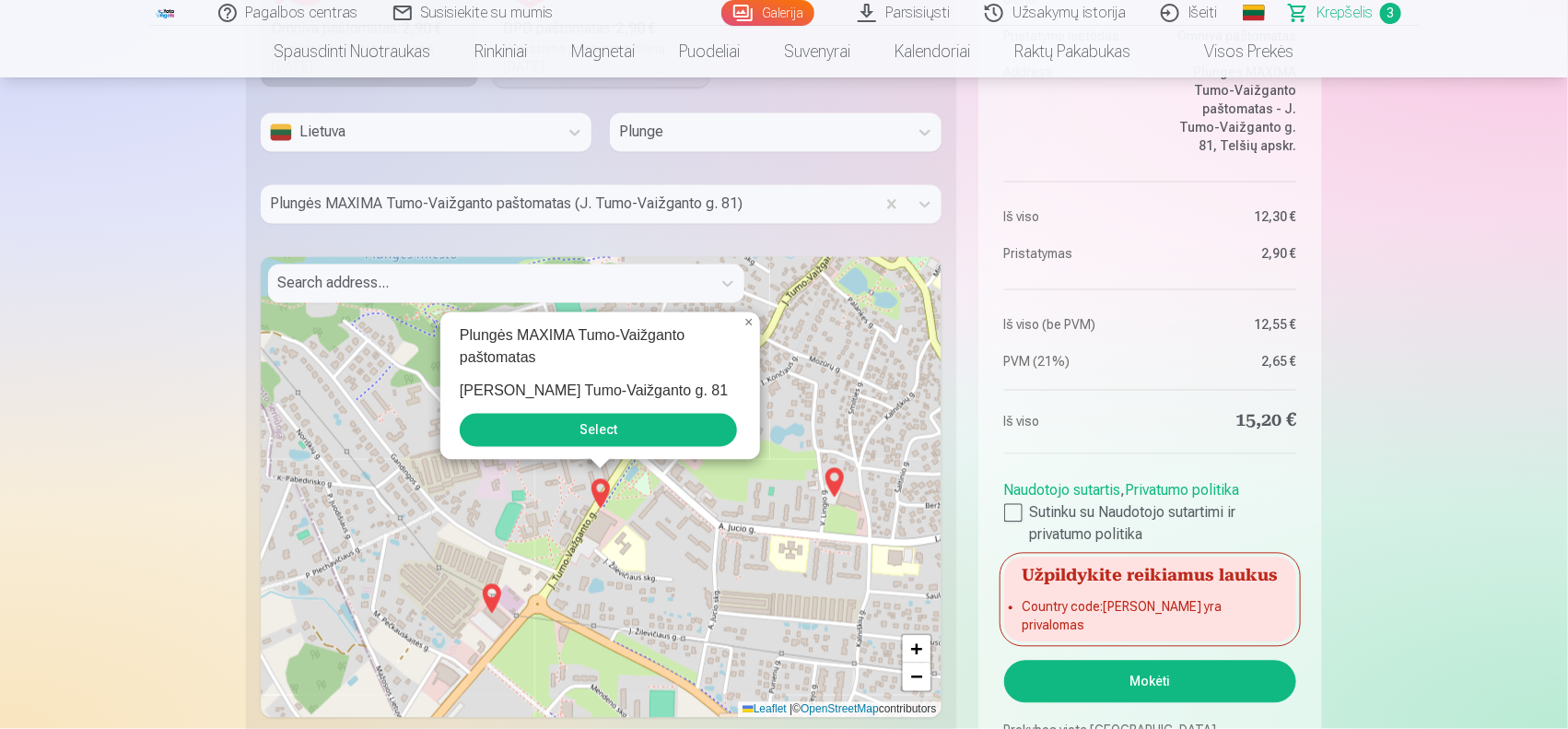
click at [599, 430] on button "Select" at bounding box center [599, 430] width 277 height 33
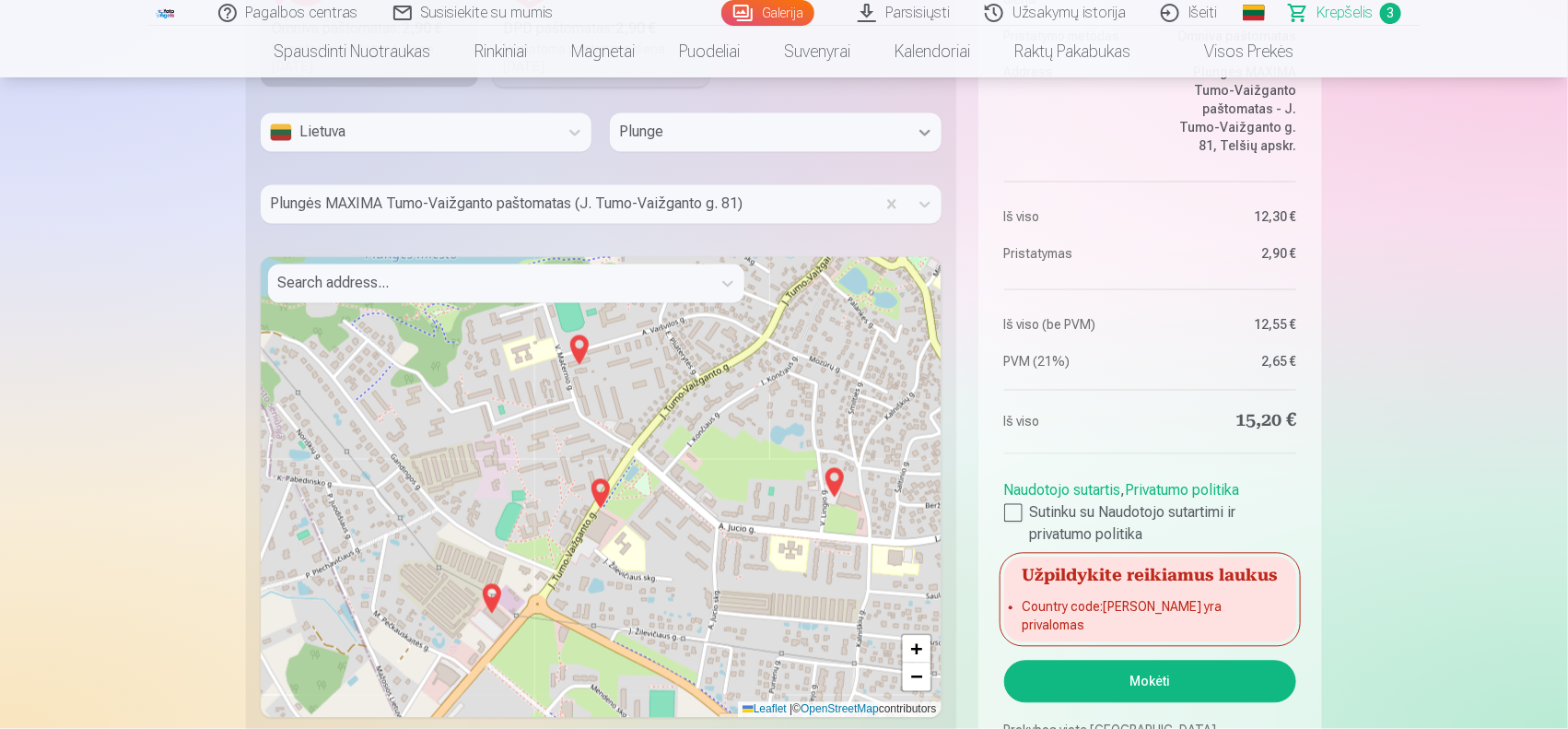
click at [923, 130] on icon at bounding box center [924, 132] width 19 height 19
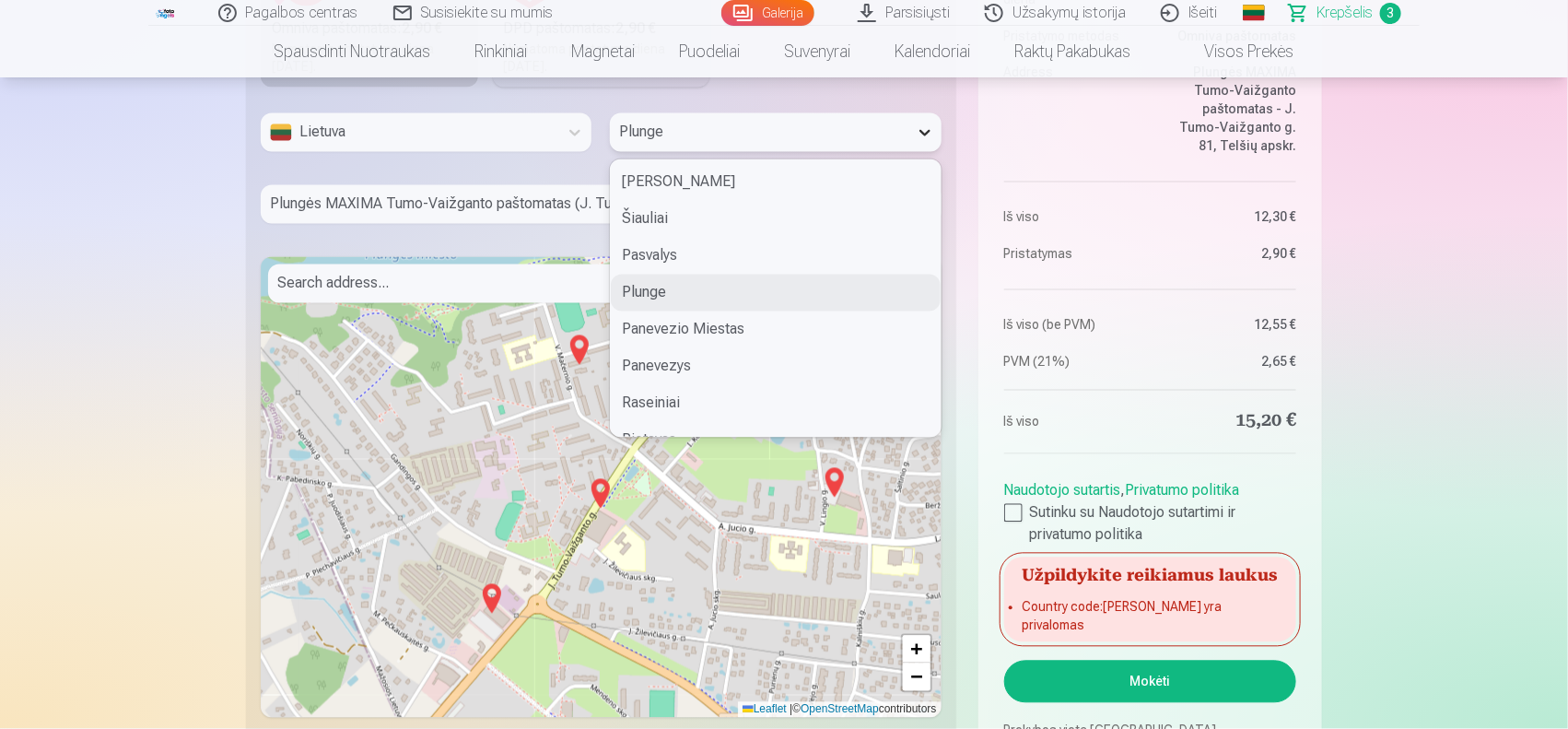
click at [923, 130] on icon at bounding box center [924, 132] width 19 height 19
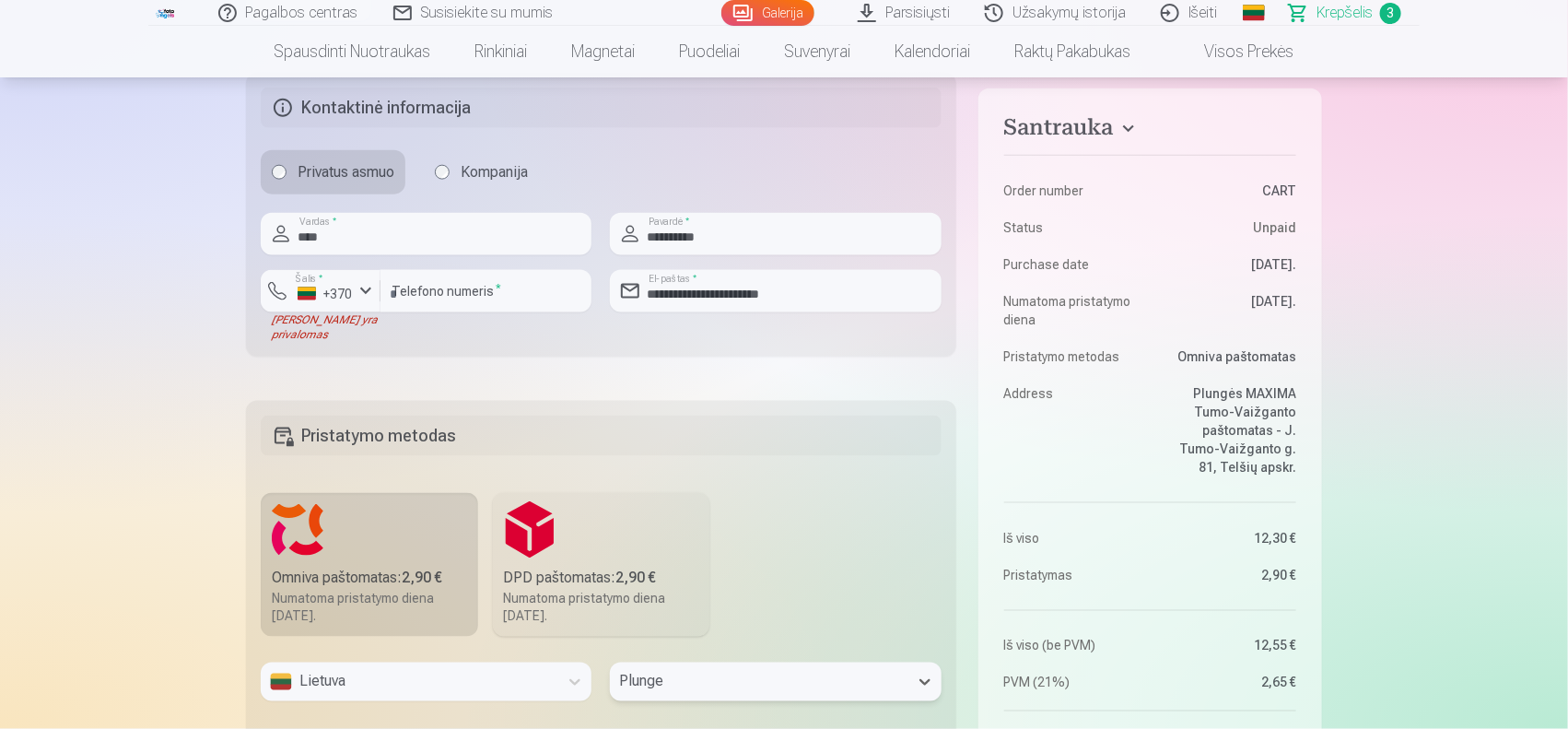
scroll to position [919, 0]
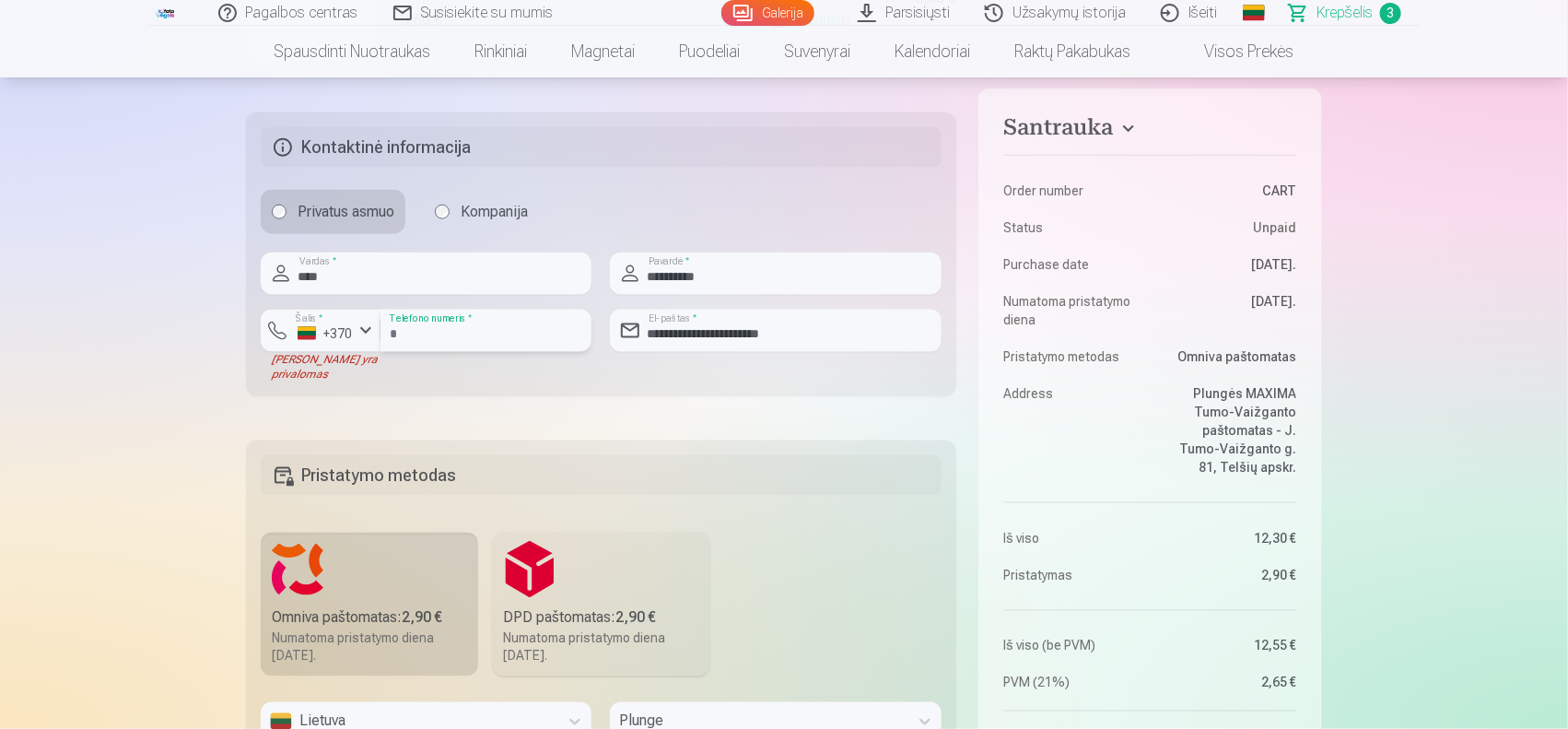
click at [463, 327] on input "********" at bounding box center [486, 330] width 211 height 42
type input "*"
click at [304, 370] on div "Laukas yra privalomas" at bounding box center [320, 366] width 120 height 29
click at [351, 325] on div "+370" at bounding box center [325, 333] width 56 height 19
click at [346, 330] on div "+370" at bounding box center [325, 333] width 56 height 19
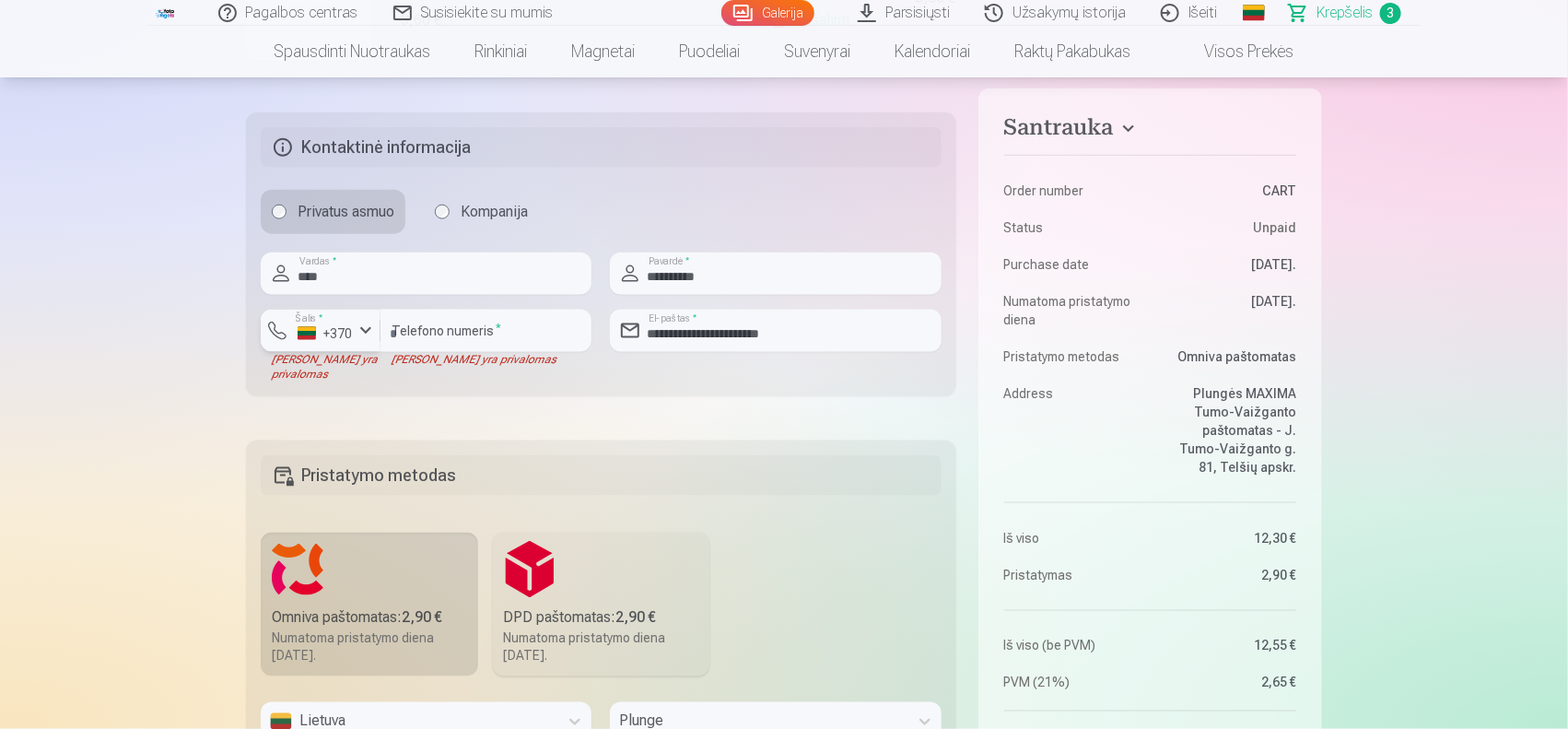
click at [356, 330] on div "button" at bounding box center [365, 330] width 22 height 22
click at [268, 327] on button "Šalis * +370" at bounding box center [320, 330] width 120 height 42
click at [387, 375] on li "+370 Lietuva" at bounding box center [360, 374] width 168 height 37
click at [355, 341] on div "button" at bounding box center [365, 330] width 22 height 22
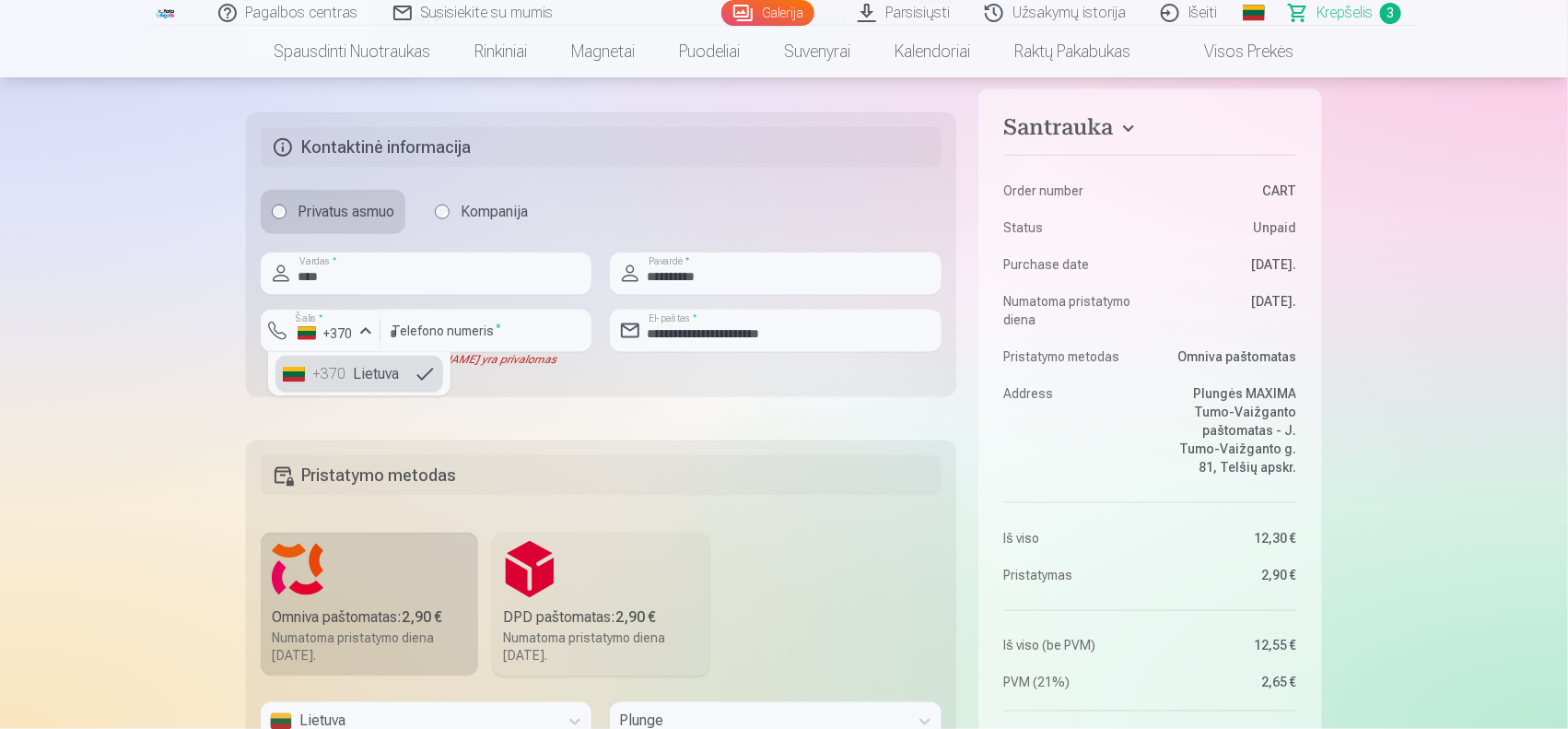
click at [336, 376] on div "+370" at bounding box center [331, 374] width 37 height 22
click at [417, 333] on input "number" at bounding box center [486, 330] width 211 height 42
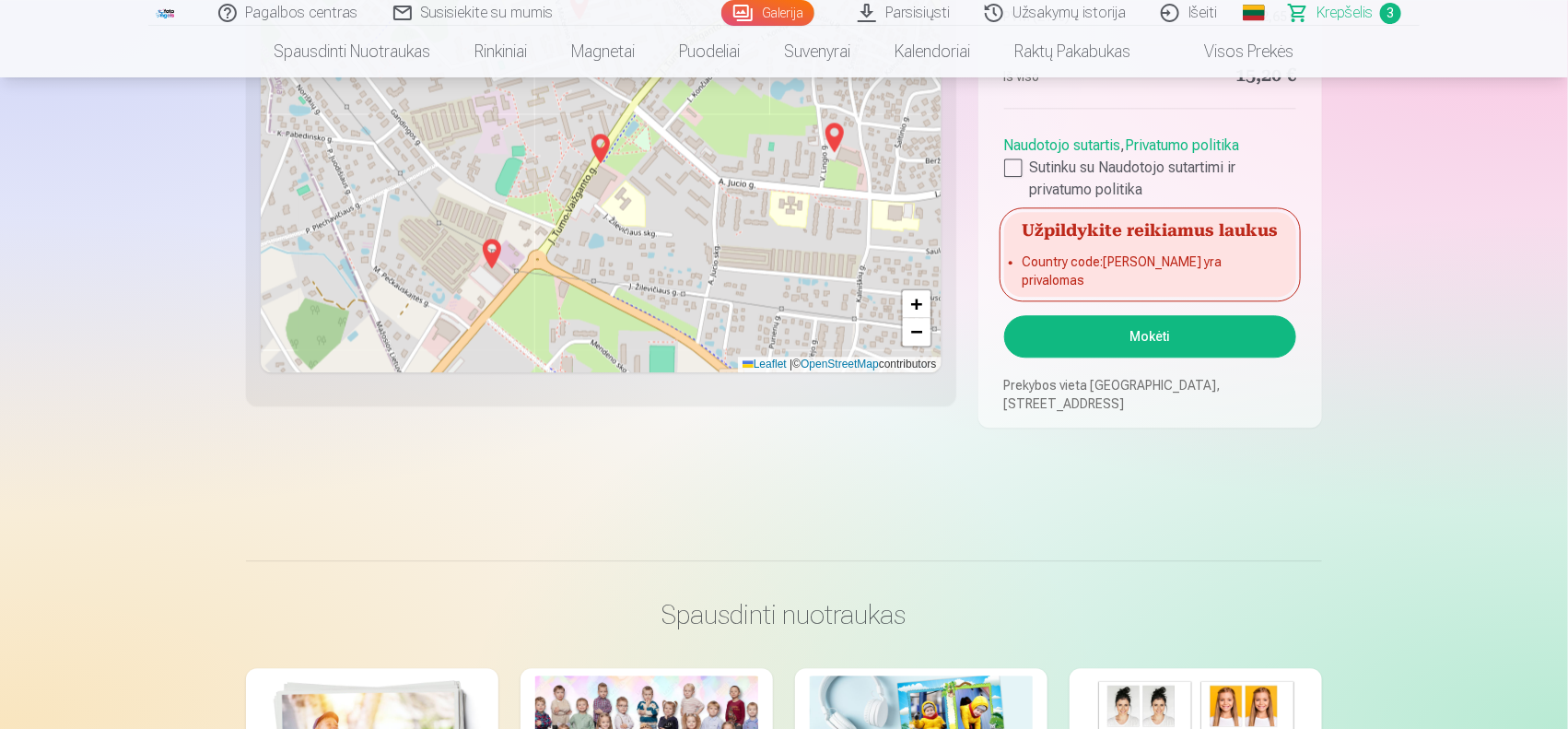
scroll to position [1380, 0]
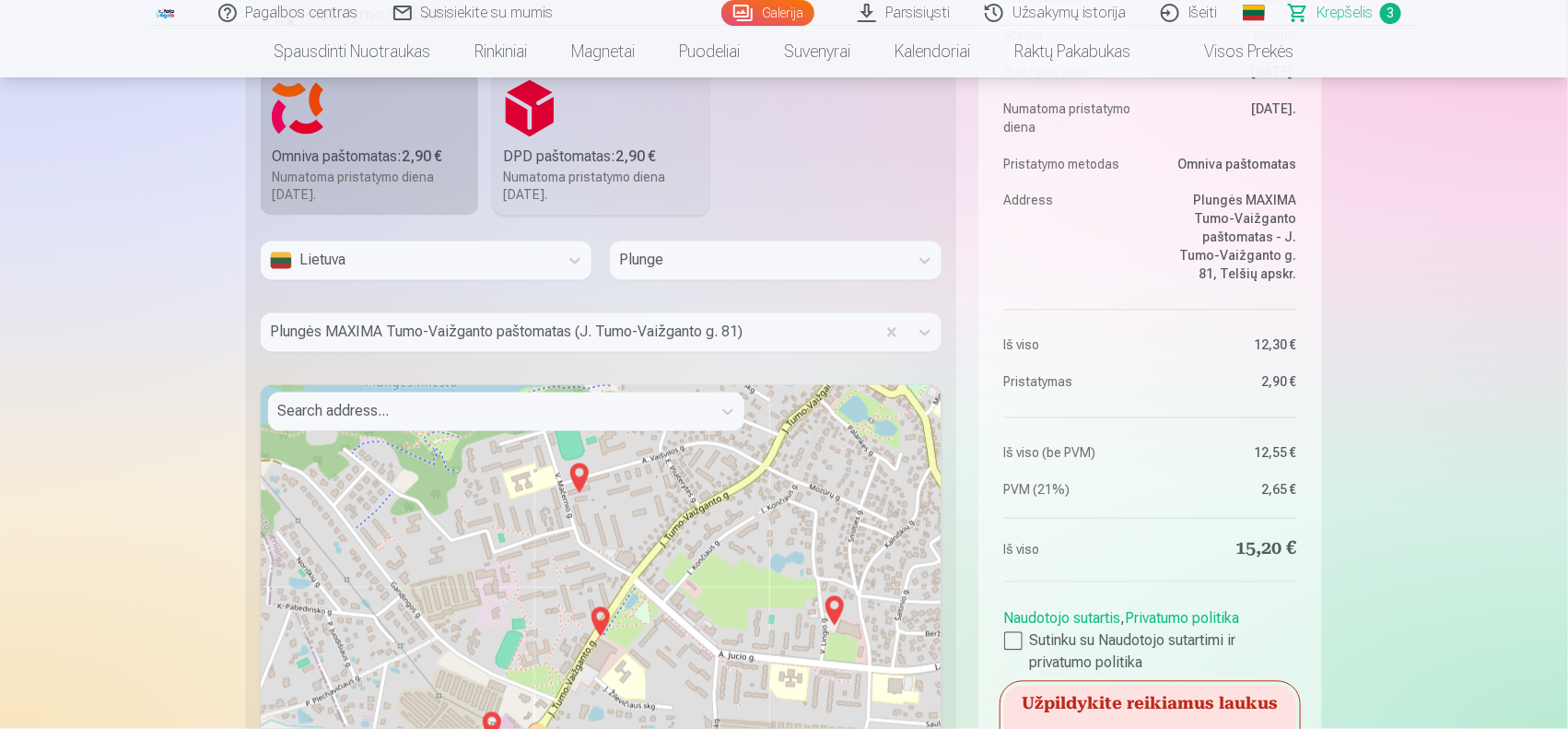
type input "**********"
drag, startPoint x: 1561, startPoint y: 166, endPoint x: 1571, endPoint y: 199, distance: 34.5
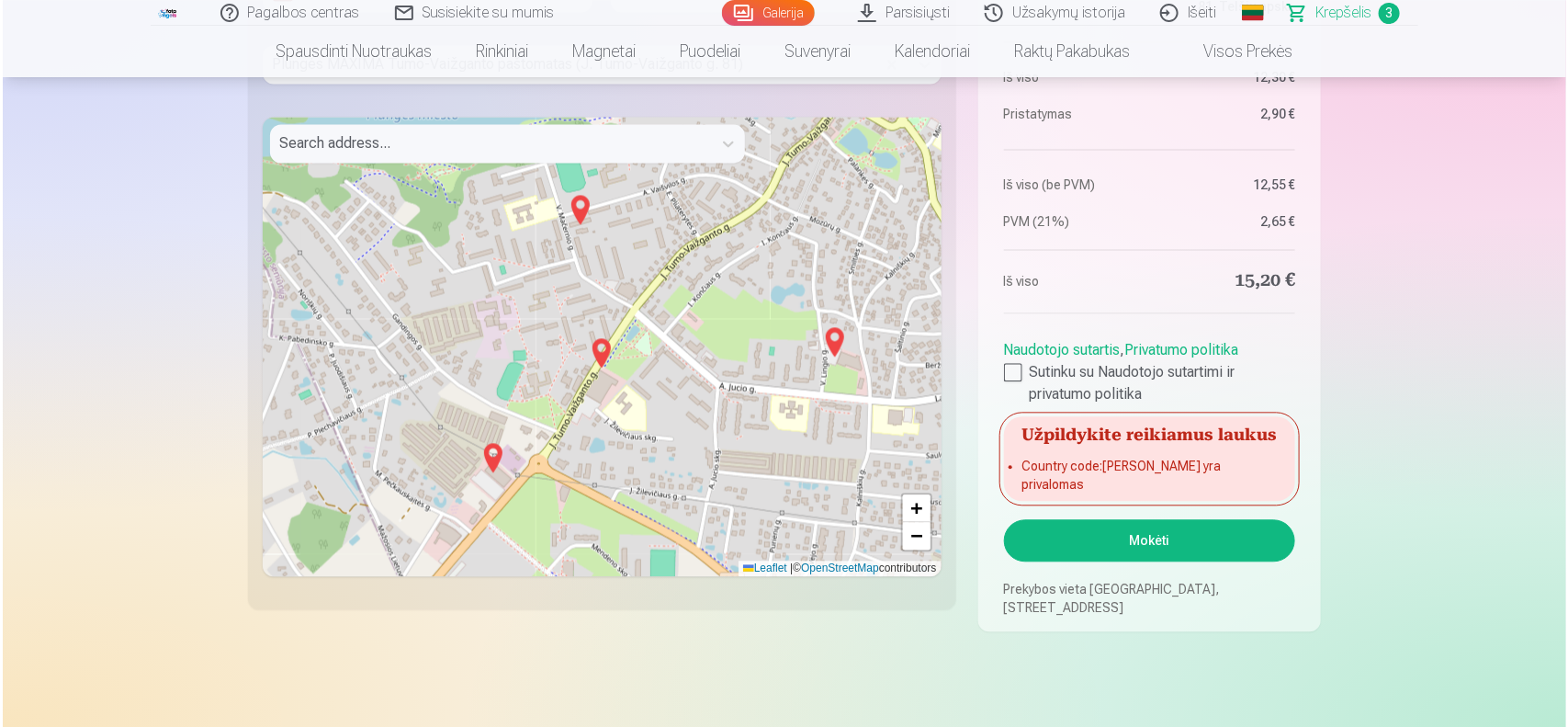
scroll to position [1668, 0]
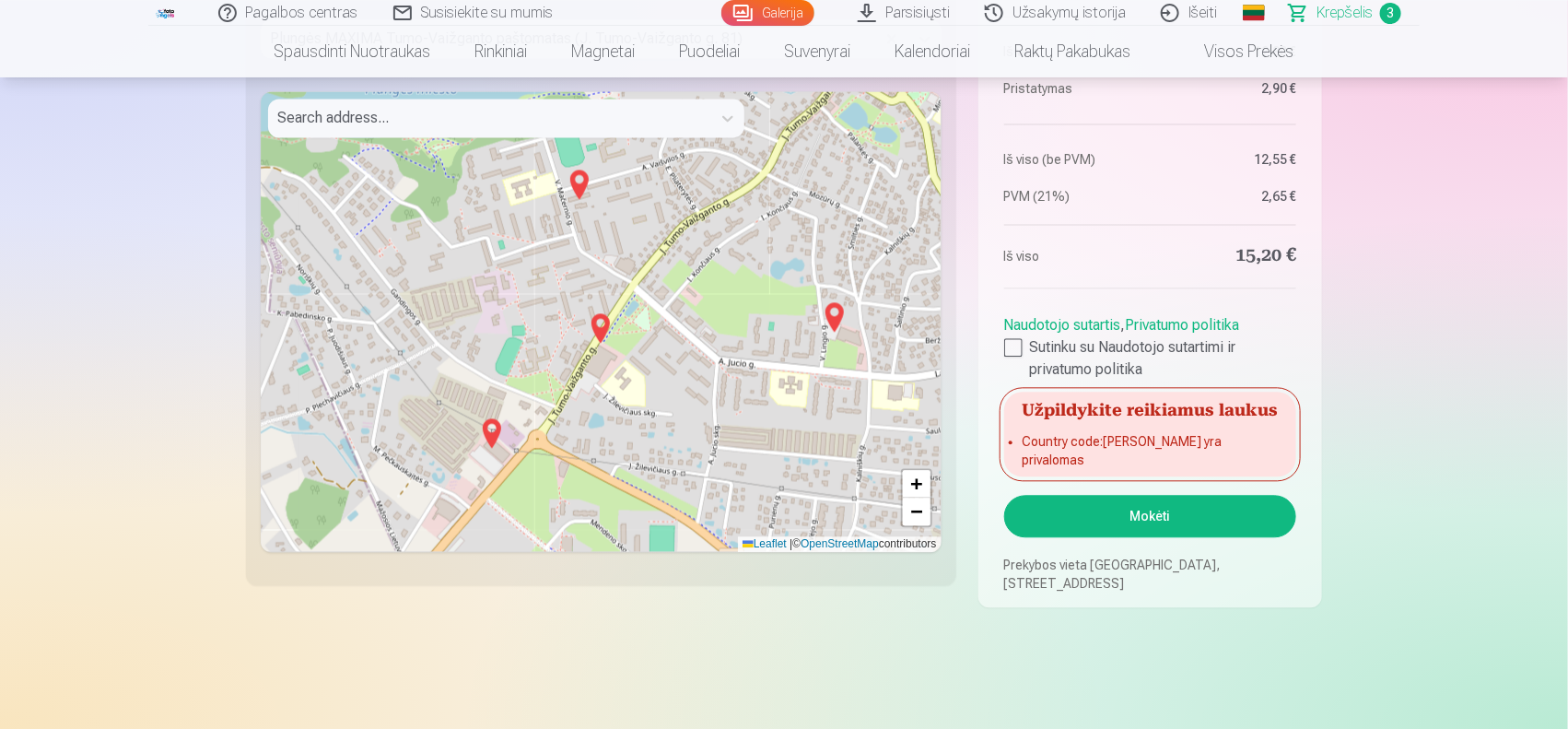
click at [1113, 519] on button "Mokėti" at bounding box center [1150, 515] width 292 height 42
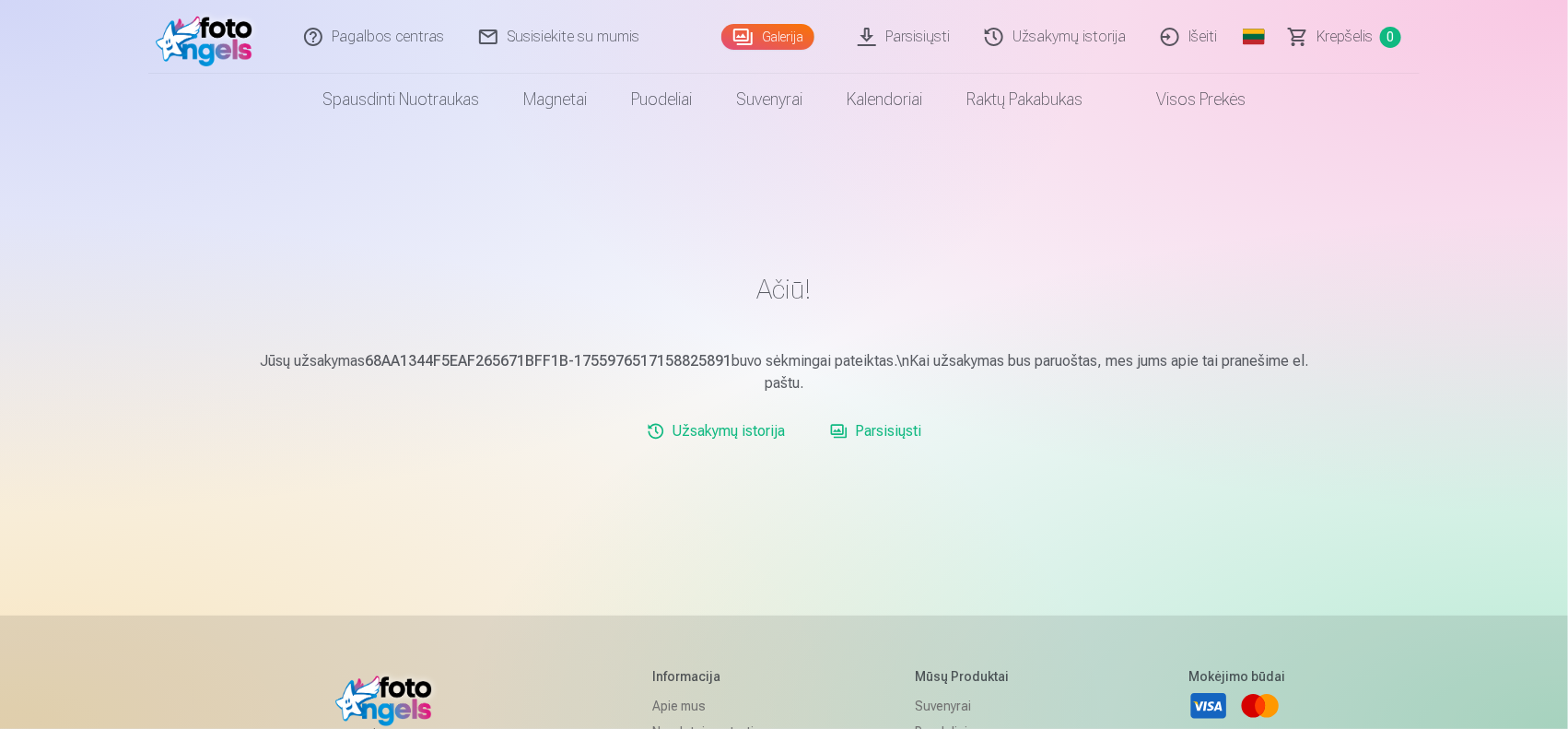
click at [1196, 33] on link "Išeiti" at bounding box center [1189, 36] width 91 height 73
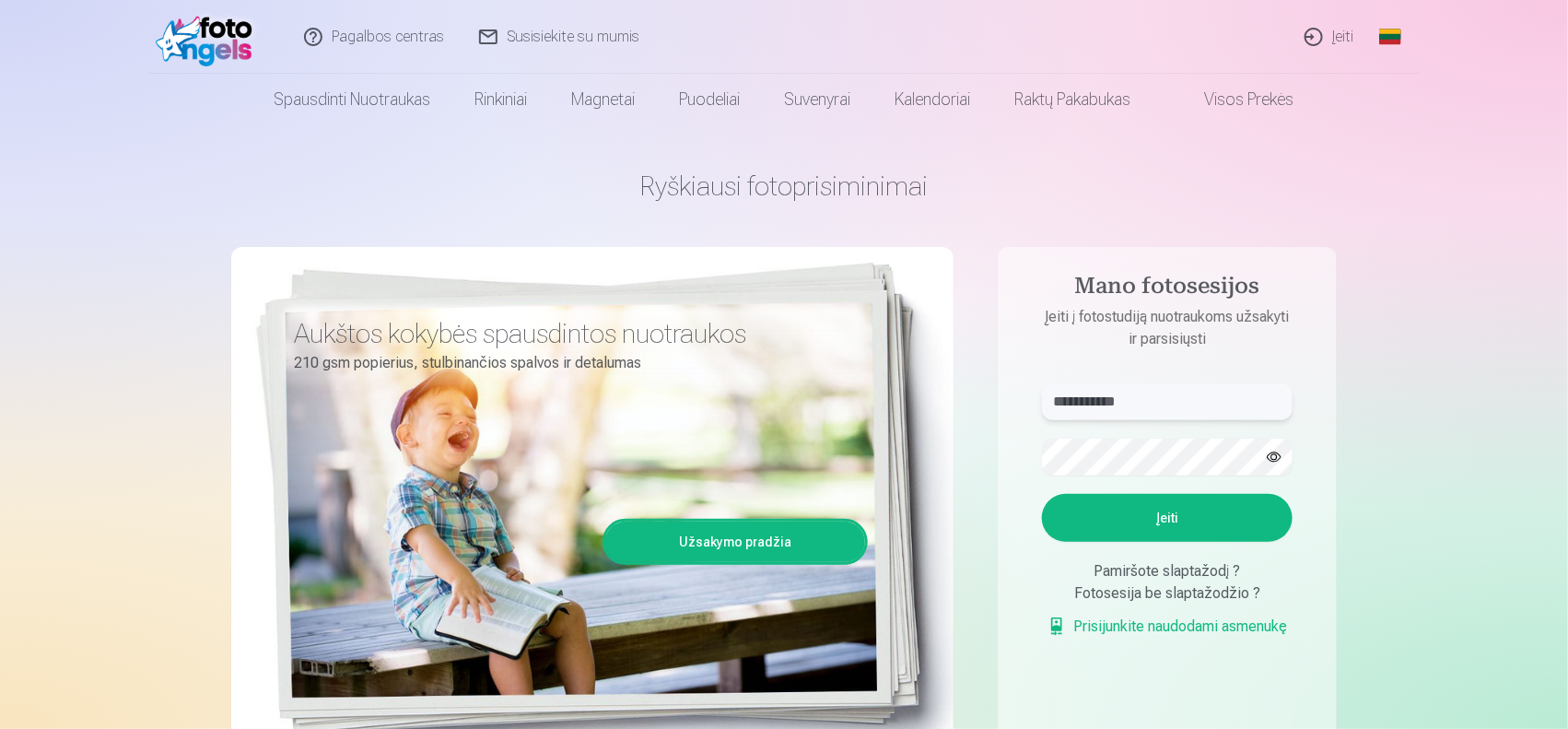
click at [1189, 402] on input "**********" at bounding box center [1166, 402] width 250 height 37
type input "*"
type input "**********"
click at [1181, 512] on button "Įeiti" at bounding box center [1166, 517] width 250 height 48
